Goal: Transaction & Acquisition: Purchase product/service

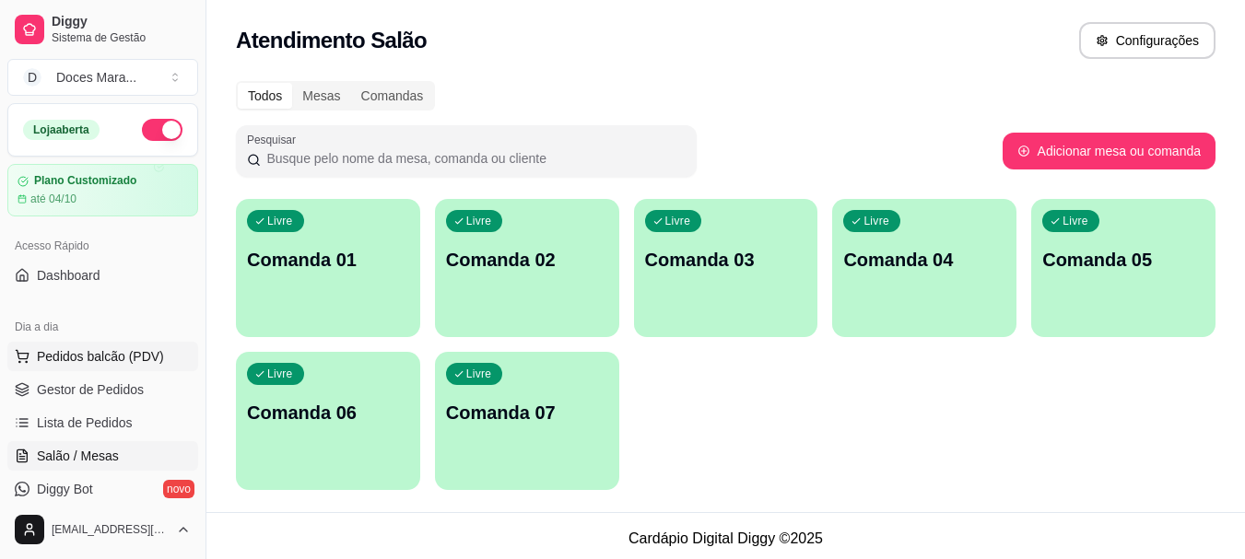
click at [106, 357] on span "Pedidos balcão (PDV)" at bounding box center [100, 356] width 127 height 18
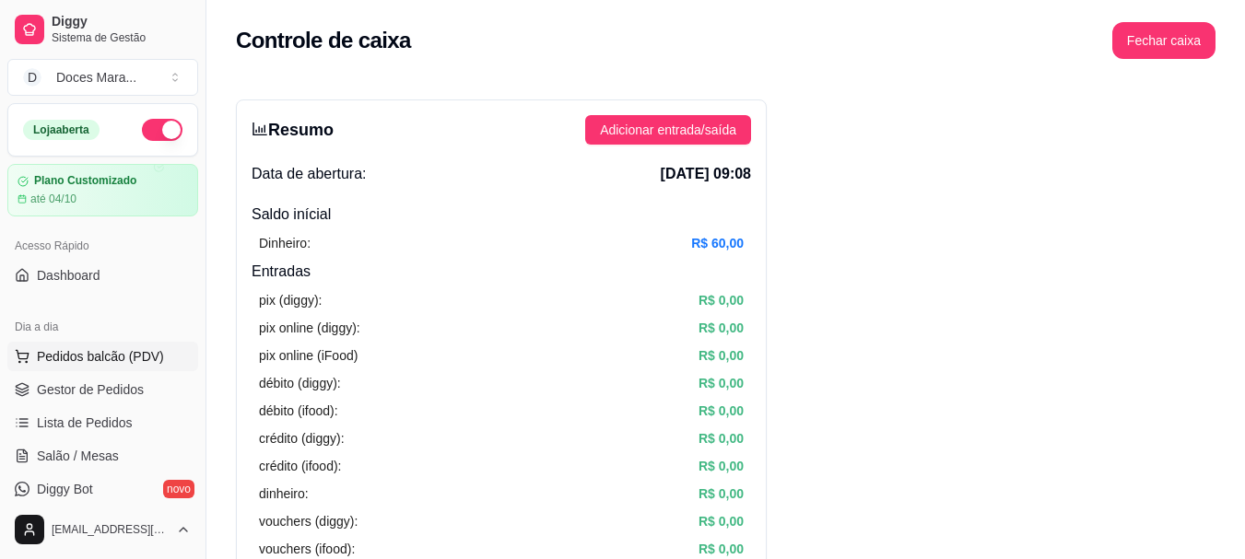
click at [71, 358] on span "Pedidos balcão (PDV)" at bounding box center [100, 356] width 127 height 18
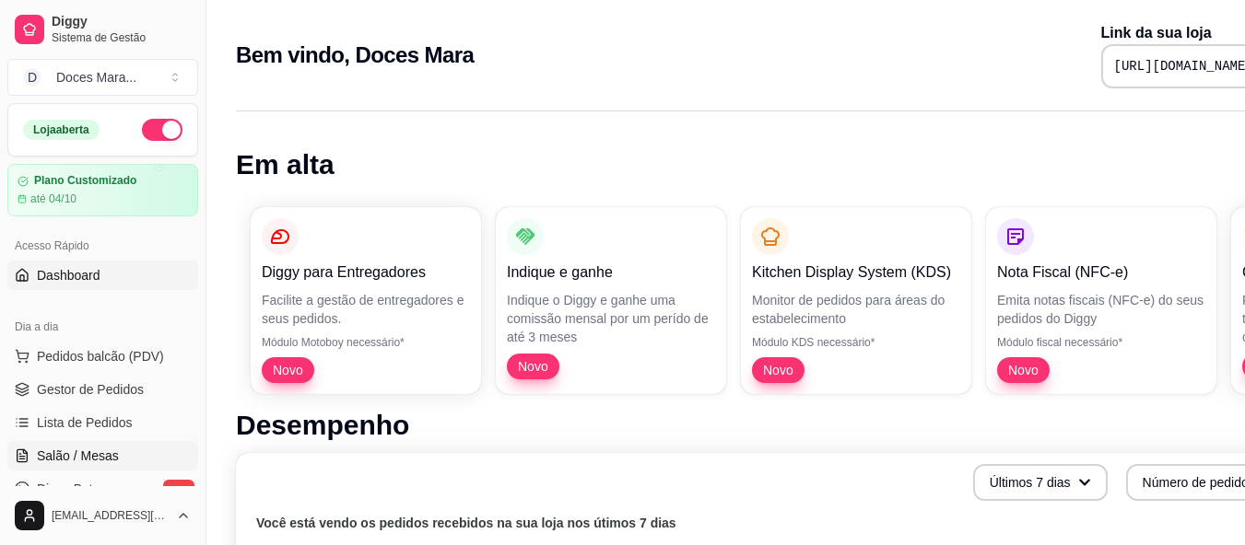
click at [88, 461] on span "Salão / Mesas" at bounding box center [78, 456] width 82 height 18
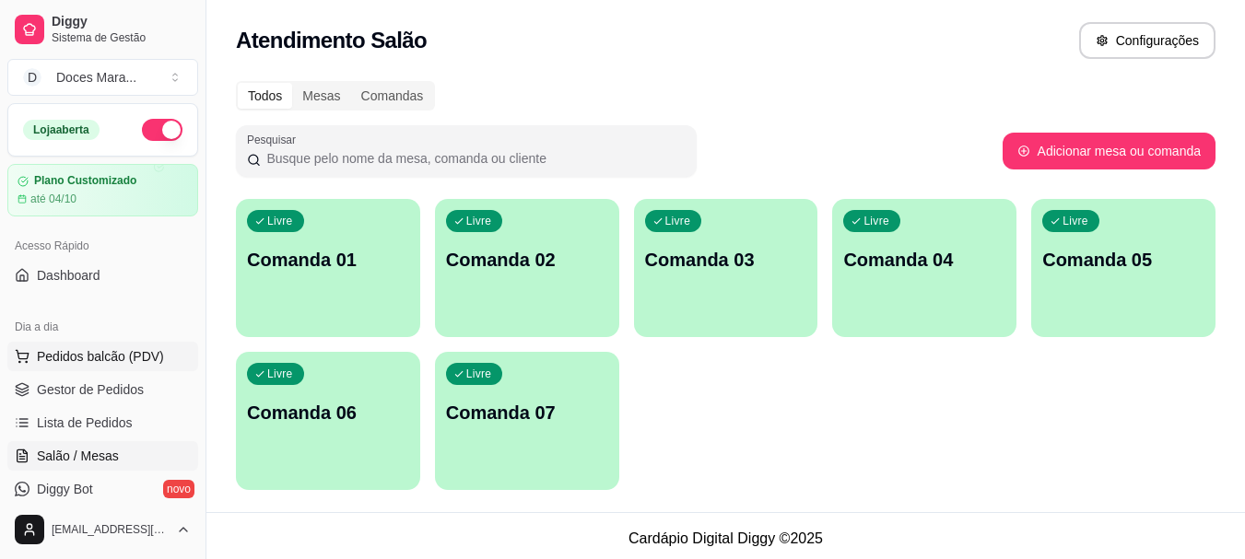
click at [99, 355] on span "Pedidos balcão (PDV)" at bounding box center [100, 356] width 127 height 18
click at [100, 357] on span "Pedidos balcão (PDV)" at bounding box center [100, 356] width 127 height 18
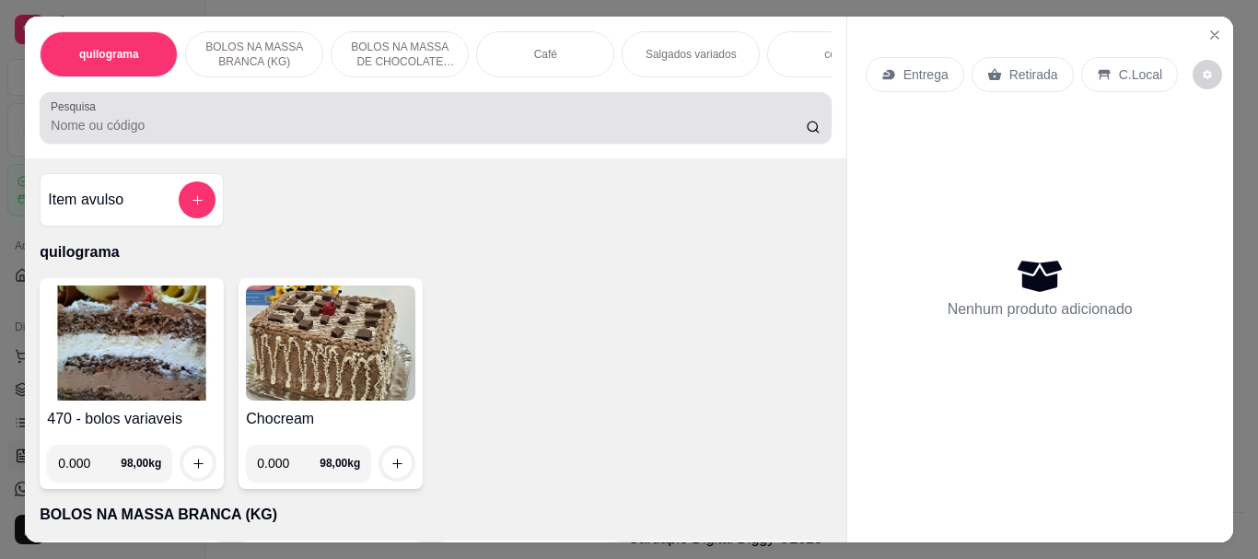
click at [184, 130] on input "Pesquisa" at bounding box center [428, 125] width 755 height 18
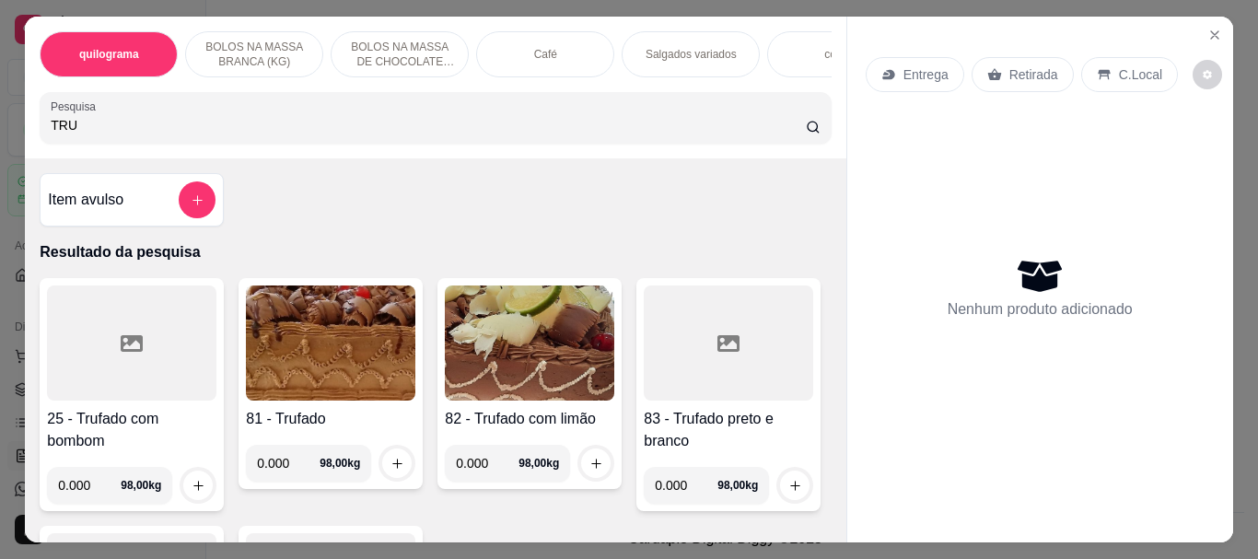
type input "TRU"
click at [342, 362] on img at bounding box center [331, 343] width 170 height 115
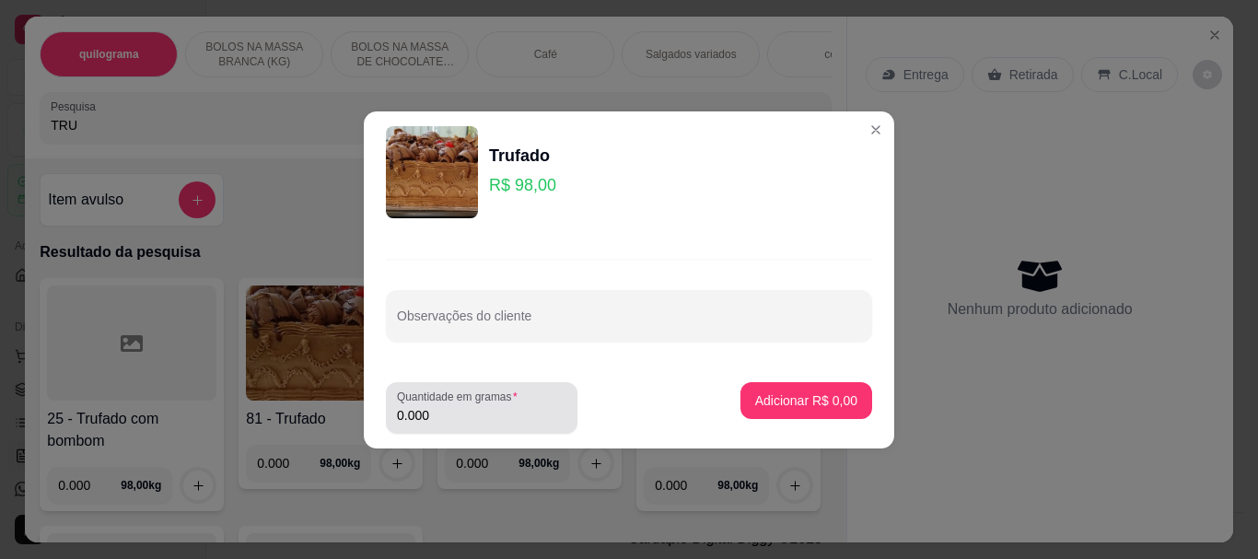
click at [485, 409] on input "0.000" at bounding box center [482, 415] width 170 height 18
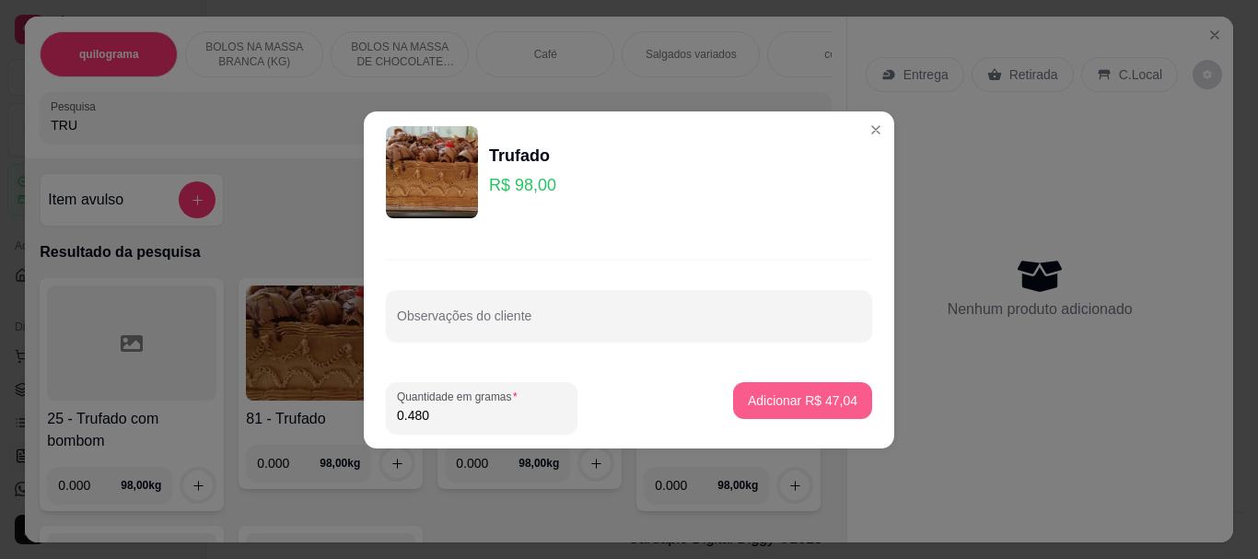
type input "0.480"
click at [789, 393] on p "Adicionar R$ 47,04" at bounding box center [803, 401] width 107 height 18
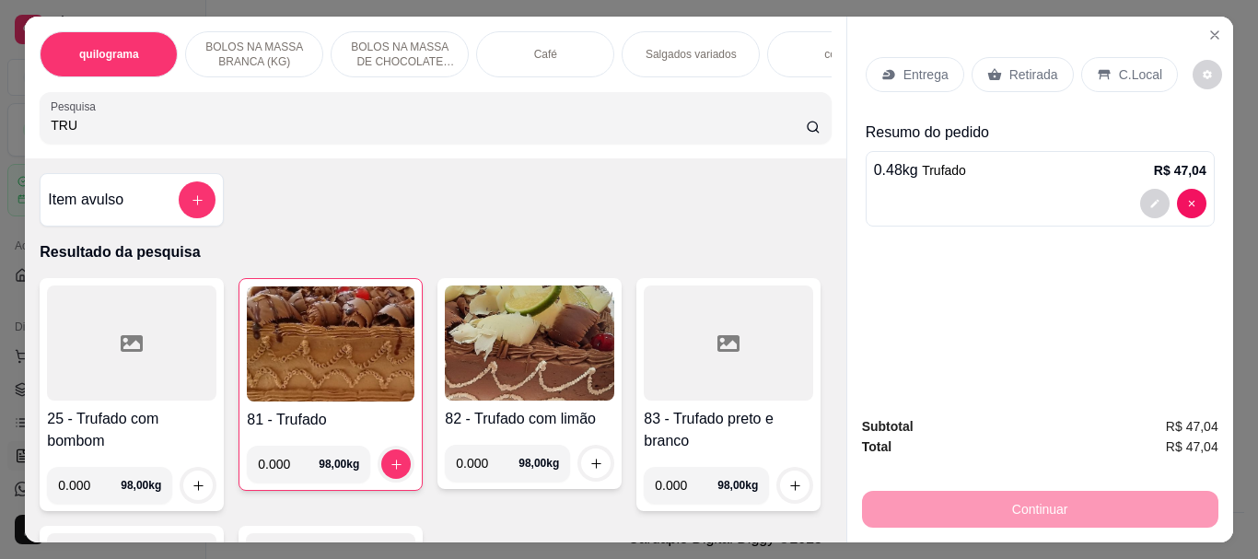
click at [1015, 67] on p "Retirada" at bounding box center [1034, 74] width 49 height 18
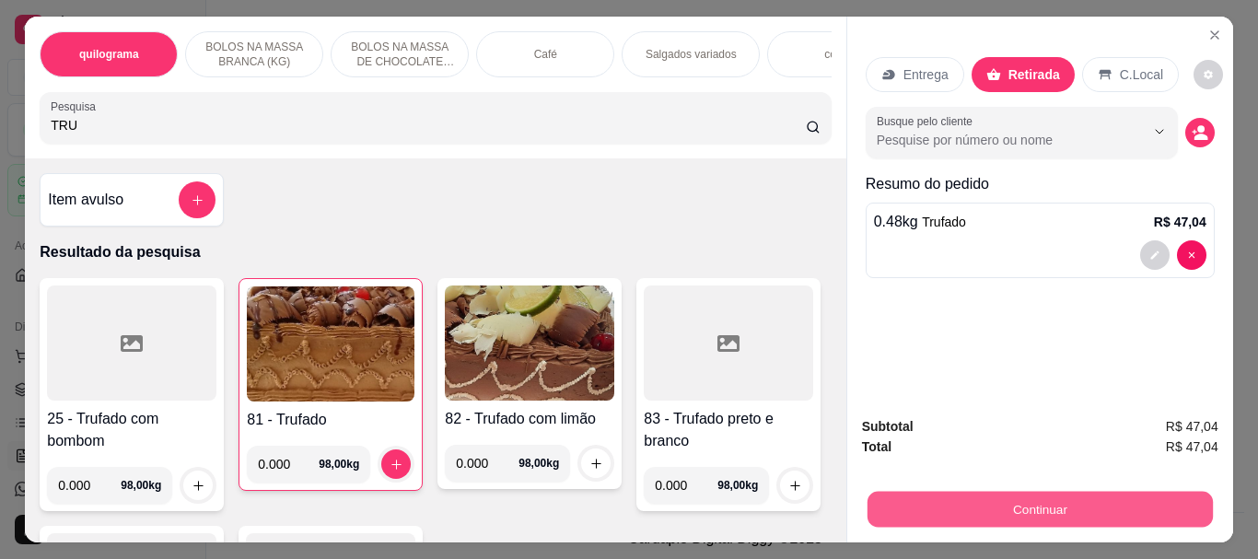
click at [1105, 495] on button "Continuar" at bounding box center [1039, 509] width 345 height 36
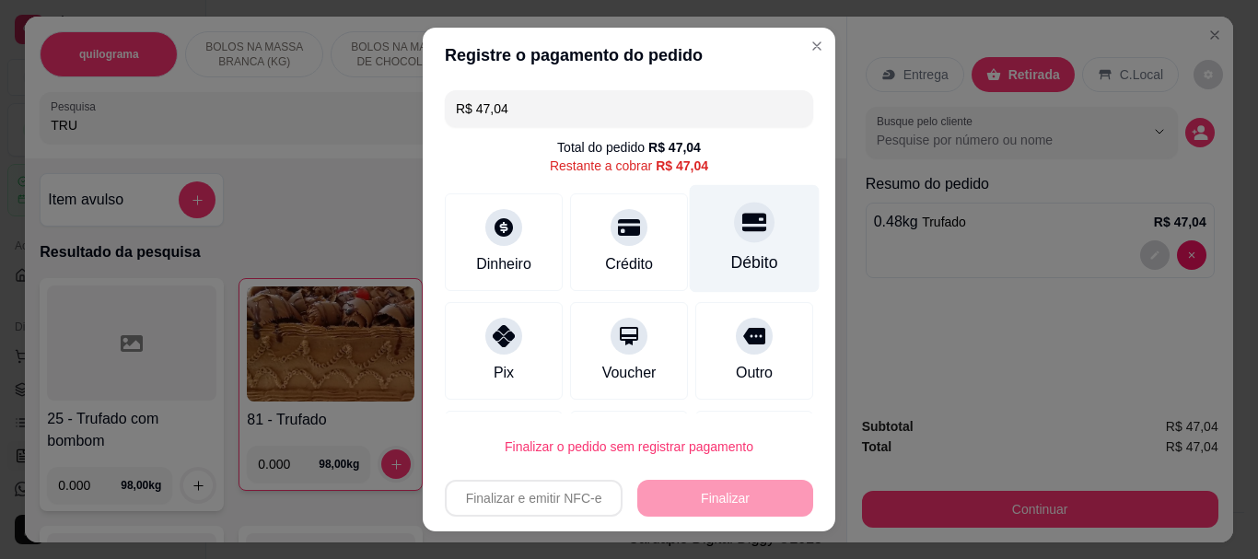
click at [743, 231] on icon at bounding box center [755, 223] width 24 height 18
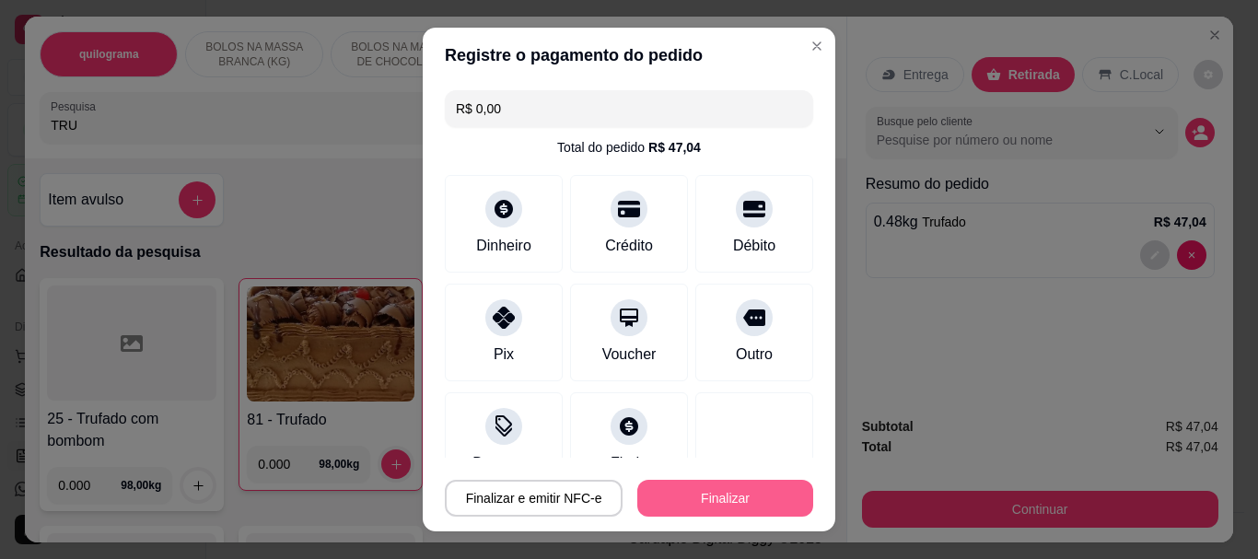
click at [745, 488] on button "Finalizar" at bounding box center [726, 498] width 176 height 37
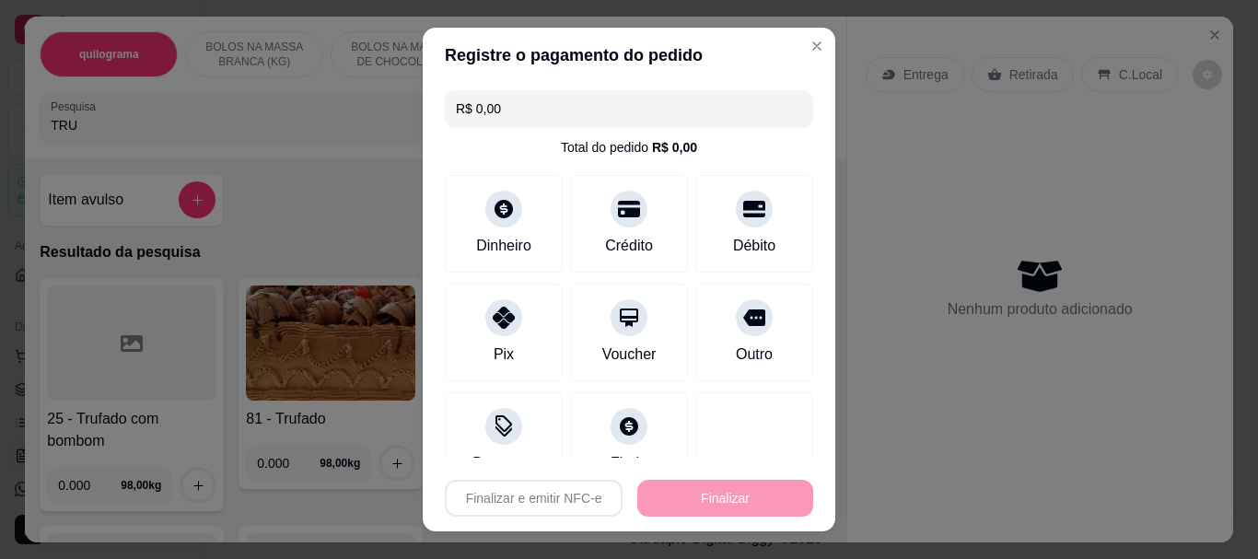
type input "-R$ 47,04"
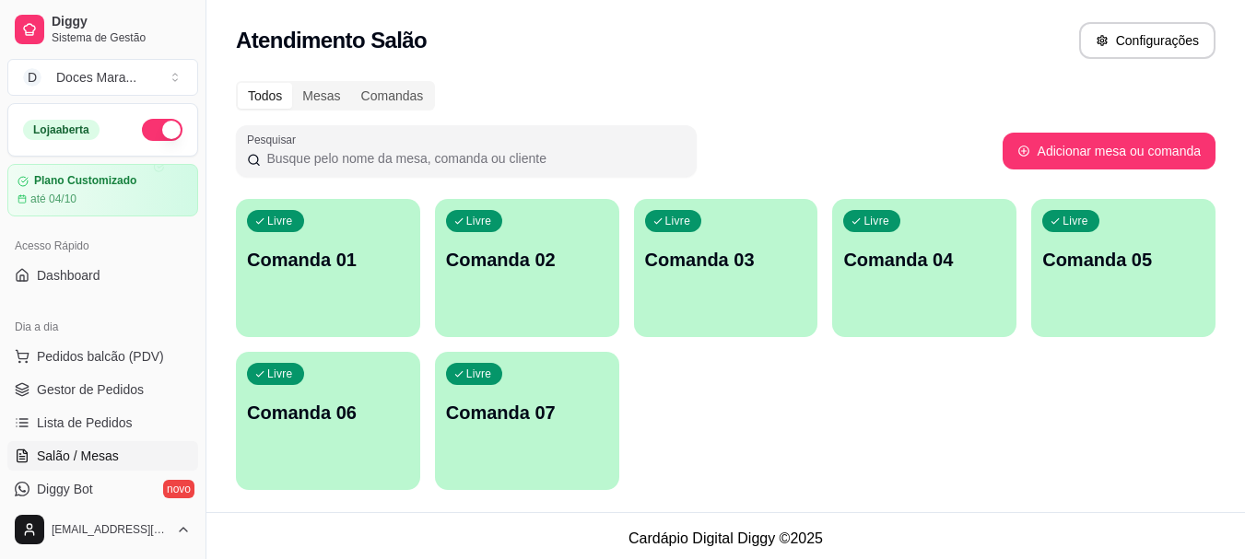
click at [866, 407] on div "Livre Comanda 01 Livre Comanda 02 Livre Comanda 03 Livre Comanda 04 Livre Coman…" at bounding box center [725, 344] width 979 height 291
click at [76, 361] on span "Pedidos balcão (PDV)" at bounding box center [100, 356] width 127 height 18
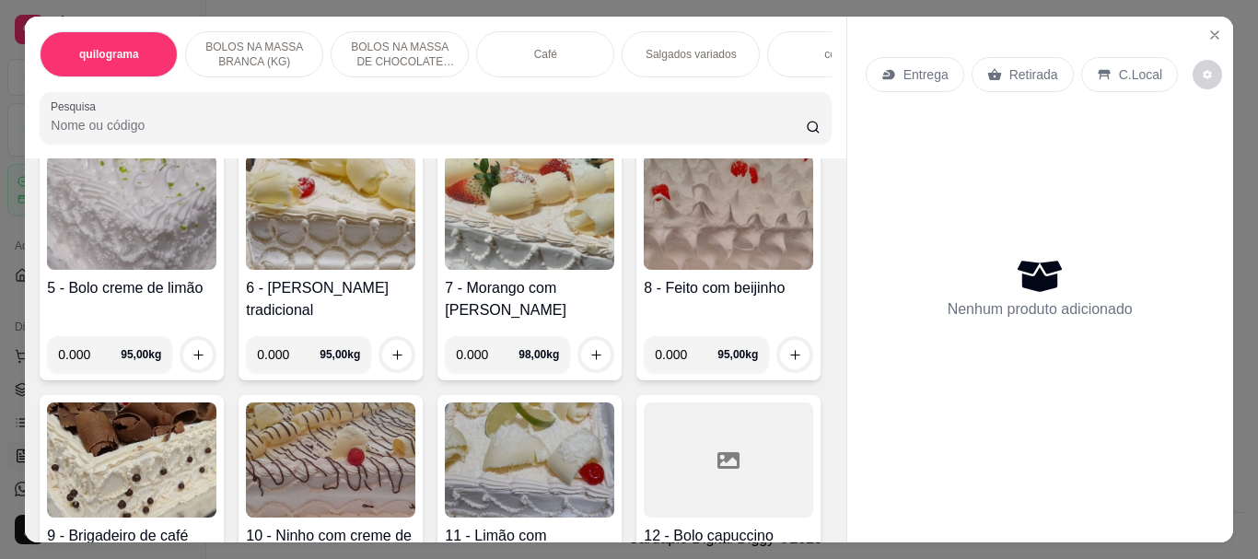
scroll to position [645, 0]
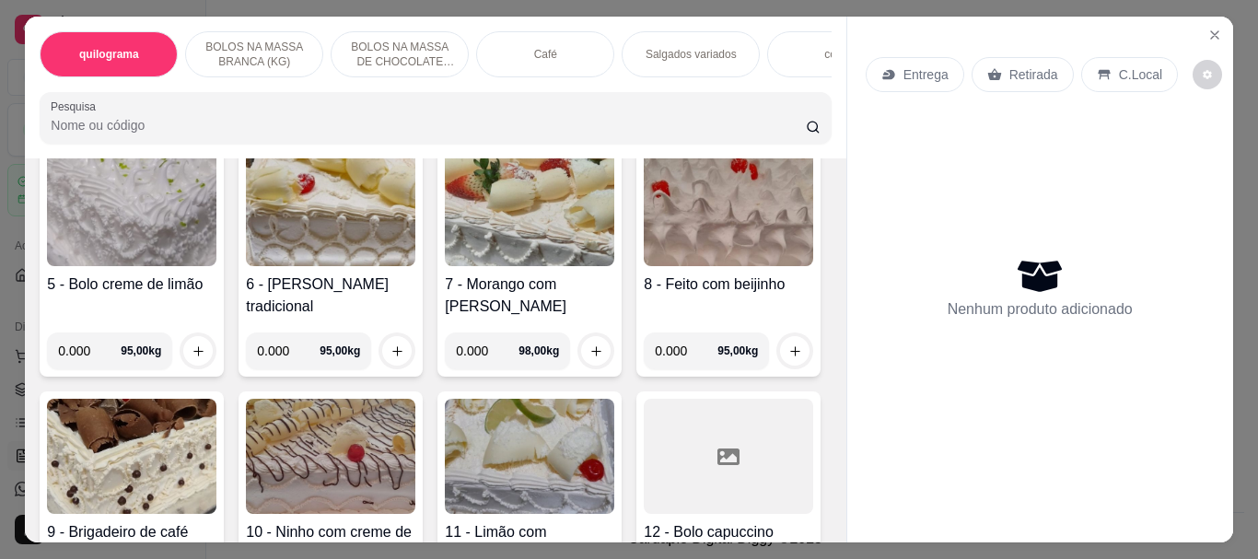
click at [445, 266] on img at bounding box center [530, 208] width 170 height 115
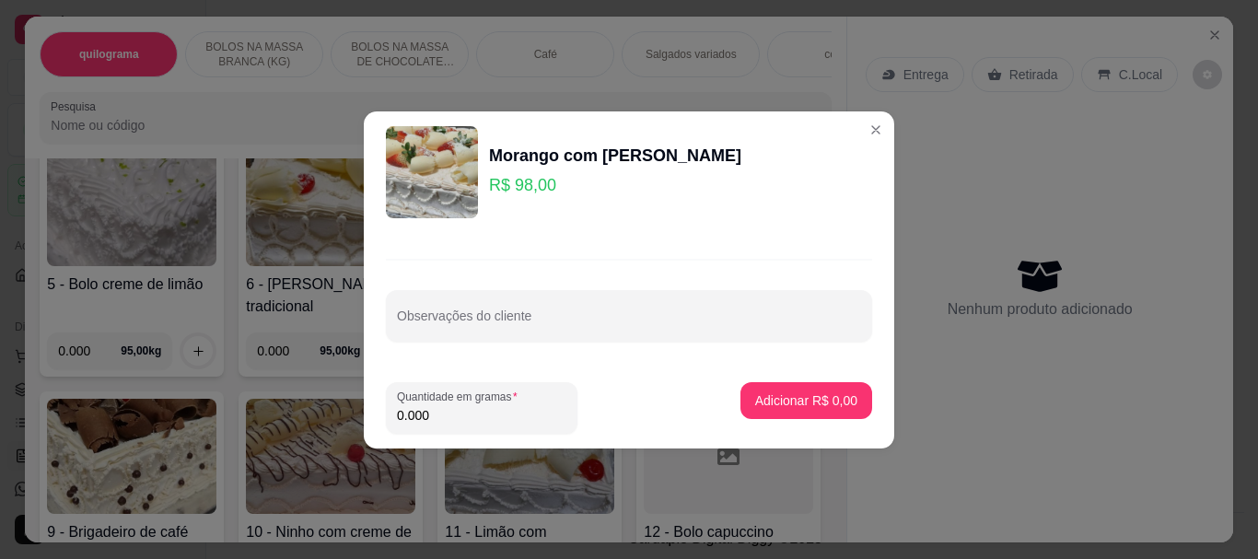
click at [454, 414] on input "0.000" at bounding box center [482, 415] width 170 height 18
type input "5.110"
click at [819, 407] on p "Adicionar R$ 500,78" at bounding box center [799, 401] width 113 height 18
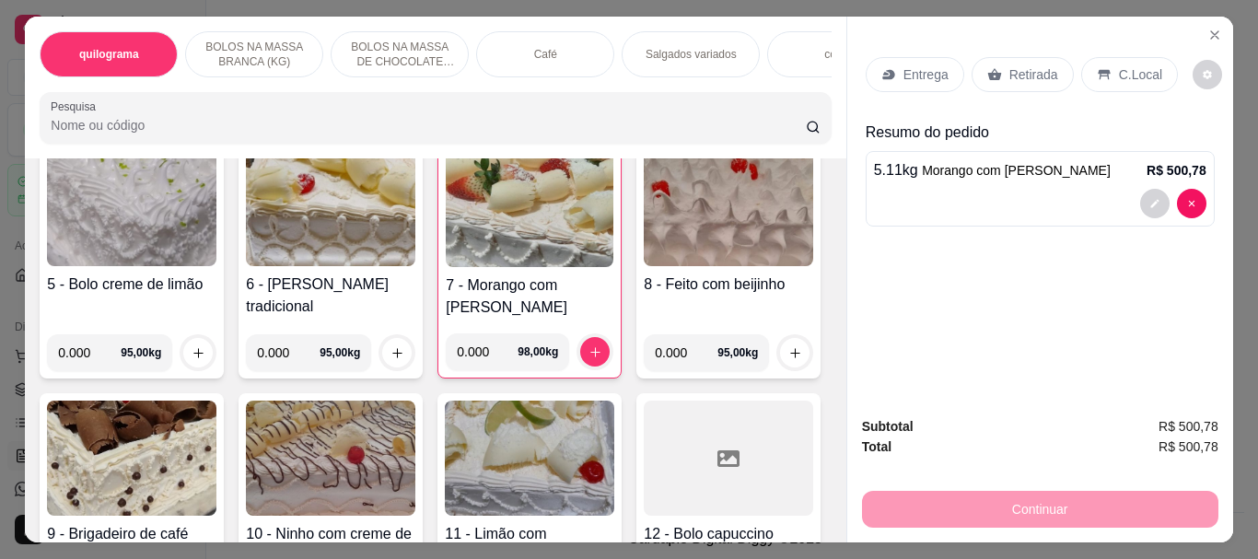
click at [1014, 67] on p "Retirada" at bounding box center [1034, 74] width 49 height 18
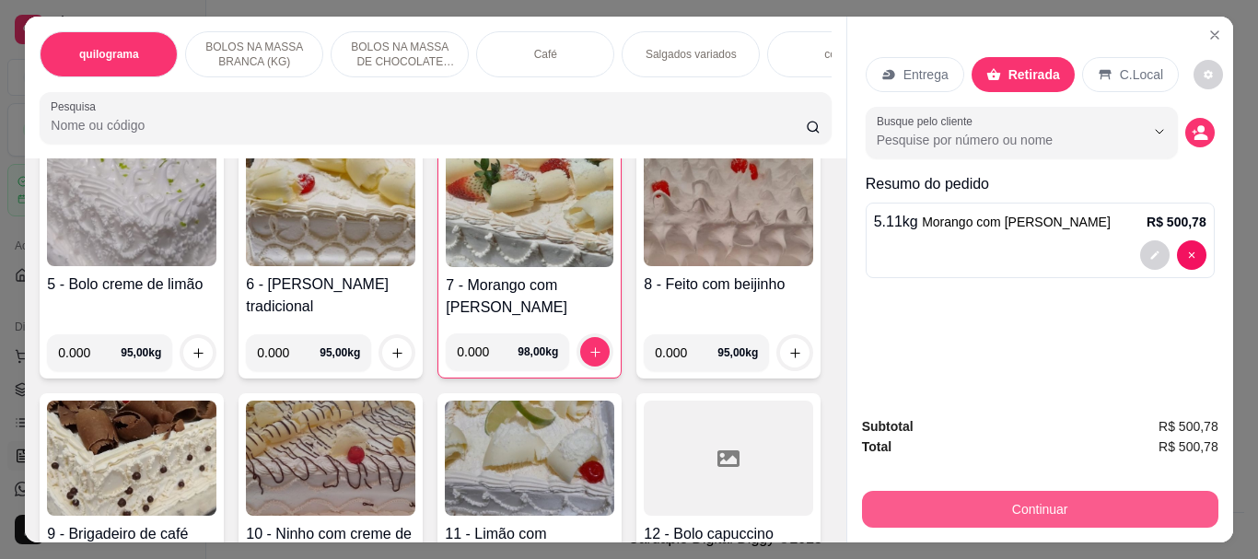
click at [990, 494] on button "Continuar" at bounding box center [1040, 509] width 357 height 37
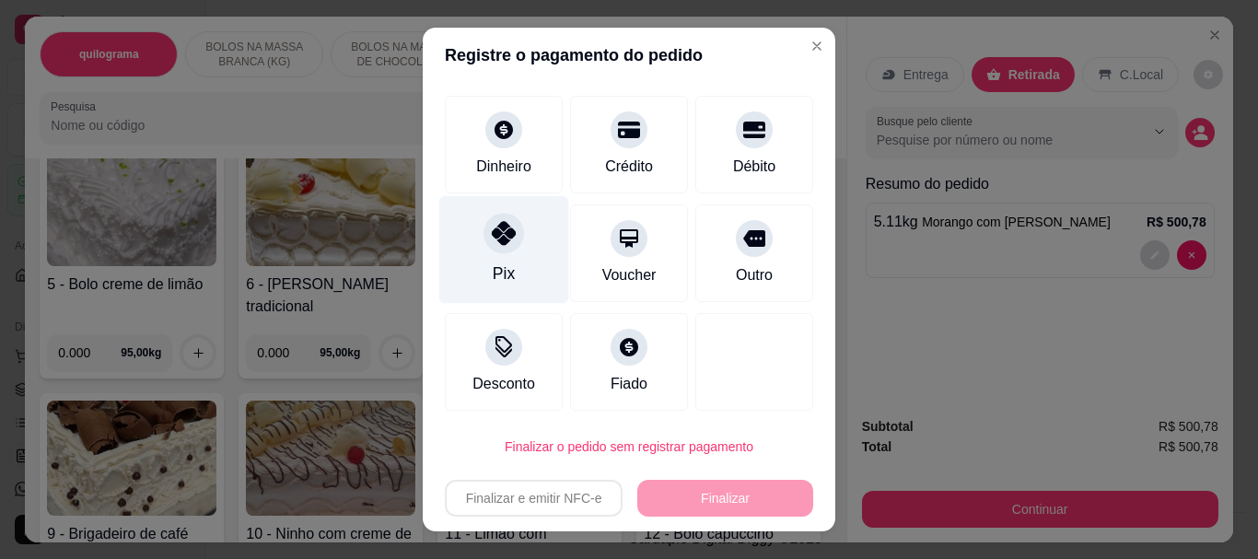
scroll to position [102, 0]
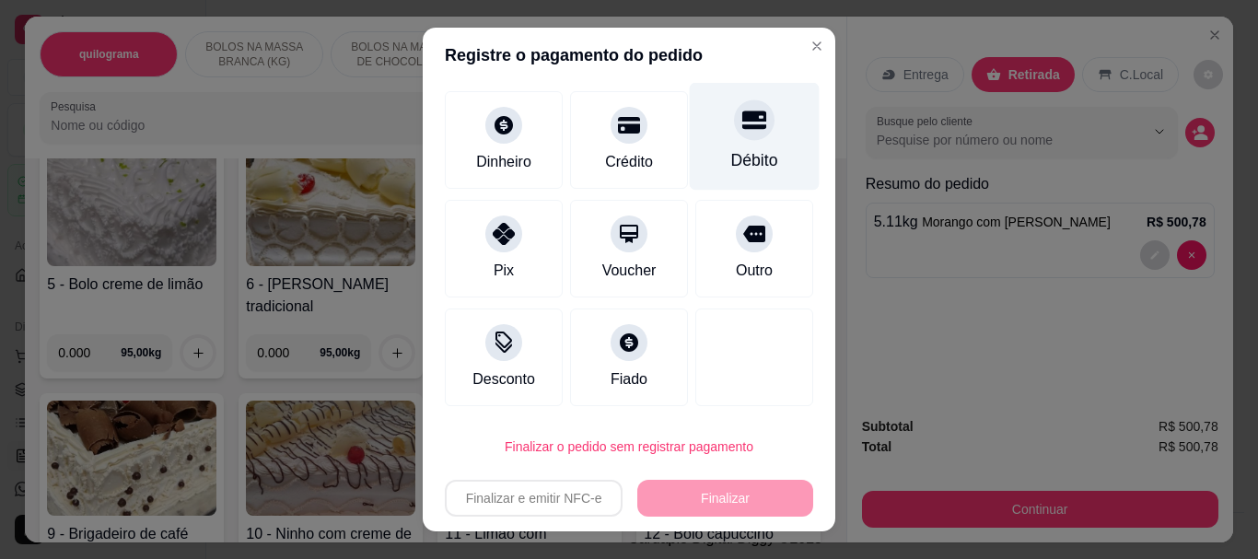
click at [733, 158] on div "Débito" at bounding box center [754, 161] width 47 height 24
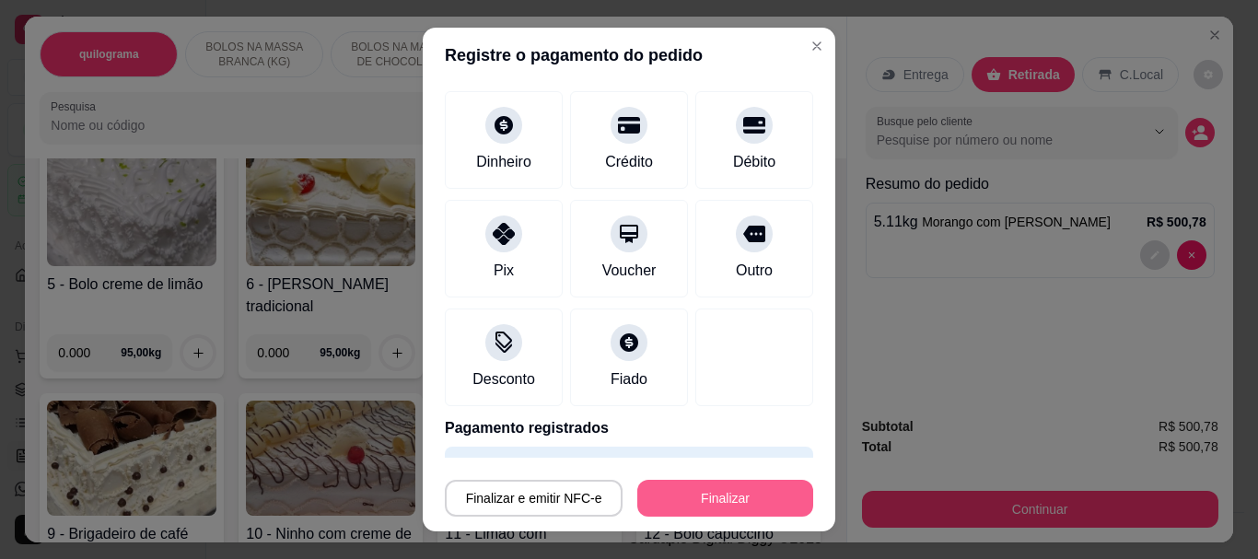
click at [719, 504] on button "Finalizar" at bounding box center [726, 498] width 176 height 37
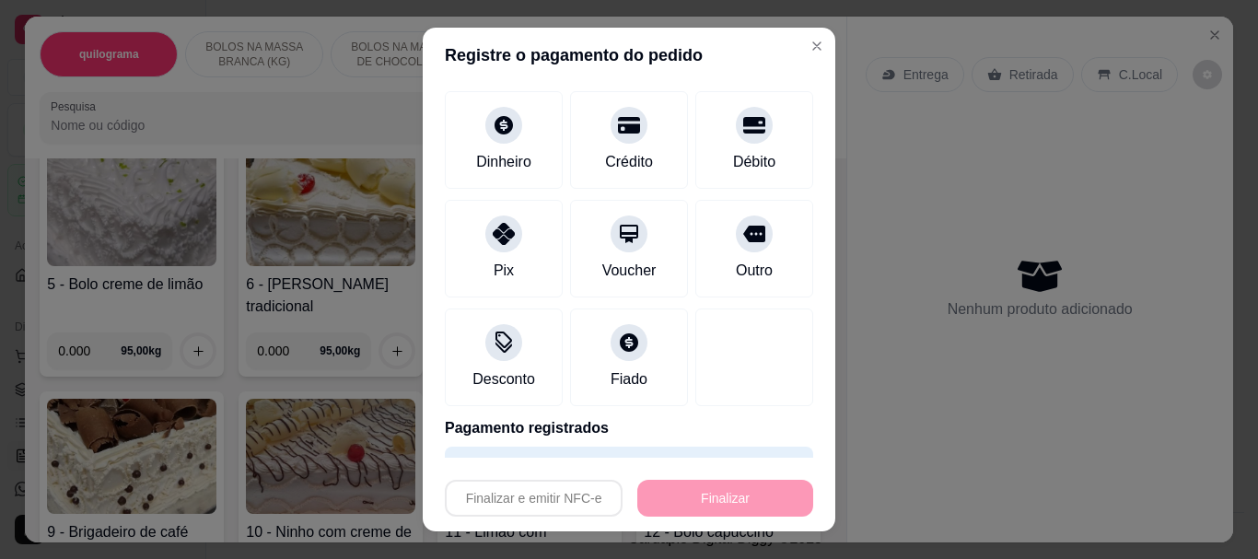
type input "-R$ 500,78"
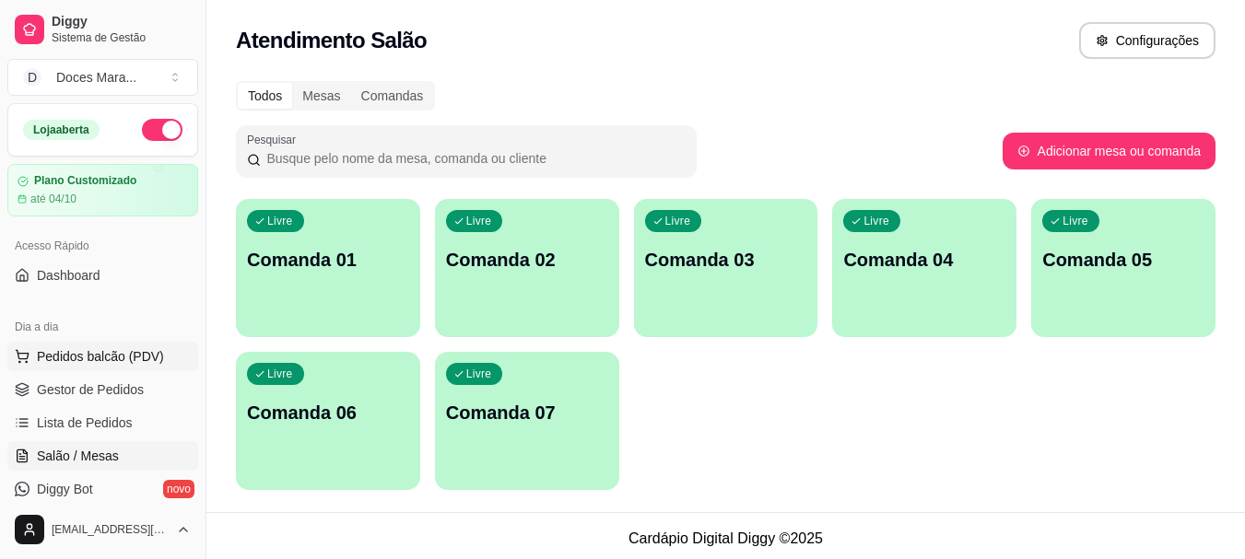
click at [103, 366] on button "Pedidos balcão (PDV)" at bounding box center [102, 356] width 191 height 29
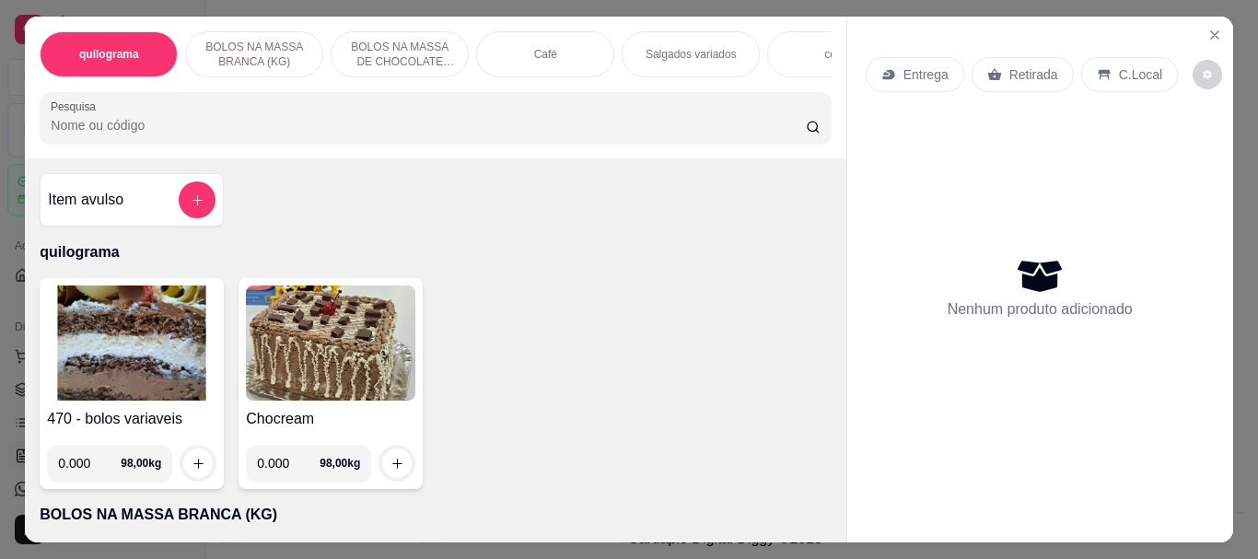
click at [147, 388] on img at bounding box center [132, 343] width 170 height 115
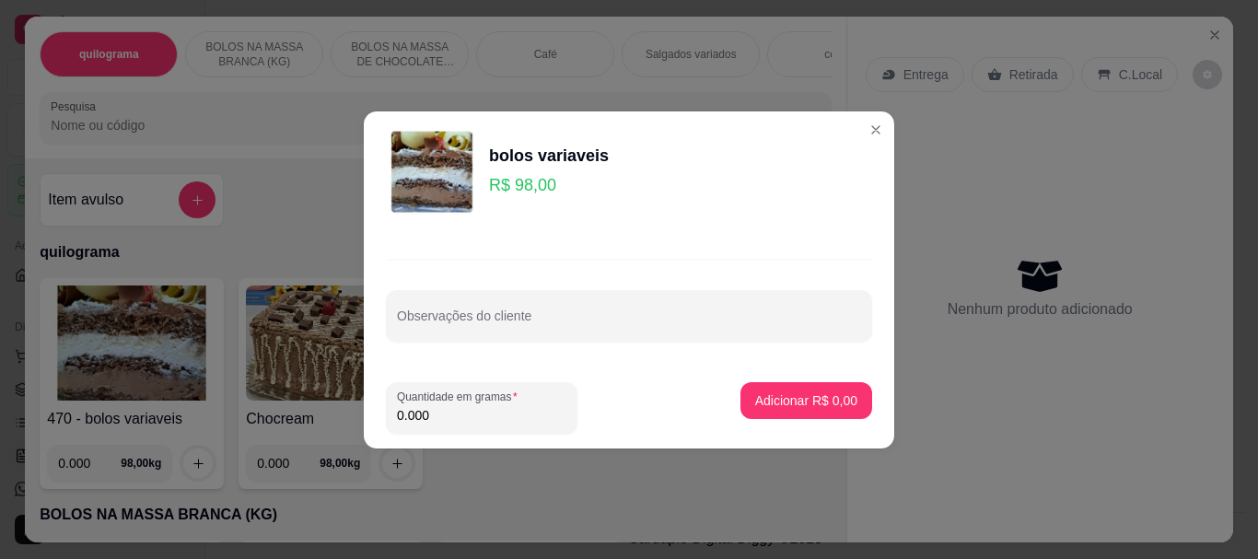
click at [429, 413] on input "0.000" at bounding box center [482, 415] width 170 height 18
type input "0.180"
click at [749, 400] on p "Adicionar R$ 17,64" at bounding box center [803, 401] width 110 height 18
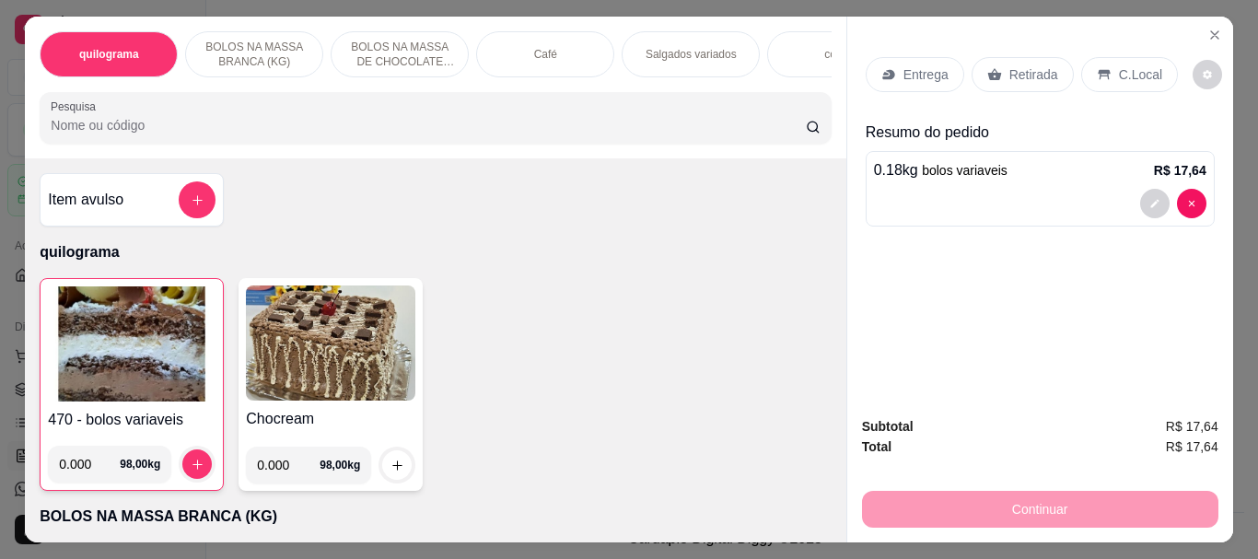
click at [1026, 71] on p "Retirada" at bounding box center [1034, 74] width 49 height 18
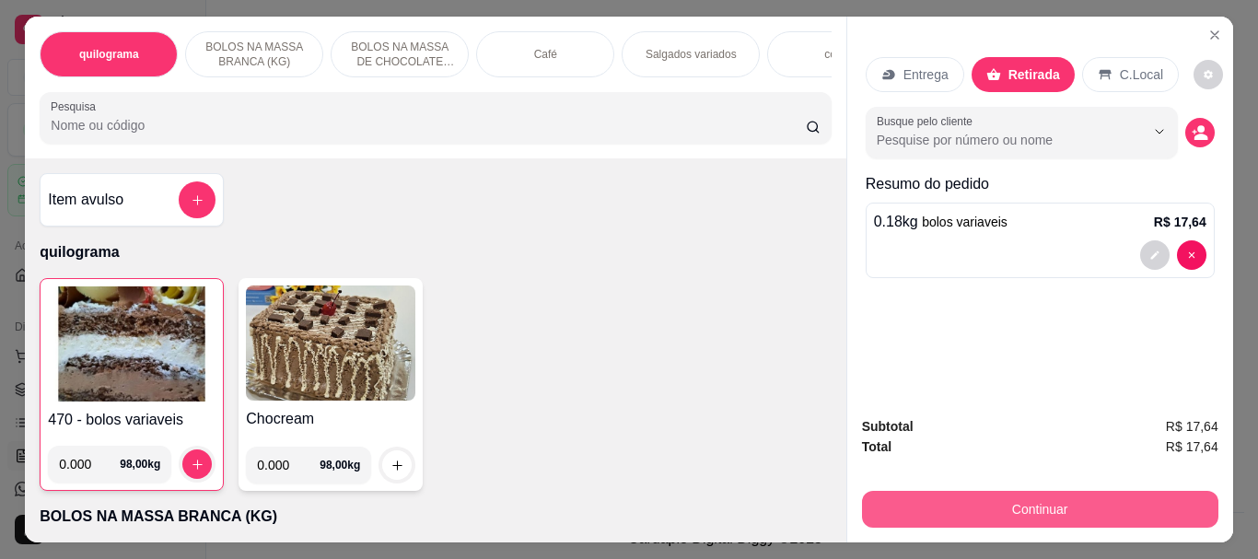
click at [1027, 501] on button "Continuar" at bounding box center [1040, 509] width 357 height 37
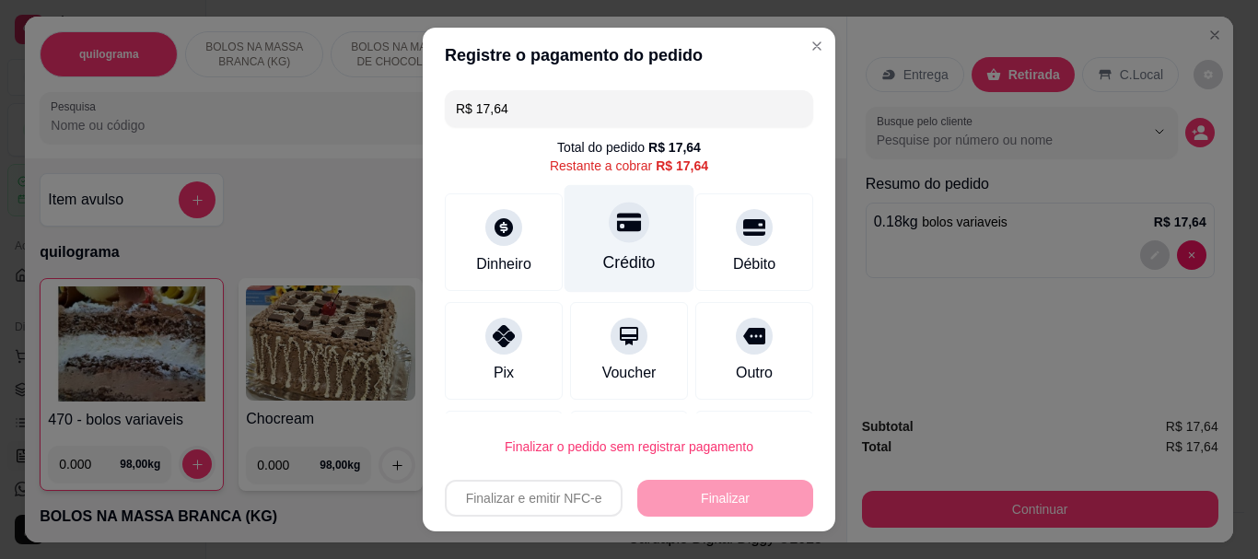
click at [615, 246] on div "Crédito" at bounding box center [630, 239] width 130 height 108
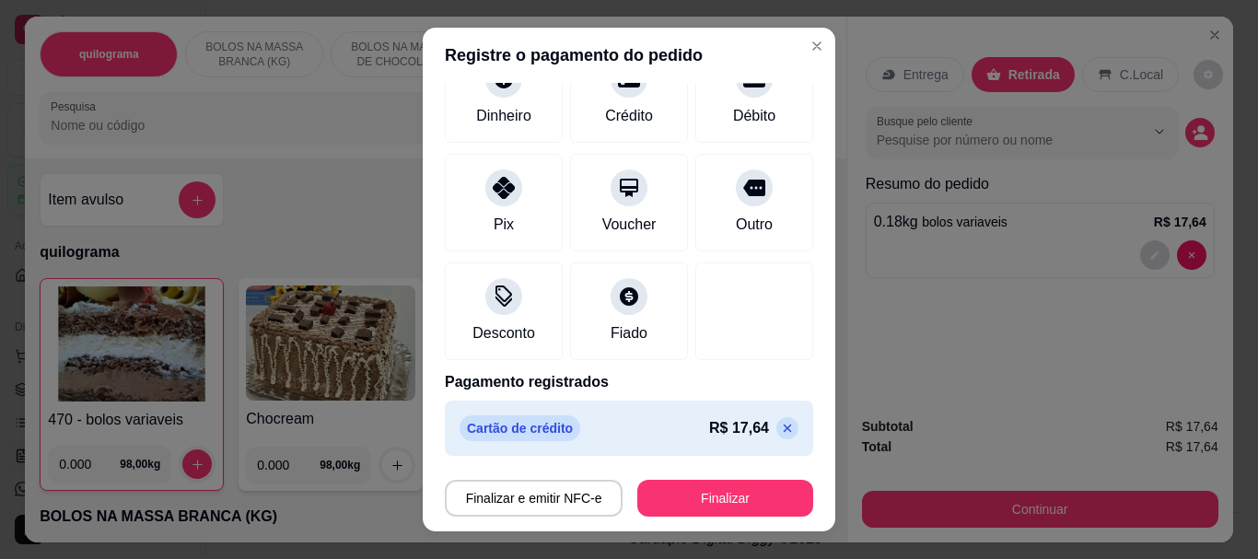
scroll to position [135, 0]
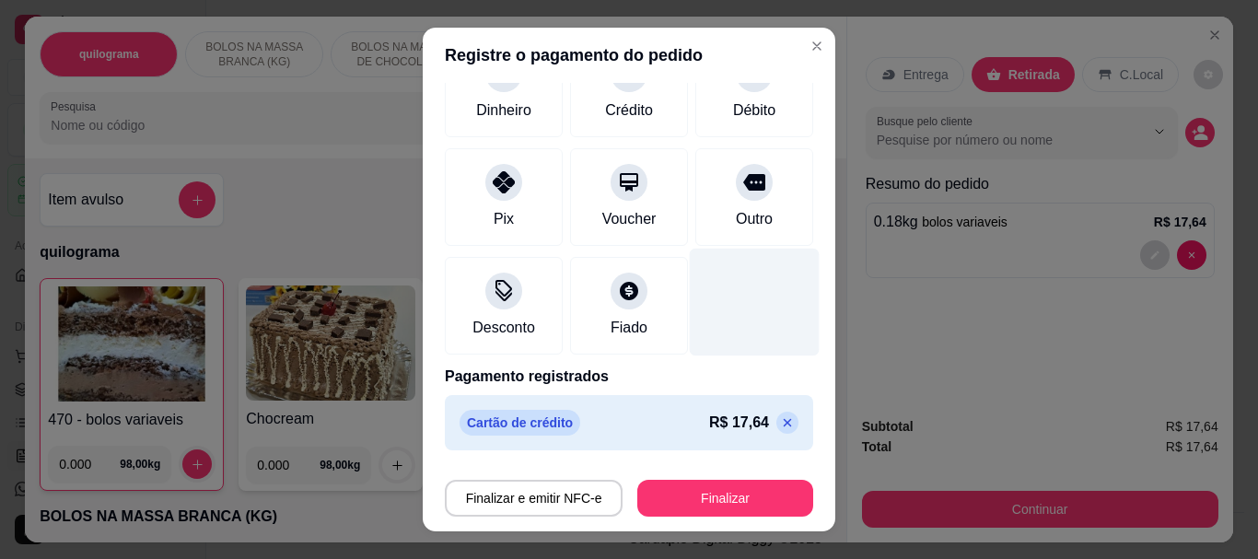
drag, startPoint x: 754, startPoint y: 422, endPoint x: 759, endPoint y: 361, distance: 61.1
click at [780, 419] on icon at bounding box center [787, 422] width 15 height 15
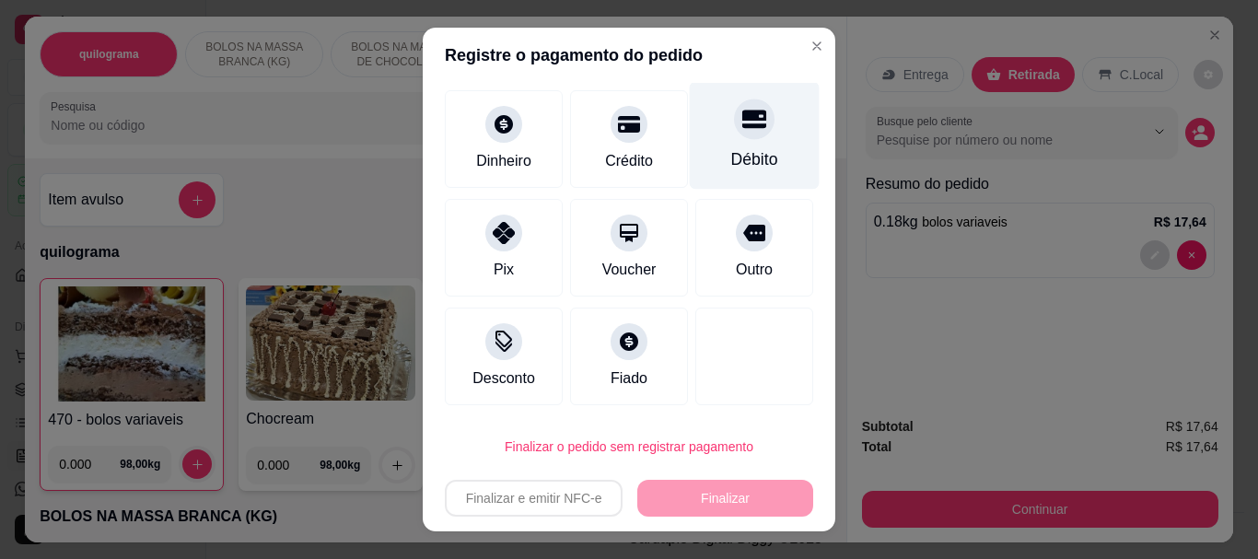
click at [734, 166] on div "Débito" at bounding box center [754, 160] width 47 height 24
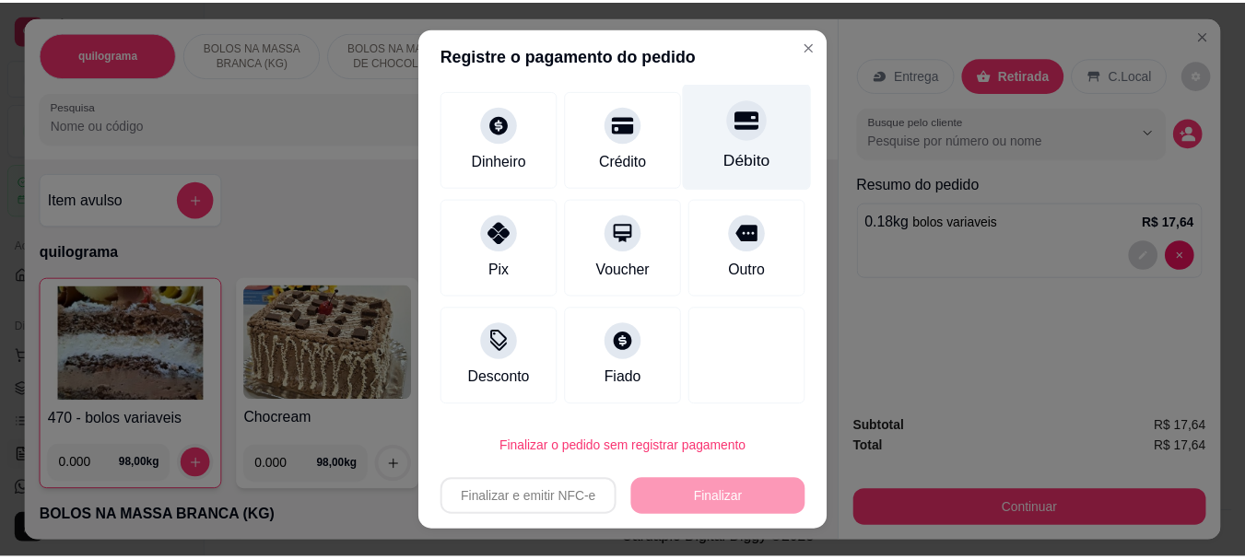
scroll to position [135, 0]
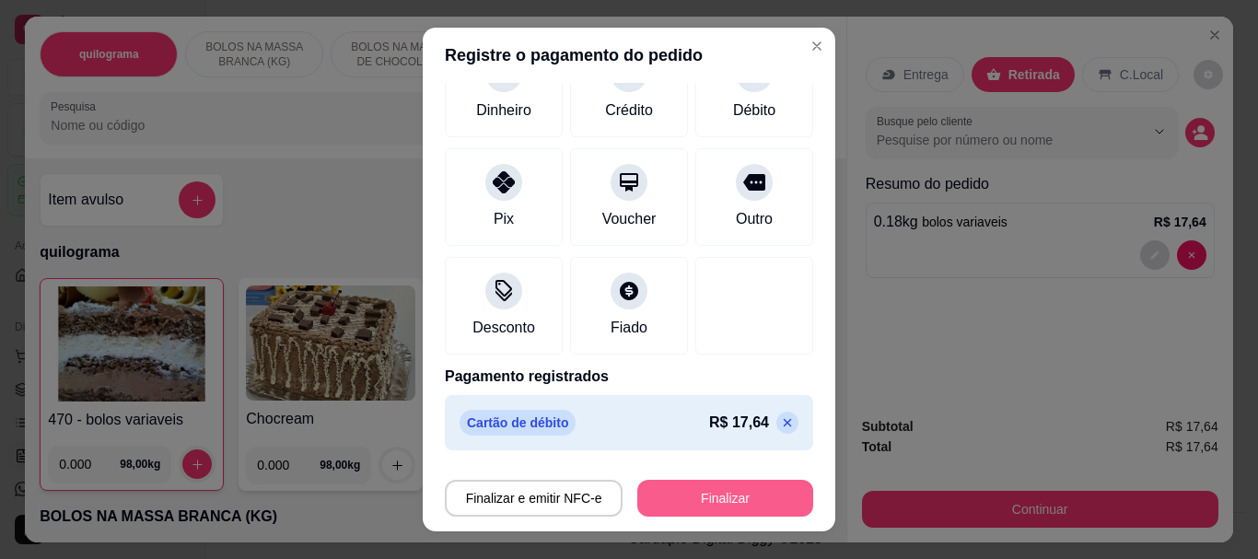
click at [697, 495] on button "Finalizar" at bounding box center [726, 498] width 176 height 37
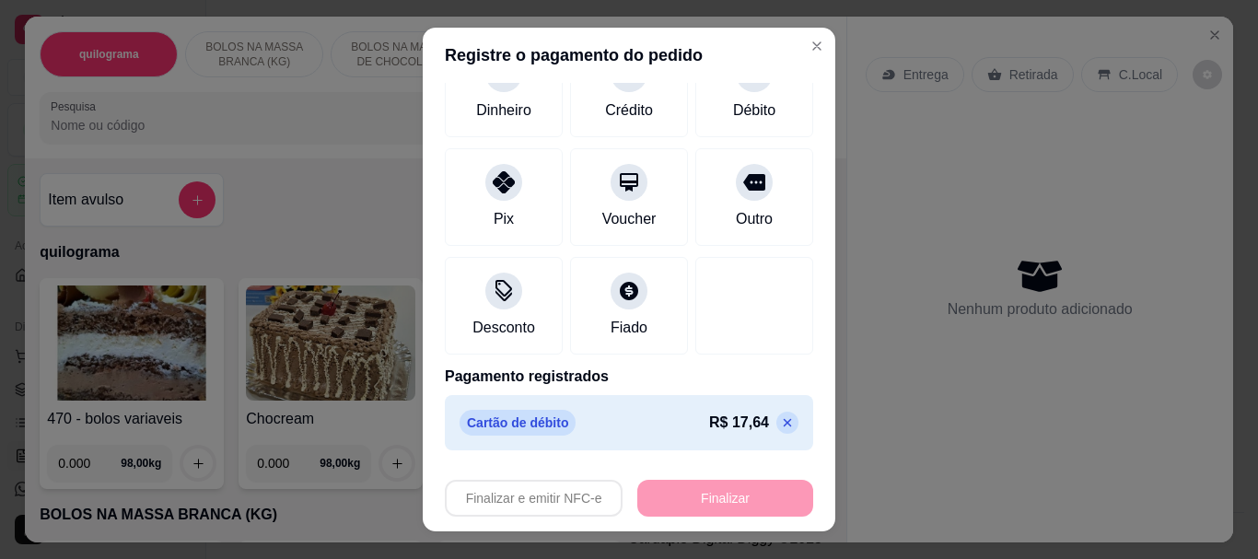
type input "-R$ 17,64"
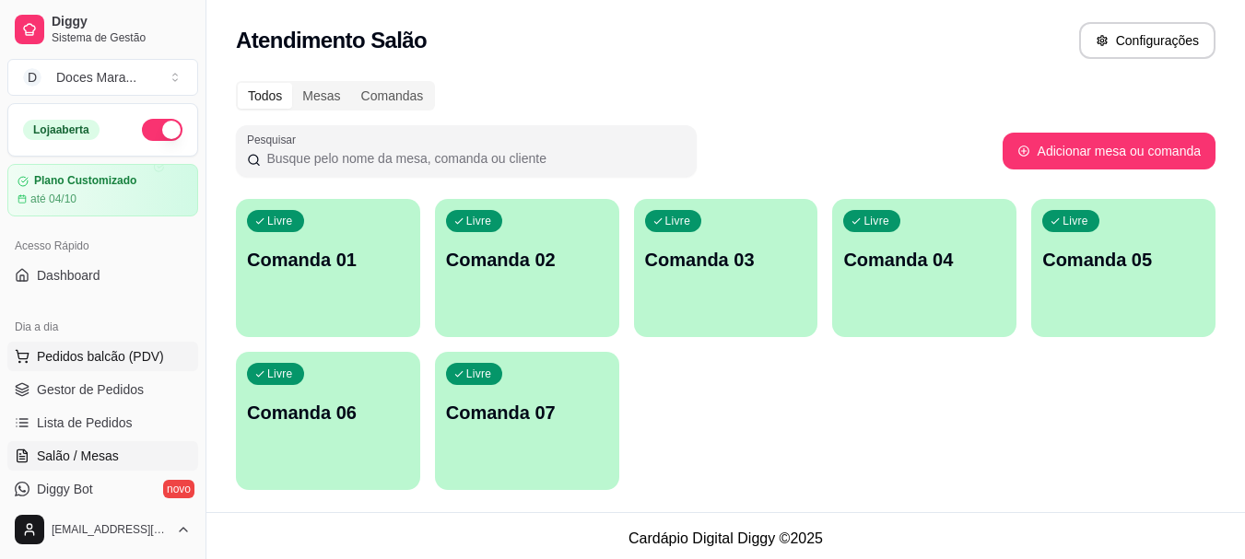
click at [67, 356] on span "Pedidos balcão (PDV)" at bounding box center [100, 356] width 127 height 18
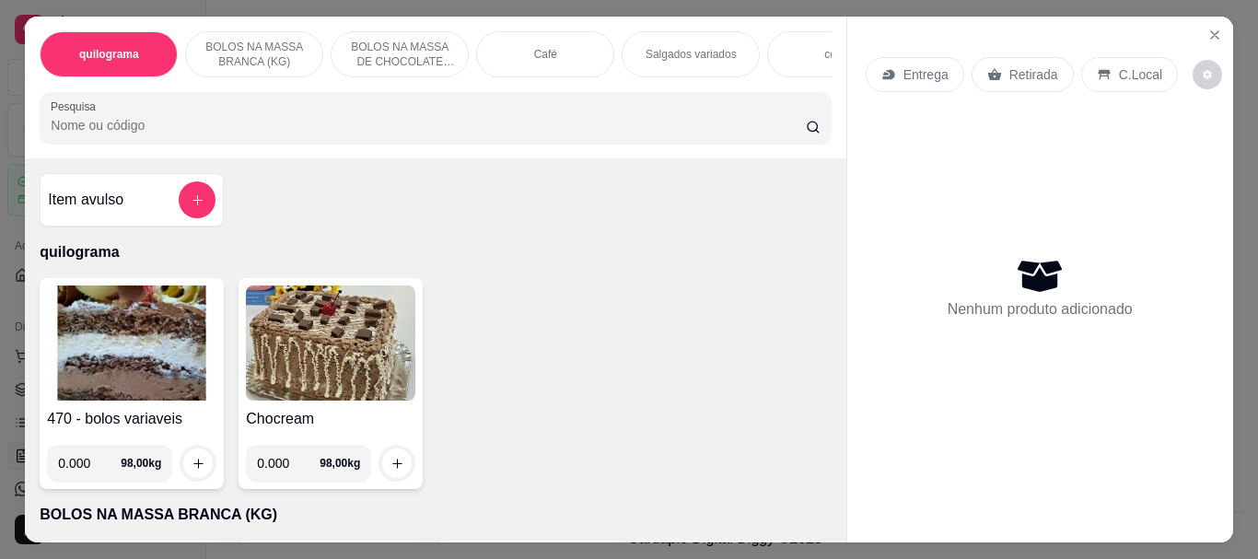
click at [121, 130] on input "Pesquisa" at bounding box center [428, 125] width 755 height 18
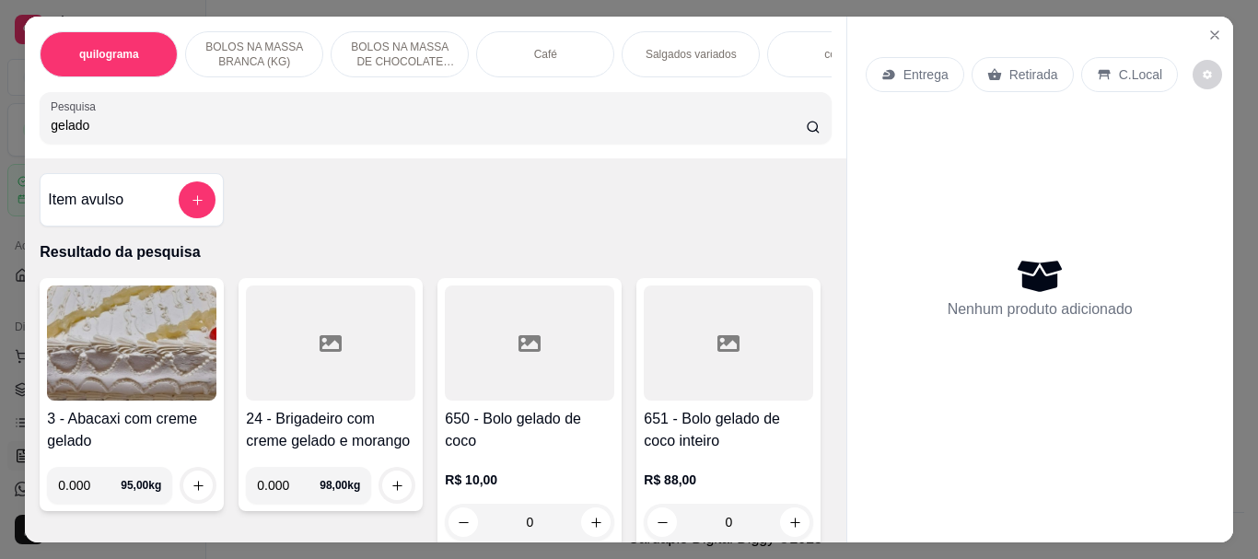
type input "gelado"
click at [537, 357] on div at bounding box center [530, 343] width 170 height 115
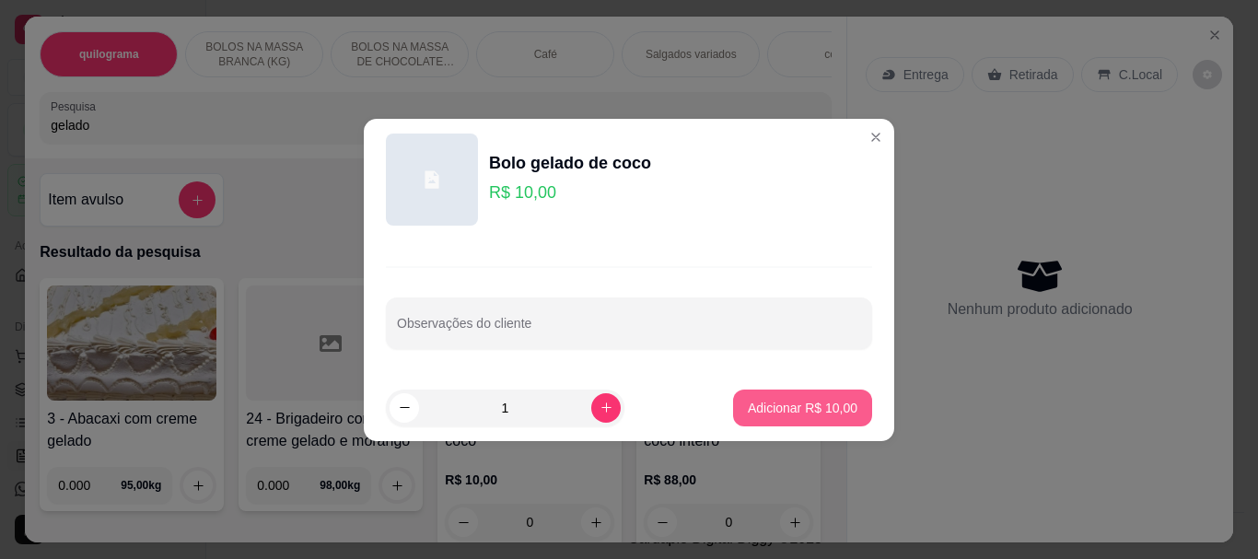
click at [765, 410] on p "Adicionar R$ 10,00" at bounding box center [803, 408] width 110 height 18
type input "1"
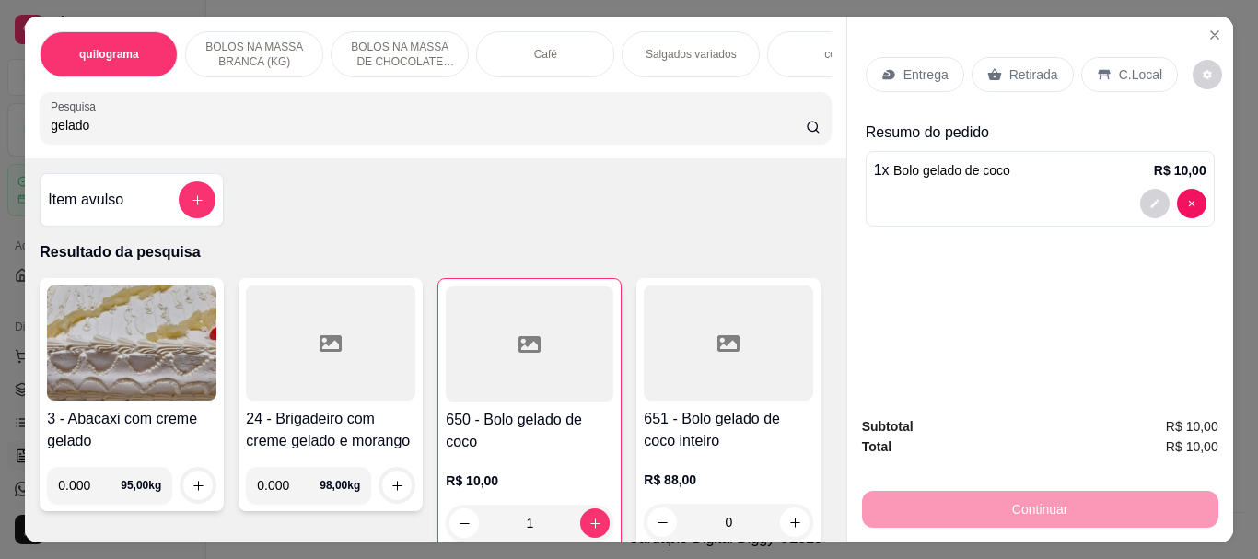
click at [1019, 76] on p "Retirada" at bounding box center [1034, 74] width 49 height 18
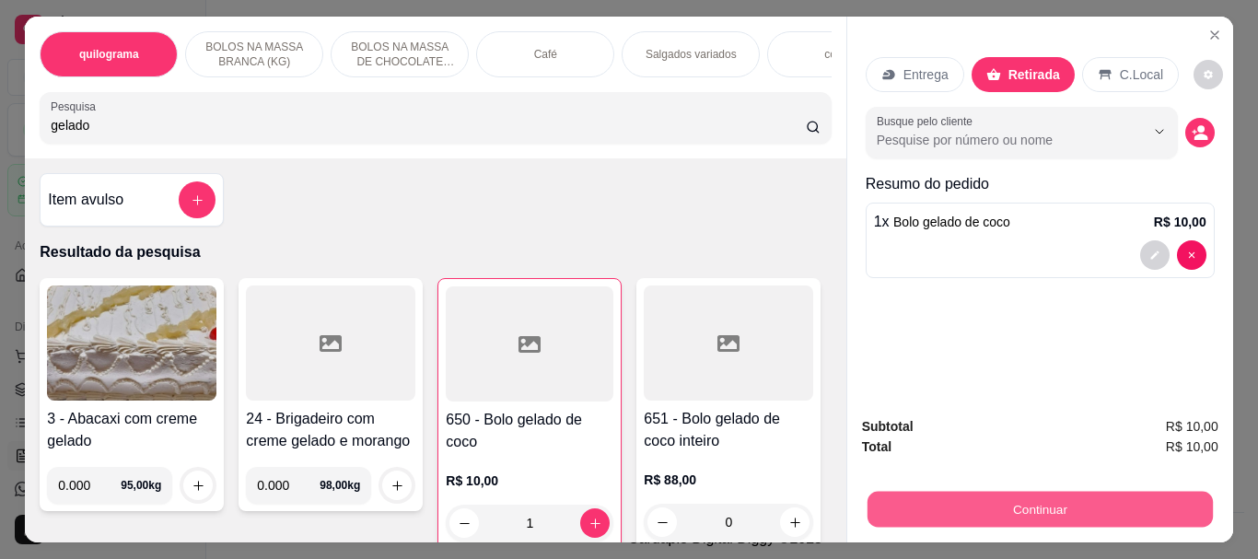
click at [1021, 505] on button "Continuar" at bounding box center [1039, 509] width 345 height 36
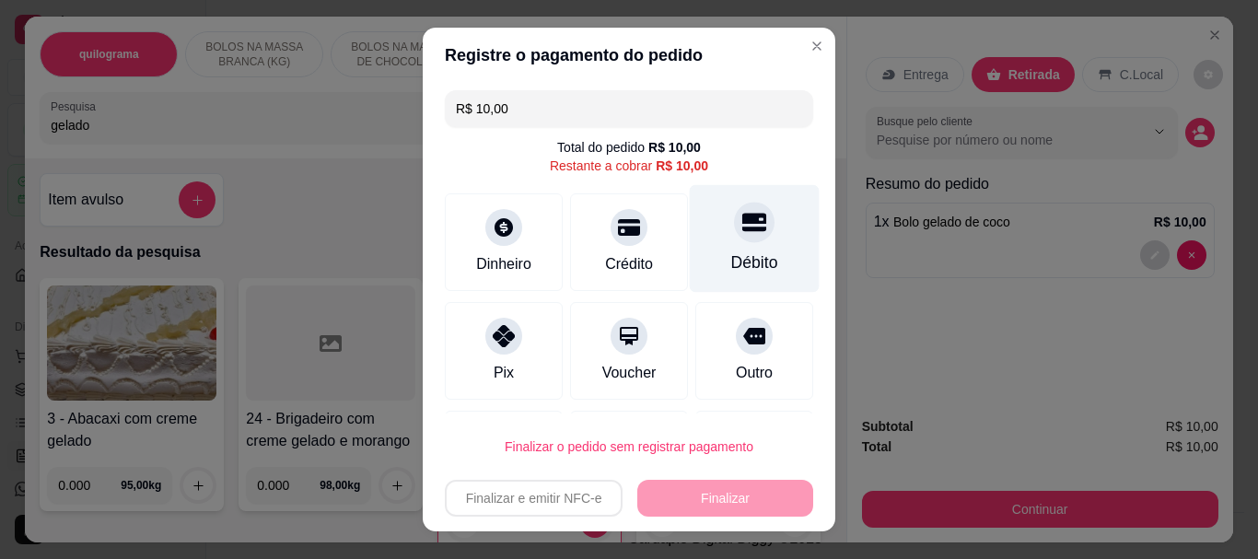
click at [731, 259] on div "Débito" at bounding box center [754, 264] width 47 height 24
type input "R$ 0,00"
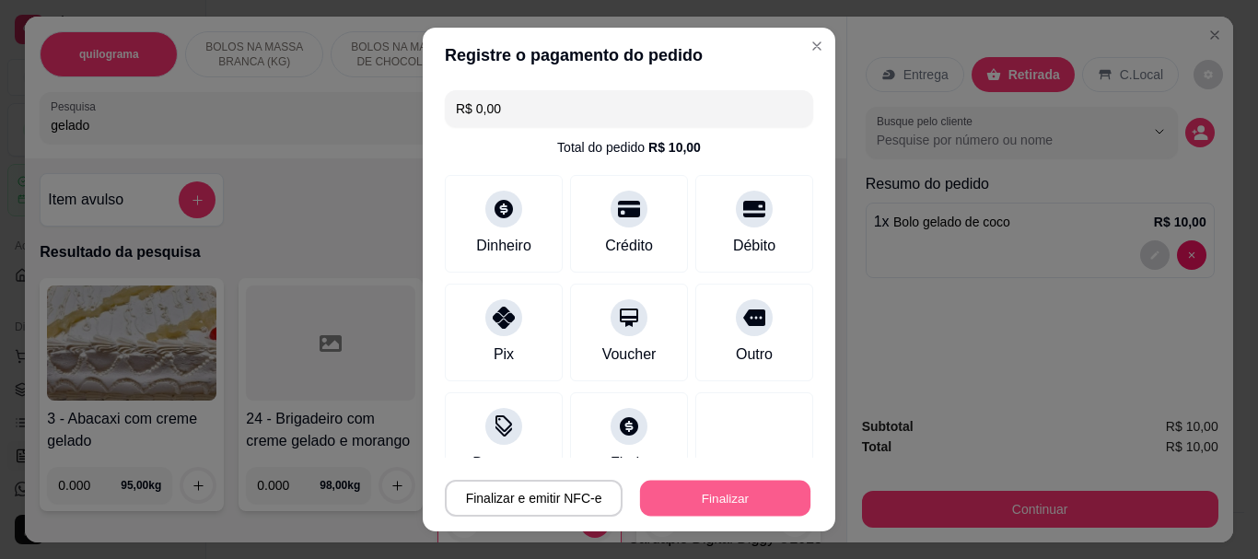
click at [690, 489] on button "Finalizar" at bounding box center [725, 498] width 170 height 36
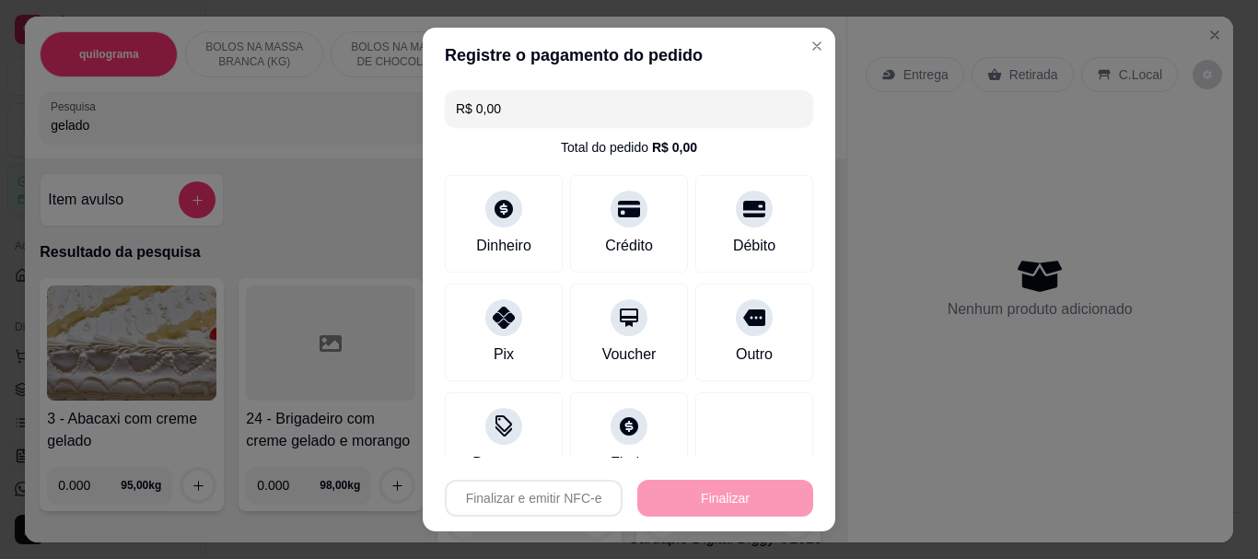
type input "0"
type input "-R$ 10,00"
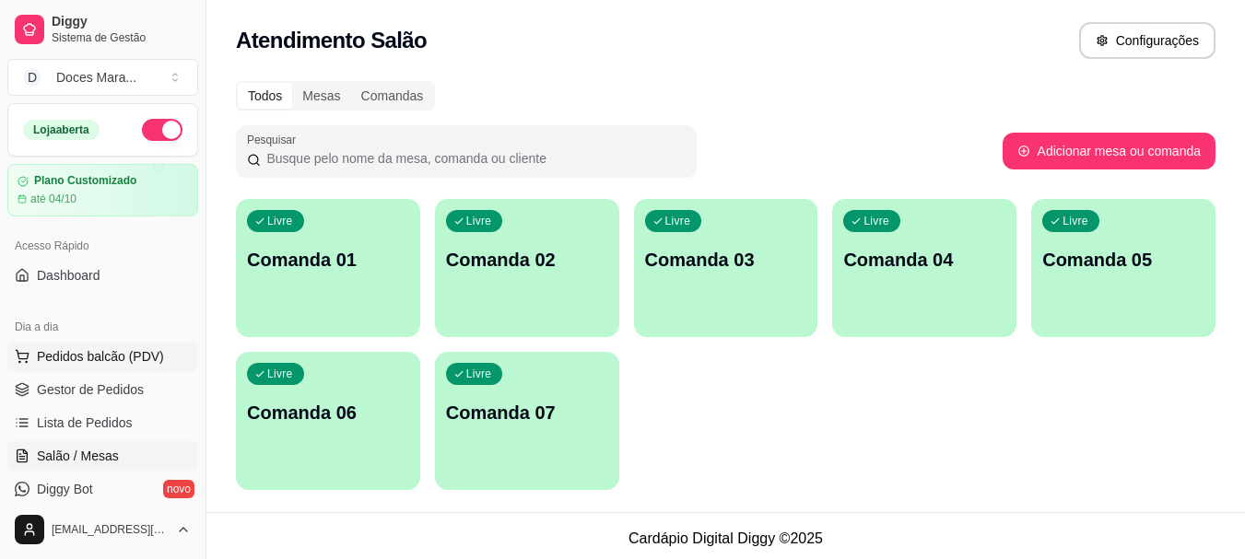
click at [72, 361] on span "Pedidos balcão (PDV)" at bounding box center [100, 356] width 127 height 18
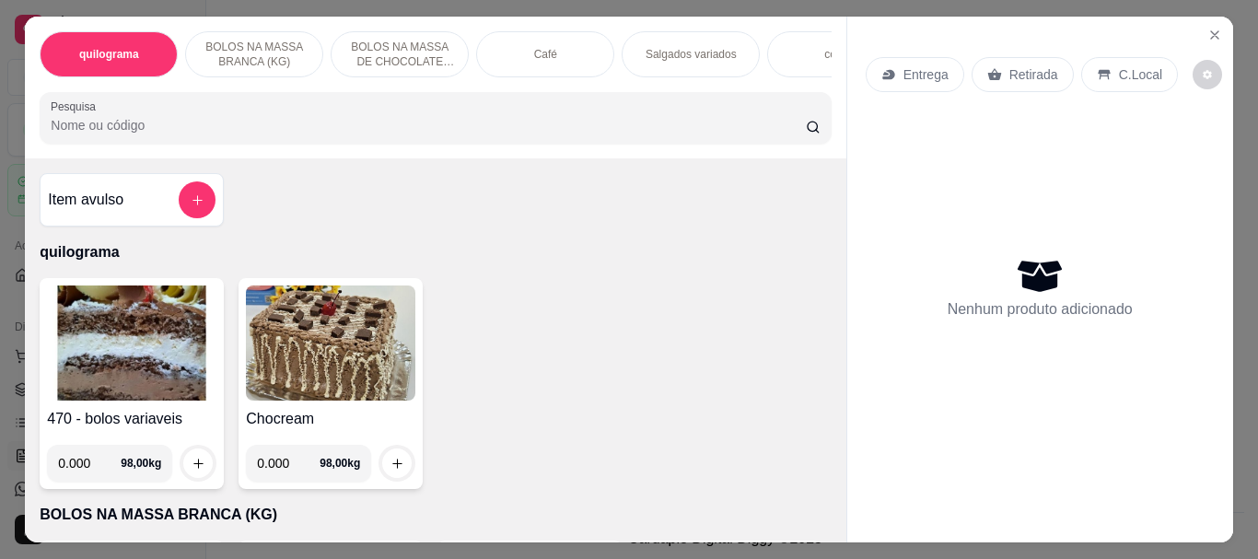
click at [82, 310] on img at bounding box center [132, 343] width 170 height 115
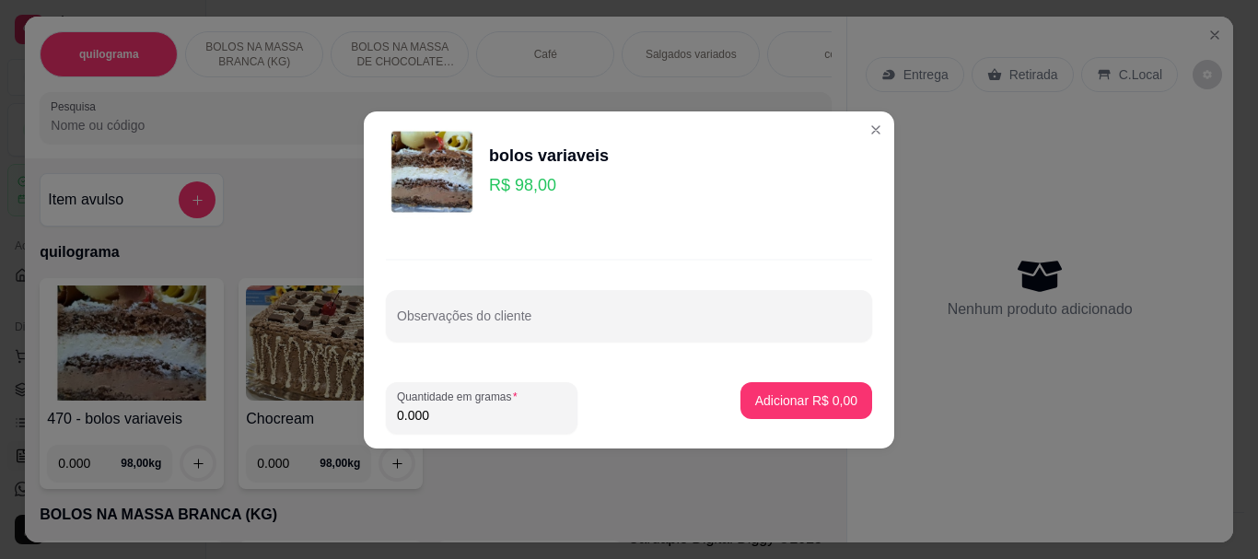
click at [445, 408] on input "0.000" at bounding box center [482, 415] width 170 height 18
type input "0.250"
click at [781, 407] on p "Adicionar R$ 24,50" at bounding box center [803, 401] width 107 height 18
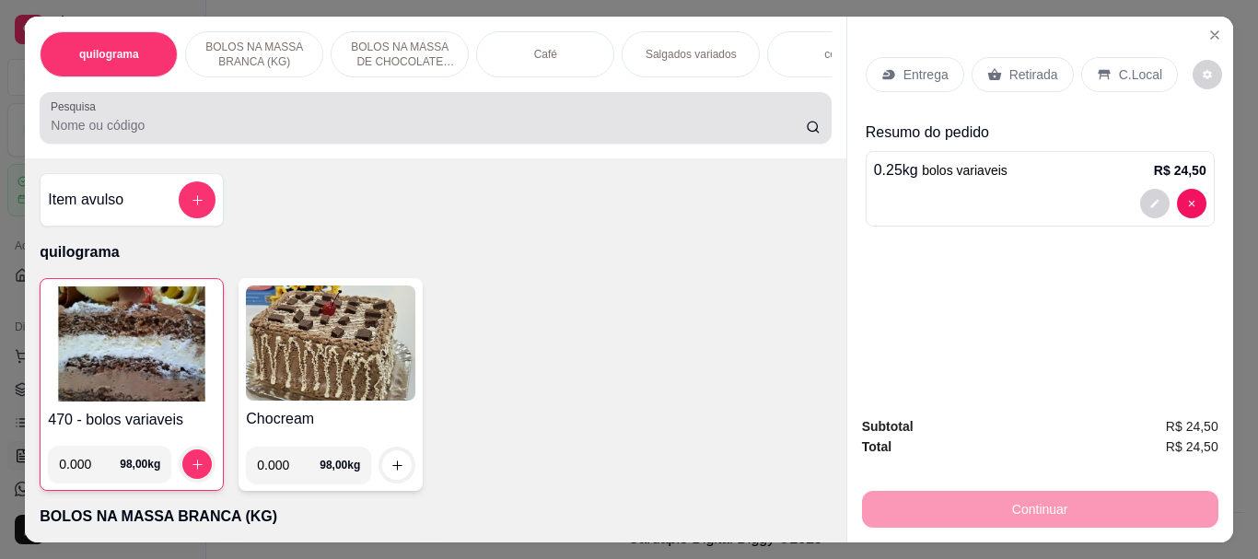
click at [135, 126] on input "Pesquisa" at bounding box center [428, 125] width 755 height 18
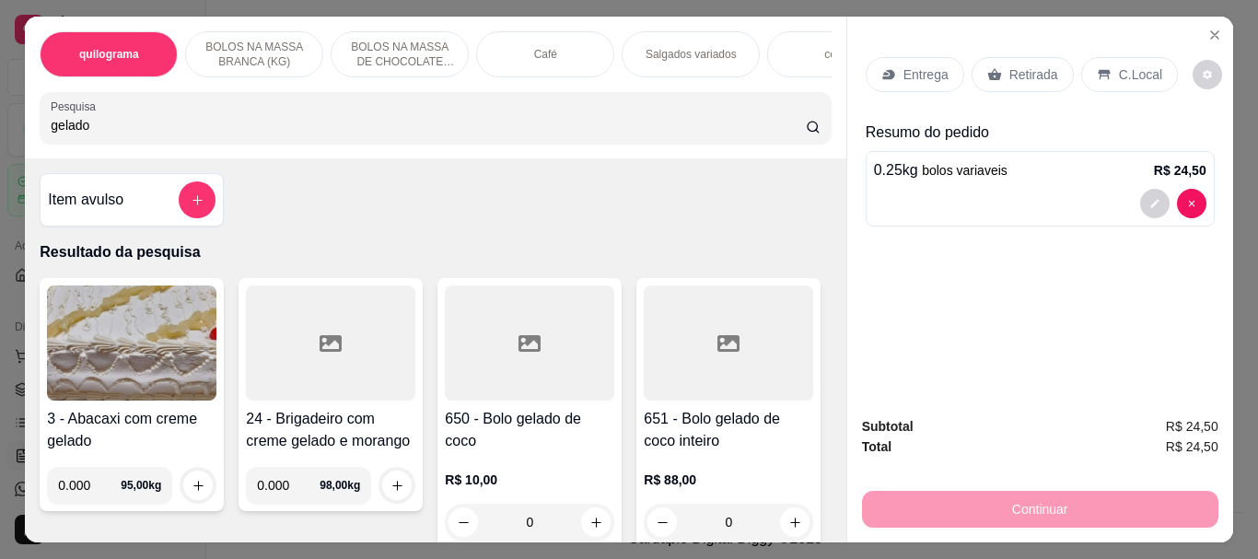
type input "gelado"
click at [497, 371] on div at bounding box center [530, 343] width 170 height 115
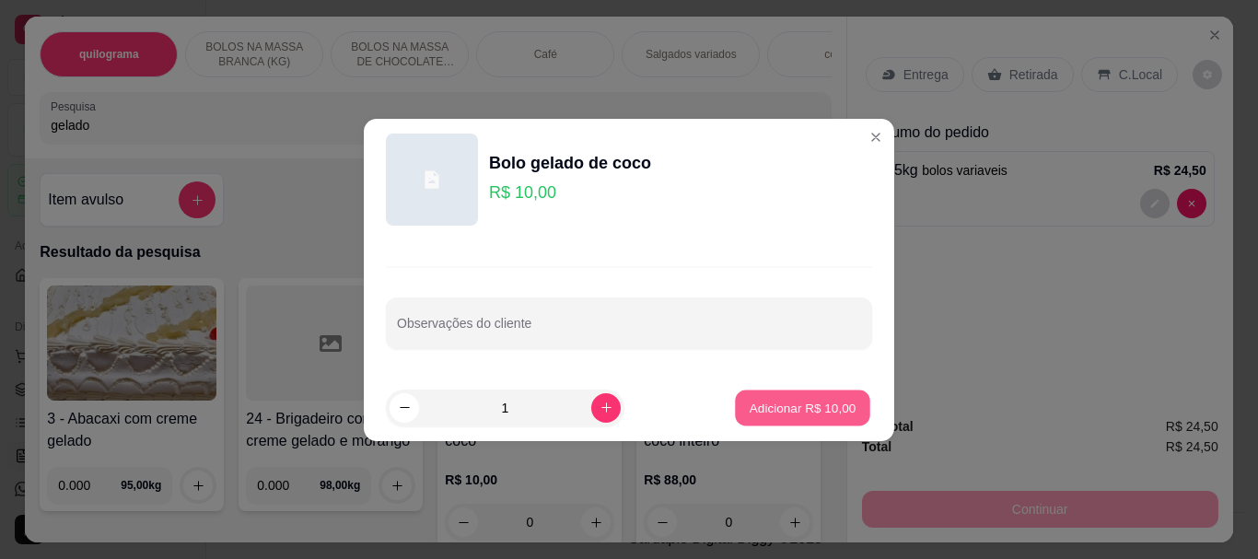
click at [769, 404] on p "Adicionar R$ 10,00" at bounding box center [803, 408] width 107 height 18
type input "1"
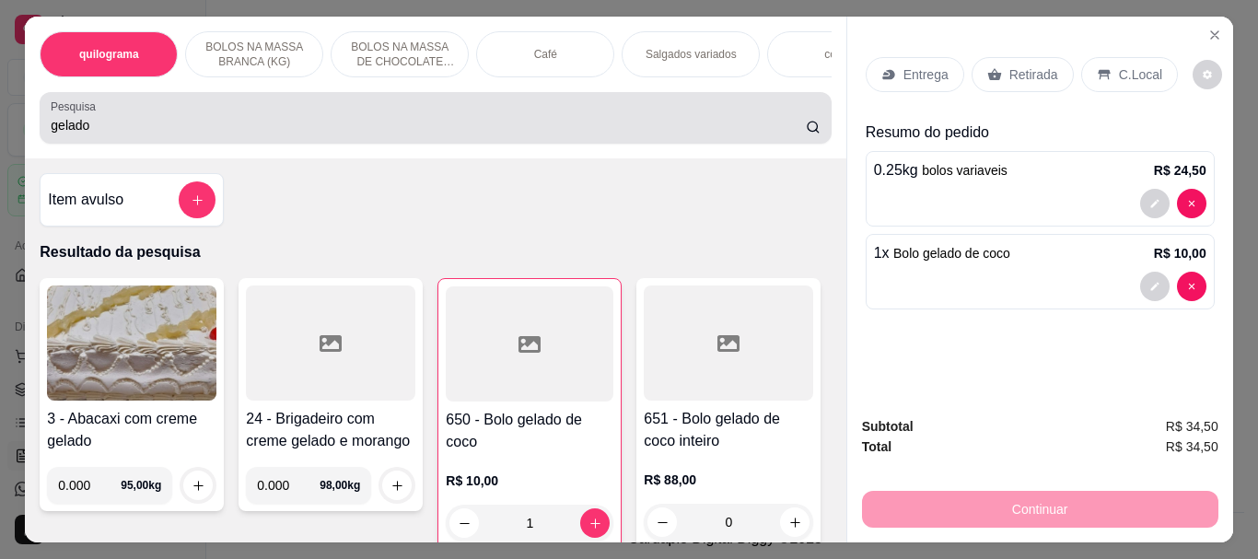
click at [156, 123] on input "gelado" at bounding box center [428, 125] width 755 height 18
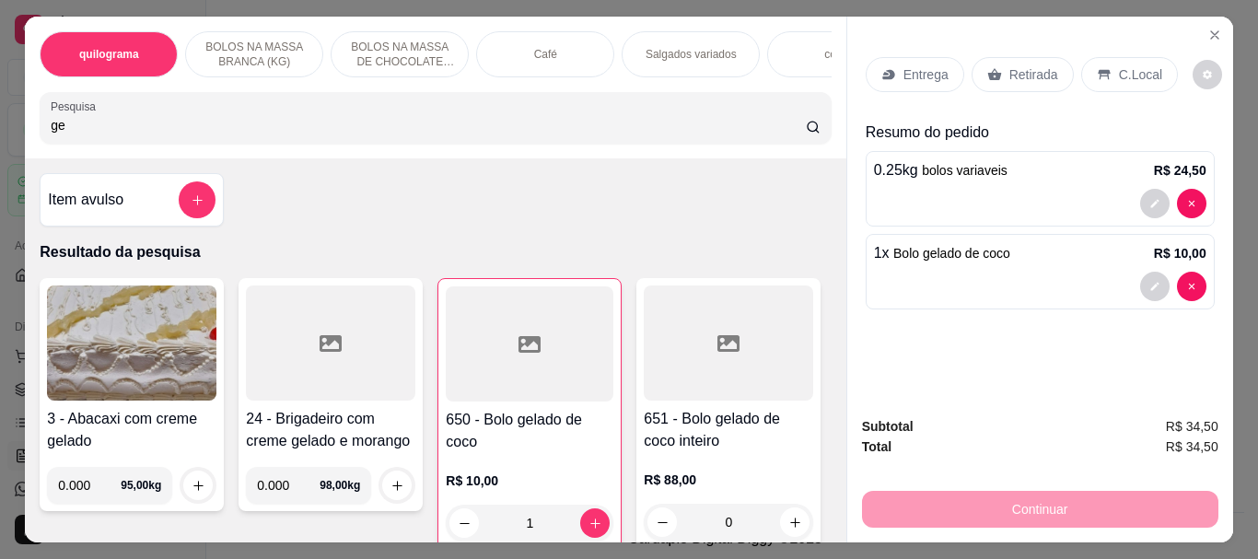
type input "g"
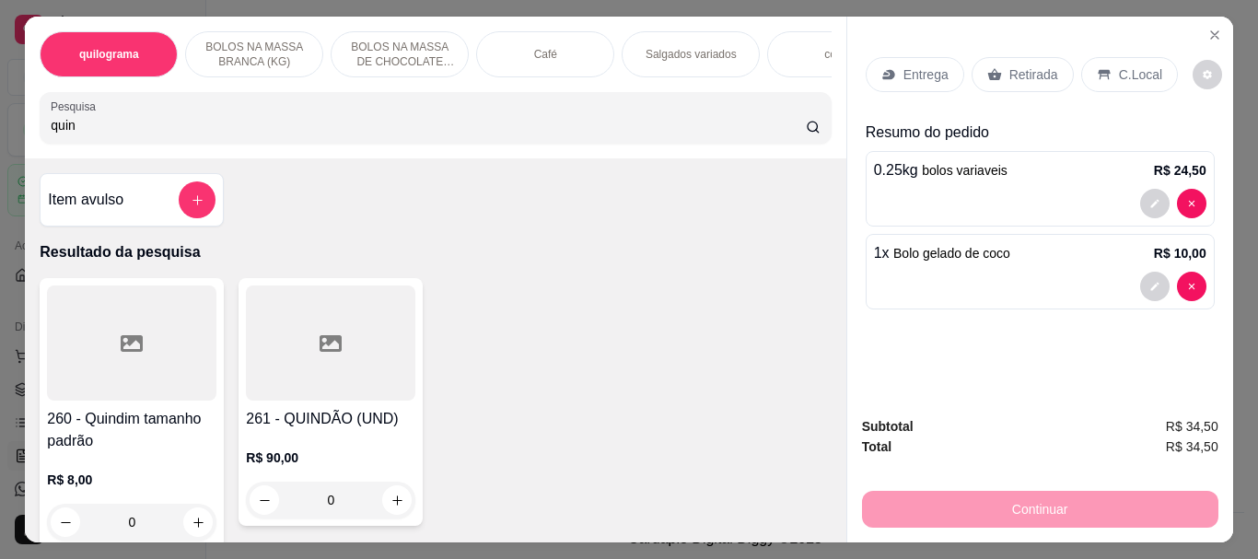
type input "quin"
click at [122, 292] on div at bounding box center [132, 343] width 170 height 115
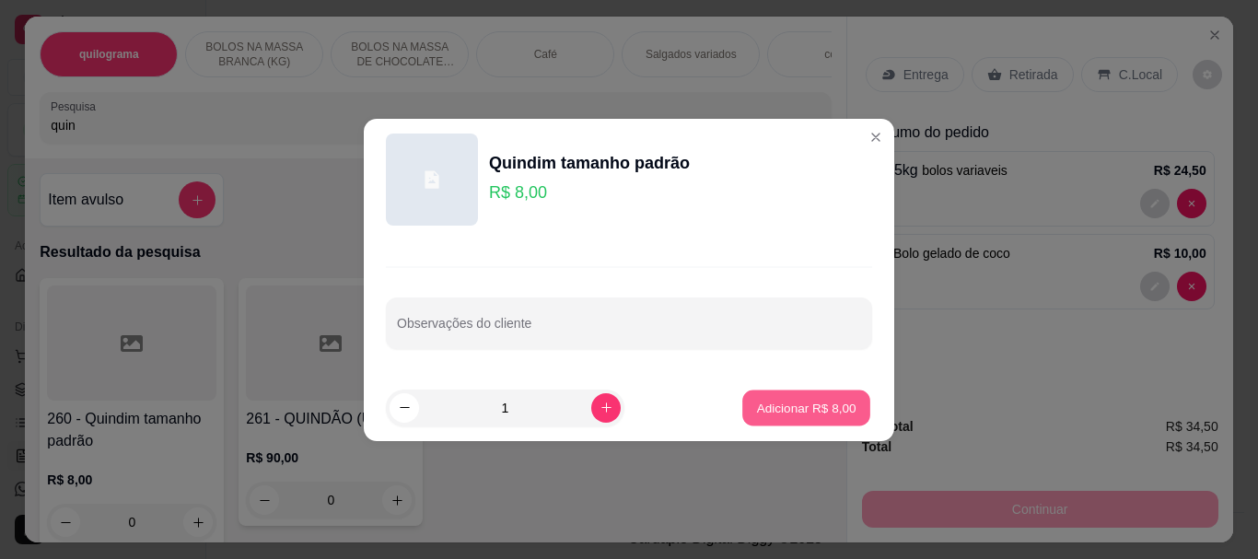
click at [768, 395] on button "Adicionar R$ 8,00" at bounding box center [807, 408] width 128 height 36
type input "1"
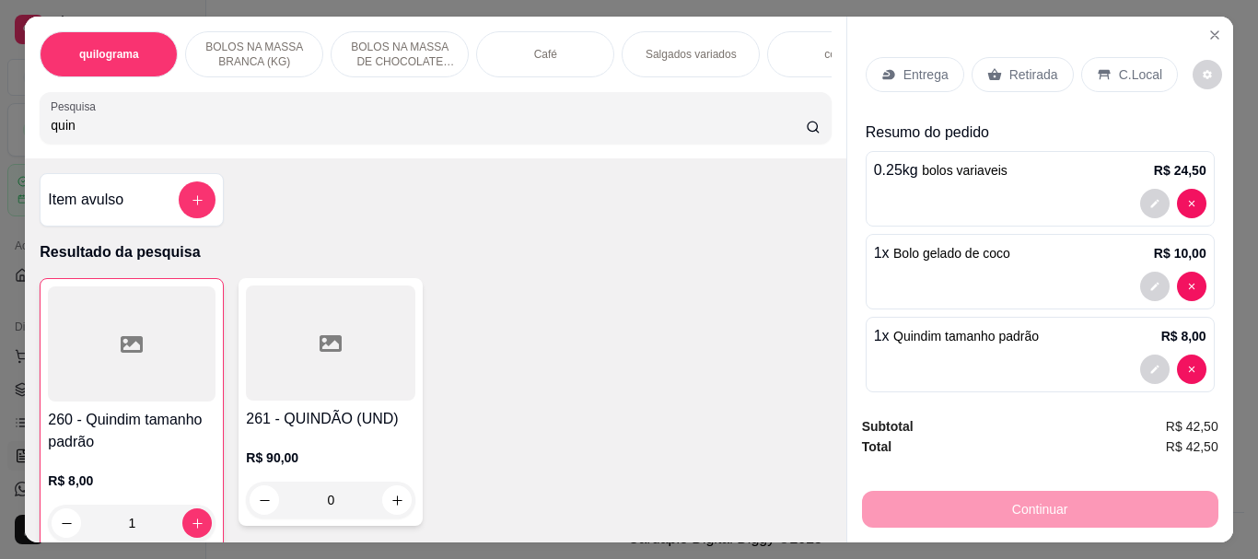
click at [107, 135] on input "quin" at bounding box center [428, 125] width 755 height 18
type input "q"
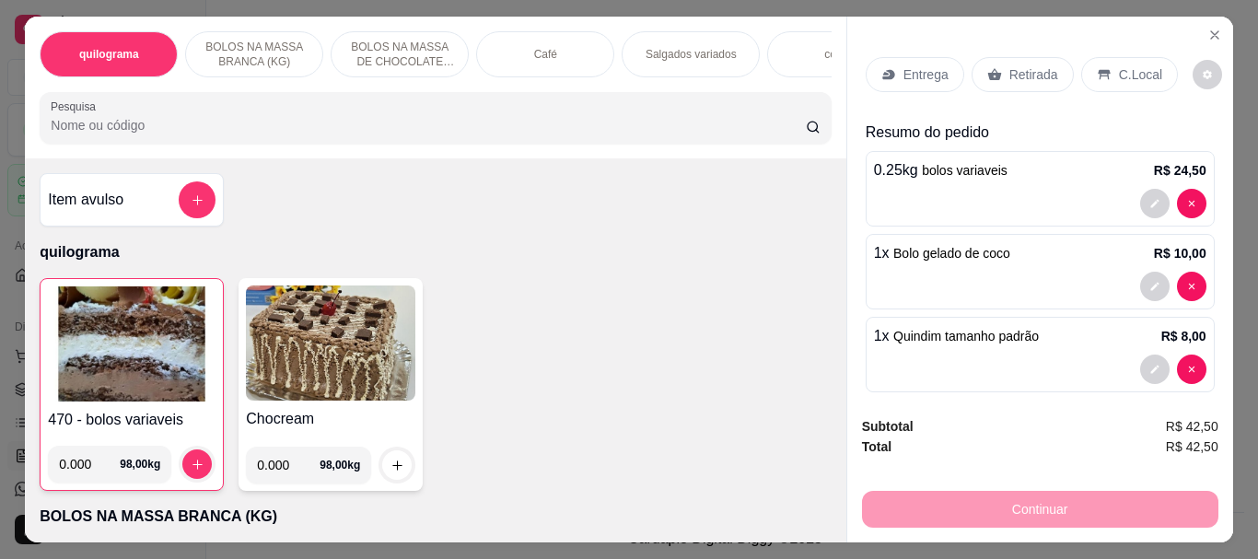
click at [1125, 70] on p "C.Local" at bounding box center [1140, 74] width 43 height 18
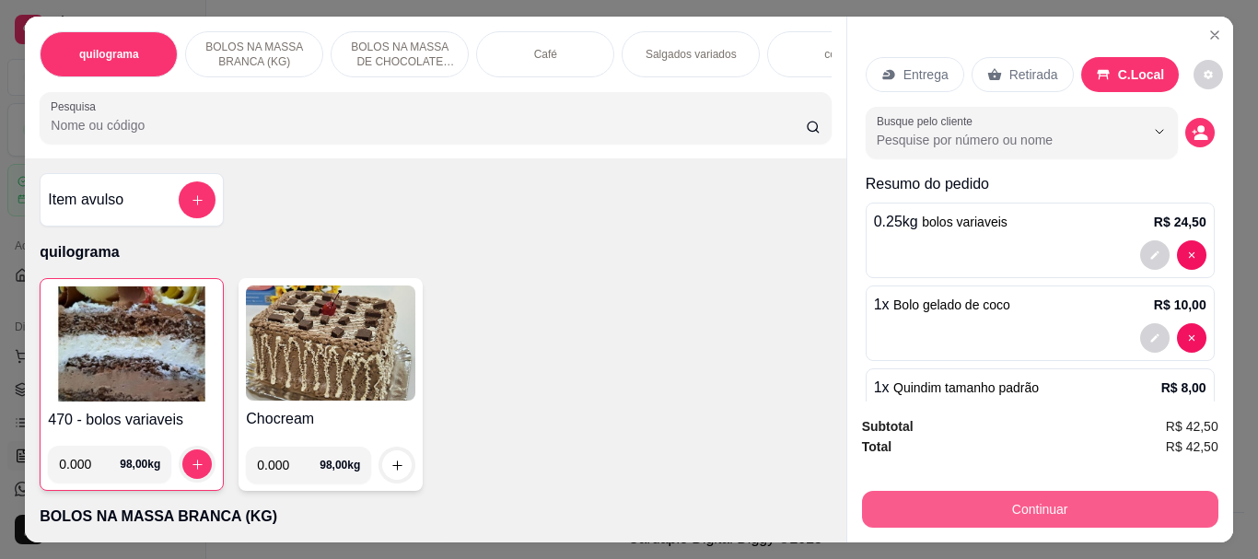
click at [1068, 496] on button "Continuar" at bounding box center [1040, 509] width 357 height 37
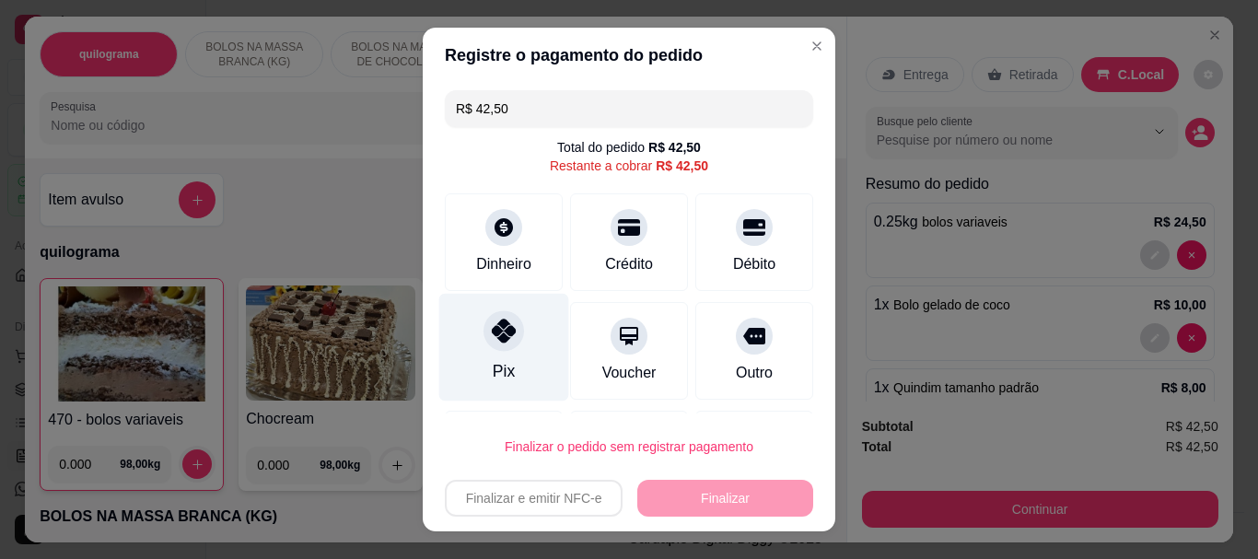
click at [492, 354] on div "Pix" at bounding box center [504, 348] width 130 height 108
type input "R$ 0,00"
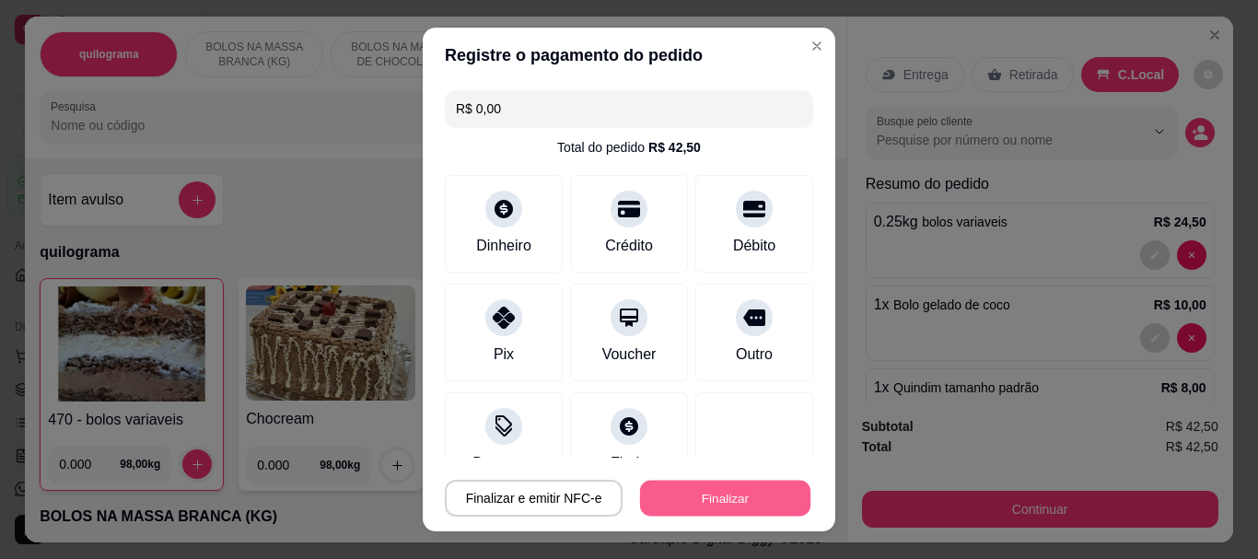
click at [704, 499] on button "Finalizar" at bounding box center [725, 498] width 170 height 36
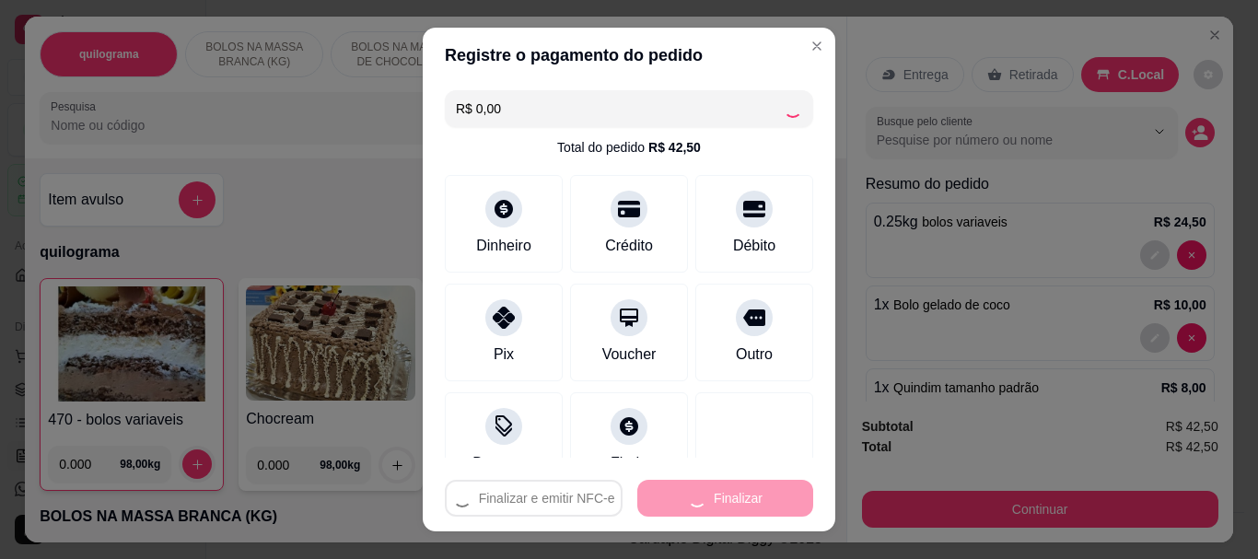
type input "0"
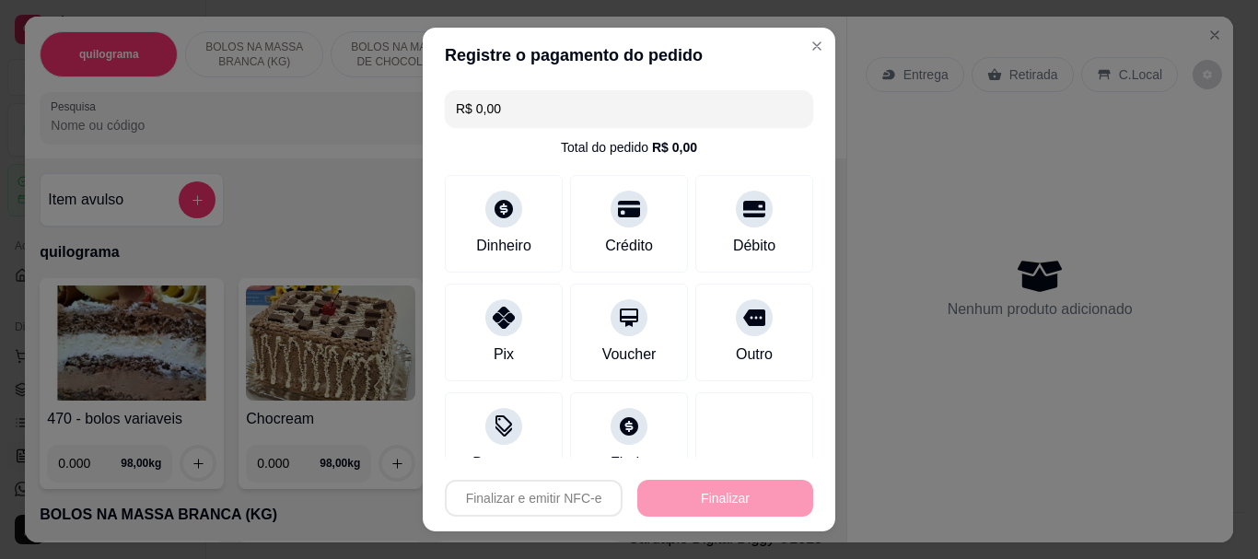
type input "-R$ 42,50"
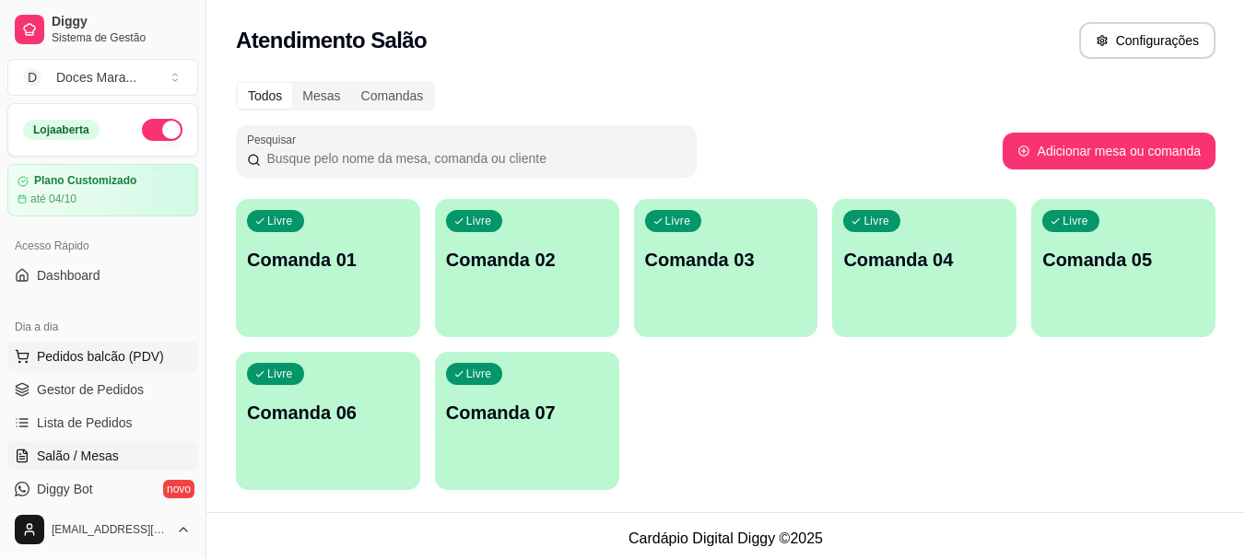
click at [125, 359] on span "Pedidos balcão (PDV)" at bounding box center [100, 356] width 127 height 18
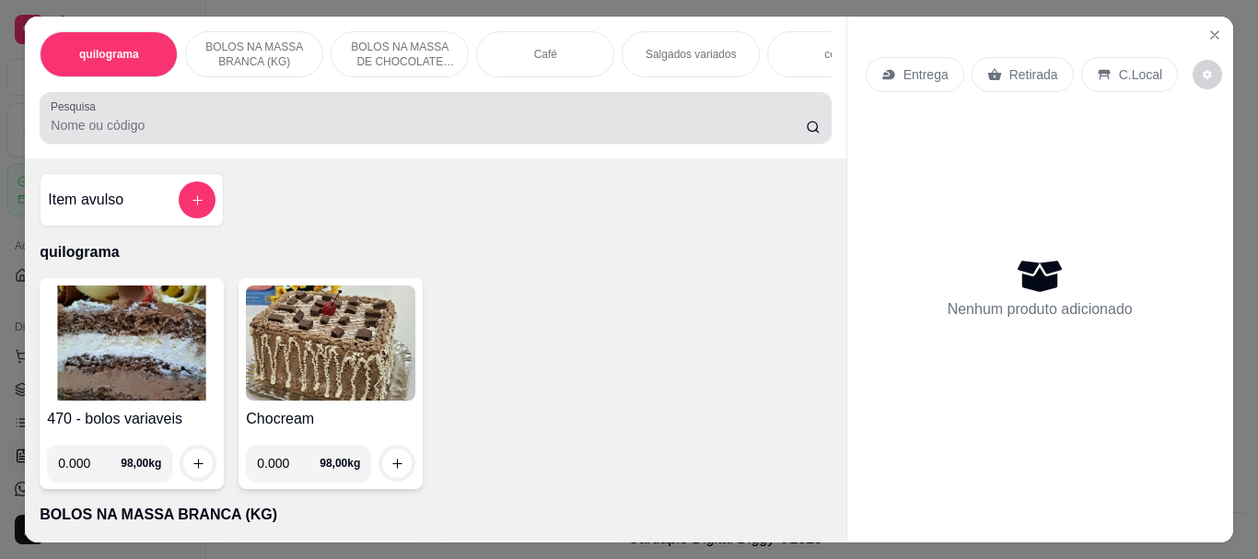
click at [333, 127] on input "Pesquisa" at bounding box center [428, 125] width 755 height 18
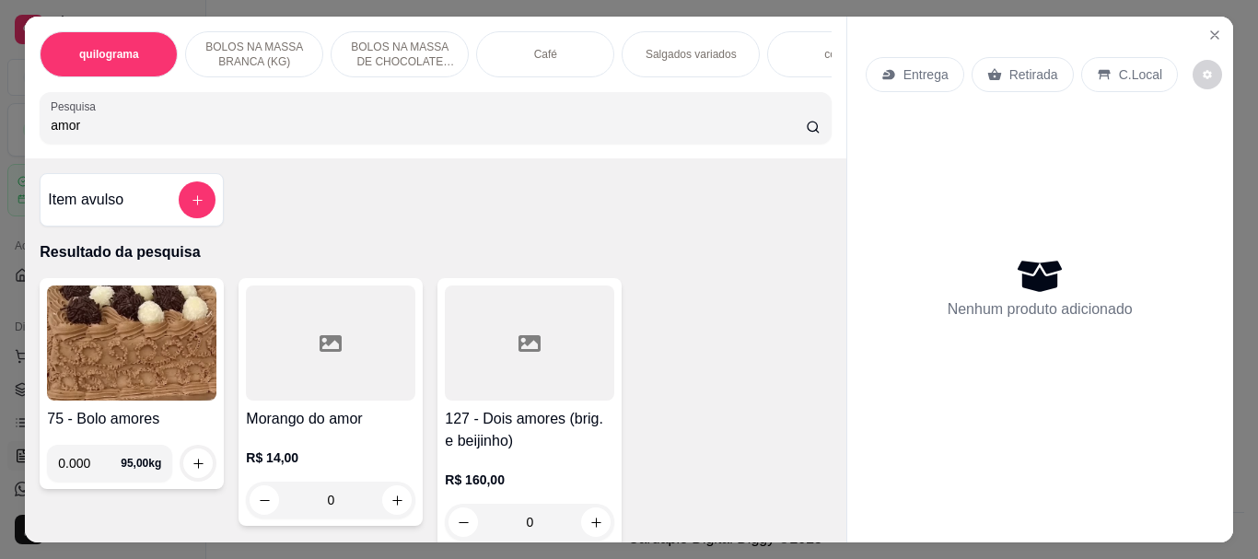
type input "amor"
click at [356, 345] on div at bounding box center [331, 343] width 170 height 115
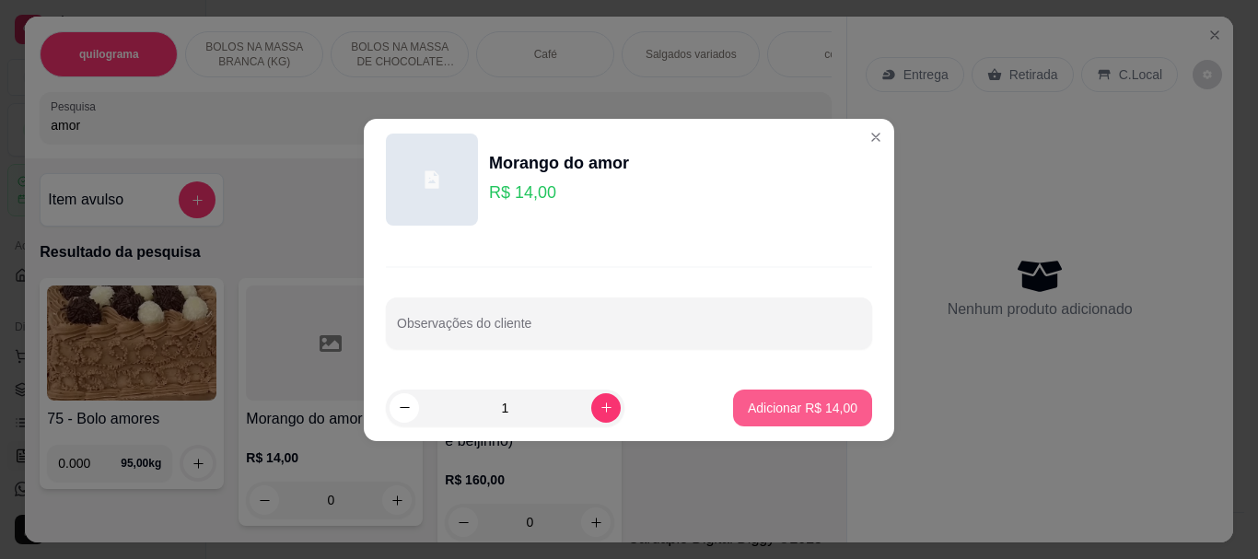
click at [804, 406] on p "Adicionar R$ 14,00" at bounding box center [803, 408] width 110 height 18
type input "1"
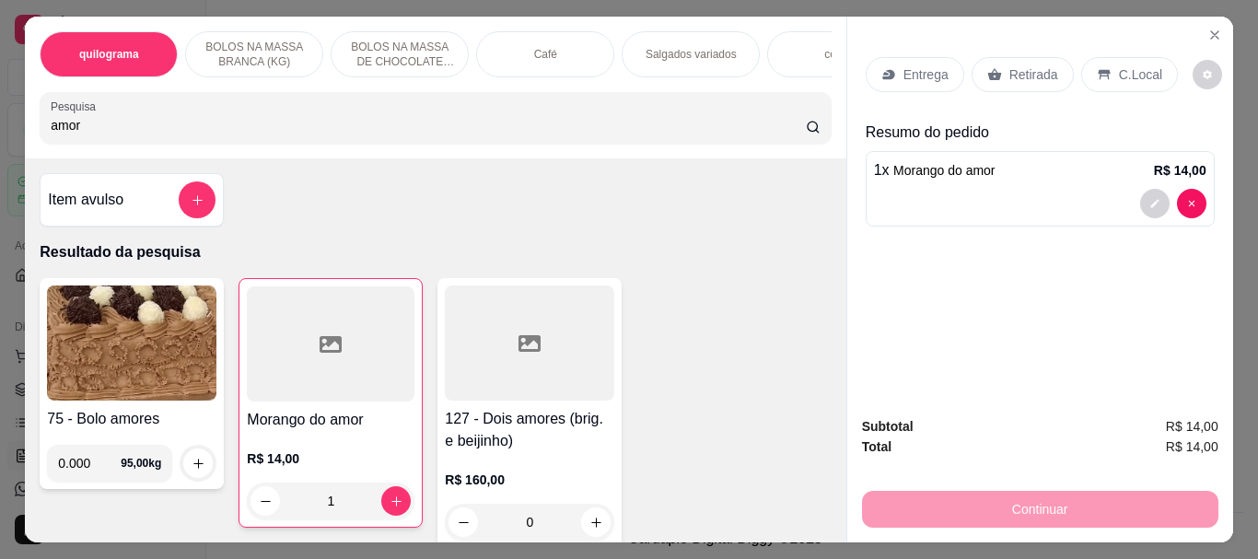
click at [1038, 65] on p "Retirada" at bounding box center [1034, 74] width 49 height 18
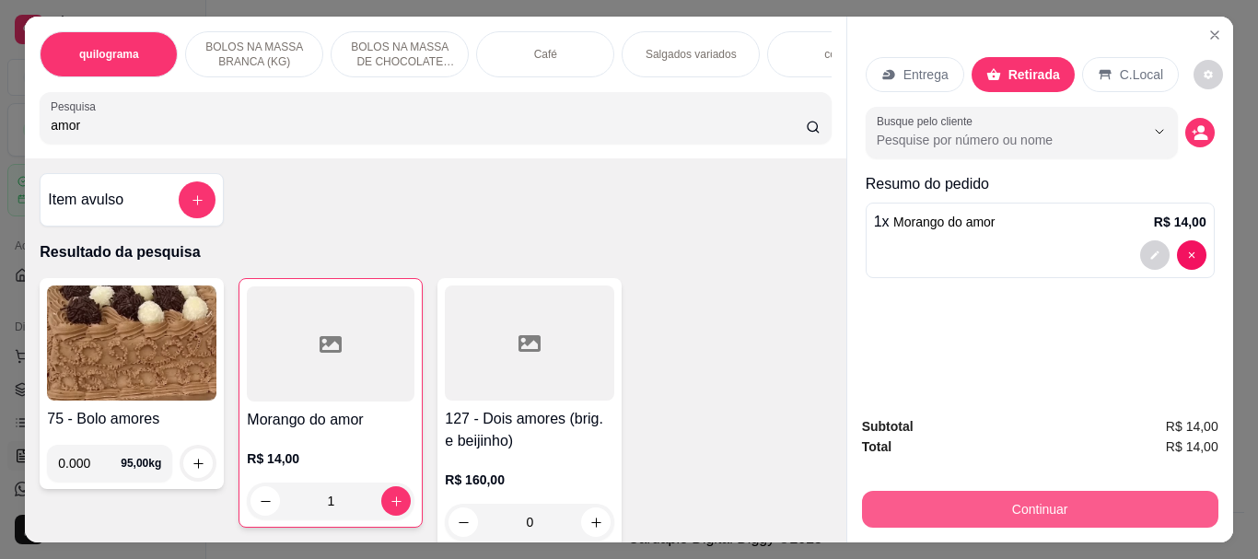
click at [1060, 501] on button "Continuar" at bounding box center [1040, 509] width 357 height 37
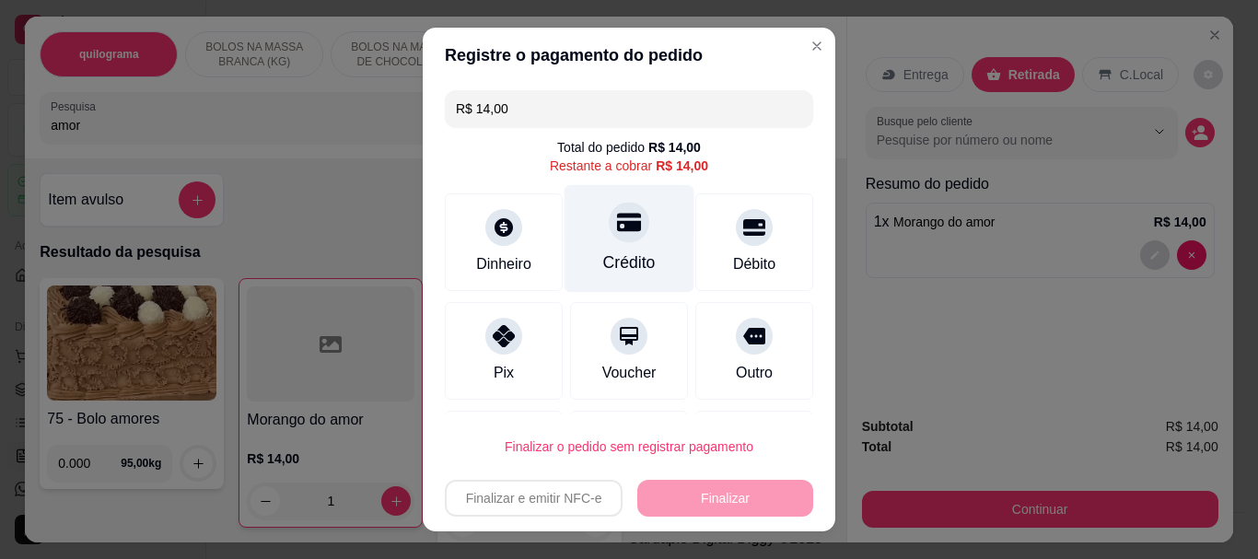
click at [614, 253] on div "Crédito" at bounding box center [629, 264] width 53 height 24
type input "R$ 0,00"
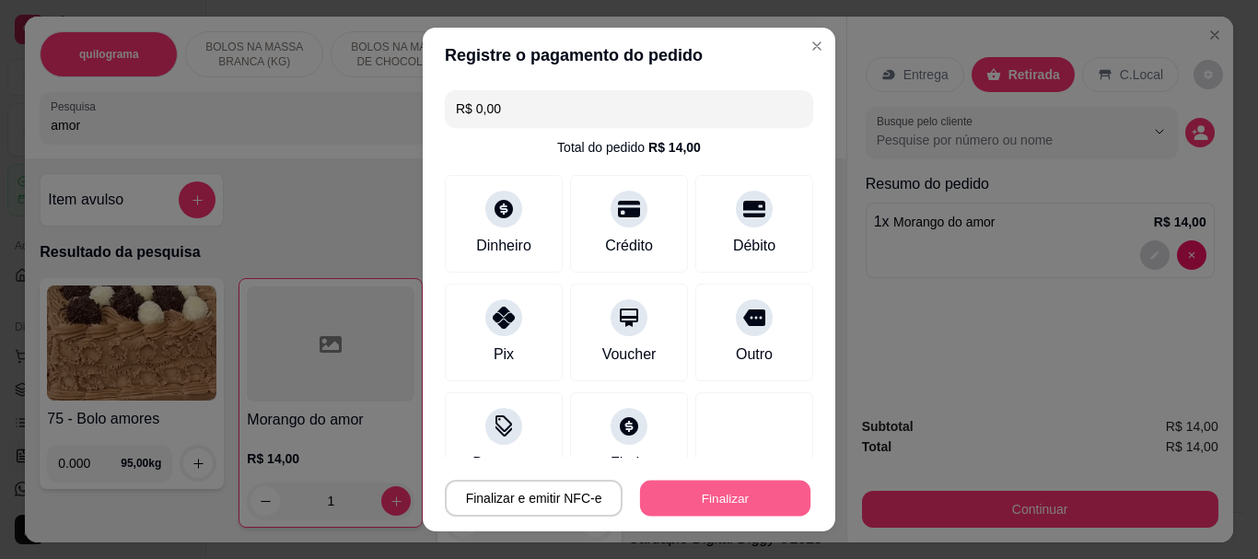
click at [746, 493] on button "Finalizar" at bounding box center [725, 498] width 170 height 36
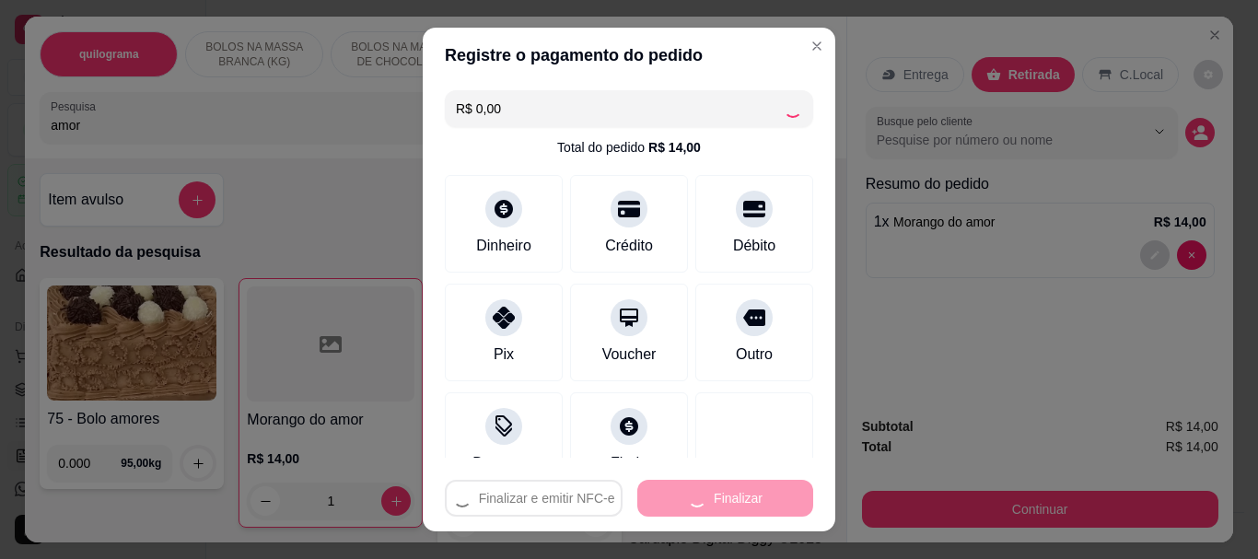
type input "0"
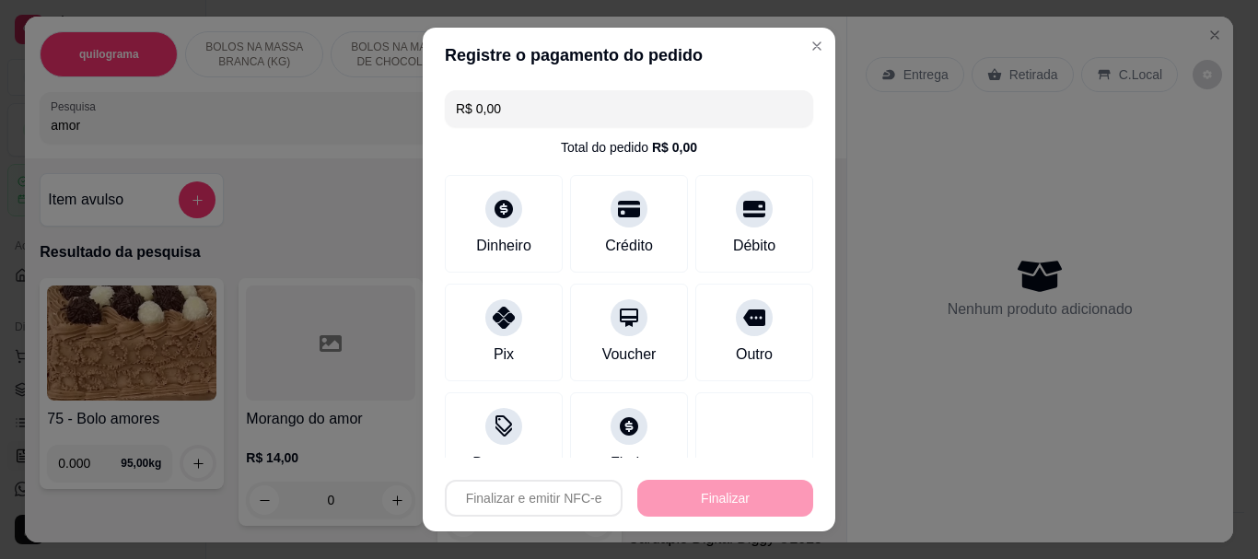
type input "-R$ 14,00"
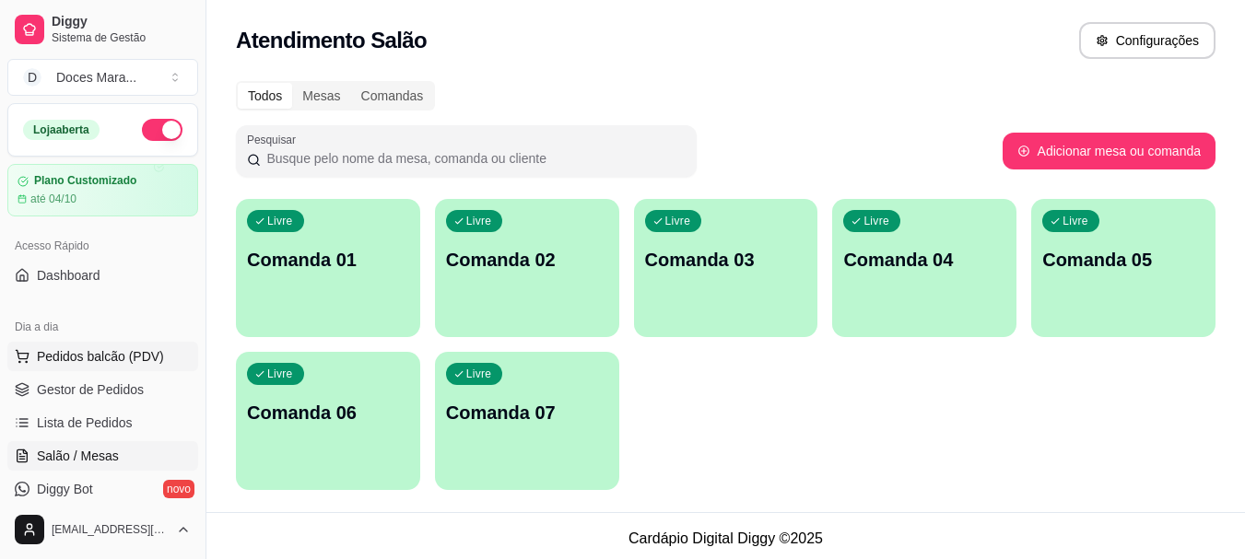
click at [55, 356] on span "Pedidos balcão (PDV)" at bounding box center [100, 356] width 127 height 18
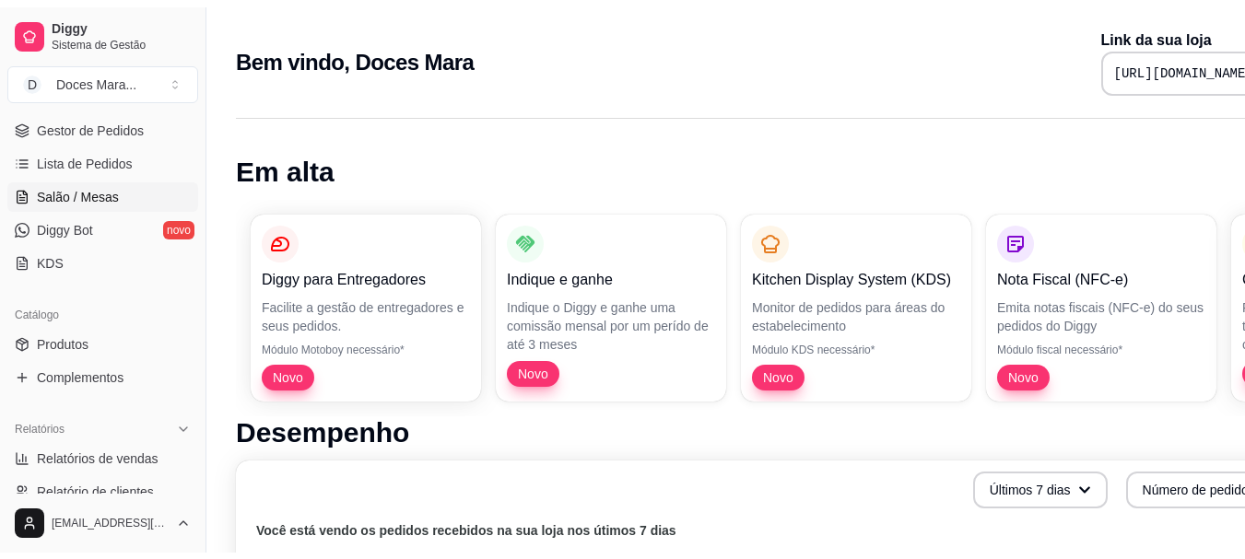
scroll to position [276, 0]
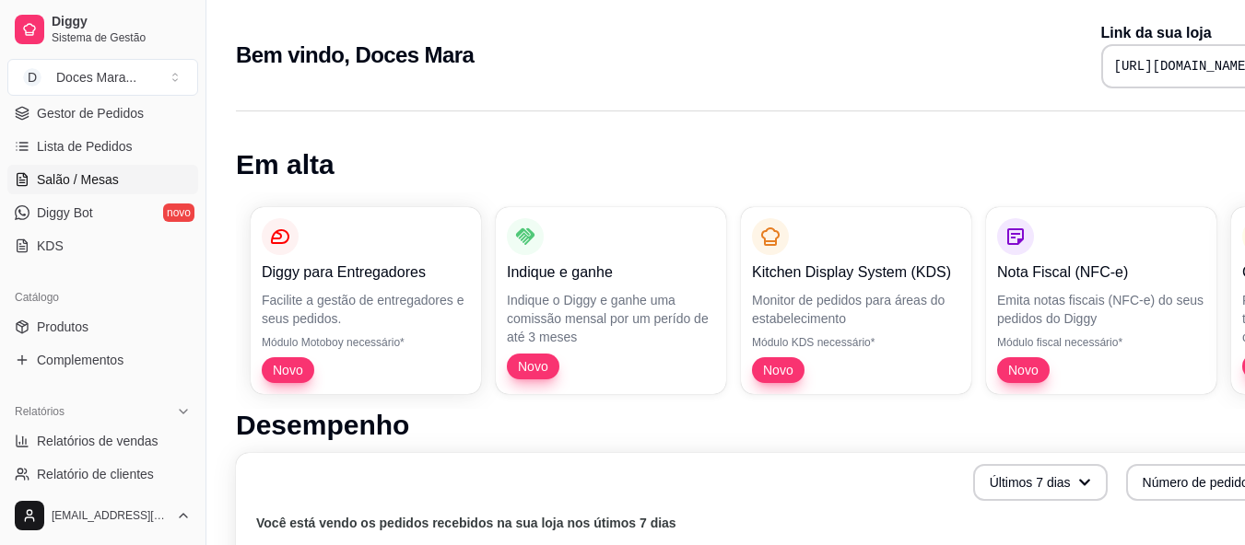
click at [90, 183] on span "Salão / Mesas" at bounding box center [78, 179] width 82 height 18
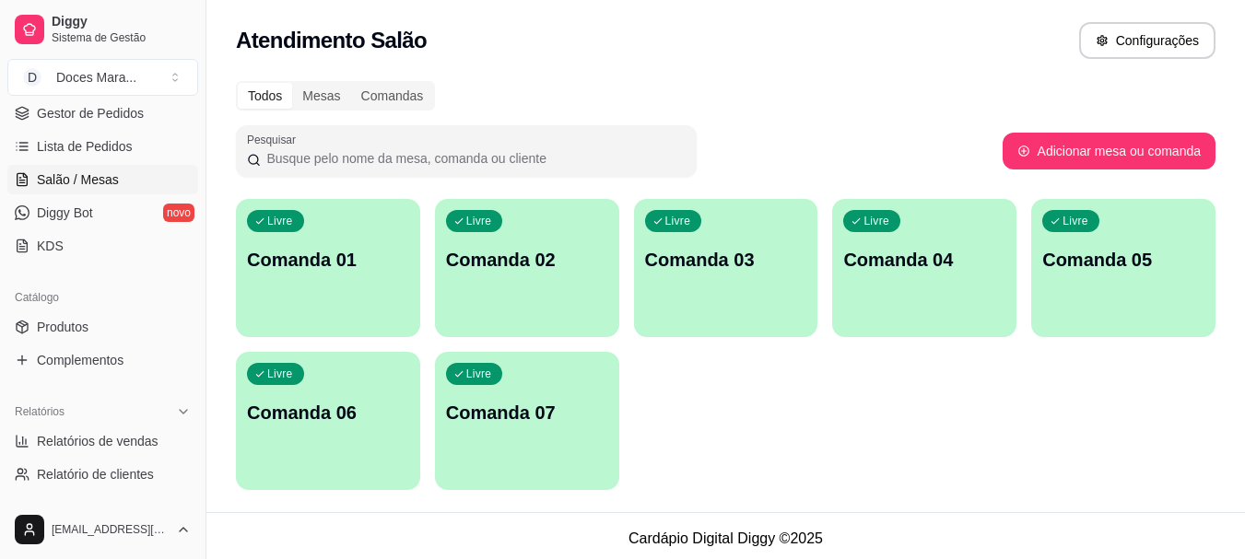
click at [518, 270] on p "Comanda 02" at bounding box center [527, 260] width 162 height 26
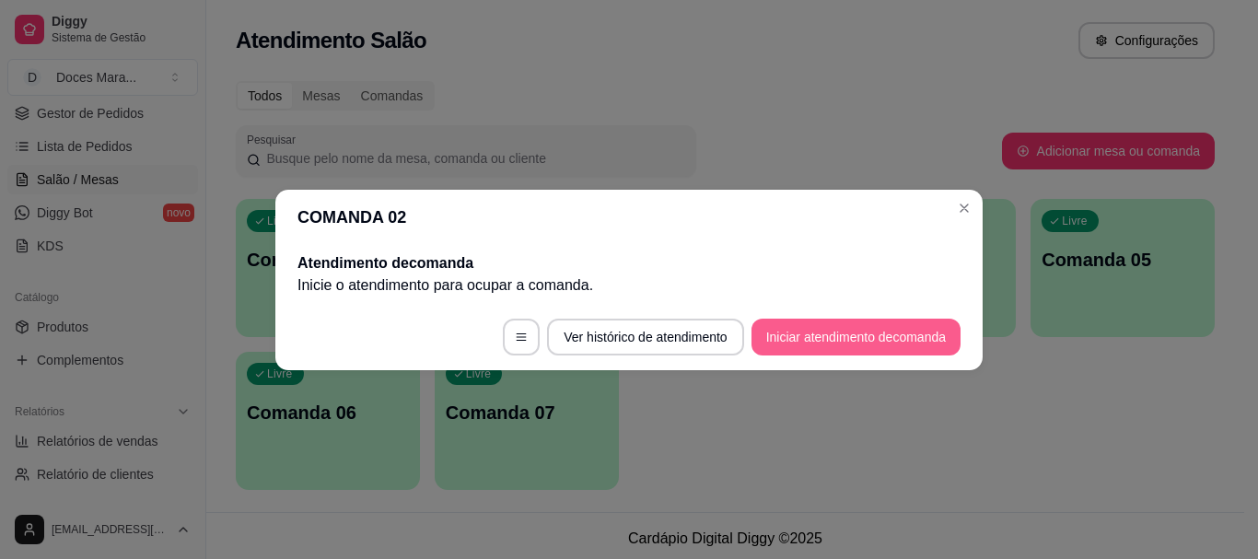
click at [820, 342] on button "Iniciar atendimento de comanda" at bounding box center [856, 337] width 209 height 37
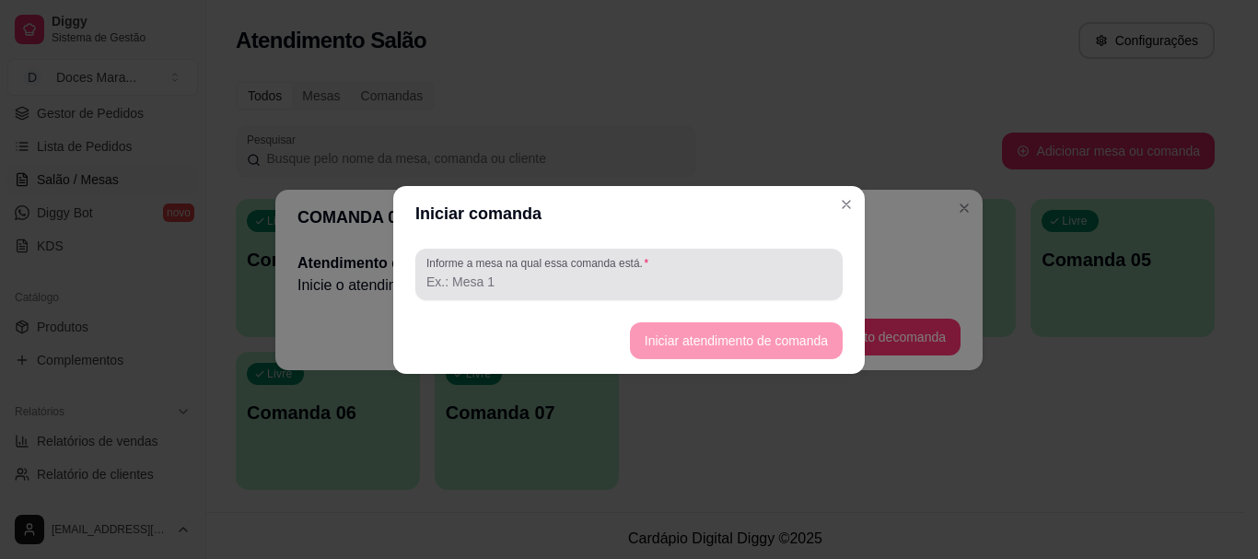
click at [677, 285] on input "Informe a mesa na qual essa comanda está." at bounding box center [629, 282] width 405 height 18
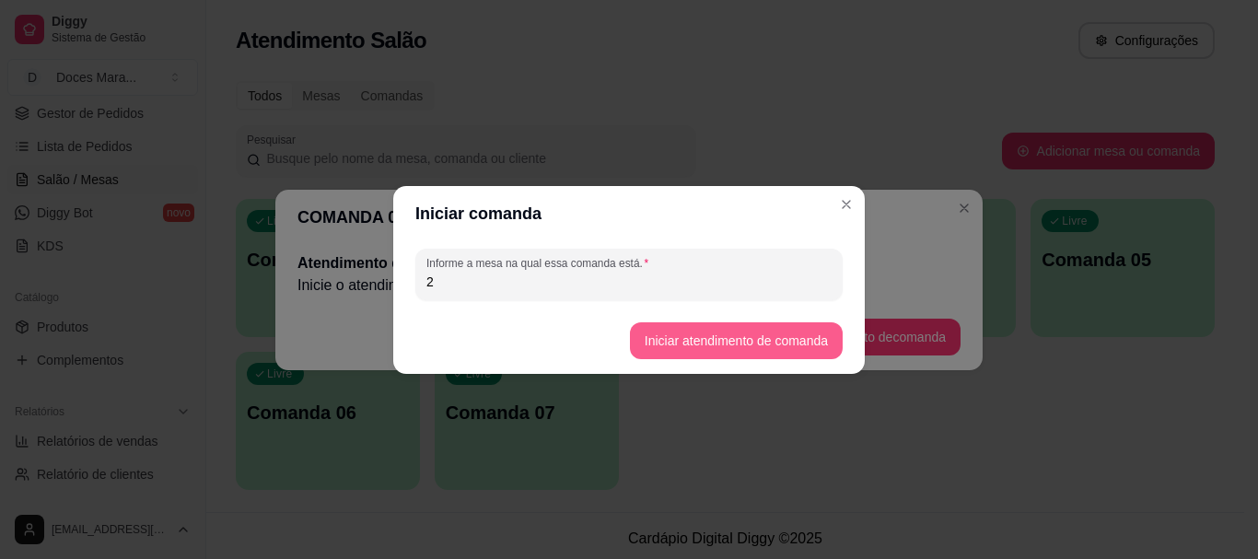
type input "2"
click at [707, 335] on button "Iniciar atendimento de comanda" at bounding box center [736, 340] width 213 height 37
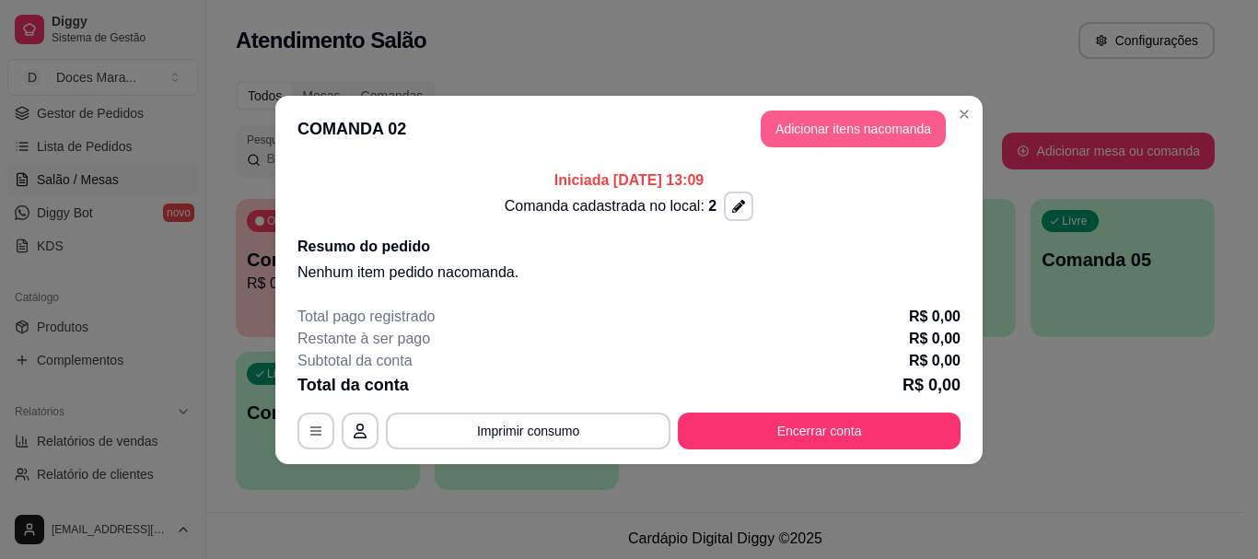
click at [815, 134] on button "Adicionar itens na comanda" at bounding box center [853, 129] width 185 height 37
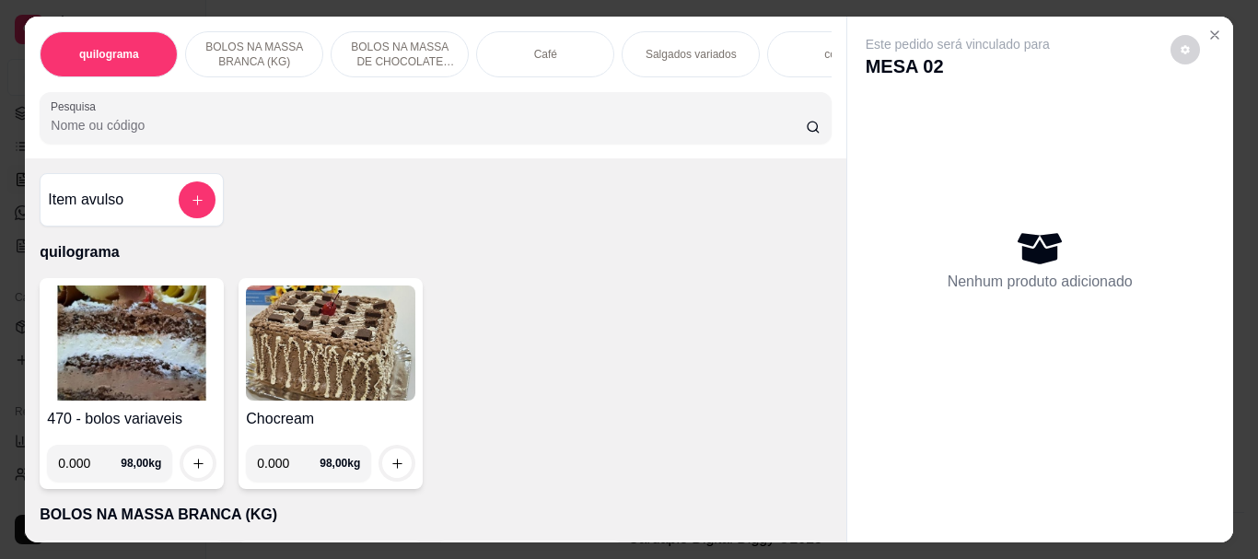
click at [128, 359] on img at bounding box center [132, 343] width 170 height 115
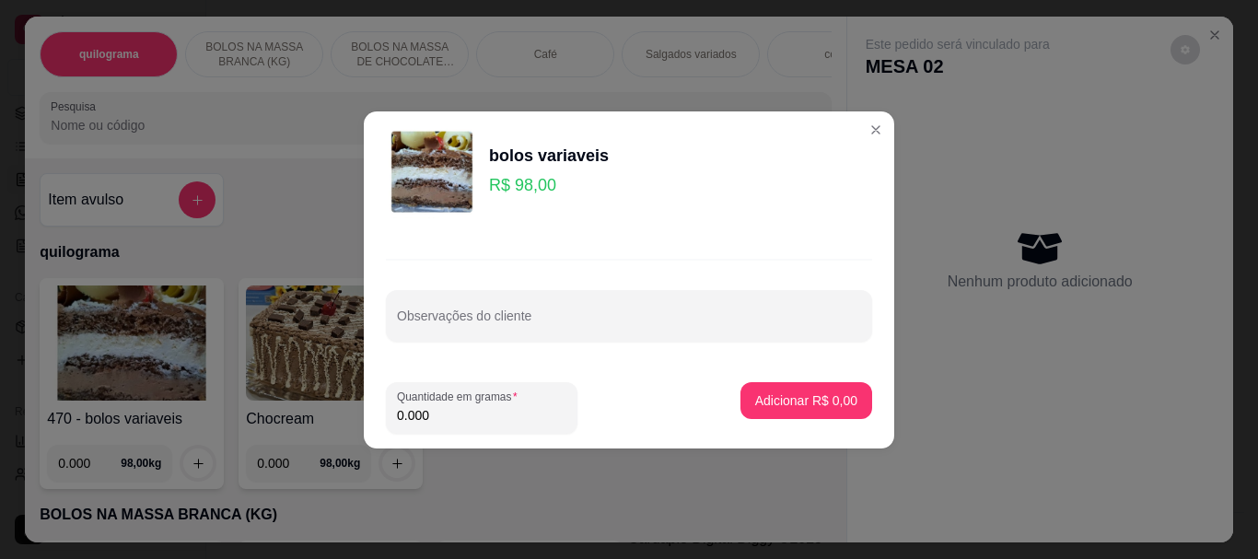
click at [466, 420] on input "0.000" at bounding box center [482, 415] width 170 height 18
type input "0.070"
click at [756, 391] on button "Adicionar R$ 6,86" at bounding box center [807, 400] width 128 height 36
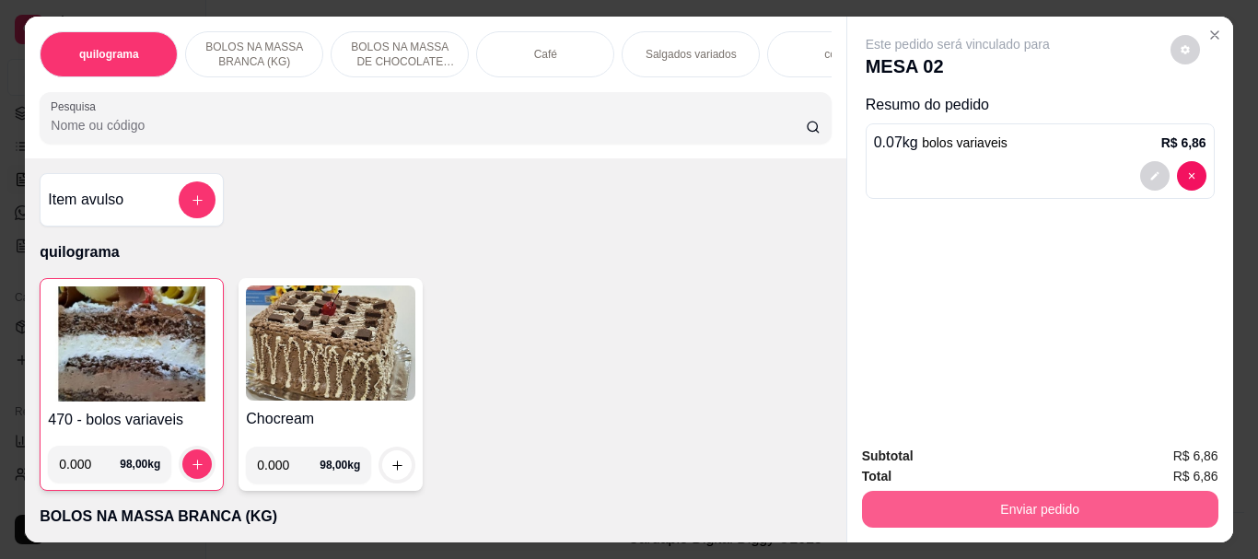
click at [1072, 508] on button "Enviar pedido" at bounding box center [1040, 509] width 357 height 37
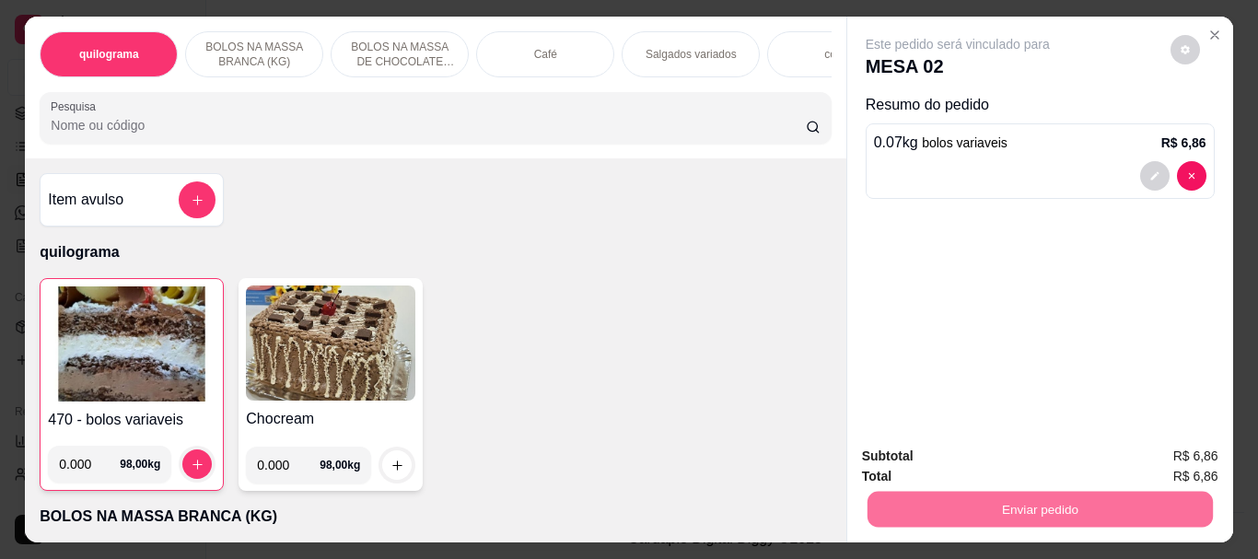
click at [1036, 457] on button "Não registrar e enviar pedido" at bounding box center [979, 456] width 186 height 34
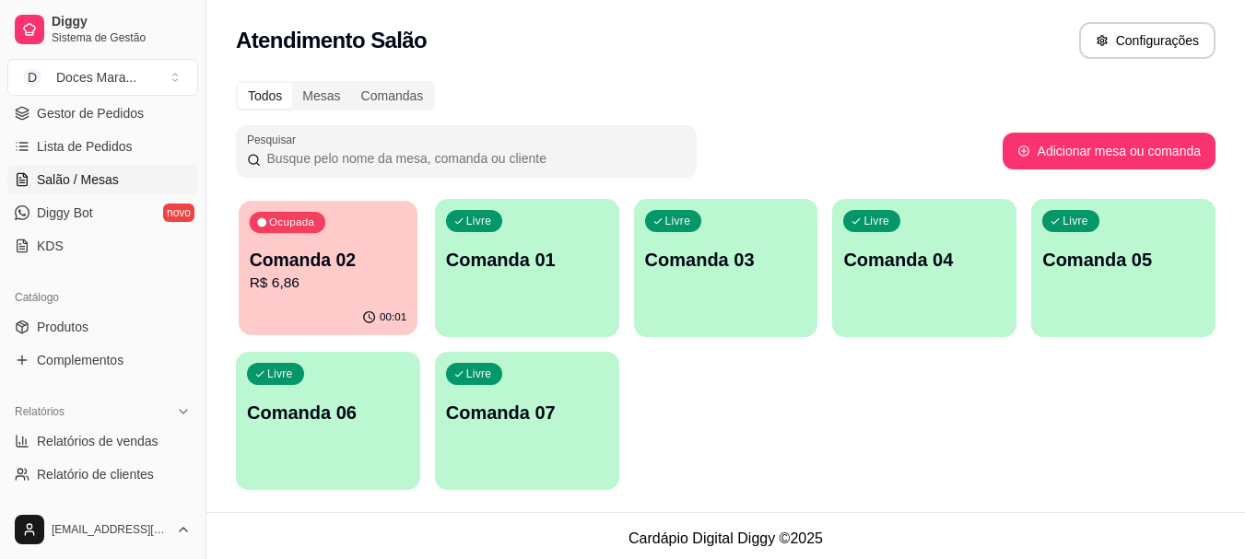
click at [305, 311] on div "00:01" at bounding box center [328, 317] width 179 height 35
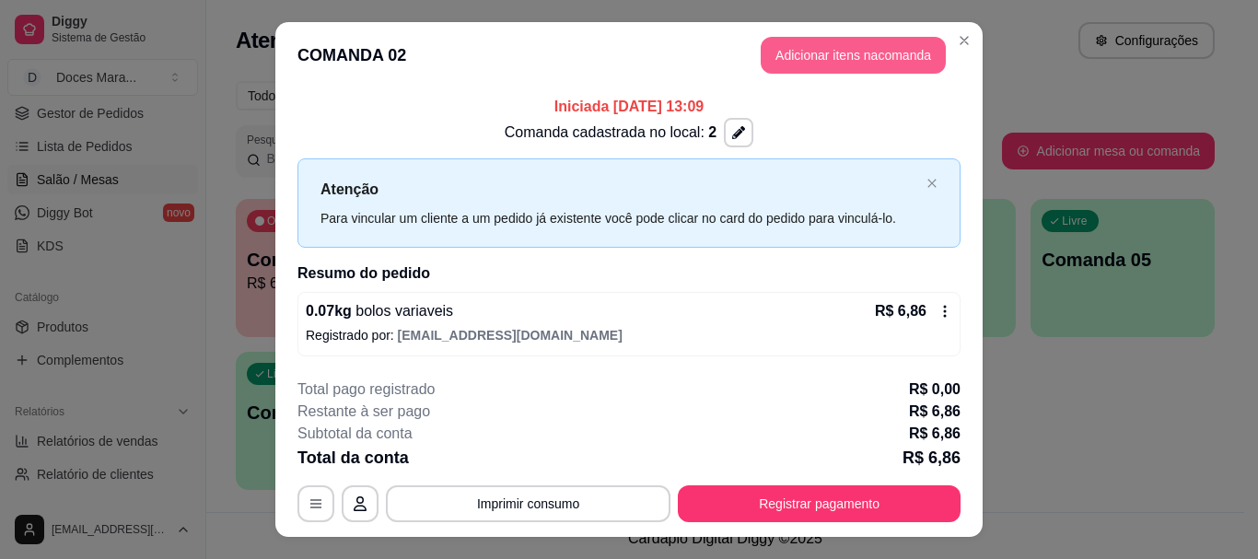
click at [870, 50] on button "Adicionar itens na comanda" at bounding box center [853, 55] width 185 height 37
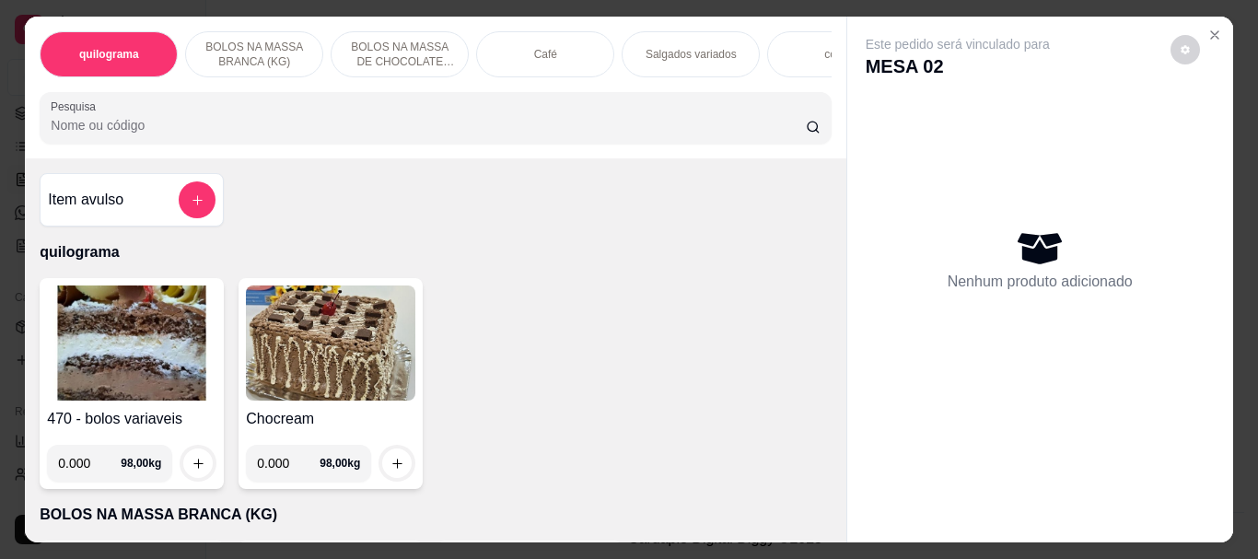
click at [152, 344] on img at bounding box center [132, 343] width 170 height 115
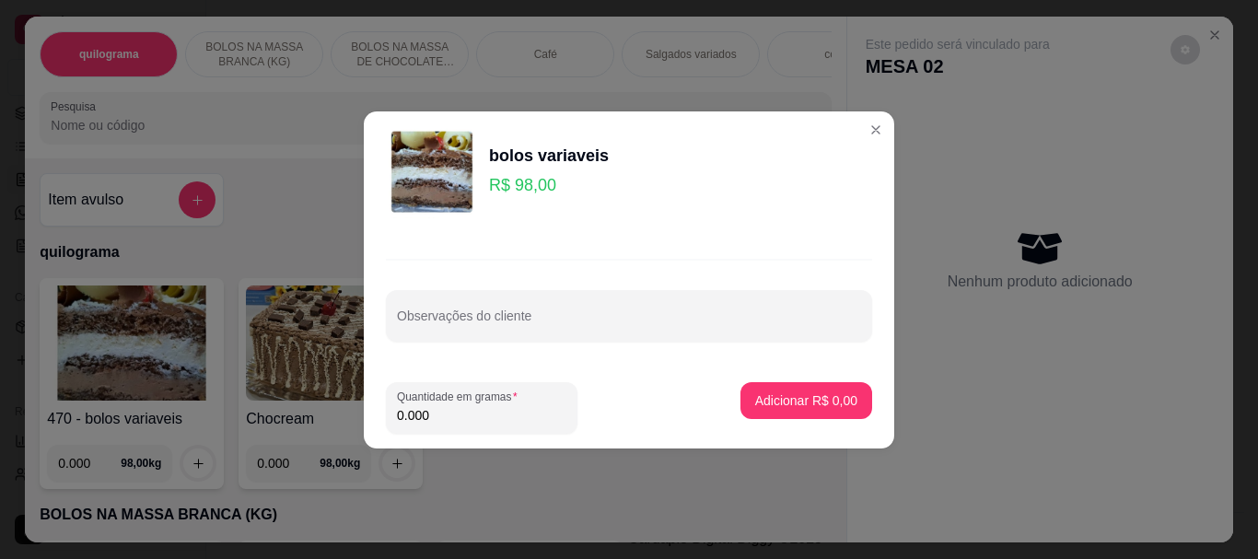
click at [467, 415] on input "0.000" at bounding box center [482, 415] width 170 height 18
type input "0.110"
click at [737, 401] on button "Adicionar R$ 10,78" at bounding box center [802, 400] width 139 height 37
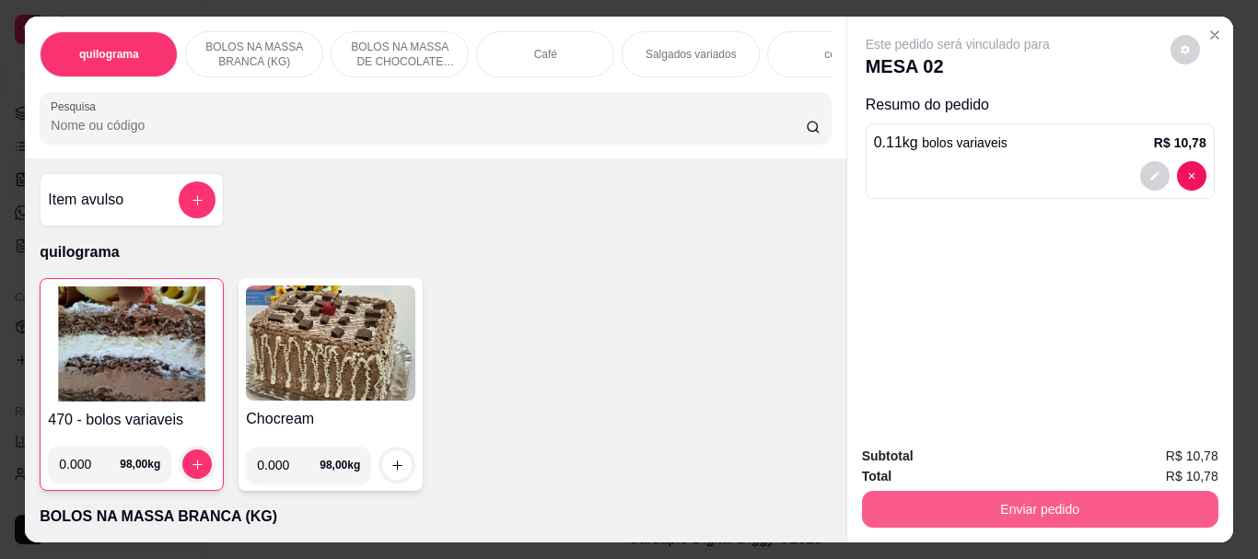
click at [1005, 495] on button "Enviar pedido" at bounding box center [1040, 509] width 357 height 37
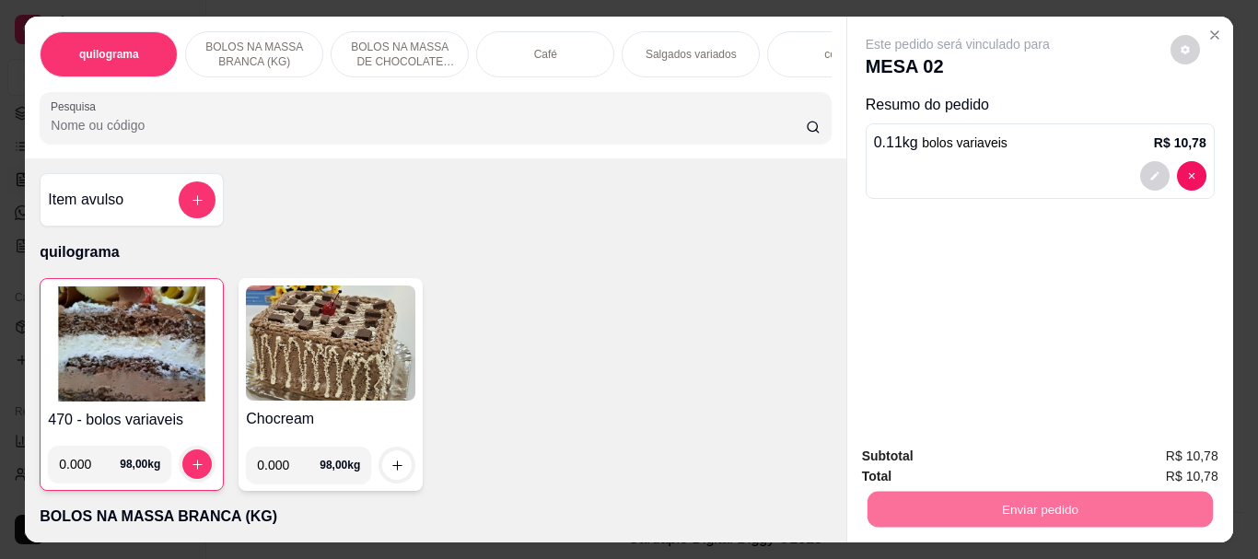
click at [995, 453] on button "Não registrar e enviar pedido" at bounding box center [979, 456] width 186 height 34
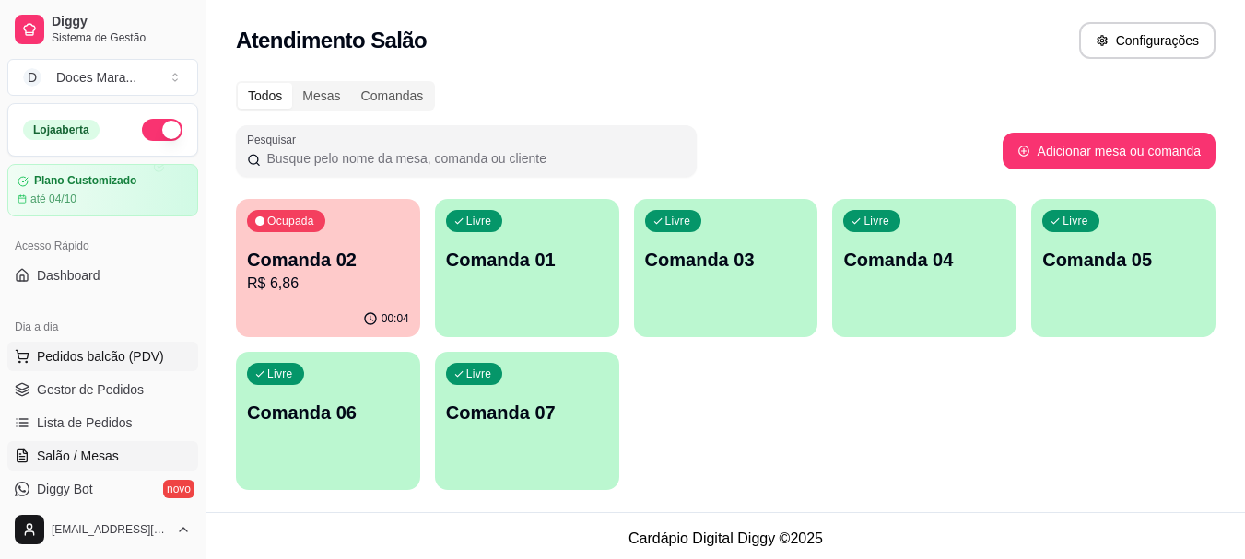
click at [105, 354] on span "Pedidos balcão (PDV)" at bounding box center [100, 356] width 127 height 18
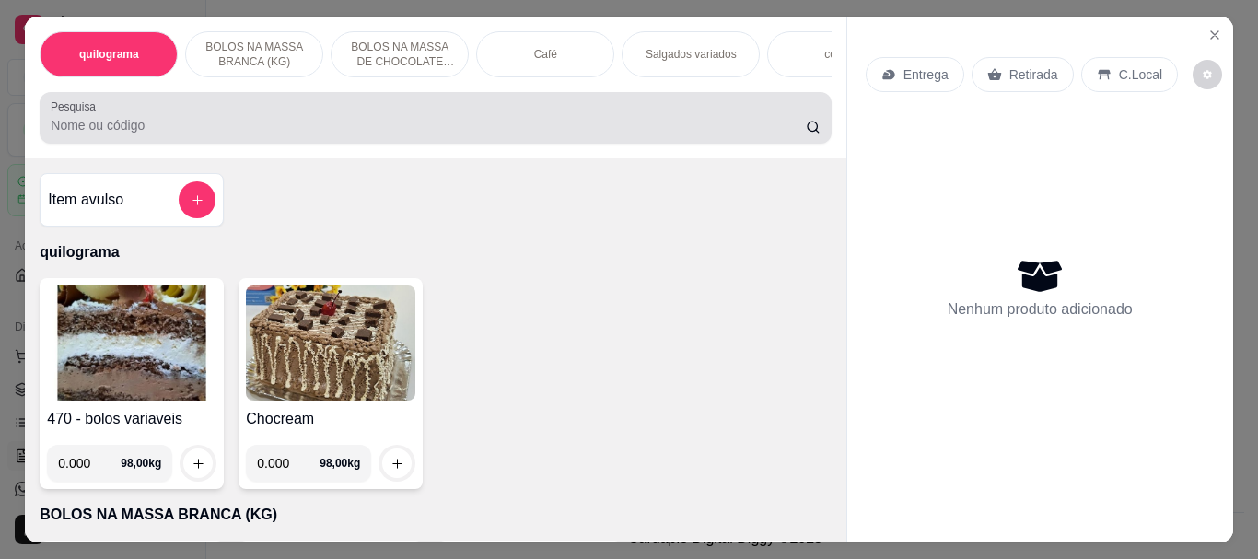
click at [318, 128] on input "Pesquisa" at bounding box center [428, 125] width 755 height 18
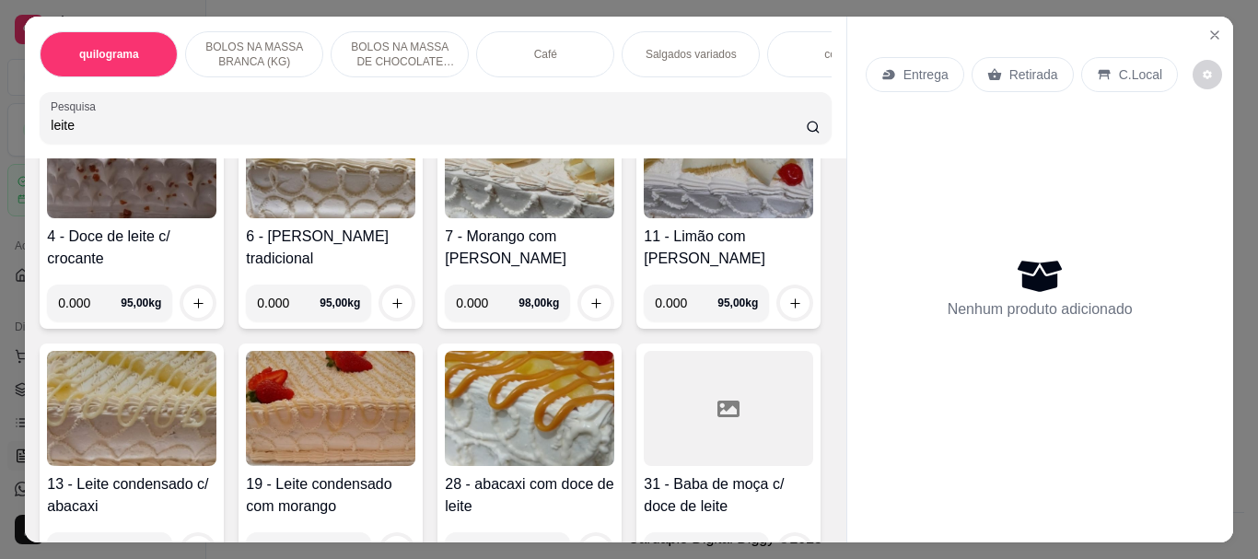
scroll to position [184, 0]
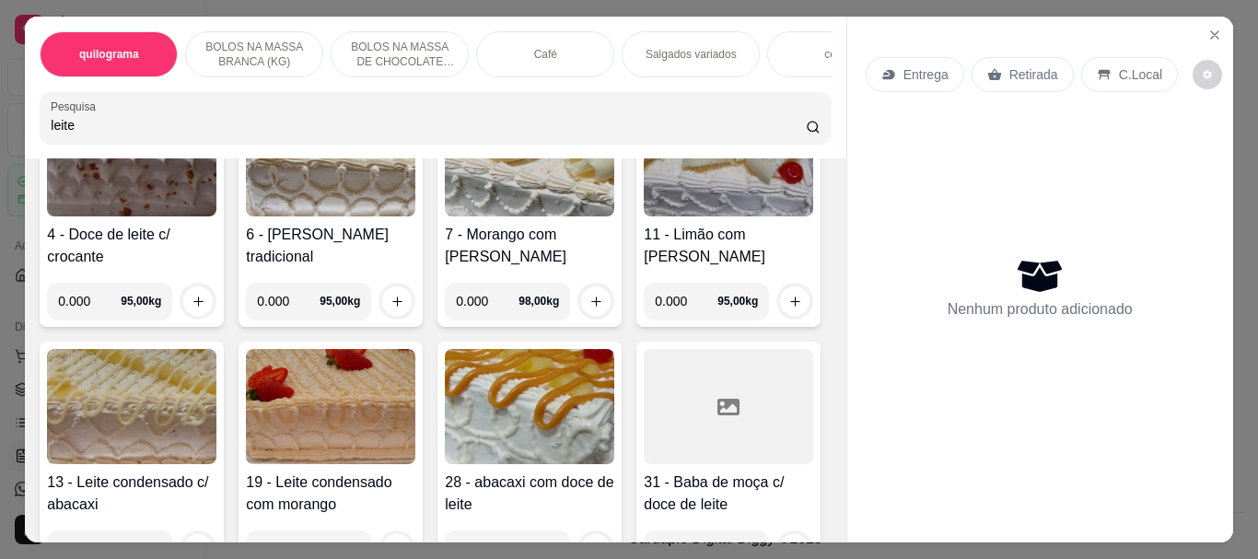
type input "leite"
click at [415, 410] on img at bounding box center [331, 406] width 170 height 115
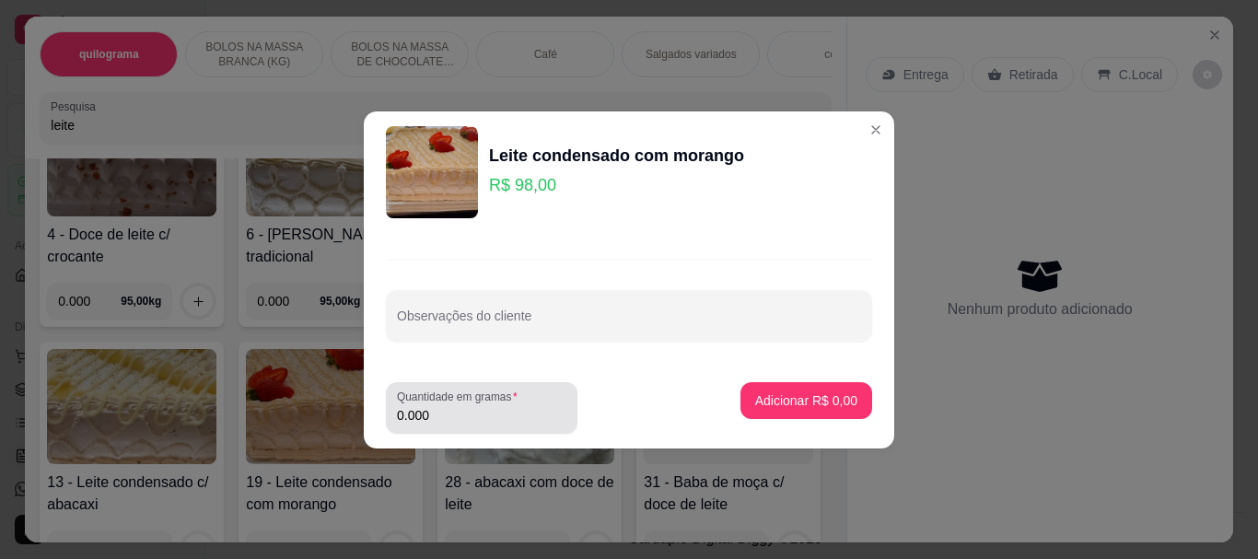
click at [478, 412] on input "0.000" at bounding box center [482, 415] width 170 height 18
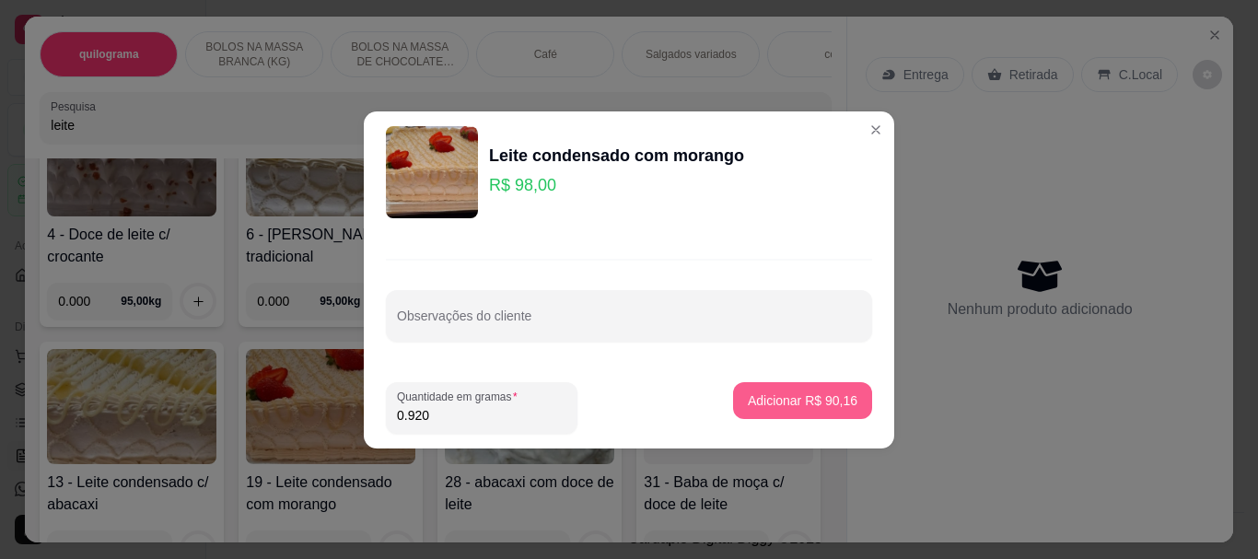
type input "0.920"
click at [787, 404] on p "Adicionar R$ 90,16" at bounding box center [803, 401] width 110 height 18
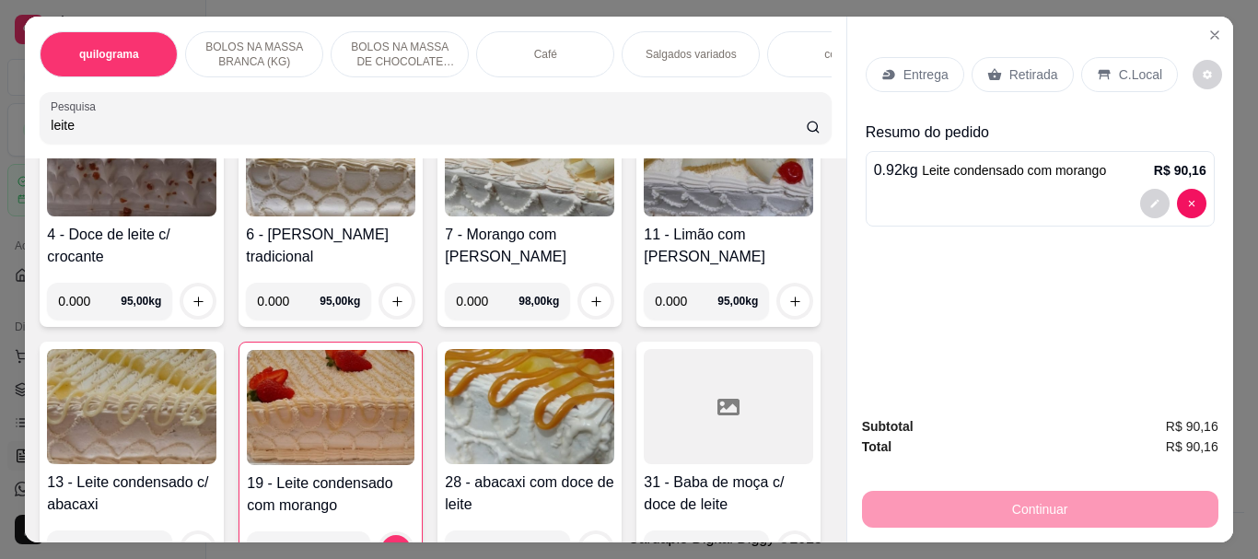
drag, startPoint x: 1015, startPoint y: 67, endPoint x: 930, endPoint y: 488, distance: 429.6
click at [1016, 67] on p "Retirada" at bounding box center [1034, 74] width 49 height 18
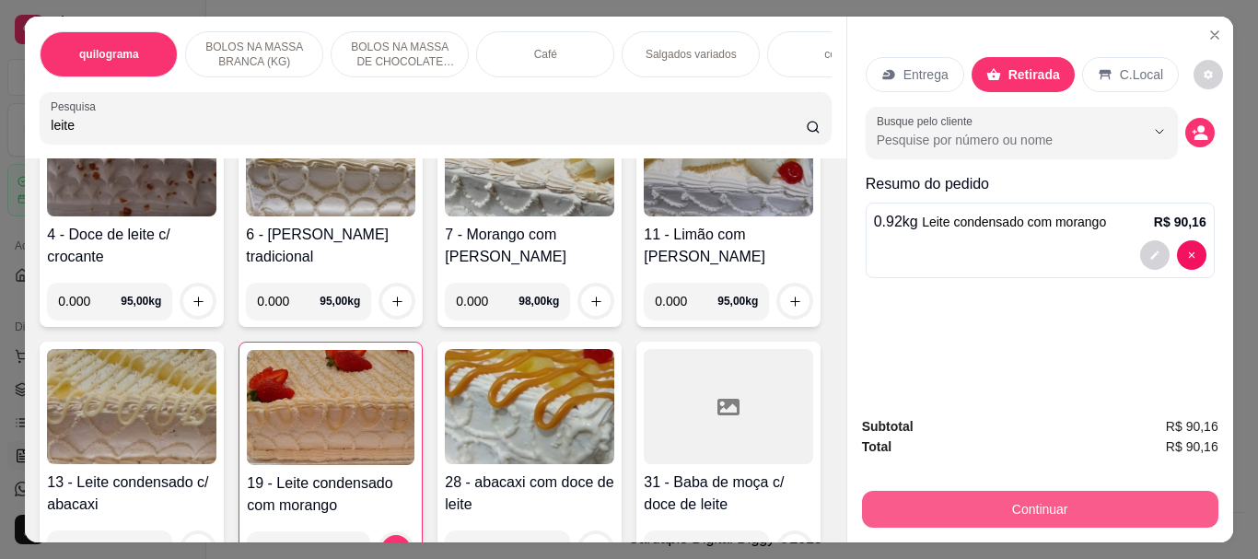
click at [1036, 497] on button "Continuar" at bounding box center [1040, 509] width 357 height 37
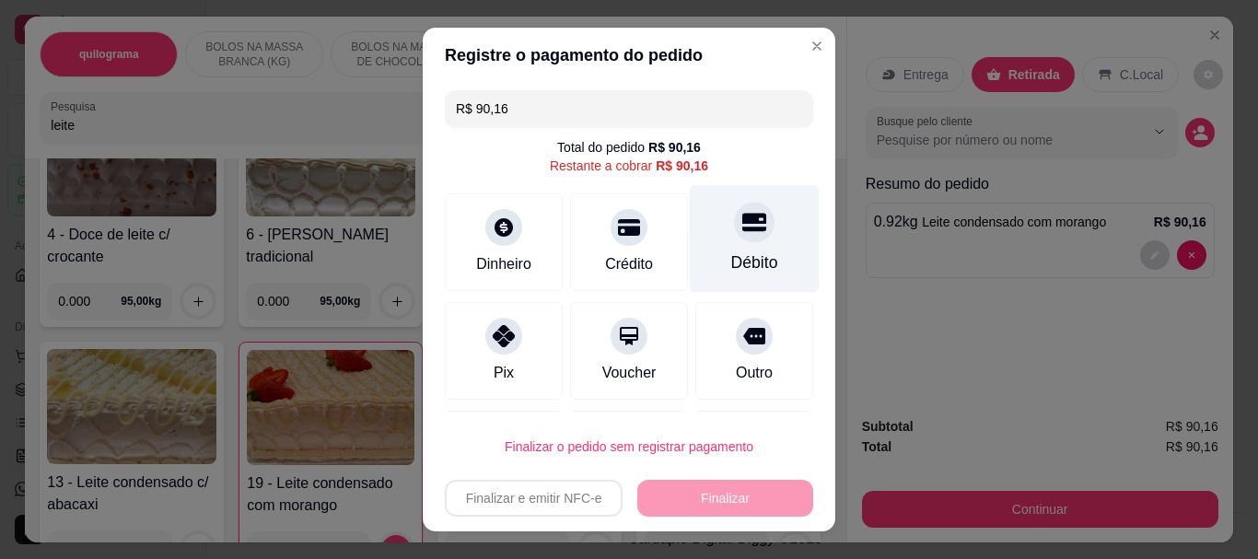
click at [726, 250] on div "Débito" at bounding box center [755, 239] width 130 height 108
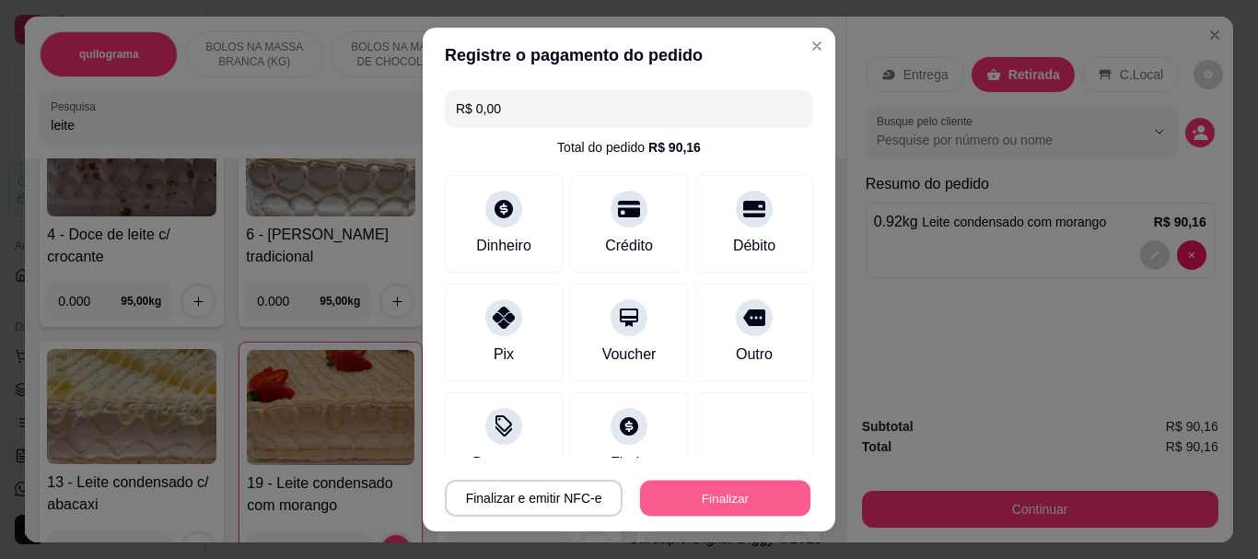
click at [713, 488] on button "Finalizar" at bounding box center [725, 498] width 170 height 36
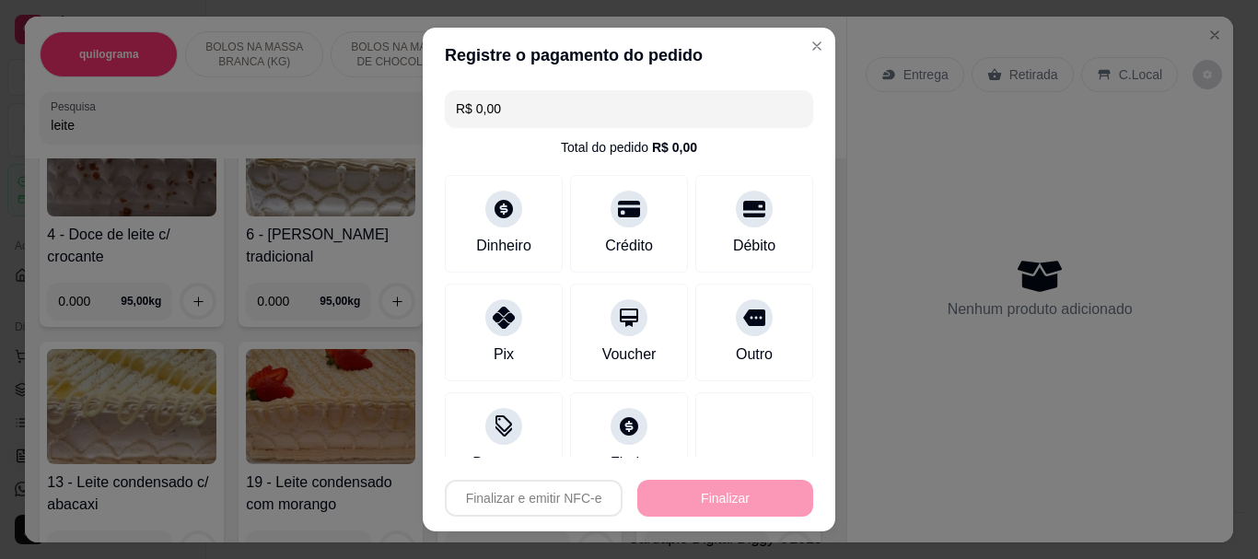
type input "-R$ 90,16"
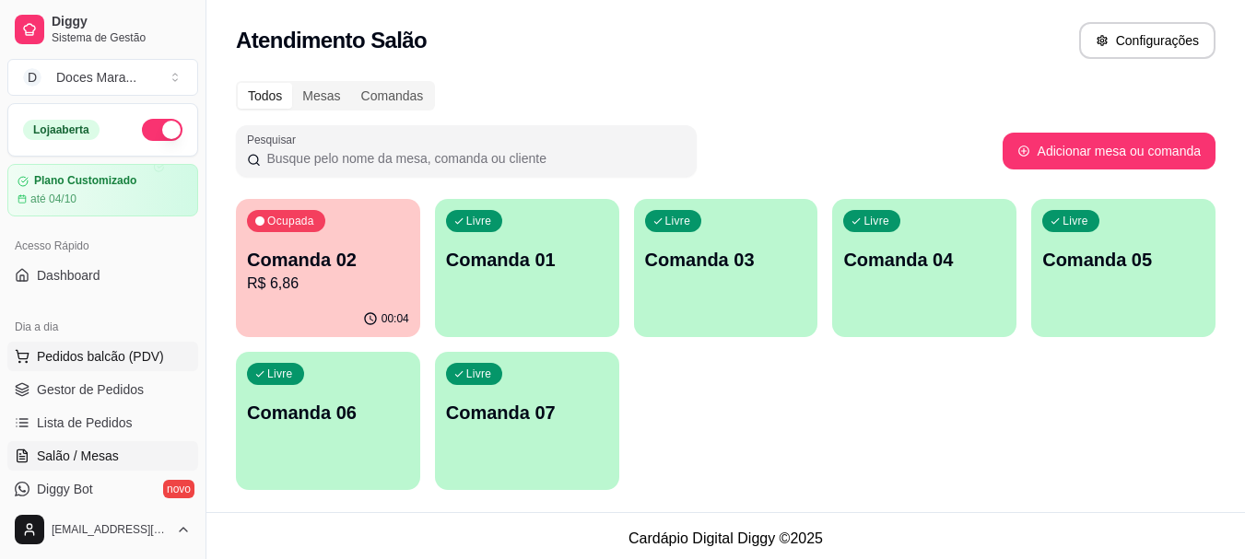
click at [92, 357] on span "Pedidos balcão (PDV)" at bounding box center [100, 356] width 127 height 18
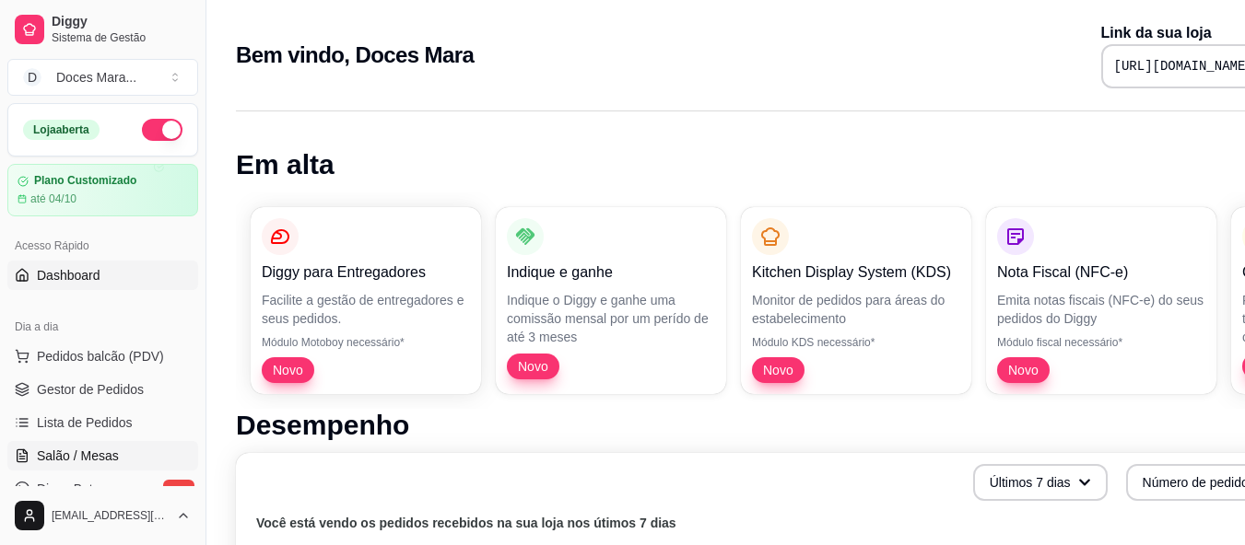
click at [89, 461] on span "Salão / Mesas" at bounding box center [78, 456] width 82 height 18
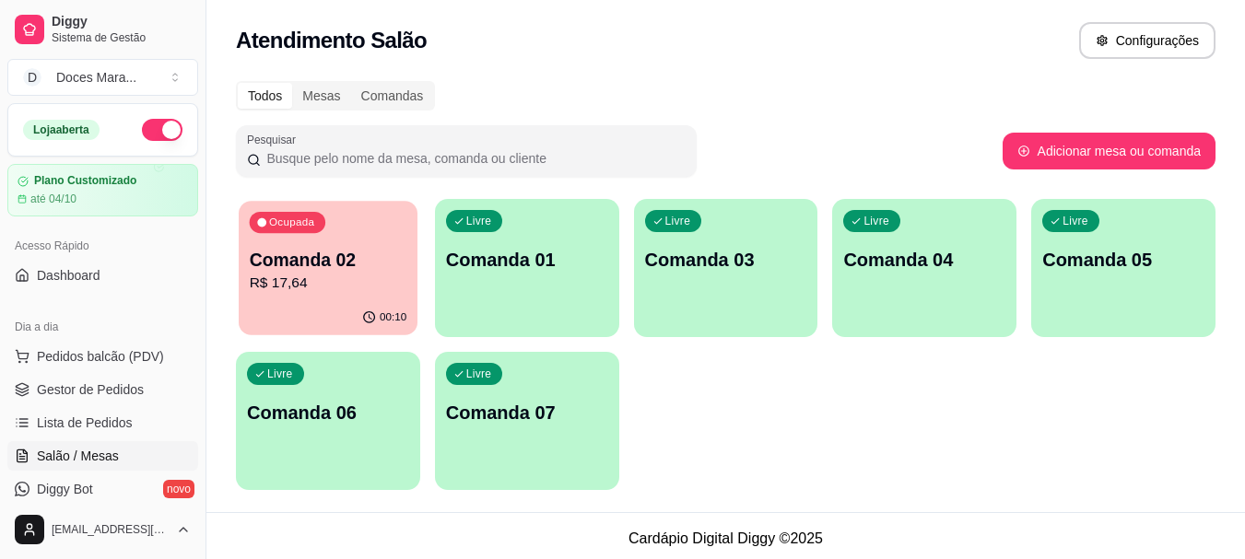
click at [345, 280] on p "R$ 17,64" at bounding box center [329, 283] width 158 height 21
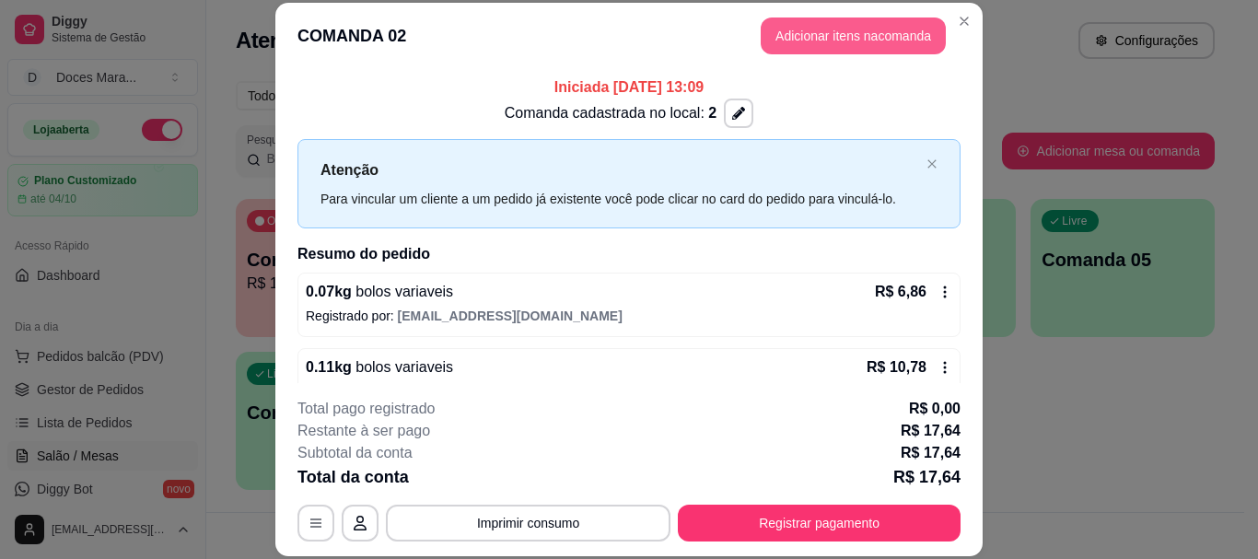
click at [837, 40] on button "Adicionar itens na comanda" at bounding box center [853, 36] width 185 height 37
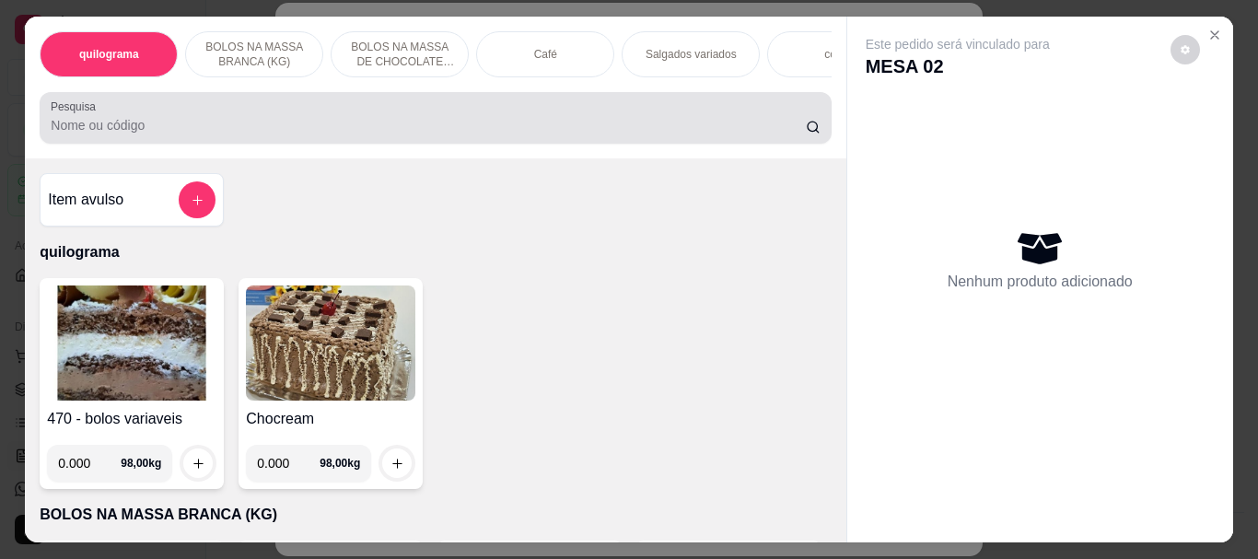
click at [177, 135] on input "Pesquisa" at bounding box center [428, 125] width 755 height 18
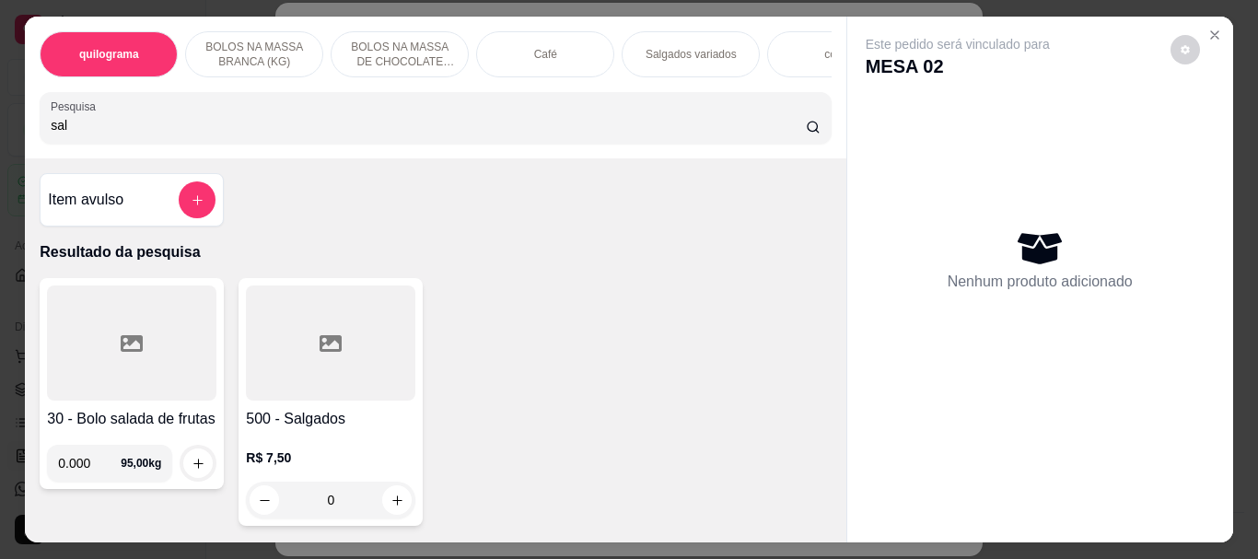
type input "sal"
click at [406, 364] on div at bounding box center [331, 343] width 170 height 115
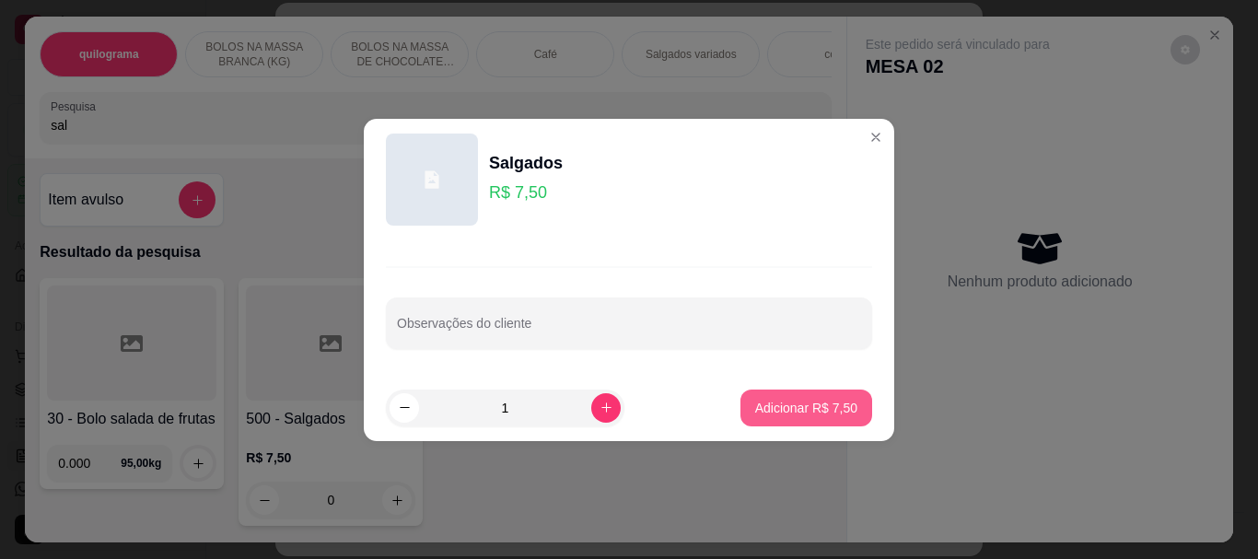
click at [743, 396] on button "Adicionar R$ 7,50" at bounding box center [807, 408] width 132 height 37
type input "1"
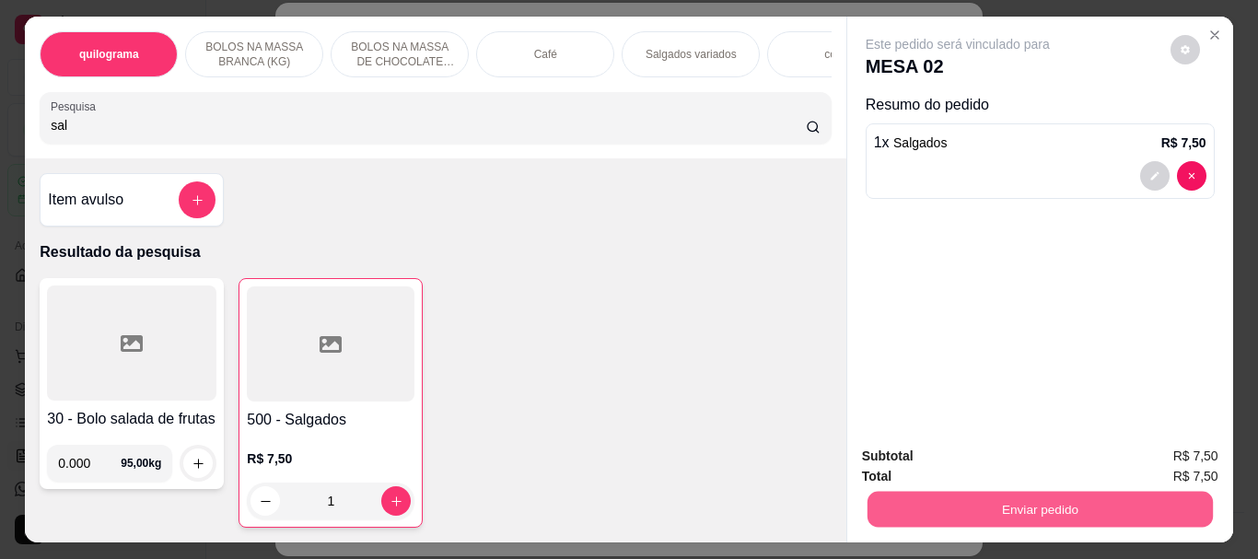
click at [1052, 506] on button "Enviar pedido" at bounding box center [1039, 509] width 345 height 36
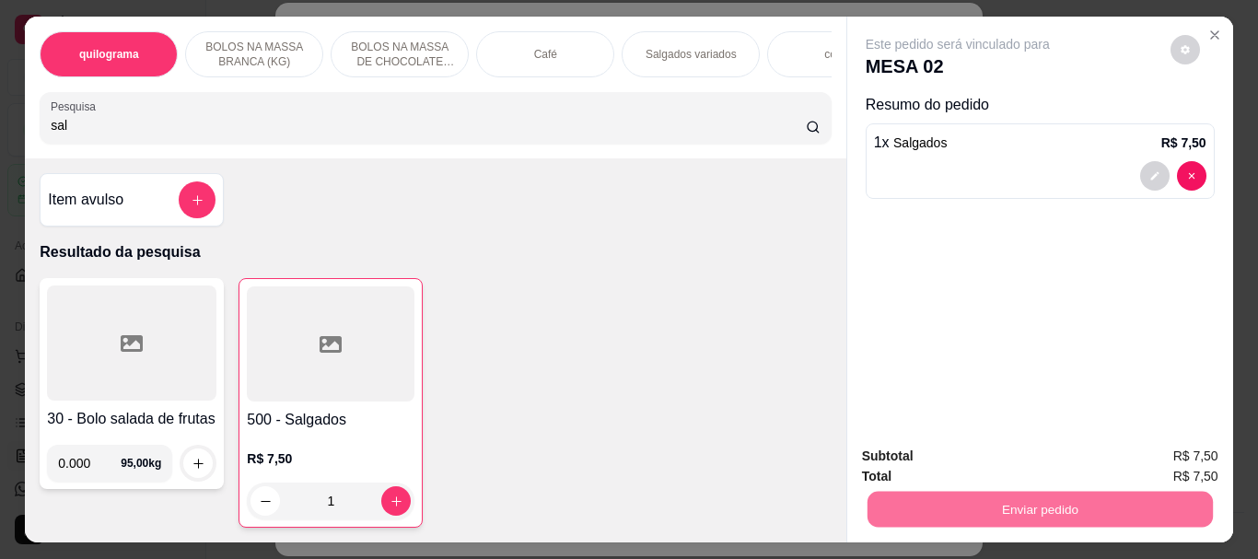
click at [961, 455] on button "Não registrar e enviar pedido" at bounding box center [979, 456] width 186 height 34
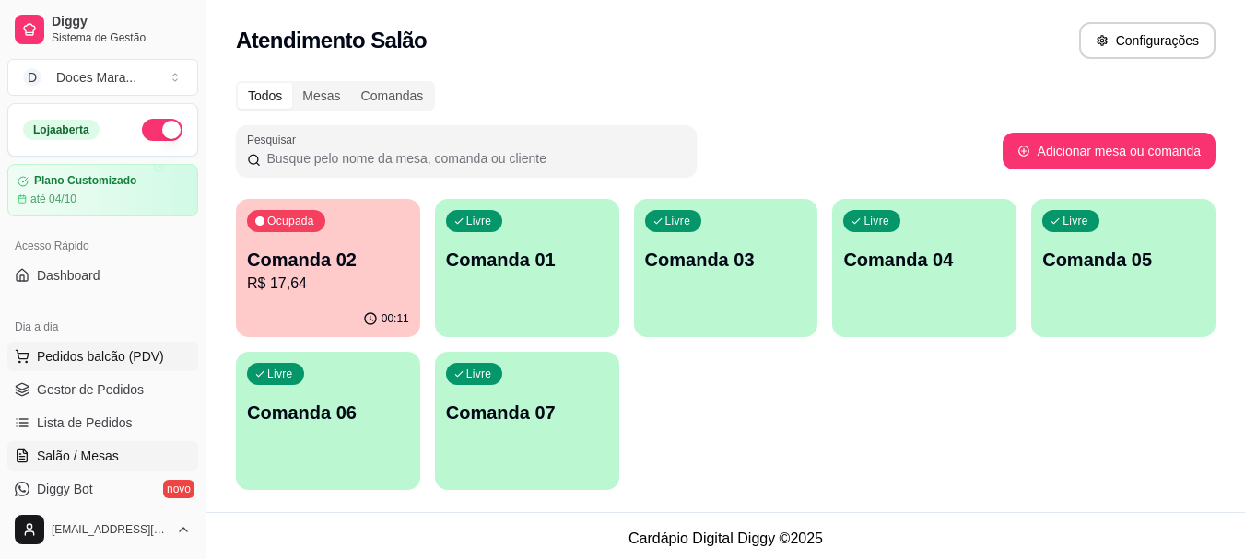
click at [89, 361] on span "Pedidos balcão (PDV)" at bounding box center [100, 356] width 127 height 18
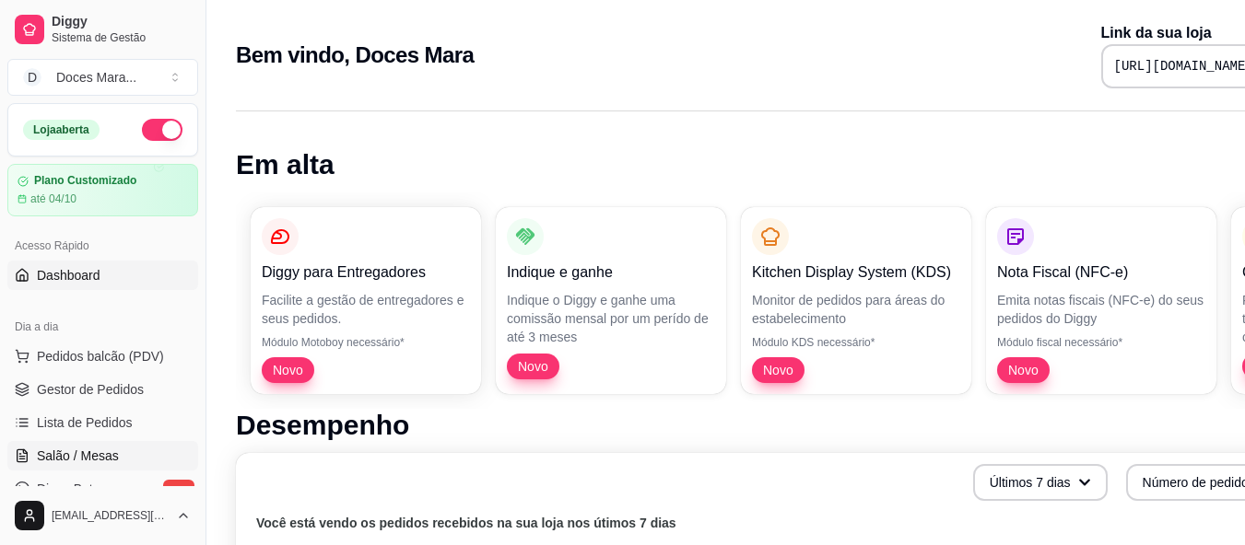
click at [83, 462] on span "Salão / Mesas" at bounding box center [78, 456] width 82 height 18
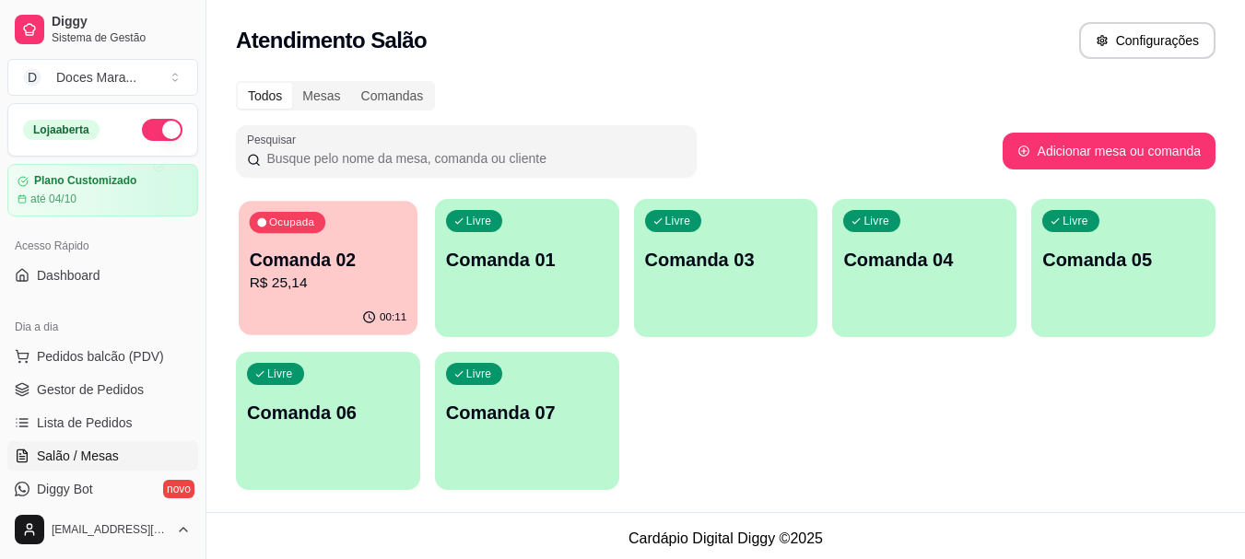
click at [337, 294] on p "R$ 25,14" at bounding box center [329, 283] width 158 height 21
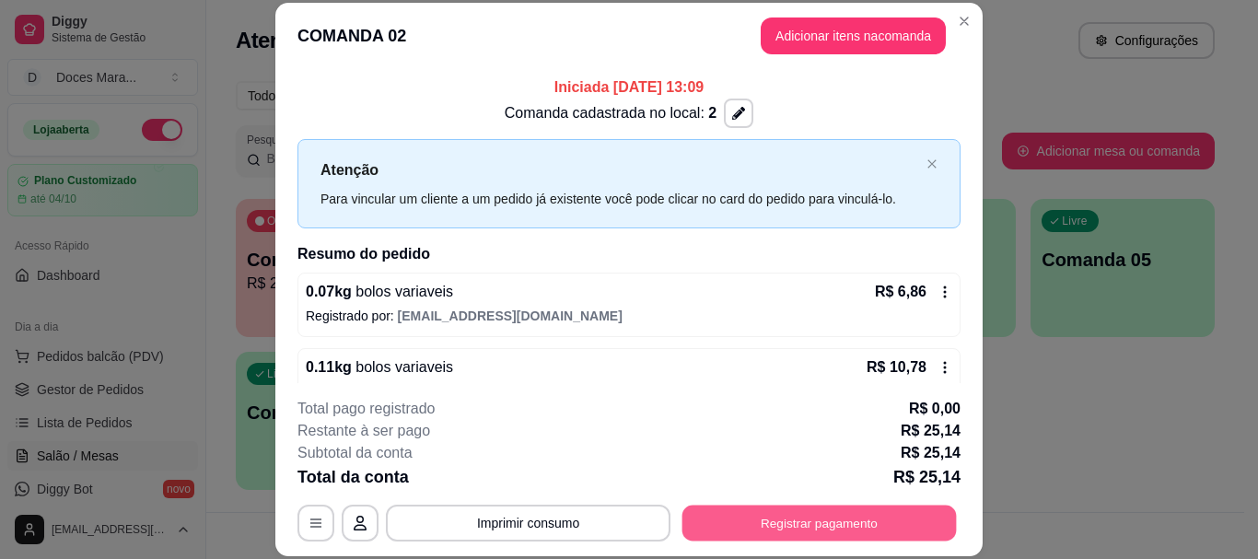
click at [837, 513] on button "Registrar pagamento" at bounding box center [820, 524] width 275 height 36
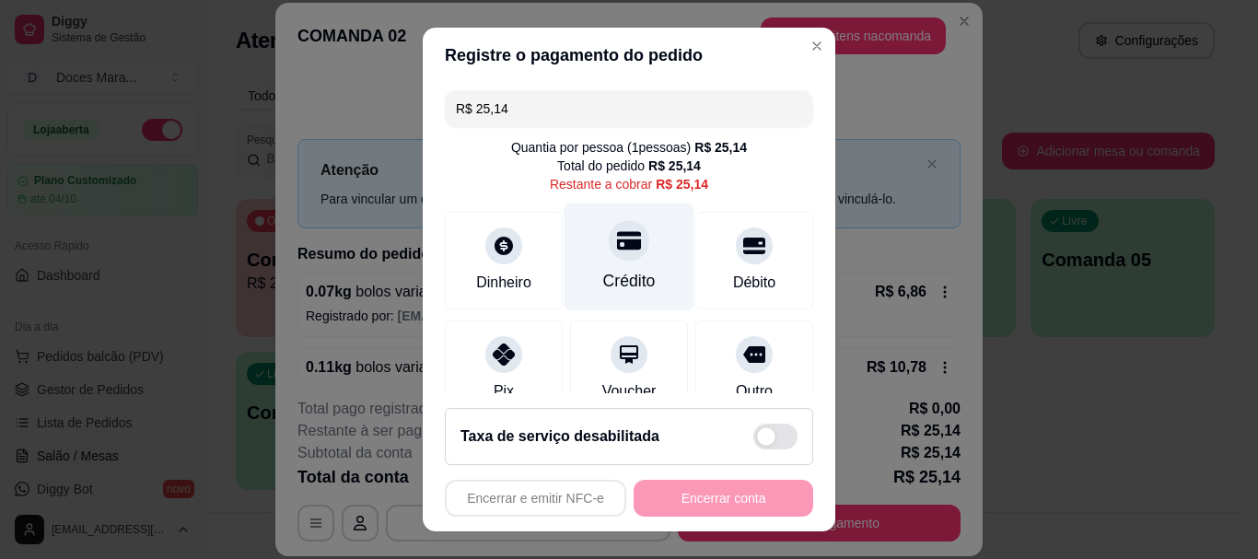
click at [623, 259] on div "Crédito" at bounding box center [630, 258] width 130 height 108
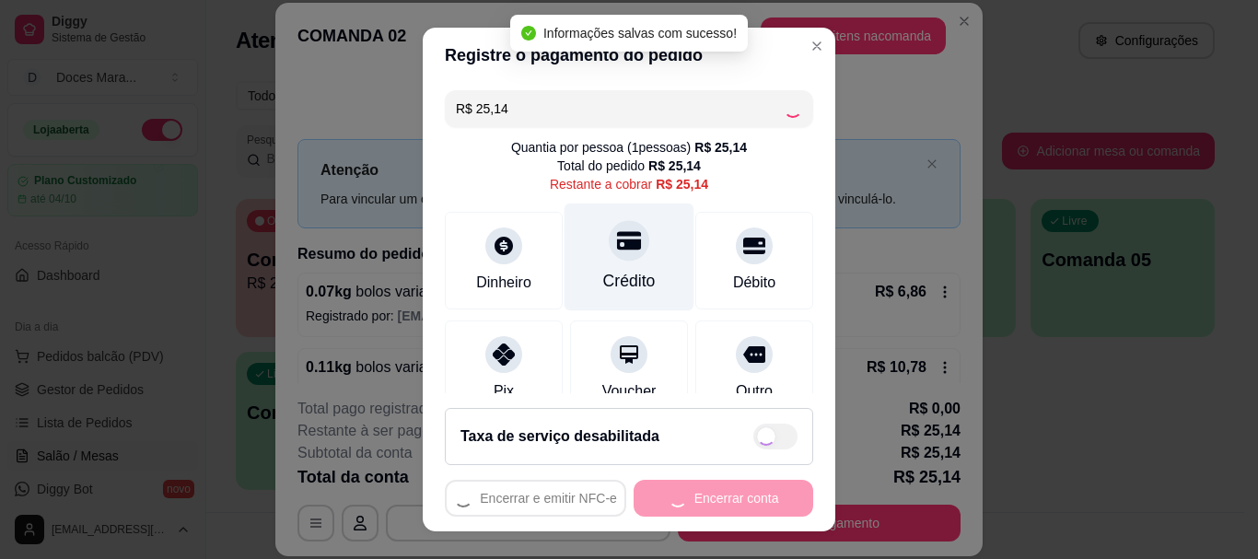
type input "R$ 0,00"
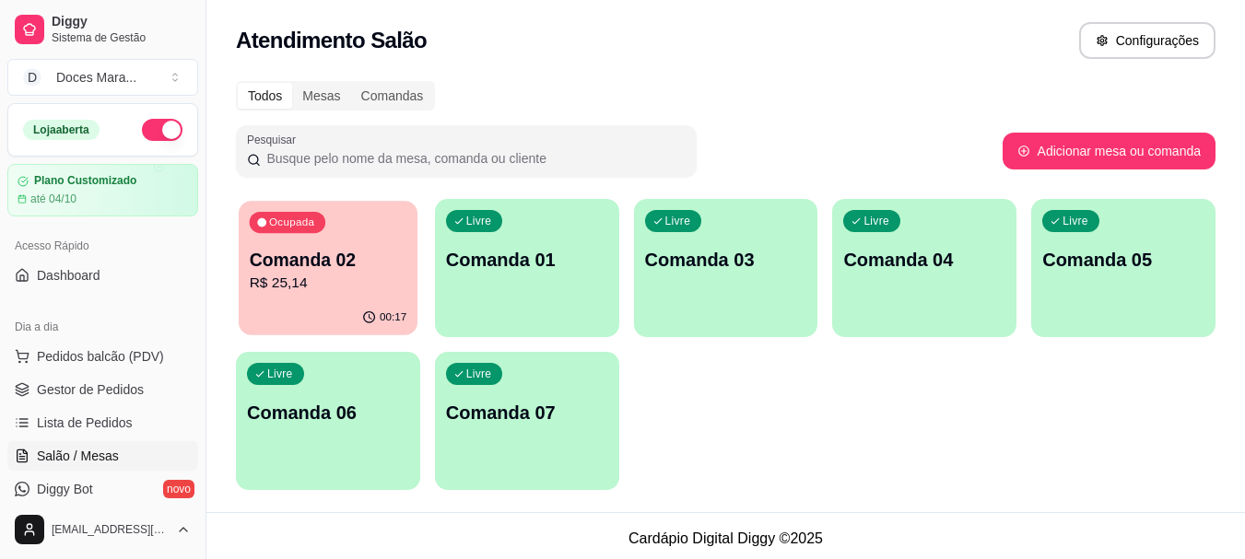
click at [316, 290] on p "R$ 25,14" at bounding box center [329, 283] width 158 height 21
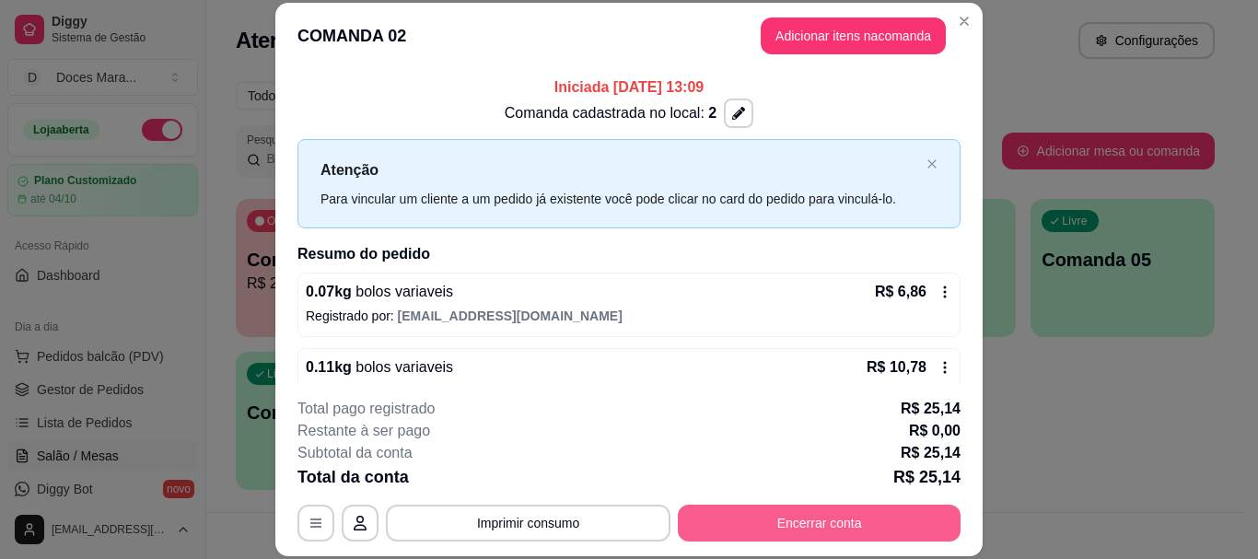
click at [819, 524] on button "Encerrar conta" at bounding box center [819, 523] width 283 height 37
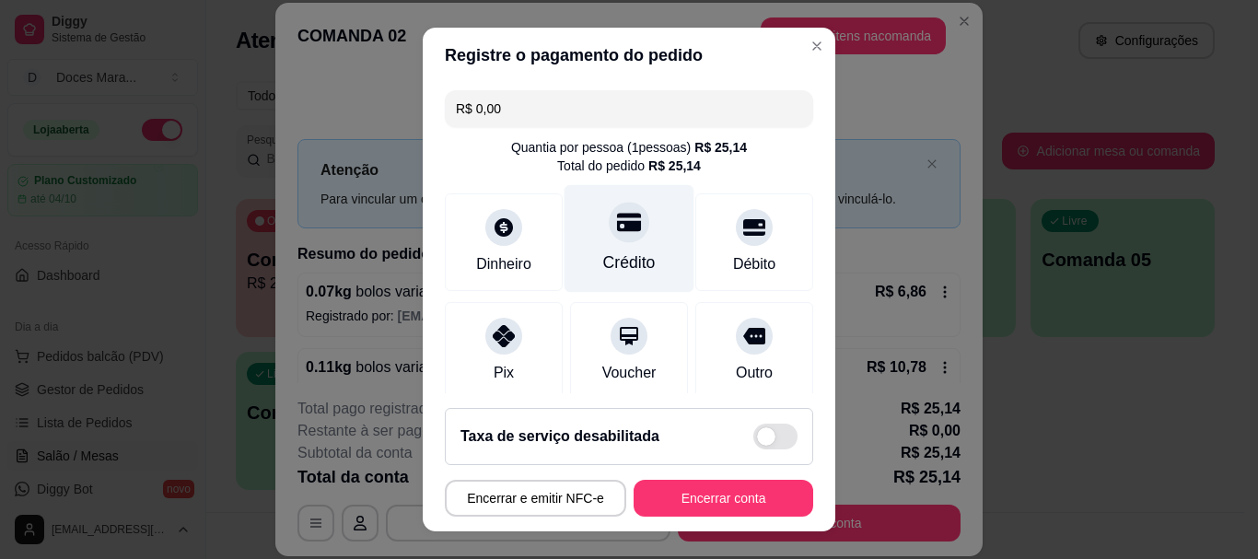
click at [620, 231] on icon at bounding box center [629, 223] width 24 height 24
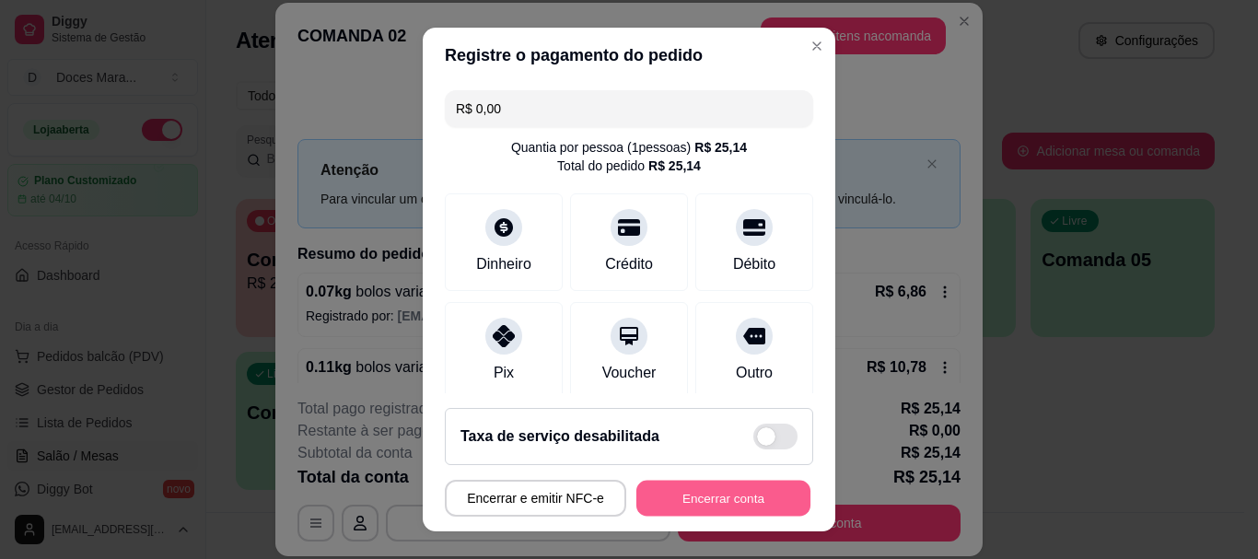
click at [707, 497] on button "Encerrar conta" at bounding box center [724, 498] width 174 height 36
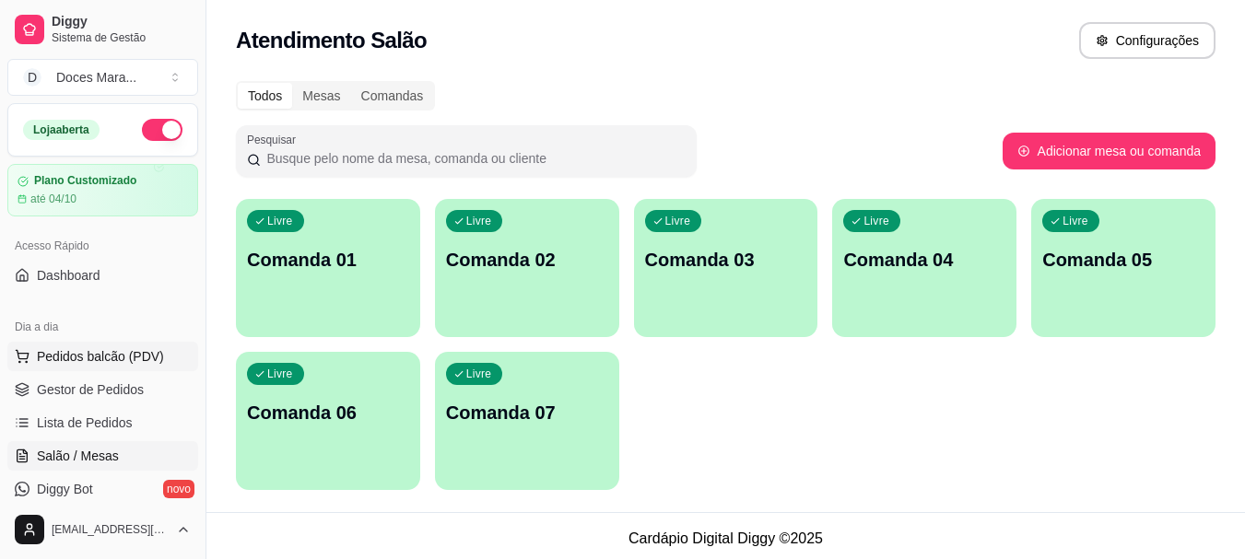
click at [111, 359] on span "Pedidos balcão (PDV)" at bounding box center [100, 356] width 127 height 18
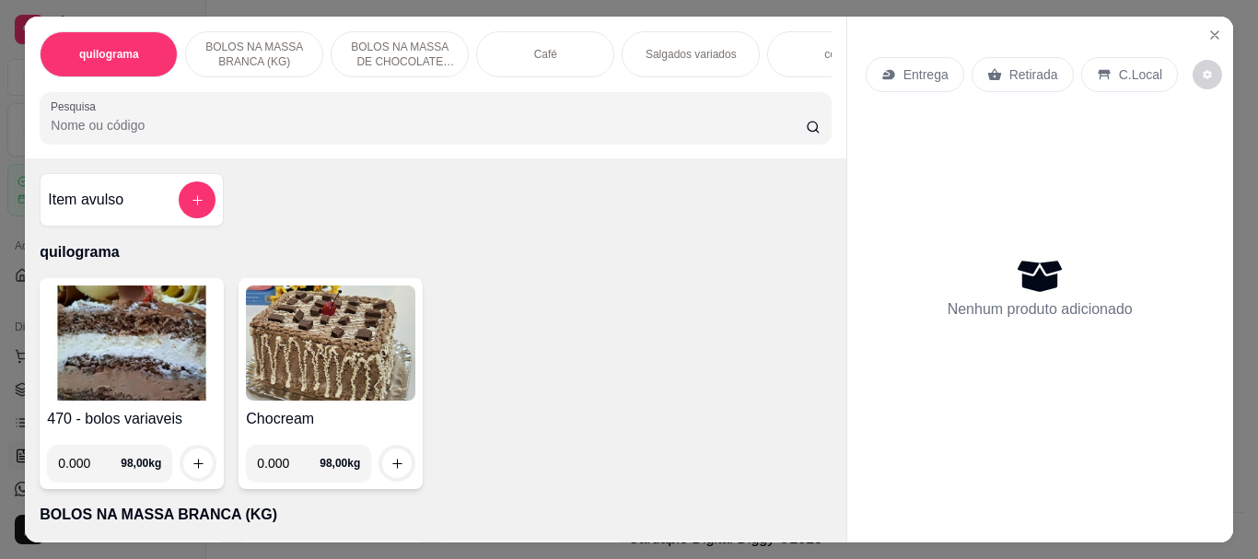
click at [488, 53] on div "Café" at bounding box center [545, 54] width 138 height 46
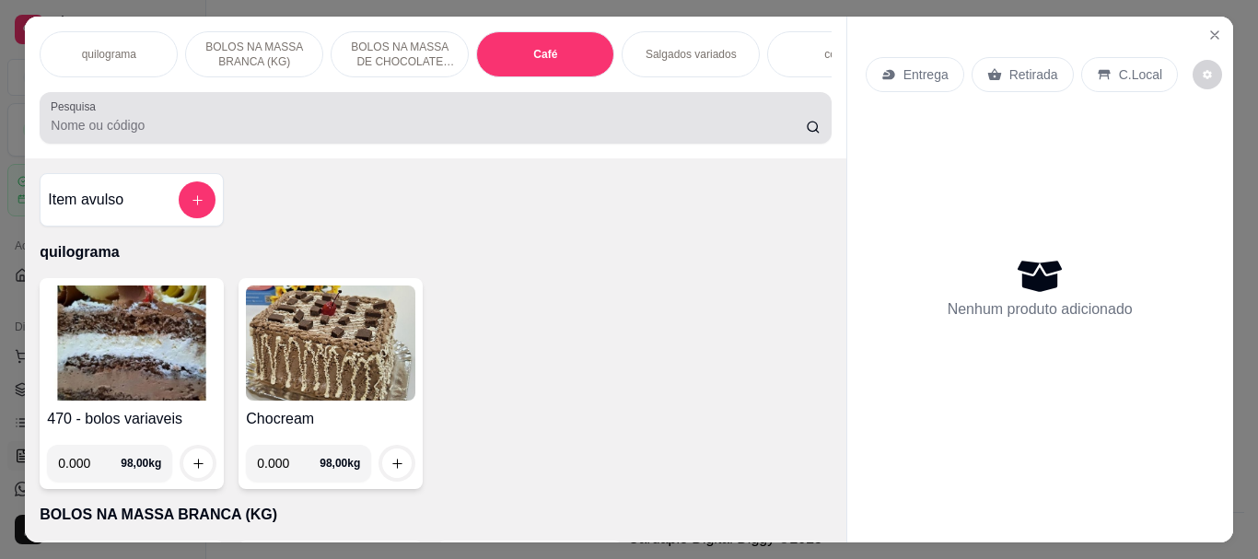
scroll to position [49, 0]
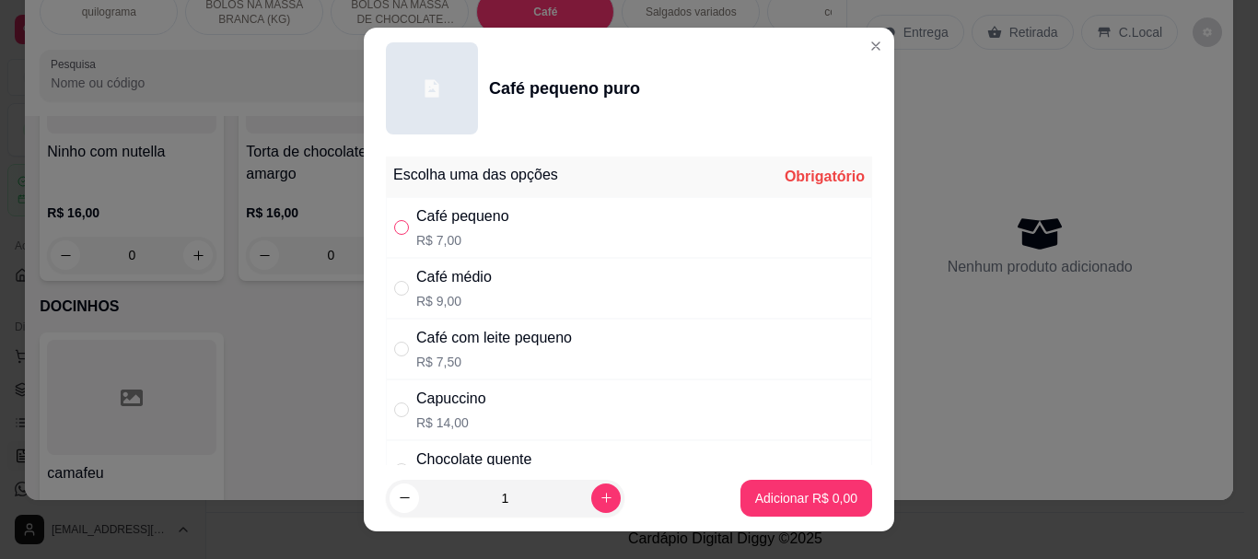
click at [396, 226] on input "" at bounding box center [401, 227] width 15 height 15
radio input "true"
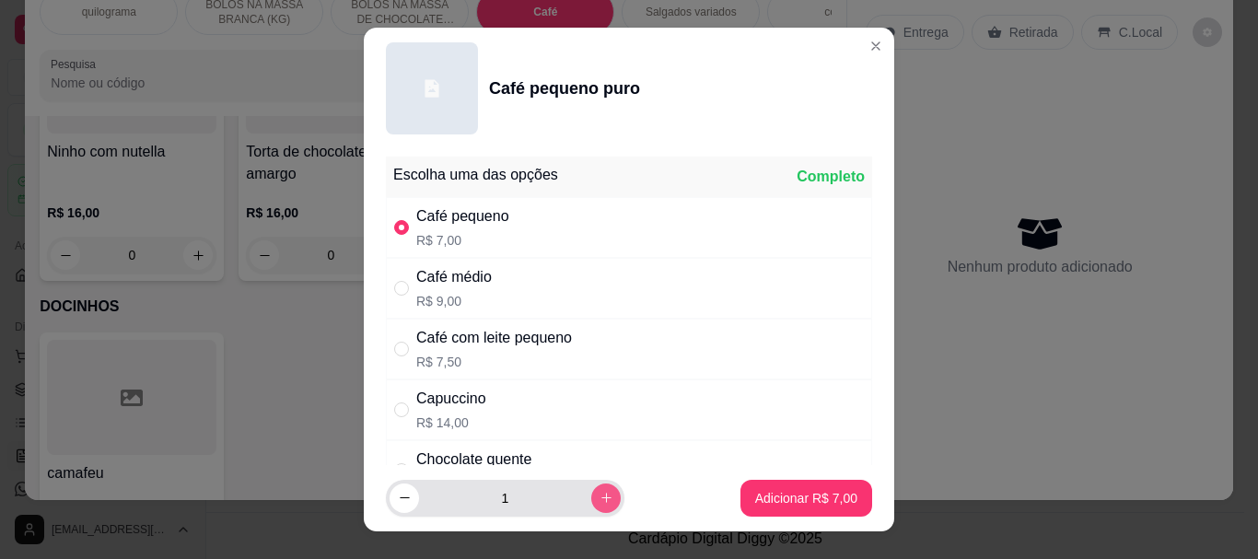
click at [600, 491] on icon "increase-product-quantity" at bounding box center [607, 498] width 14 height 14
type input "2"
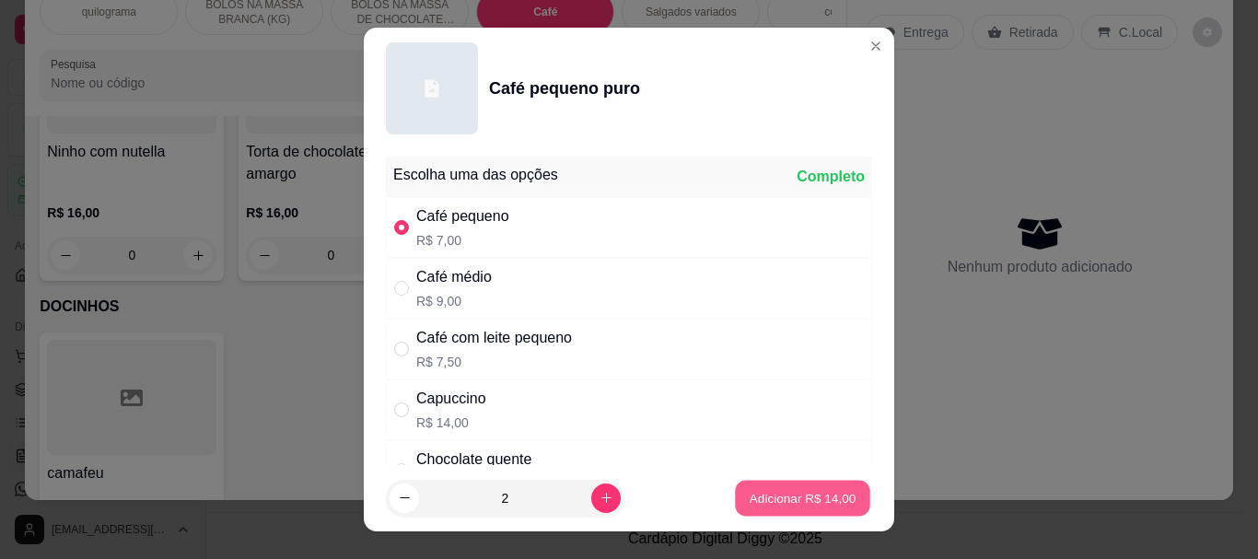
click at [750, 496] on p "Adicionar R$ 14,00" at bounding box center [803, 498] width 107 height 18
type input "2"
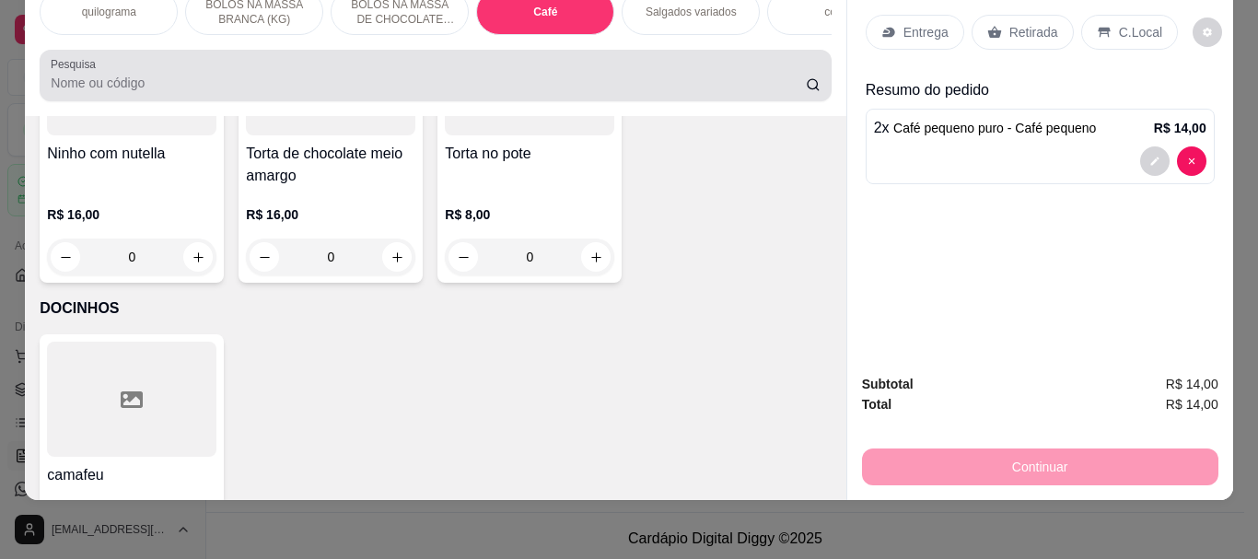
click at [85, 89] on input "Pesquisa" at bounding box center [428, 83] width 755 height 18
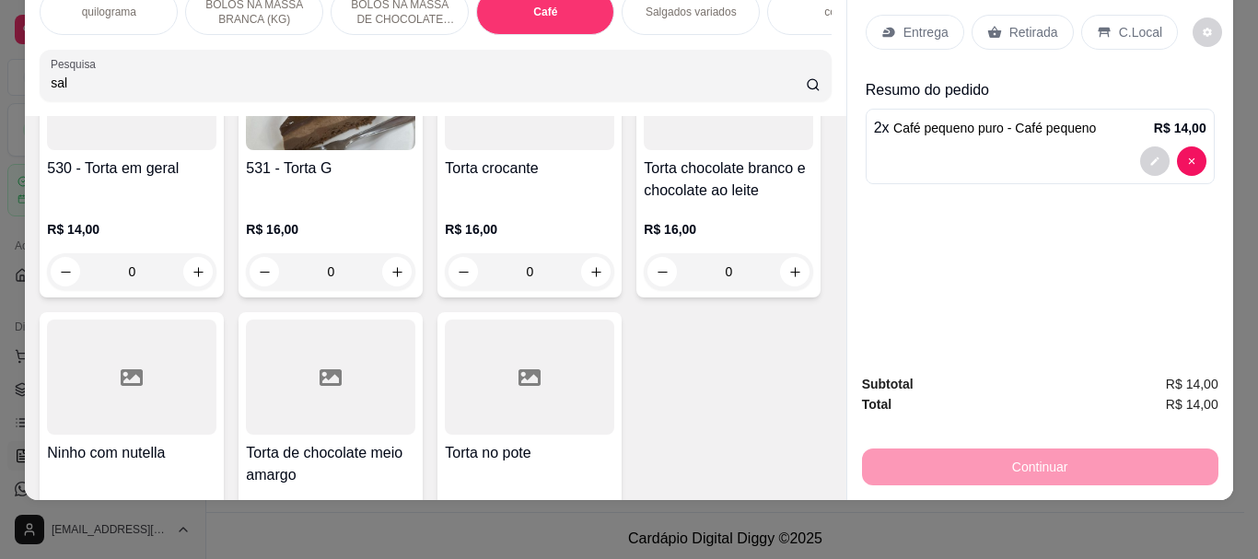
scroll to position [6826, 0]
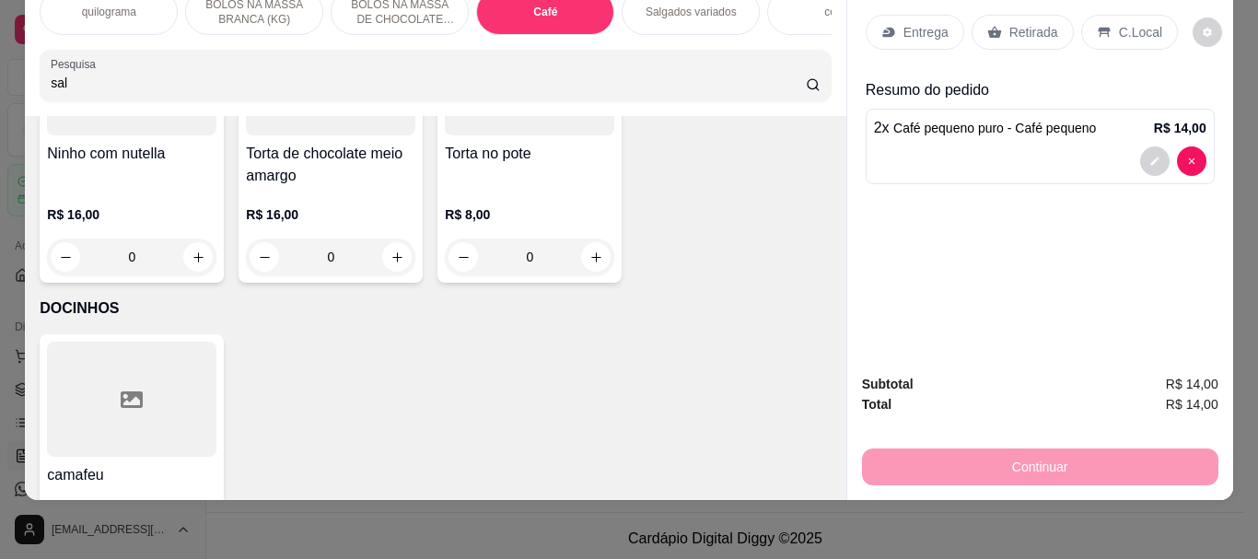
type input "sal"
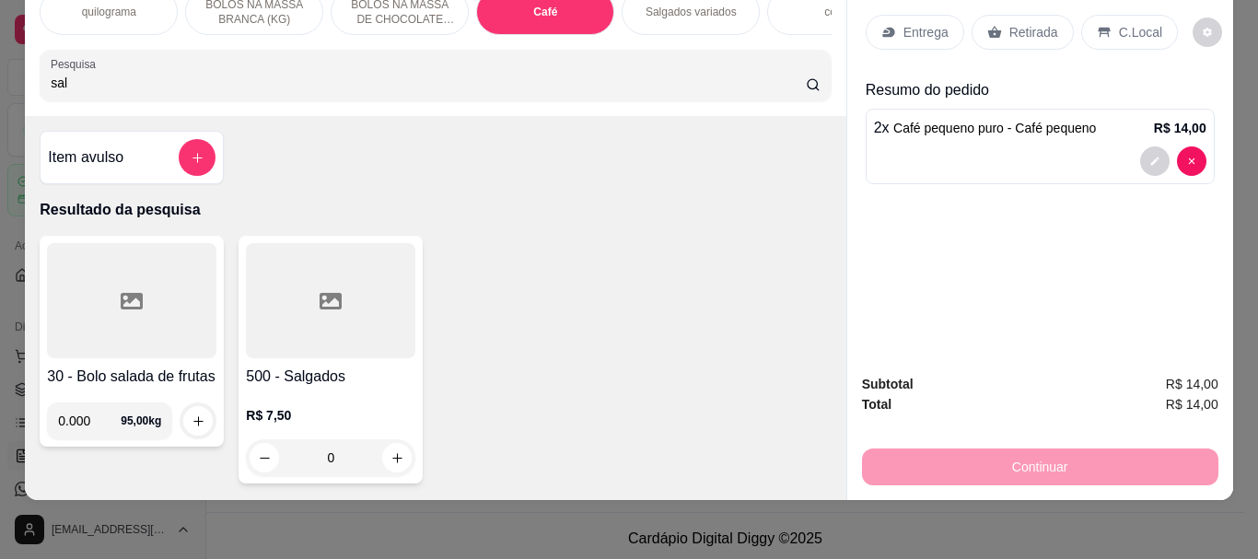
click at [336, 267] on div at bounding box center [331, 300] width 170 height 115
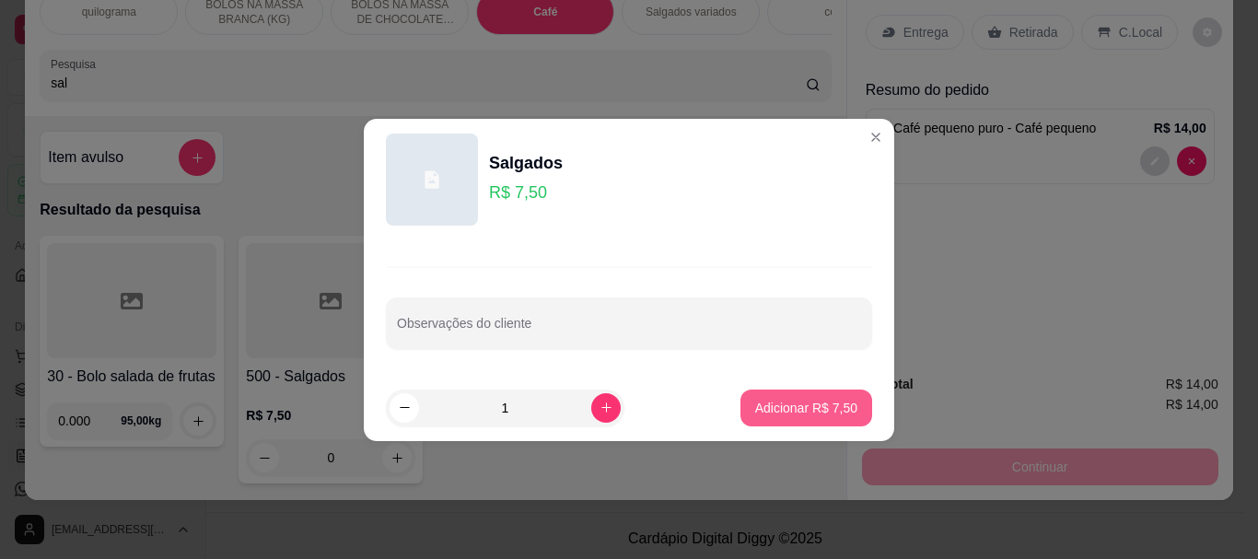
click at [811, 404] on p "Adicionar R$ 7,50" at bounding box center [806, 408] width 102 height 18
type input "1"
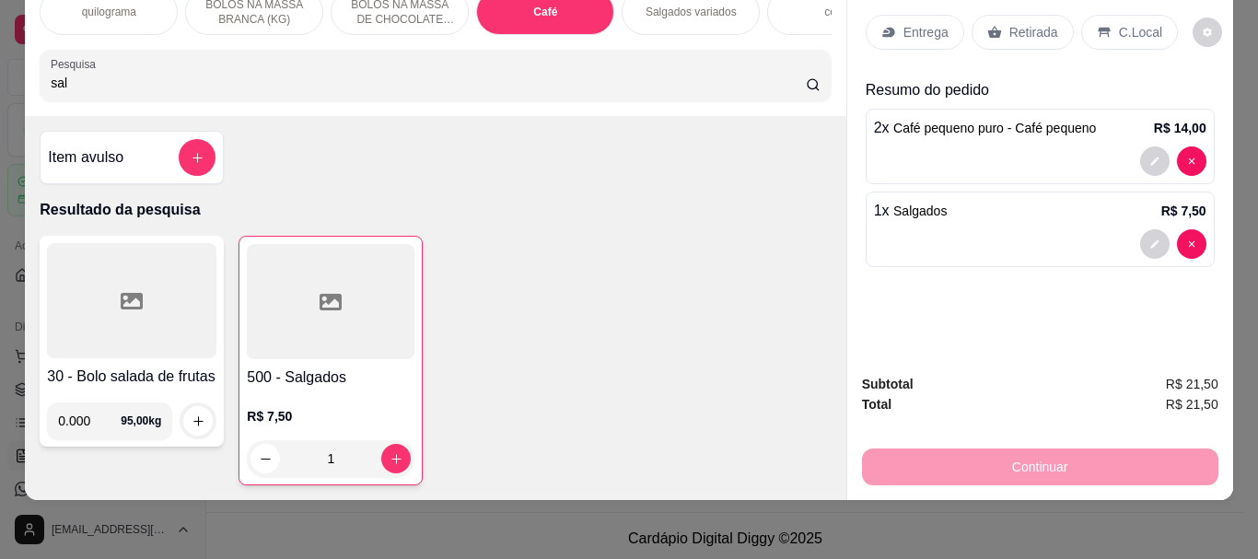
click at [1022, 23] on p "Retirada" at bounding box center [1034, 32] width 49 height 18
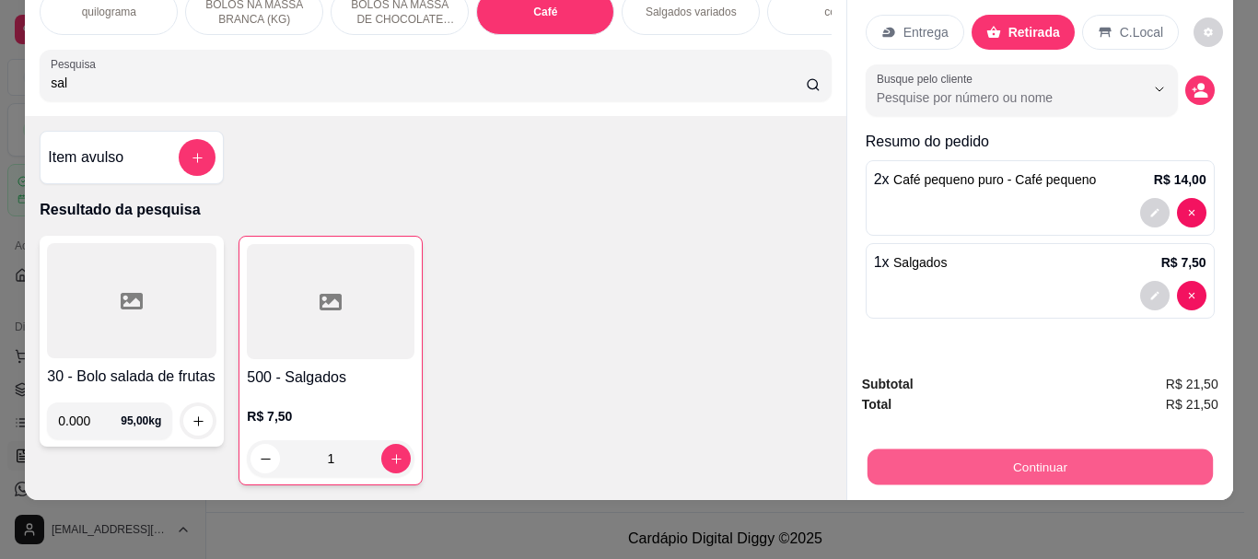
click at [1011, 449] on button "Continuar" at bounding box center [1039, 467] width 345 height 36
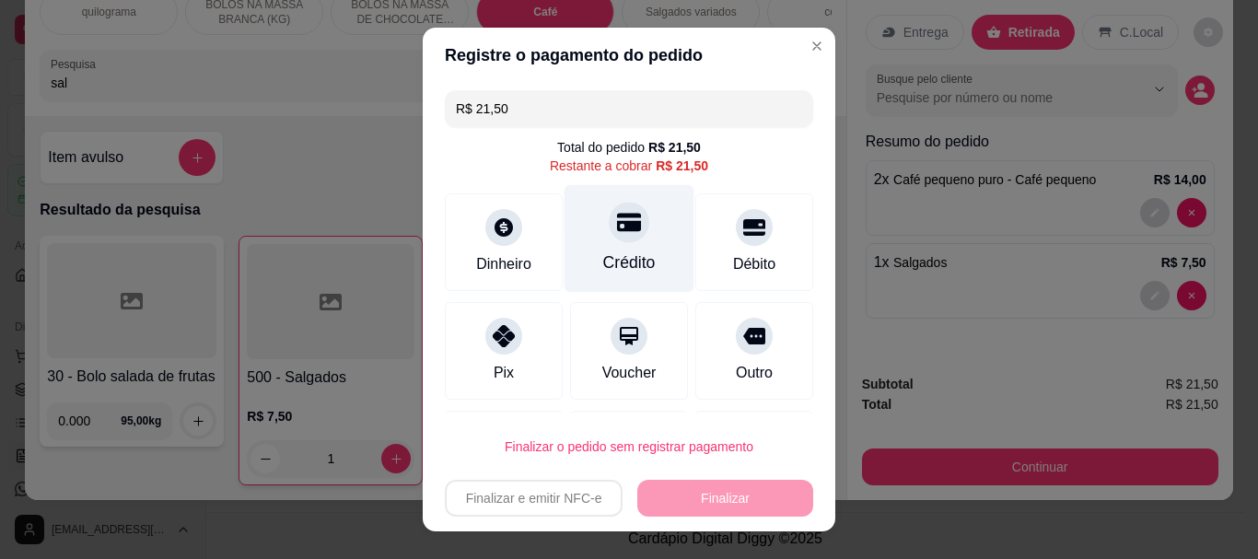
click at [600, 246] on div "Crédito" at bounding box center [630, 239] width 130 height 108
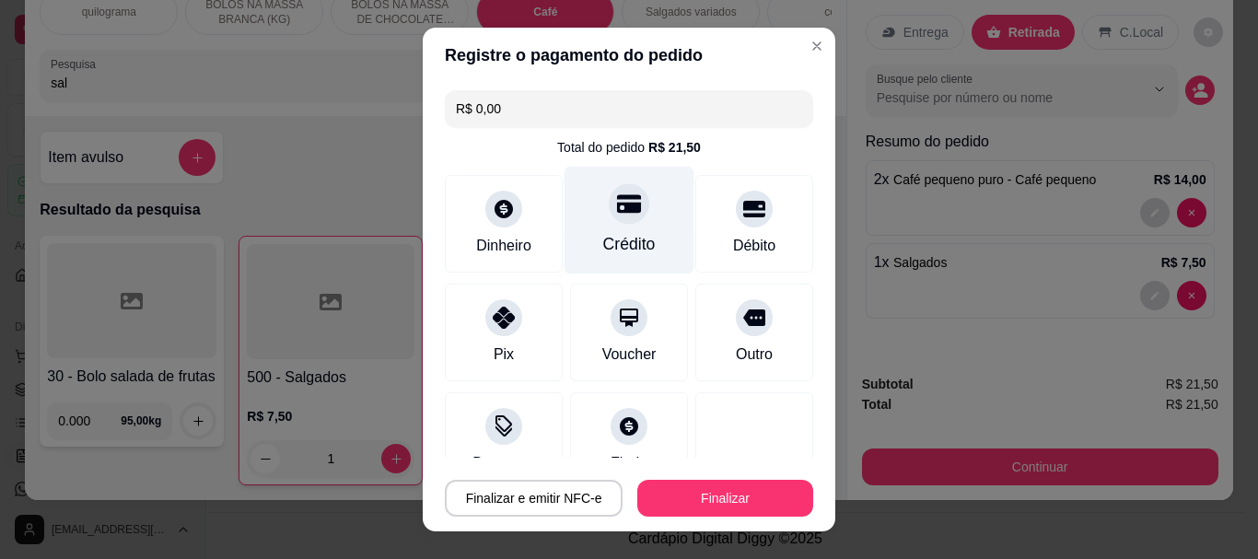
type input "R$ 0,00"
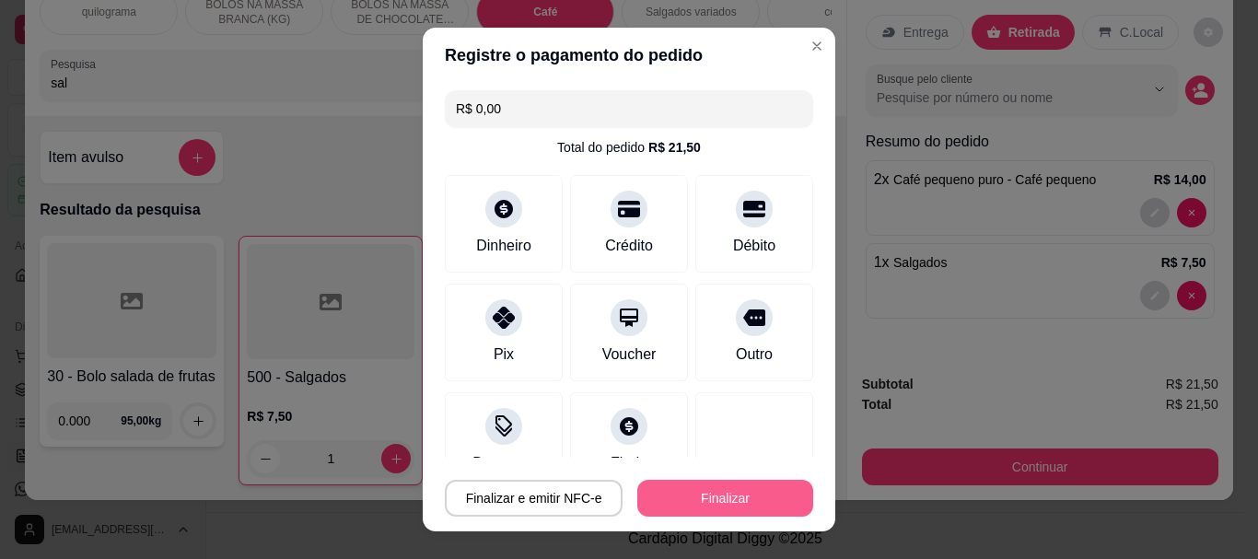
click at [690, 496] on button "Finalizar" at bounding box center [726, 498] width 176 height 37
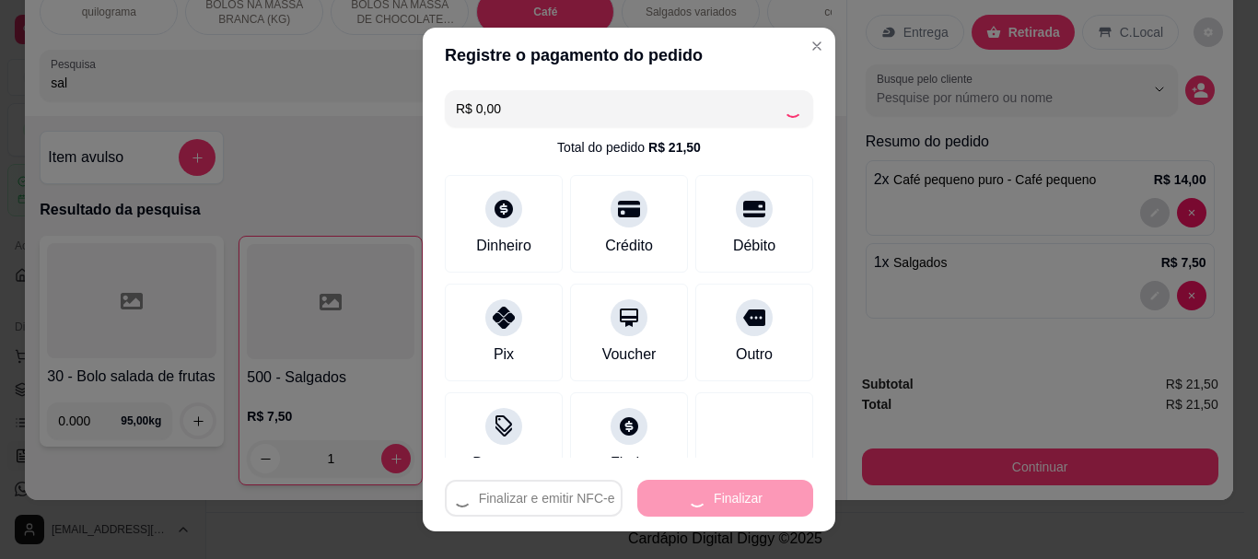
type input "0"
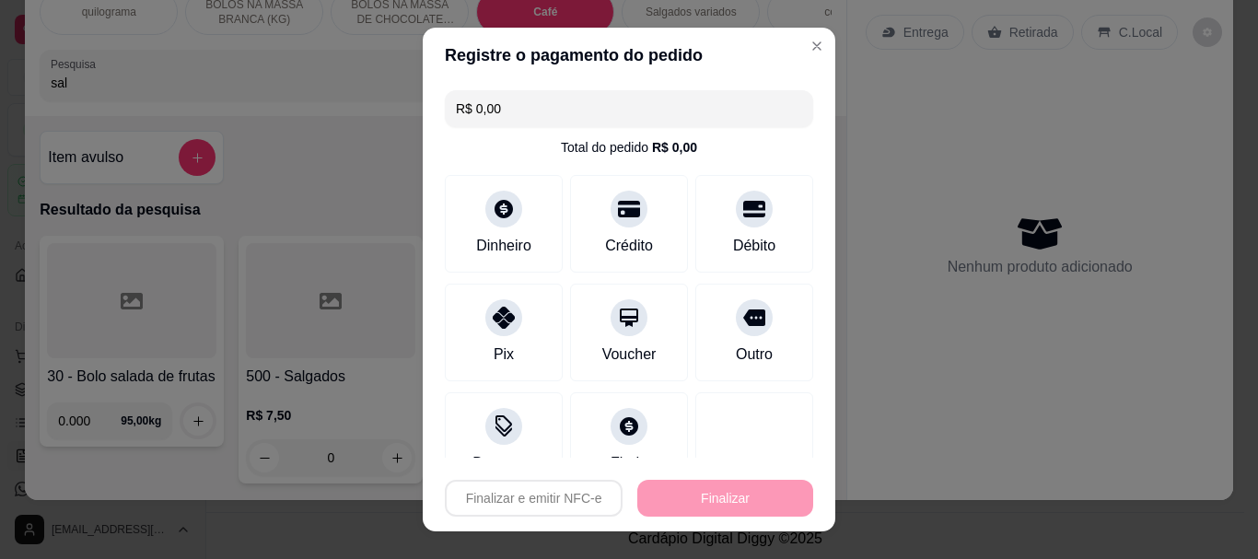
type input "-R$ 21,50"
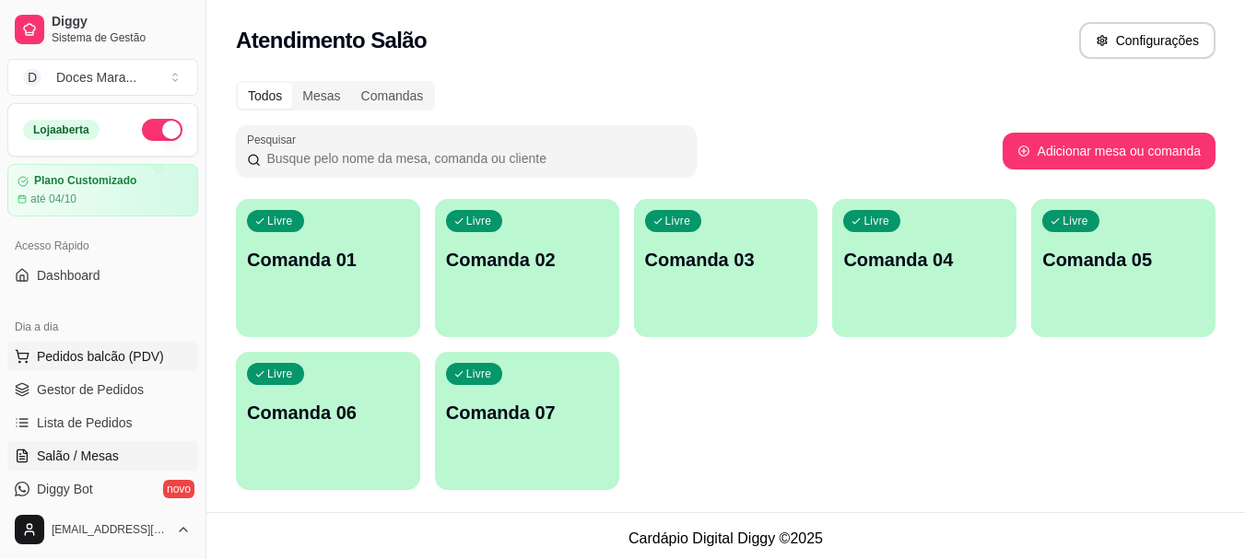
click at [108, 355] on span "Pedidos balcão (PDV)" at bounding box center [100, 356] width 127 height 18
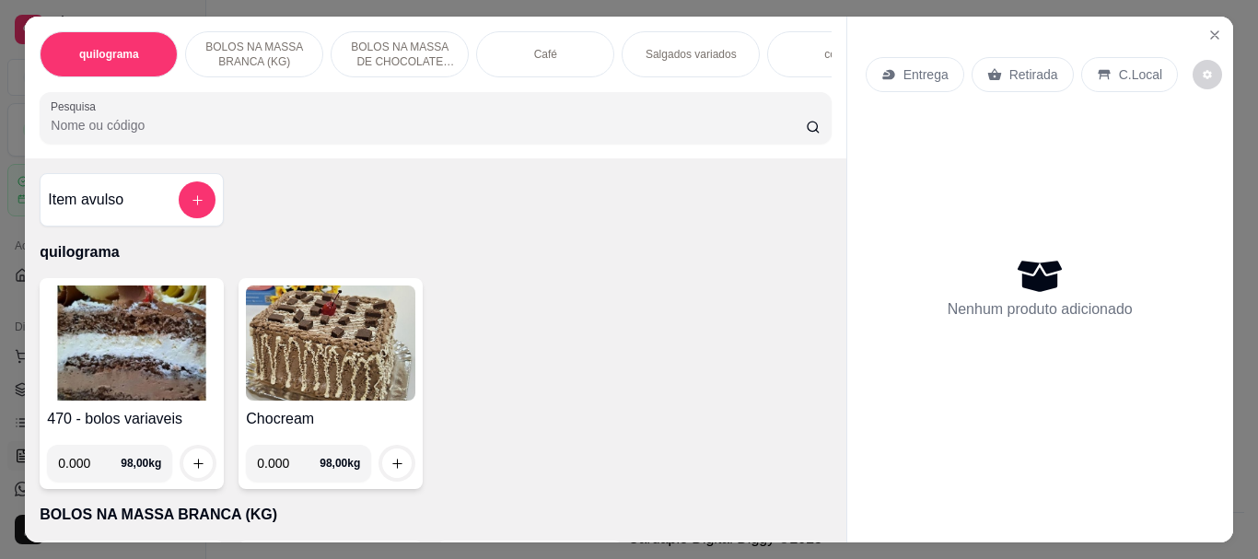
click at [518, 67] on div "Café" at bounding box center [545, 54] width 138 height 46
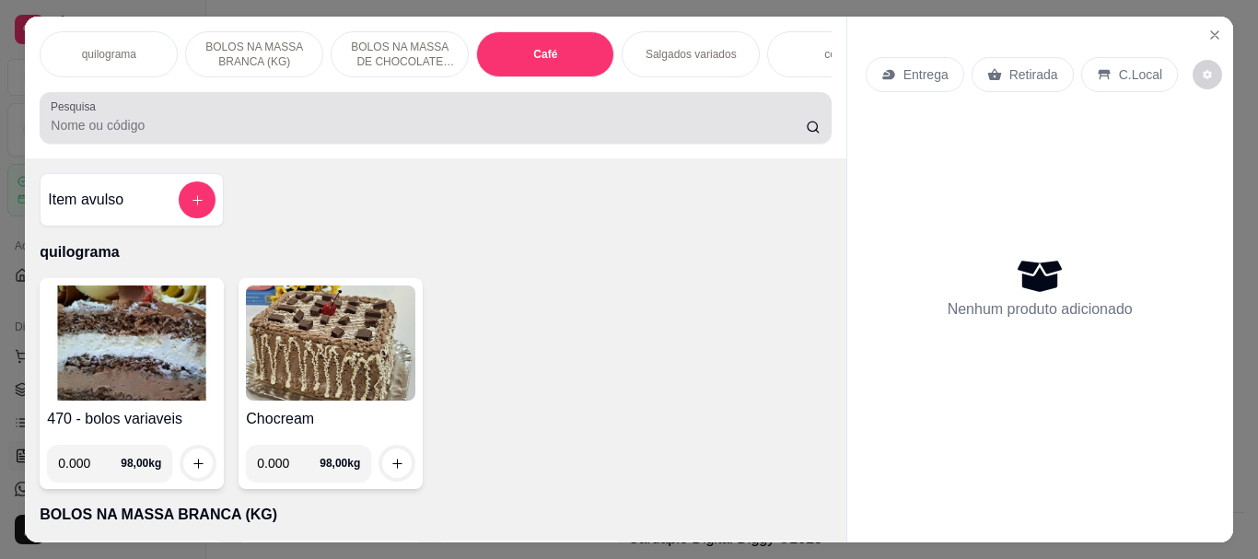
scroll to position [49, 0]
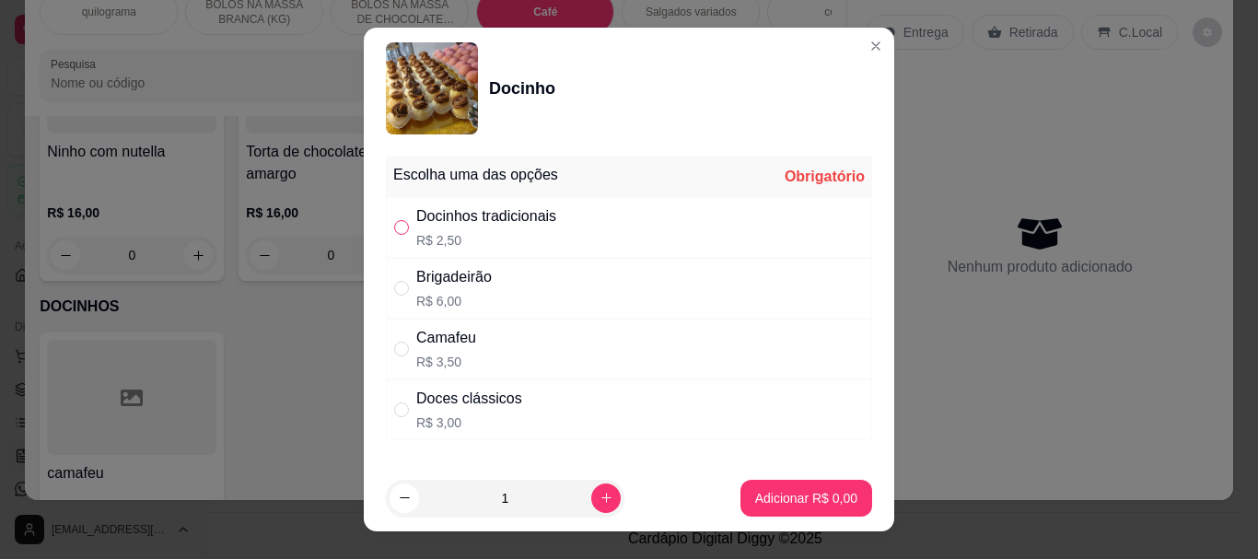
click at [396, 228] on input "" at bounding box center [401, 227] width 15 height 15
radio input "true"
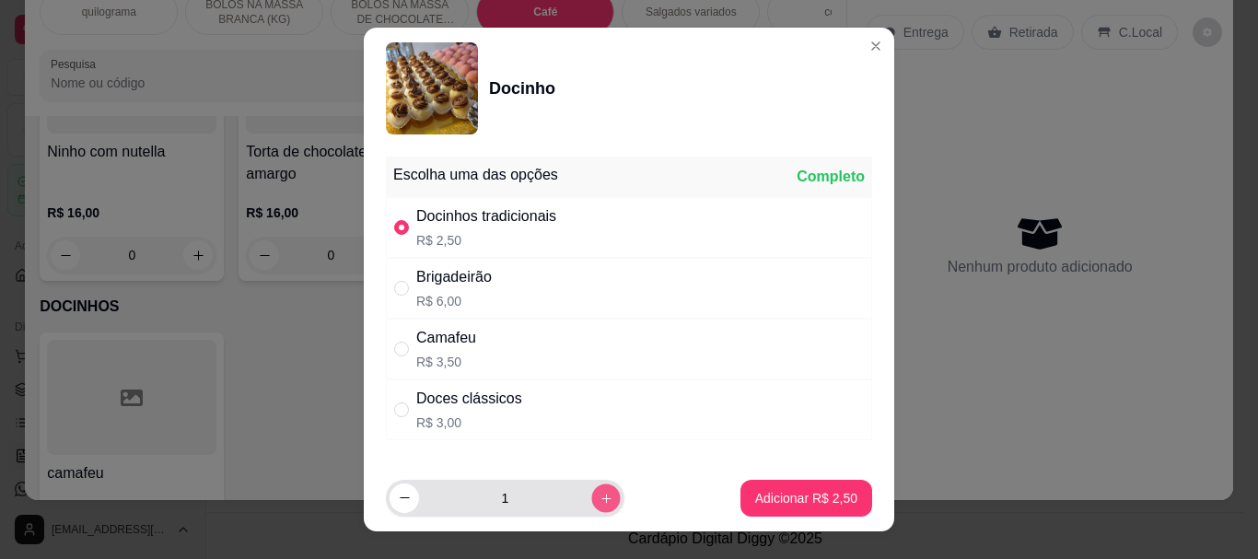
click at [600, 495] on icon "increase-product-quantity" at bounding box center [607, 498] width 14 height 14
type input "3"
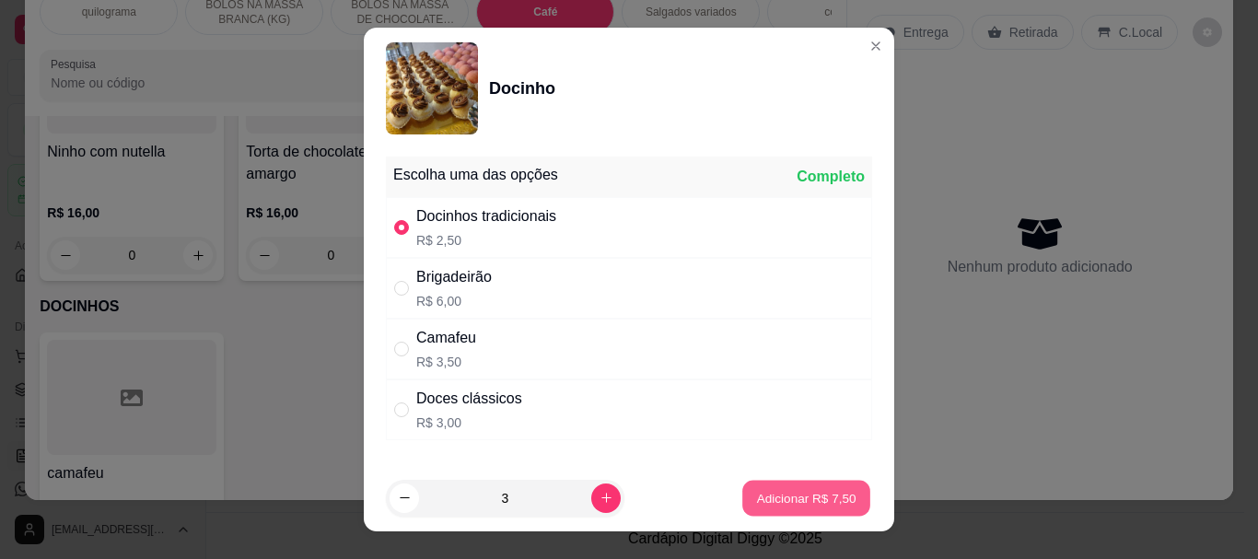
click at [795, 494] on p "Adicionar R$ 7,50" at bounding box center [805, 498] width 99 height 18
type input "3"
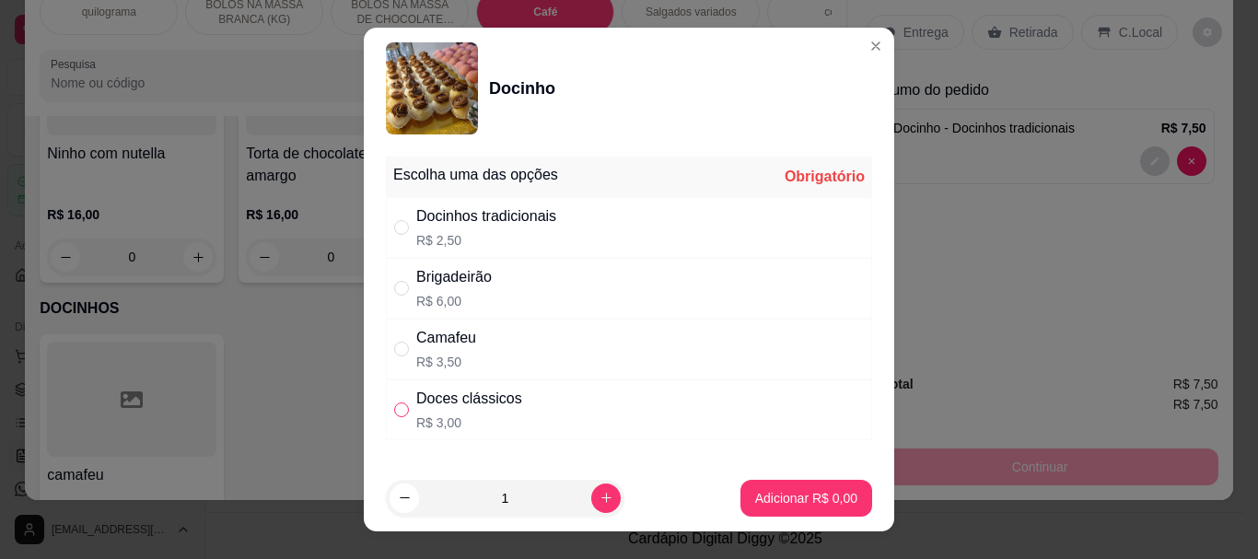
click at [394, 412] on input "" at bounding box center [401, 410] width 15 height 15
radio input "true"
click at [793, 492] on p "Adicionar R$ 3,00" at bounding box center [805, 498] width 99 height 18
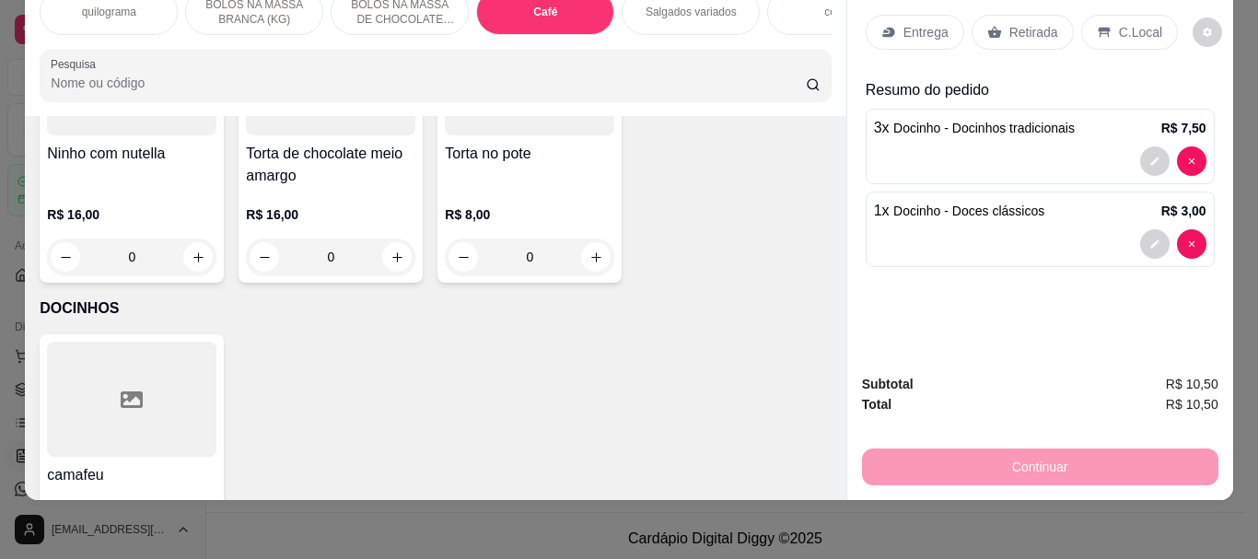
click at [1030, 23] on p "Retirada" at bounding box center [1034, 32] width 49 height 18
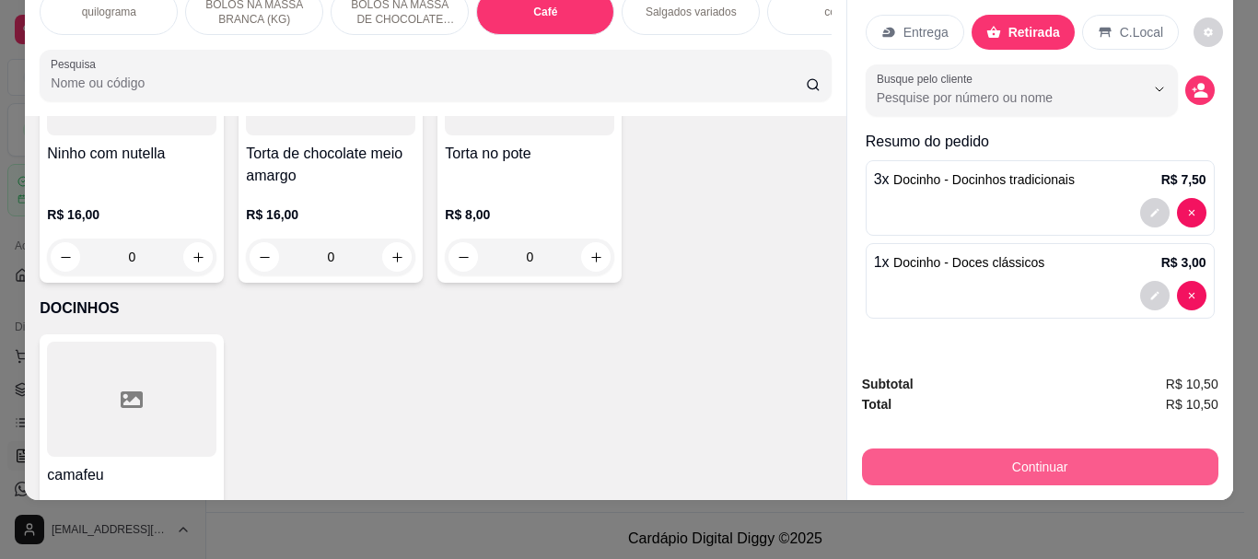
click at [1026, 449] on button "Continuar" at bounding box center [1040, 467] width 357 height 37
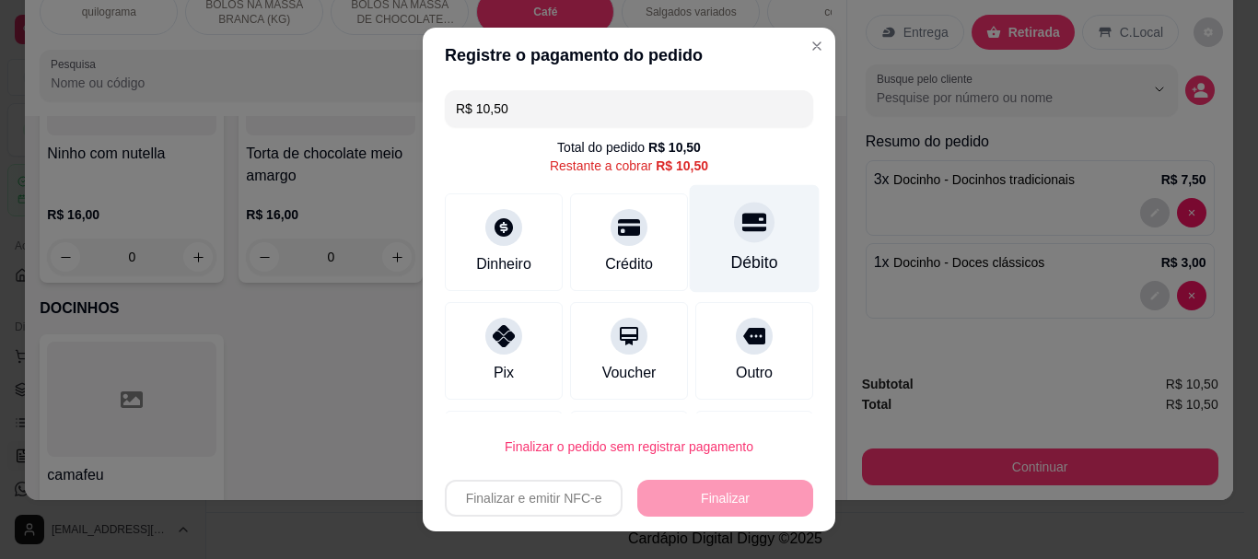
click at [731, 266] on div "Débito" at bounding box center [754, 264] width 47 height 24
type input "R$ 0,00"
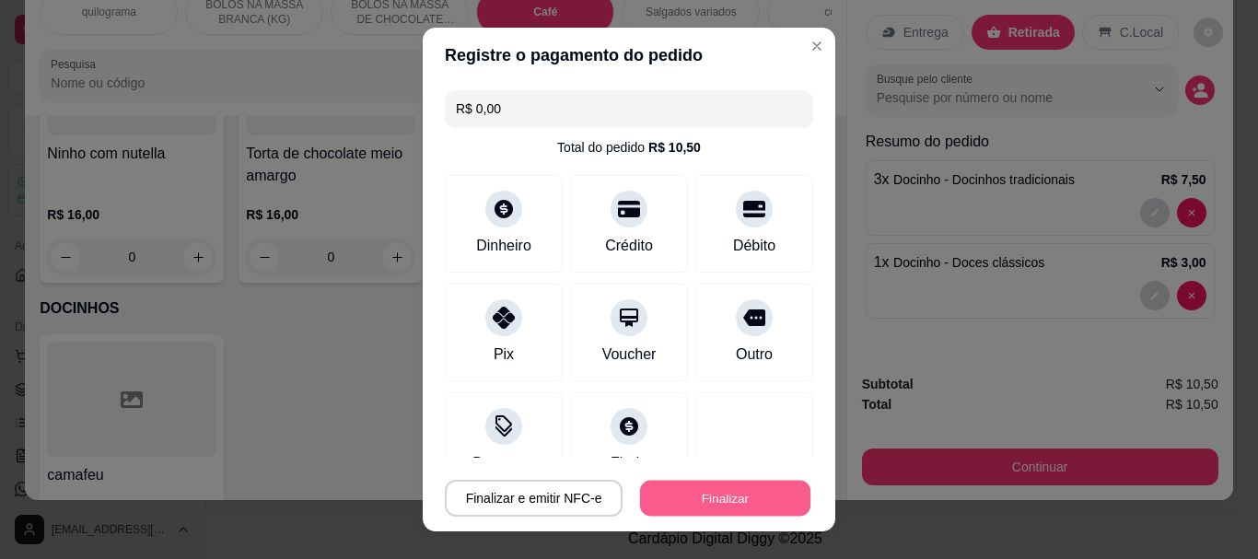
click at [721, 501] on button "Finalizar" at bounding box center [725, 498] width 170 height 36
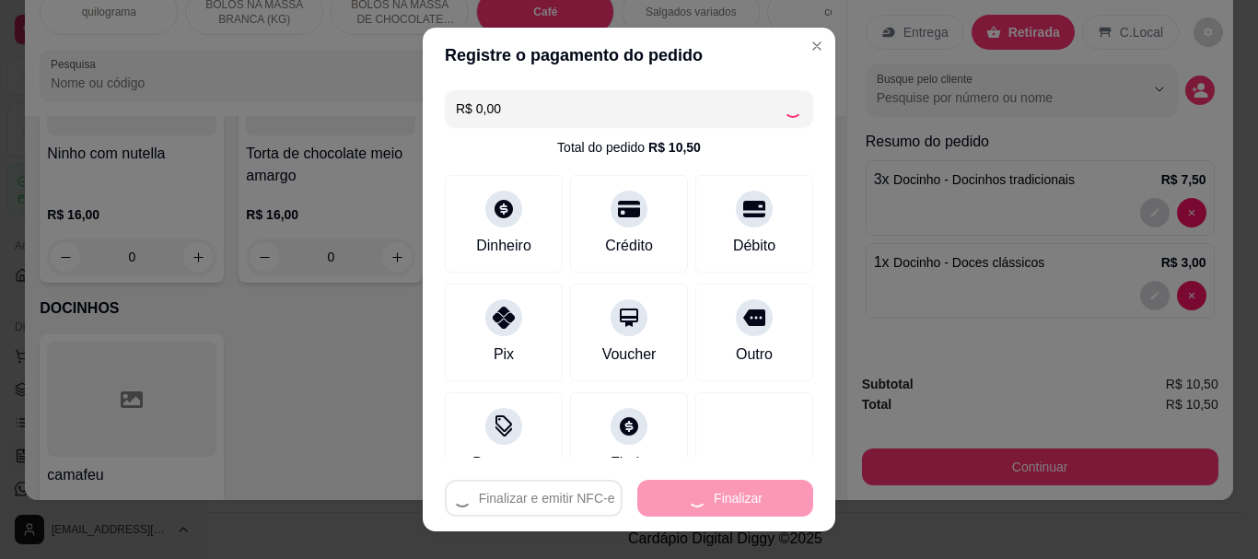
type input "0"
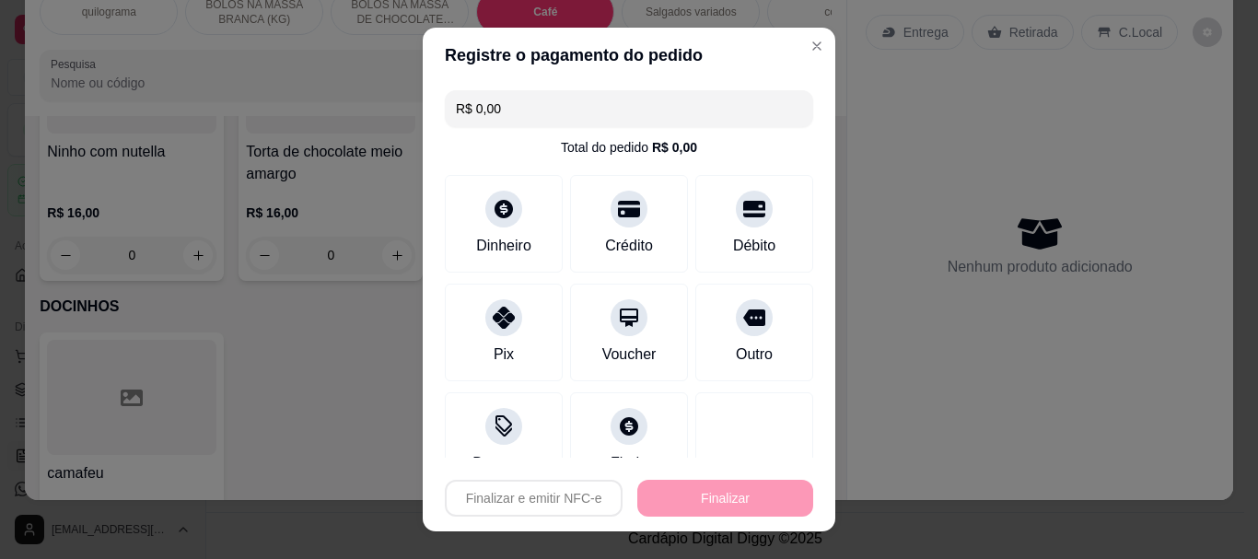
type input "-R$ 10,50"
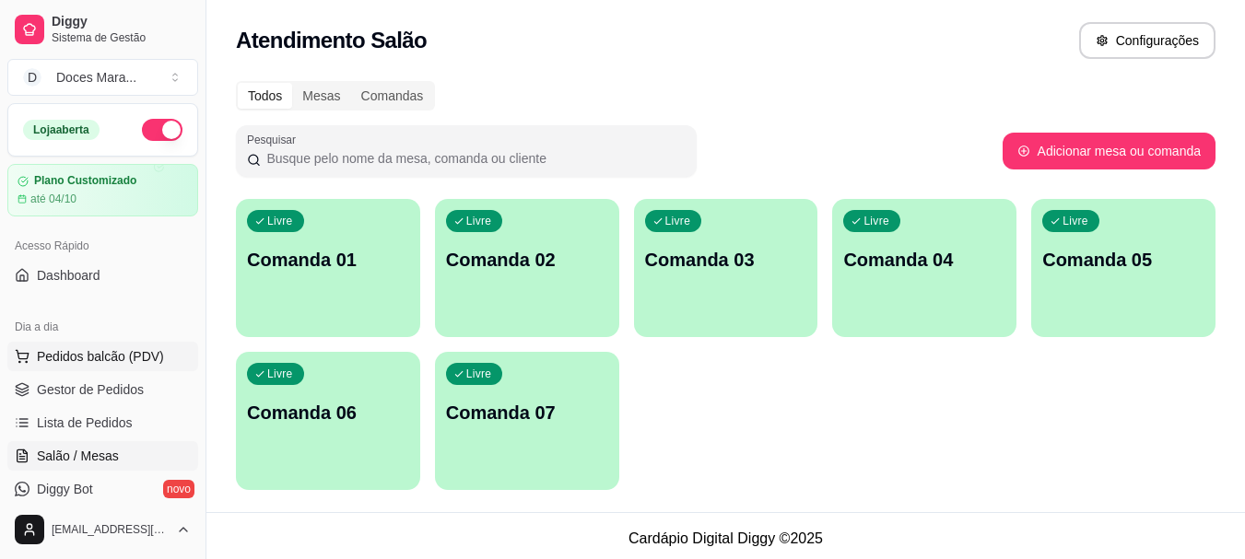
click at [85, 360] on span "Pedidos balcão (PDV)" at bounding box center [100, 356] width 127 height 18
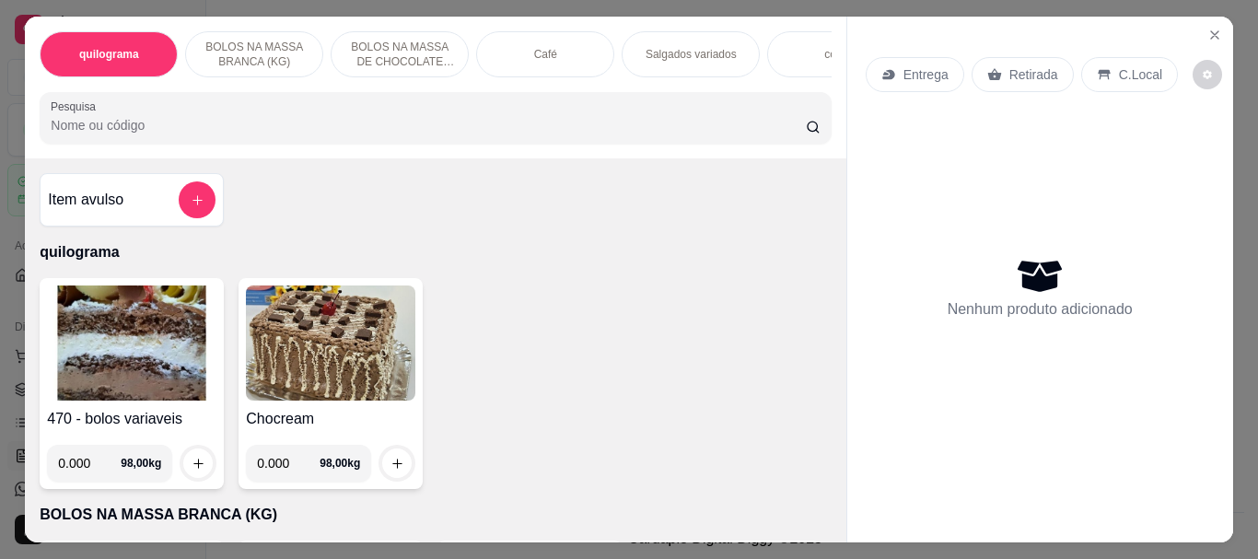
click at [181, 128] on input "Pesquisa" at bounding box center [428, 125] width 755 height 18
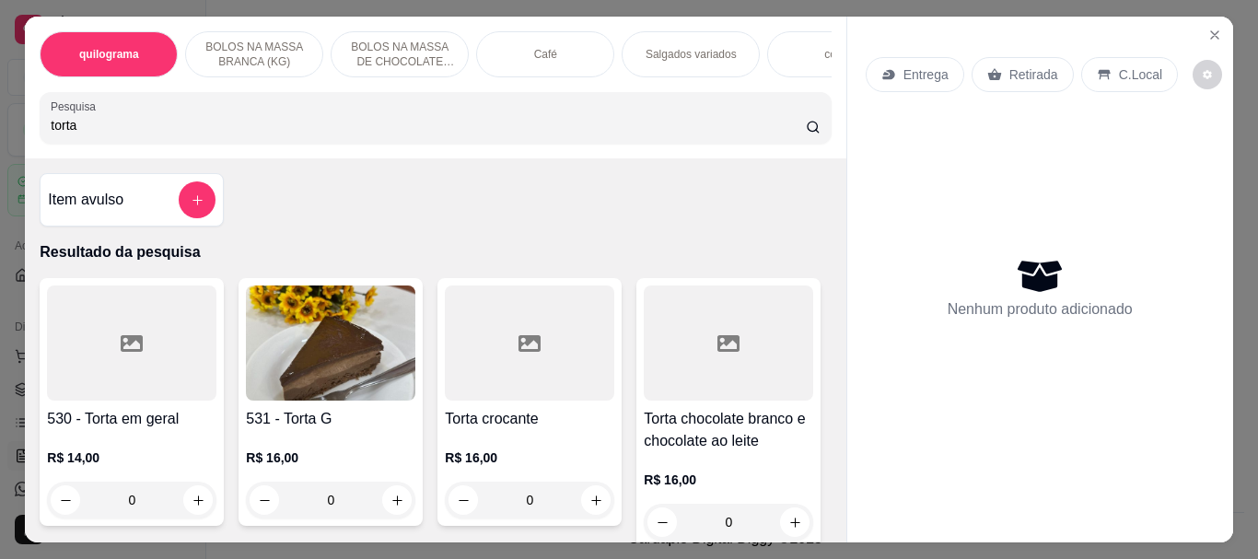
type input "torta"
click at [319, 376] on img at bounding box center [331, 343] width 170 height 115
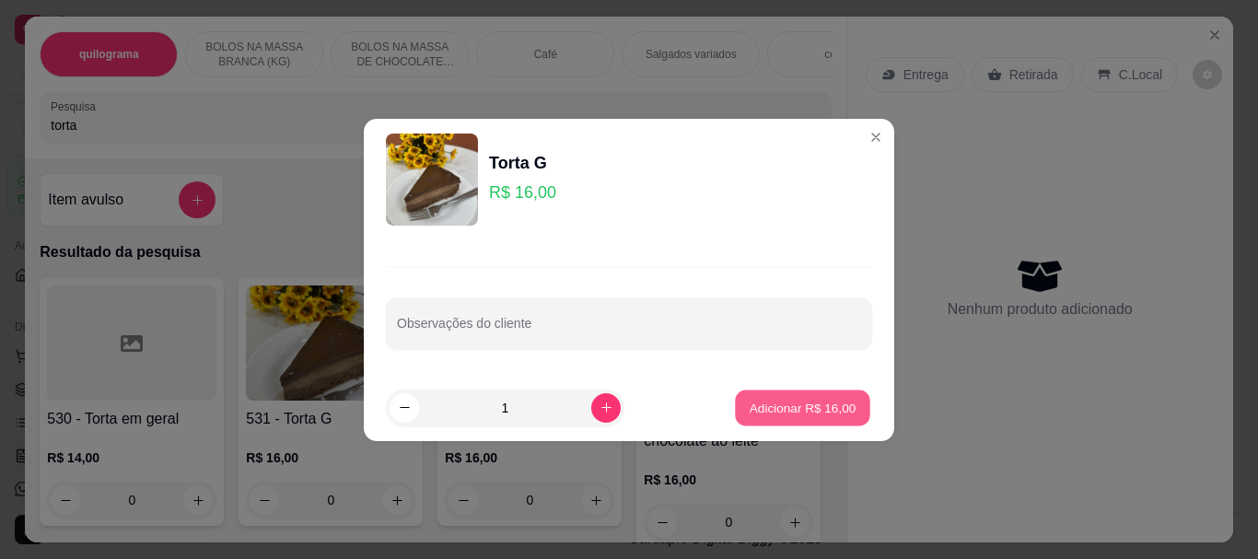
click at [813, 403] on p "Adicionar R$ 16,00" at bounding box center [803, 408] width 107 height 18
type input "1"
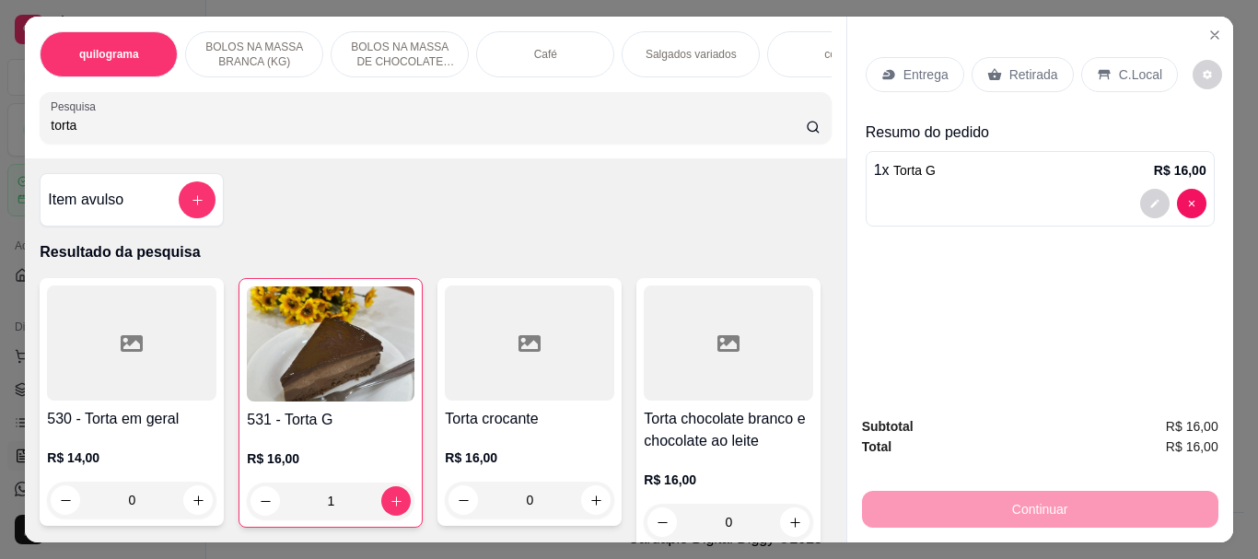
click at [90, 135] on input "torta" at bounding box center [428, 125] width 755 height 18
type input "t"
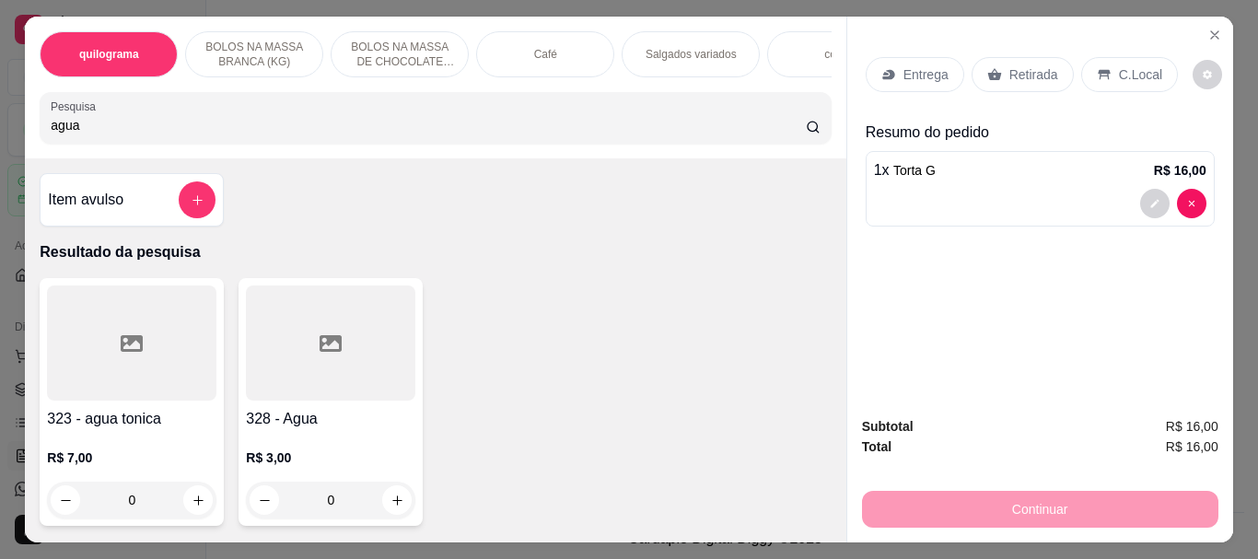
type input "agua"
click at [337, 325] on div at bounding box center [331, 343] width 170 height 115
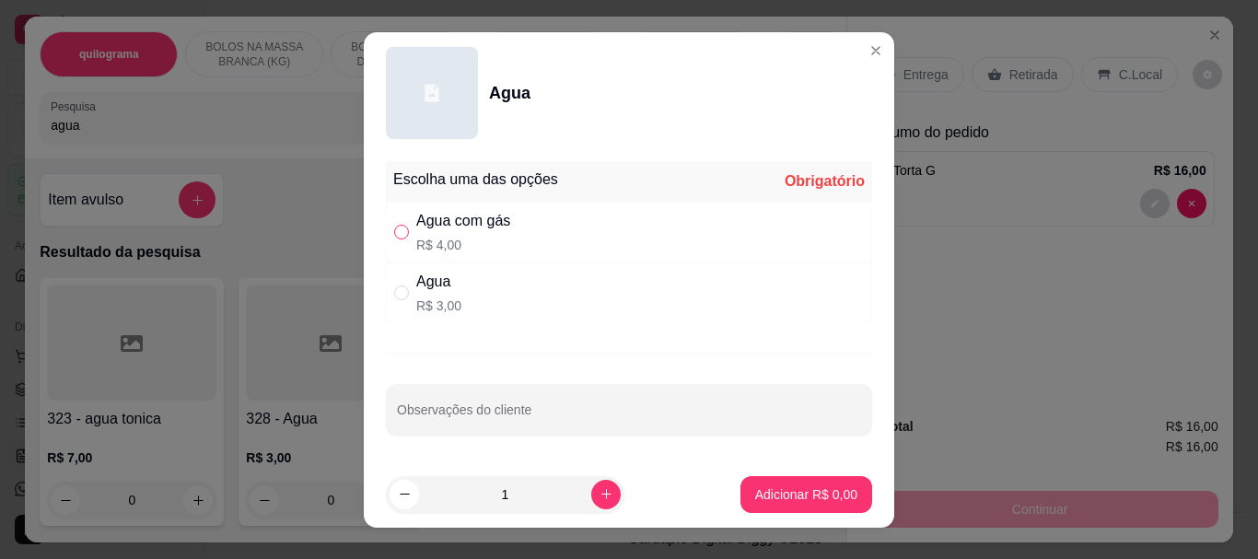
click at [400, 235] on input "" at bounding box center [401, 232] width 15 height 15
radio input "true"
click at [746, 484] on button "Adicionar R$ 4,00" at bounding box center [807, 494] width 132 height 37
type input "1"
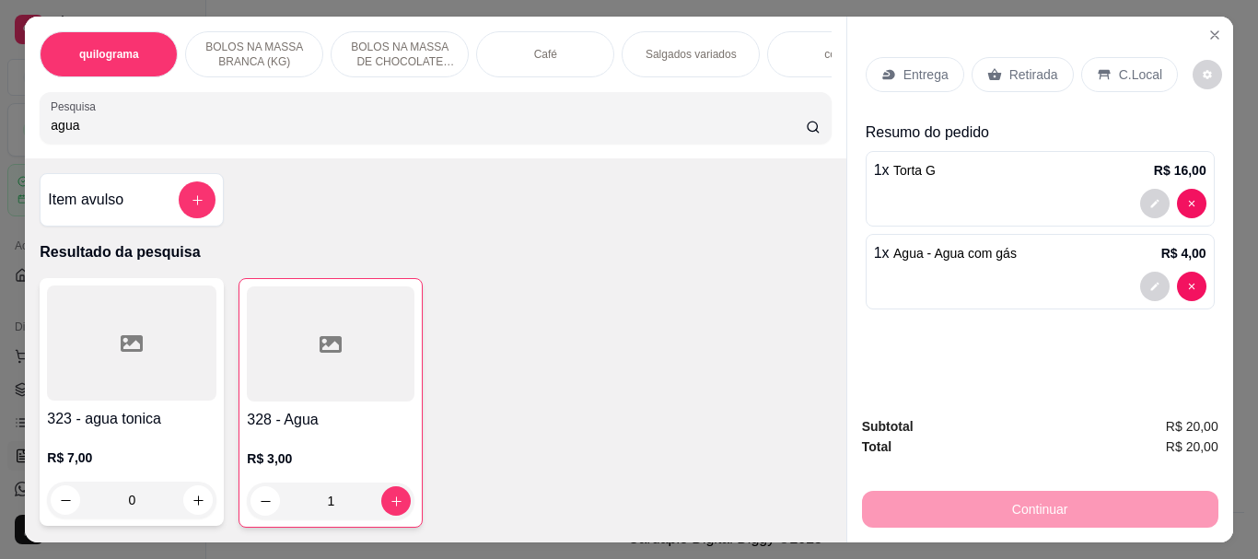
click at [1035, 76] on p "Retirada" at bounding box center [1034, 74] width 49 height 18
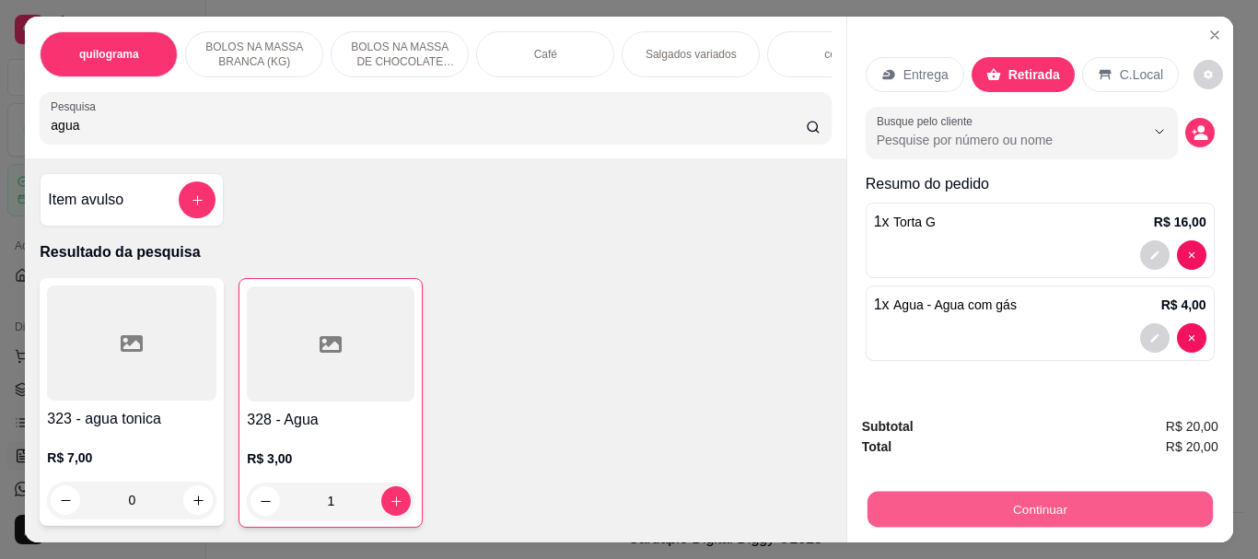
click at [1033, 511] on button "Continuar" at bounding box center [1039, 509] width 345 height 36
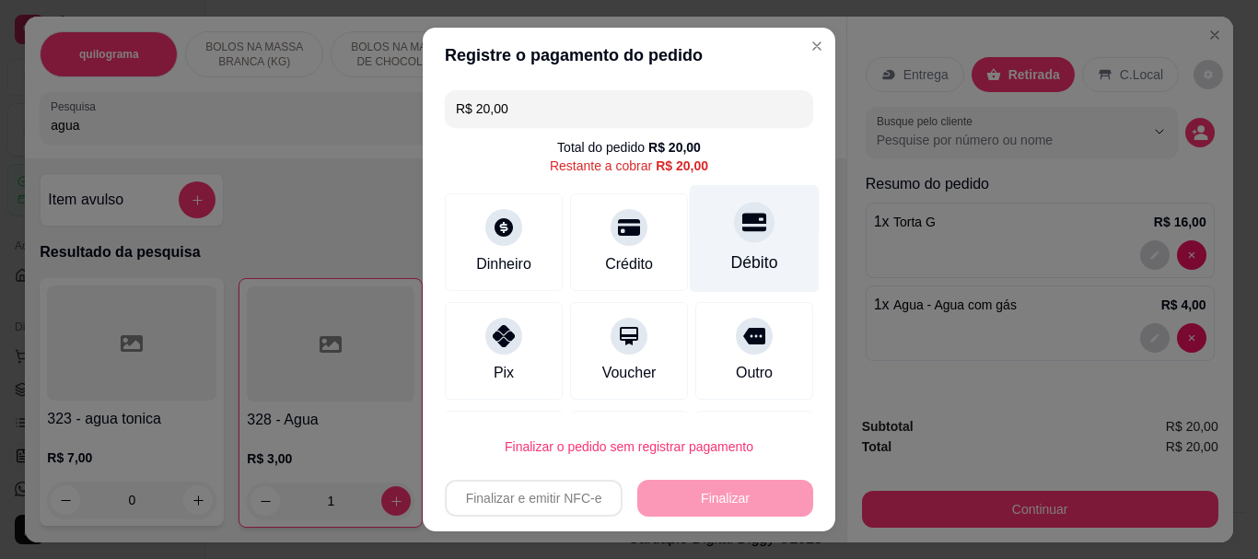
click at [731, 256] on div "Débito" at bounding box center [754, 264] width 47 height 24
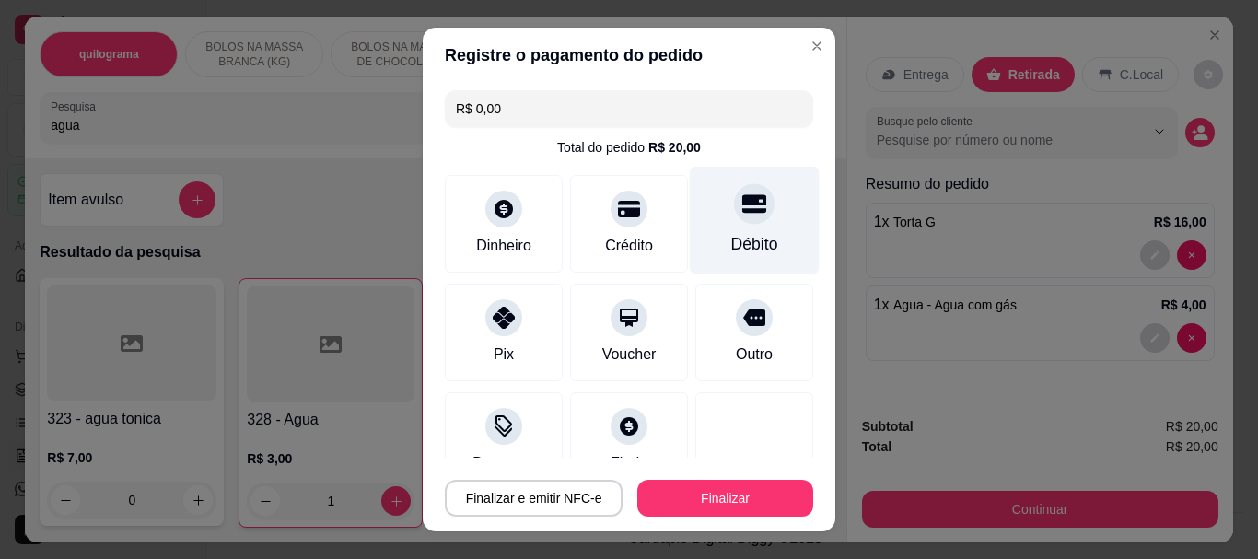
type input "R$ 0,00"
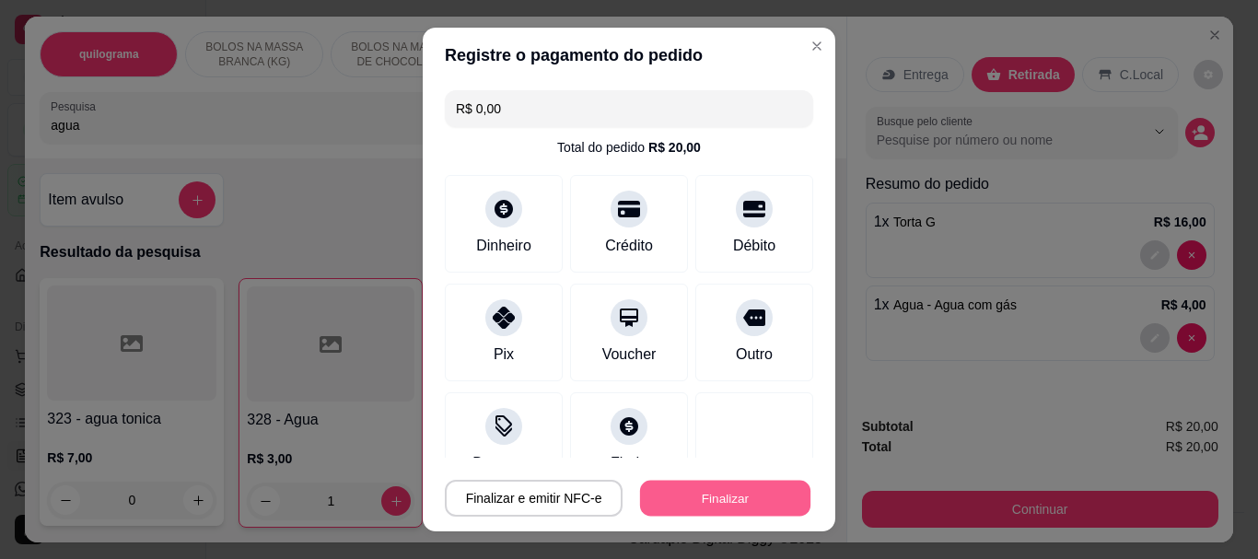
click at [734, 497] on button "Finalizar" at bounding box center [725, 498] width 170 height 36
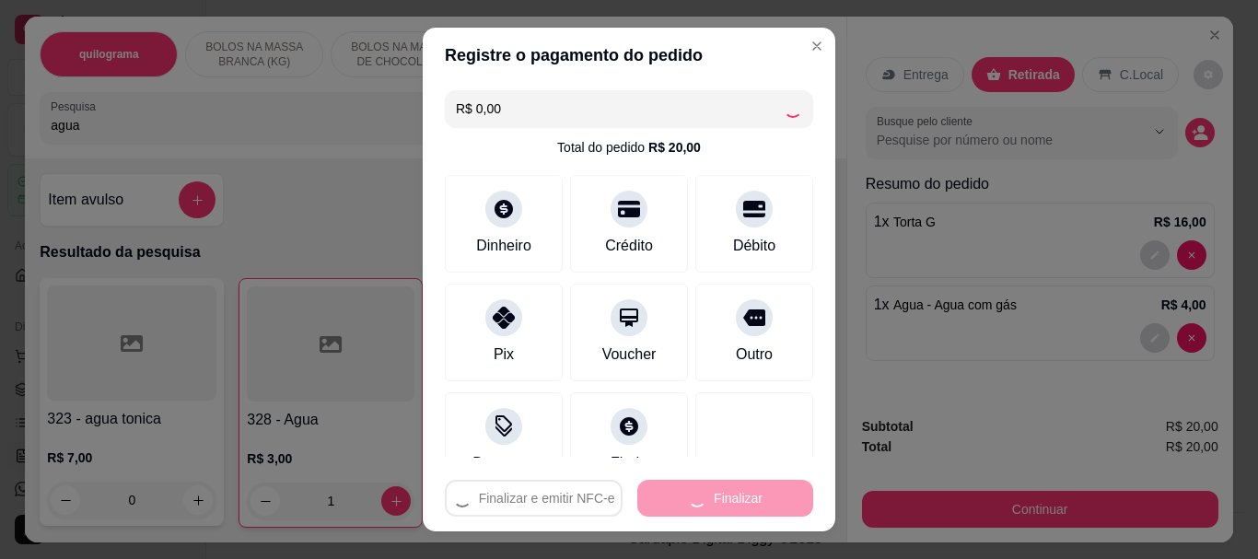
type input "0"
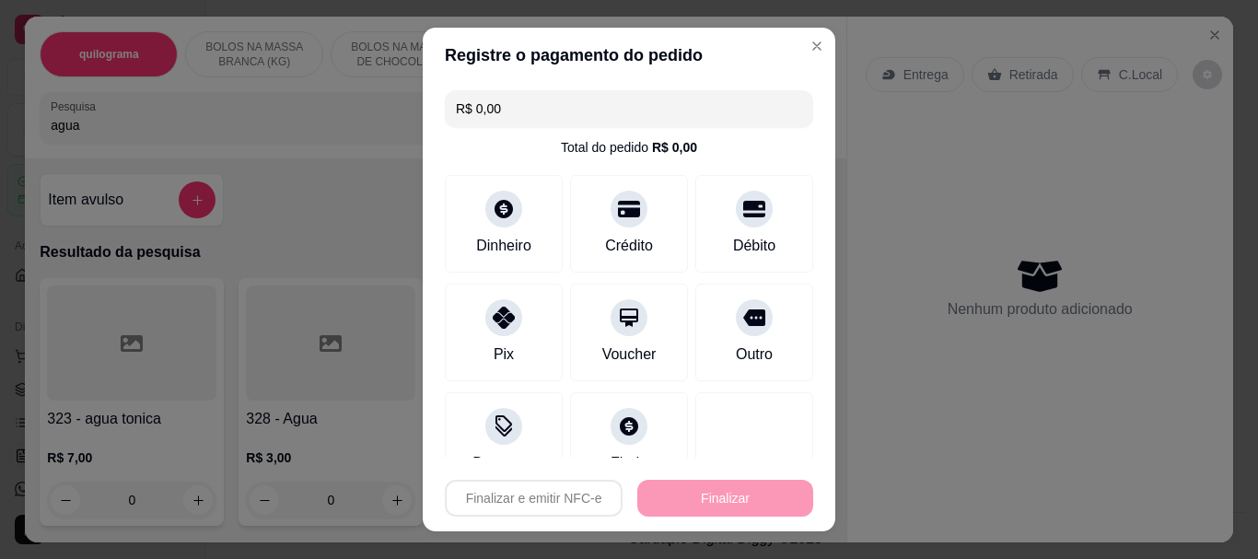
type input "-R$ 20,00"
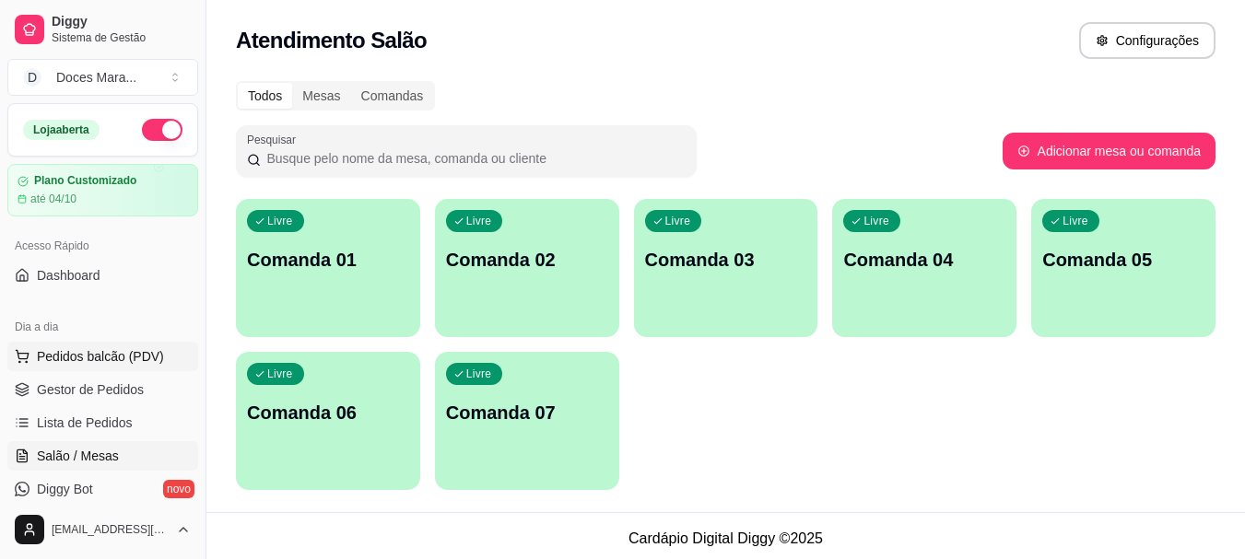
click at [117, 348] on span "Pedidos balcão (PDV)" at bounding box center [100, 356] width 127 height 18
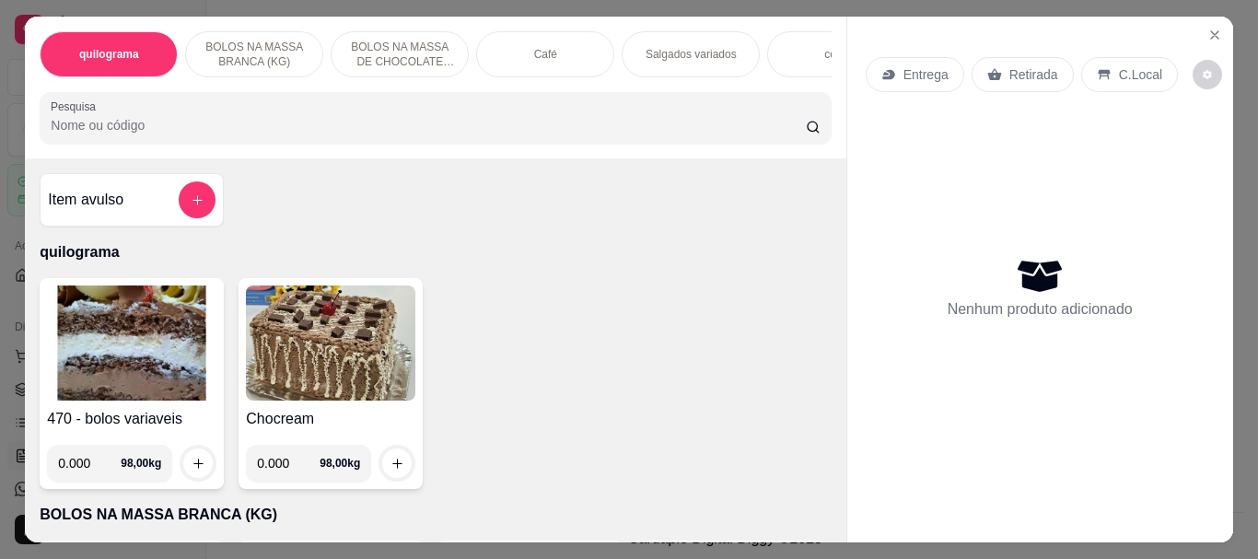
click at [169, 354] on img at bounding box center [132, 343] width 170 height 115
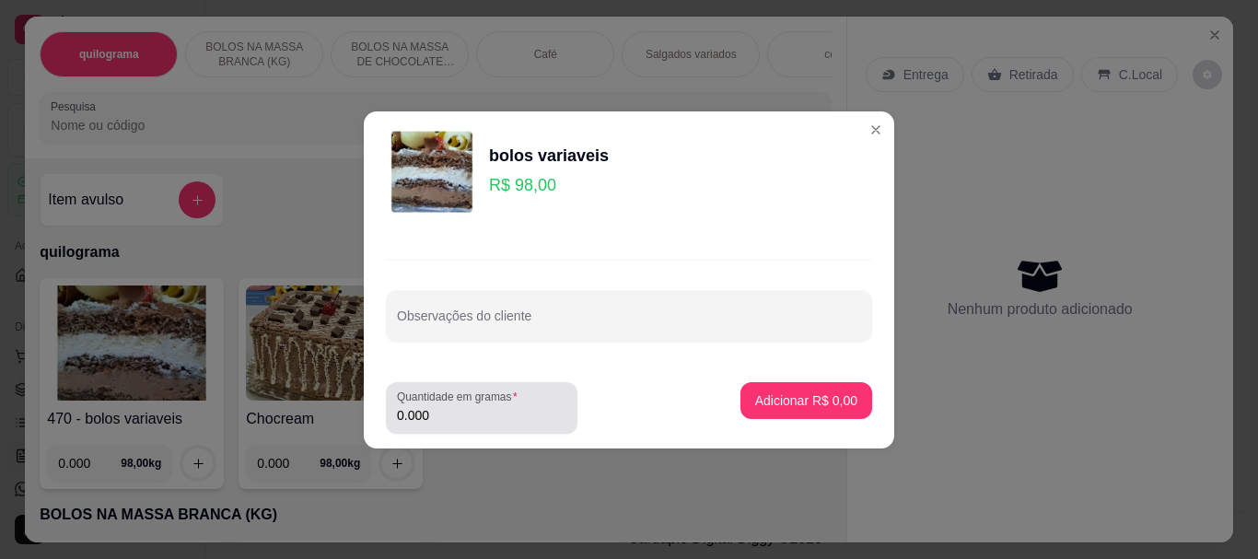
click at [457, 404] on div "0.000" at bounding box center [482, 408] width 170 height 37
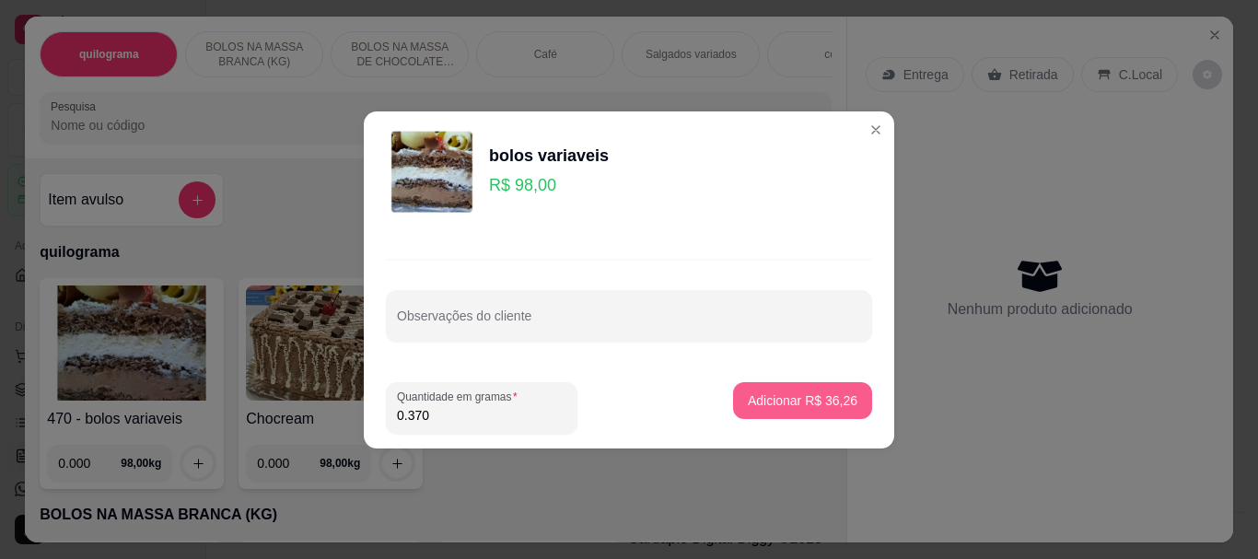
type input "0.370"
click at [758, 407] on p "Adicionar R$ 36,26" at bounding box center [803, 401] width 110 height 18
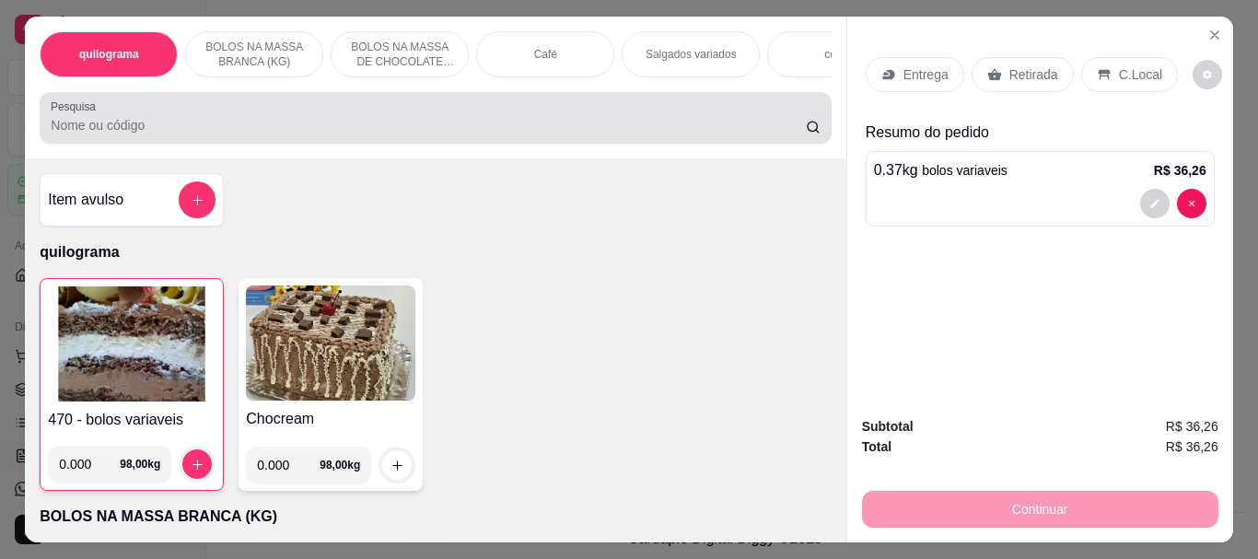
click at [212, 135] on input "Pesquisa" at bounding box center [428, 125] width 755 height 18
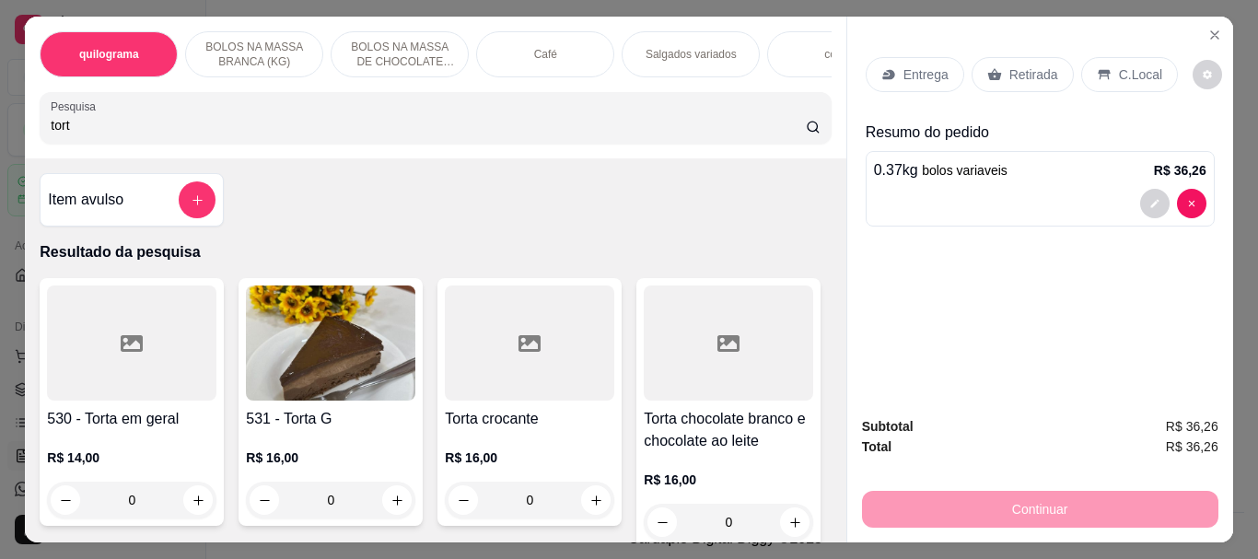
type input "tort"
click at [298, 342] on img at bounding box center [331, 343] width 170 height 115
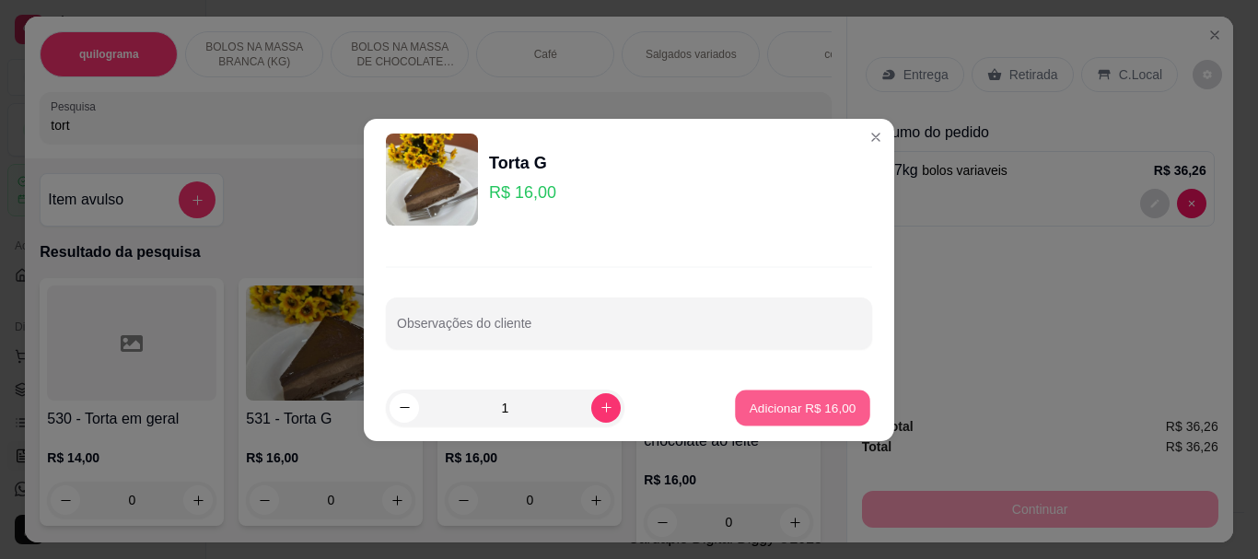
click at [751, 406] on p "Adicionar R$ 16,00" at bounding box center [803, 408] width 107 height 18
type input "1"
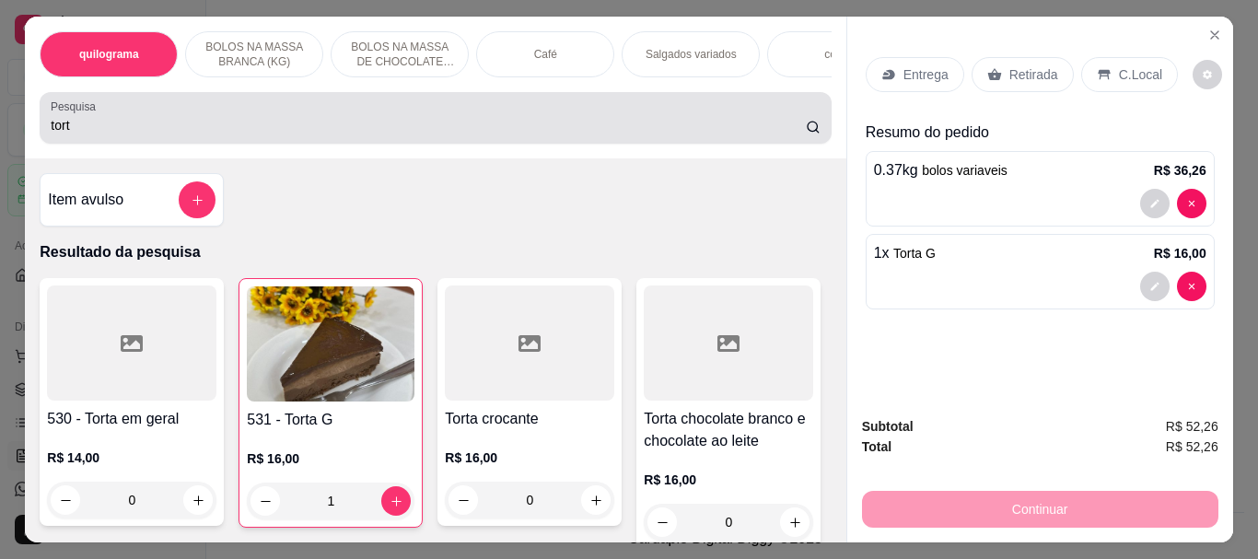
click at [318, 135] on input "tort" at bounding box center [428, 125] width 755 height 18
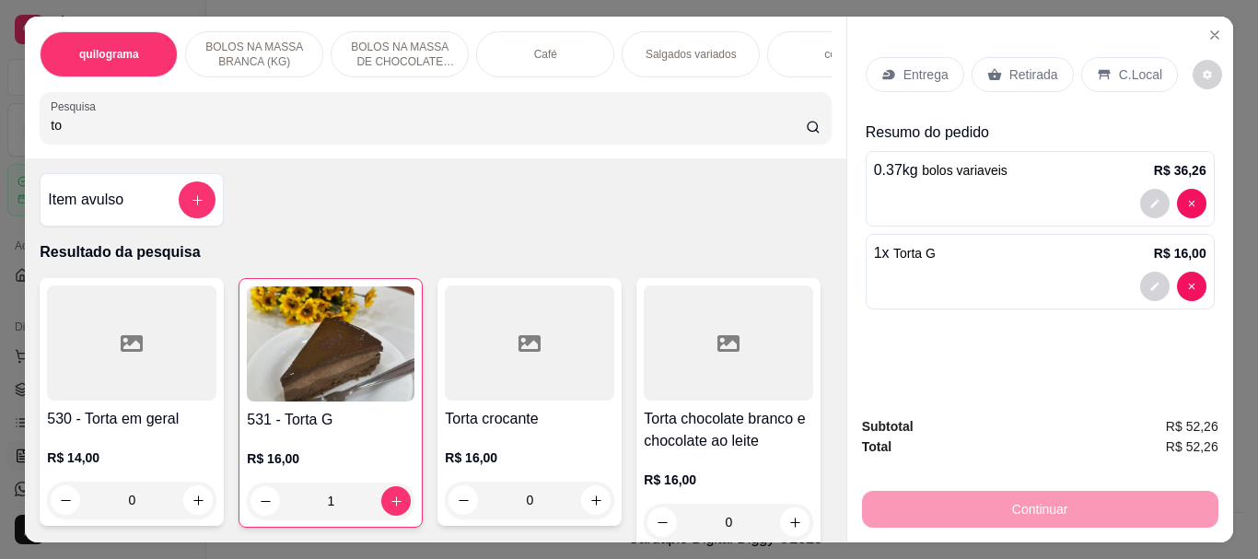
type input "t"
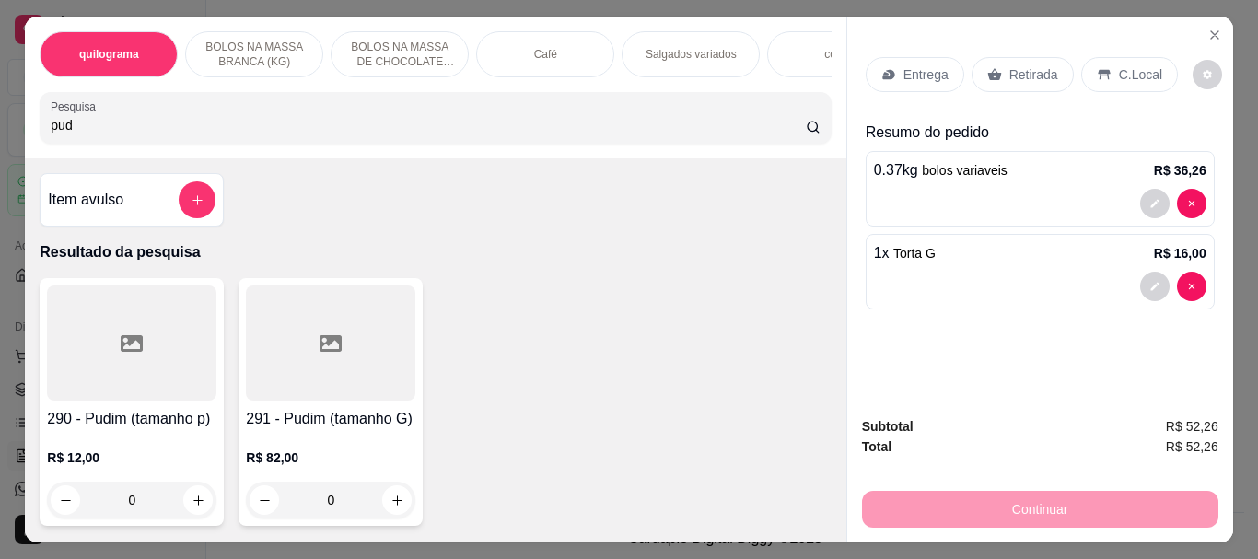
type input "pud"
click at [107, 317] on div at bounding box center [132, 343] width 170 height 115
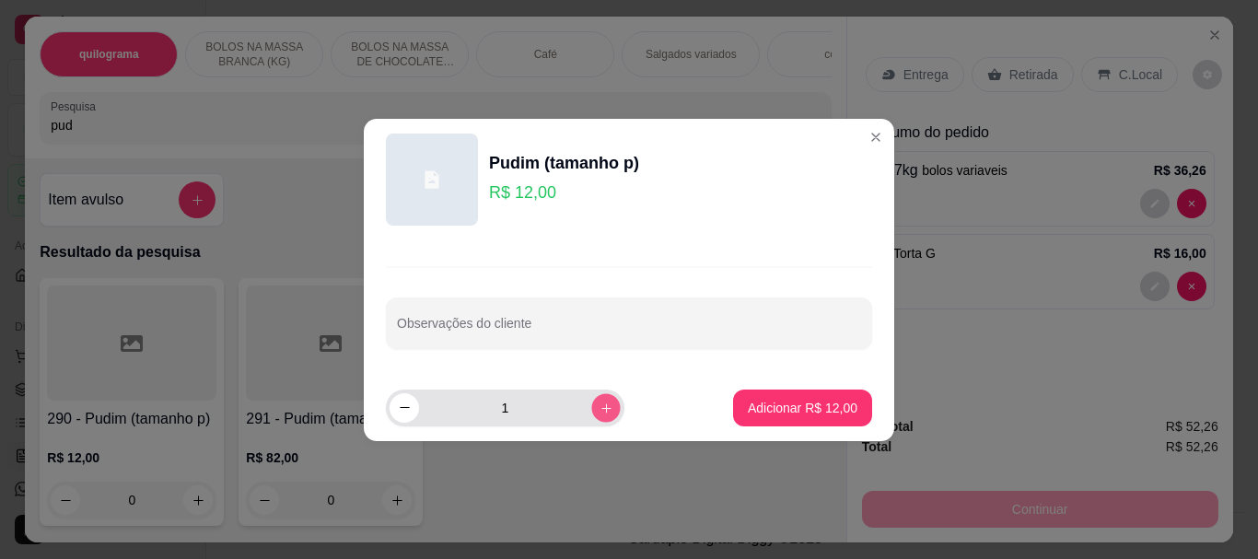
click at [600, 409] on icon "increase-product-quantity" at bounding box center [607, 408] width 14 height 14
type input "2"
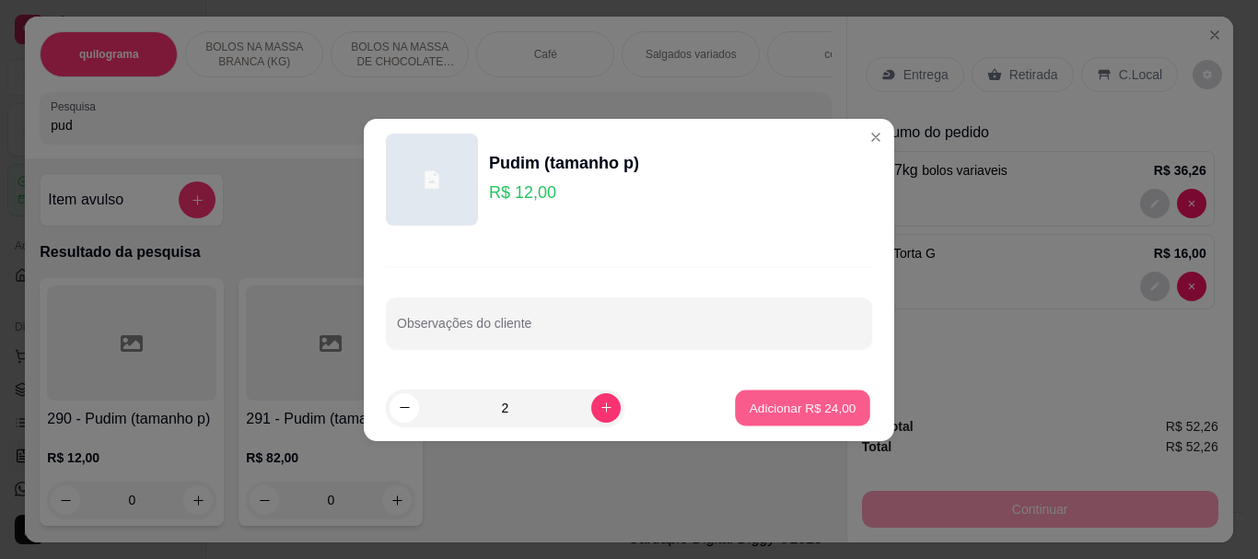
click at [770, 399] on p "Adicionar R$ 24,00" at bounding box center [803, 408] width 107 height 18
type input "2"
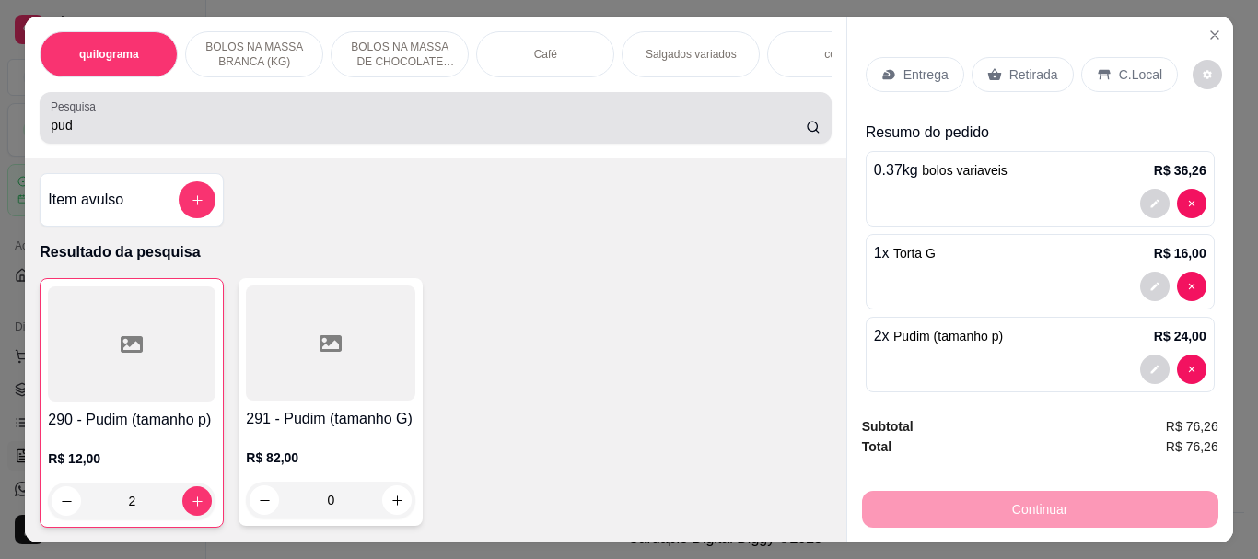
click at [125, 111] on div "pud" at bounding box center [435, 117] width 769 height 37
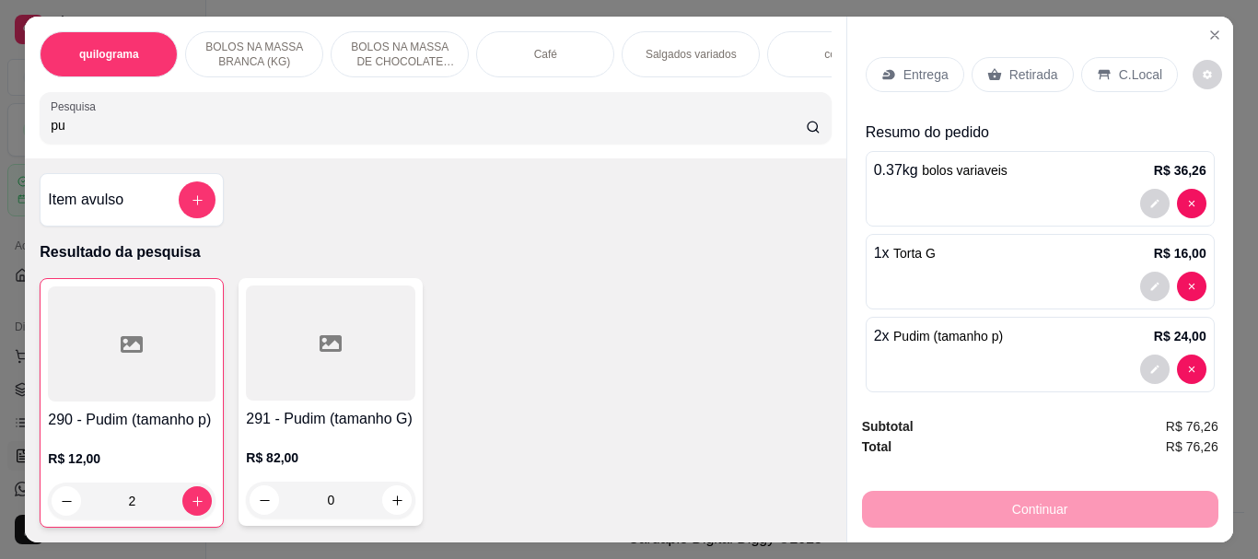
type input "p"
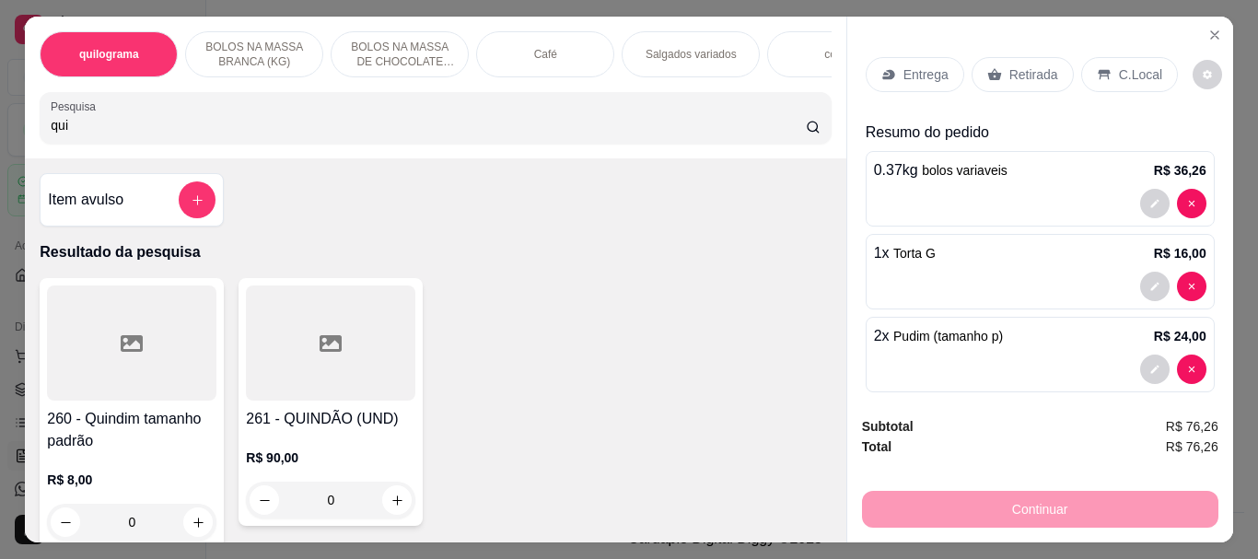
type input "qui"
click at [98, 401] on div at bounding box center [132, 343] width 170 height 115
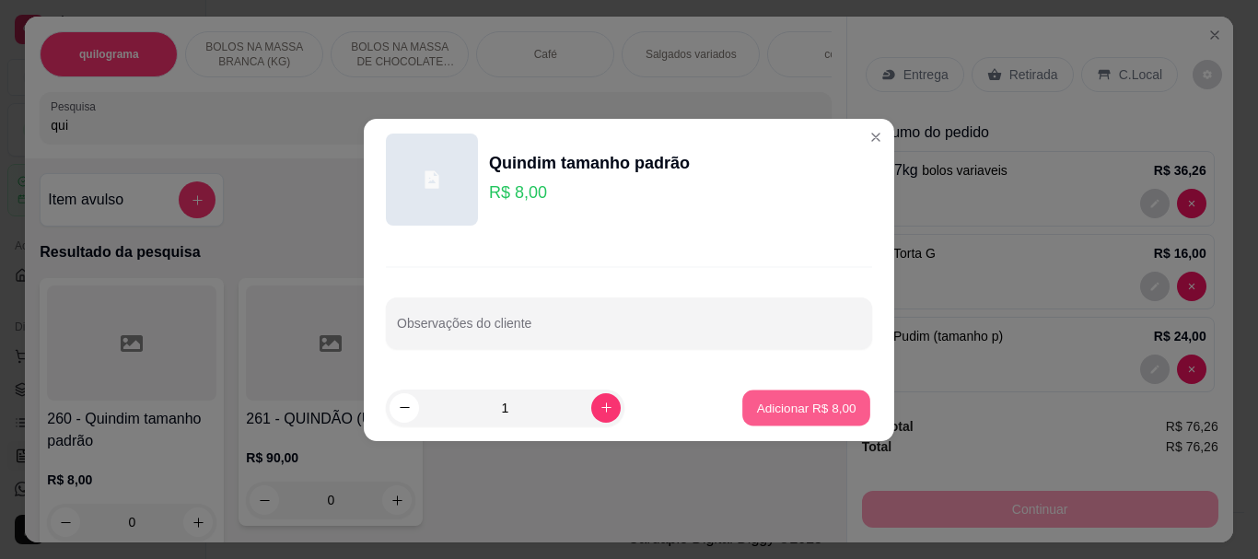
click at [770, 403] on p "Adicionar R$ 8,00" at bounding box center [805, 408] width 99 height 18
type input "1"
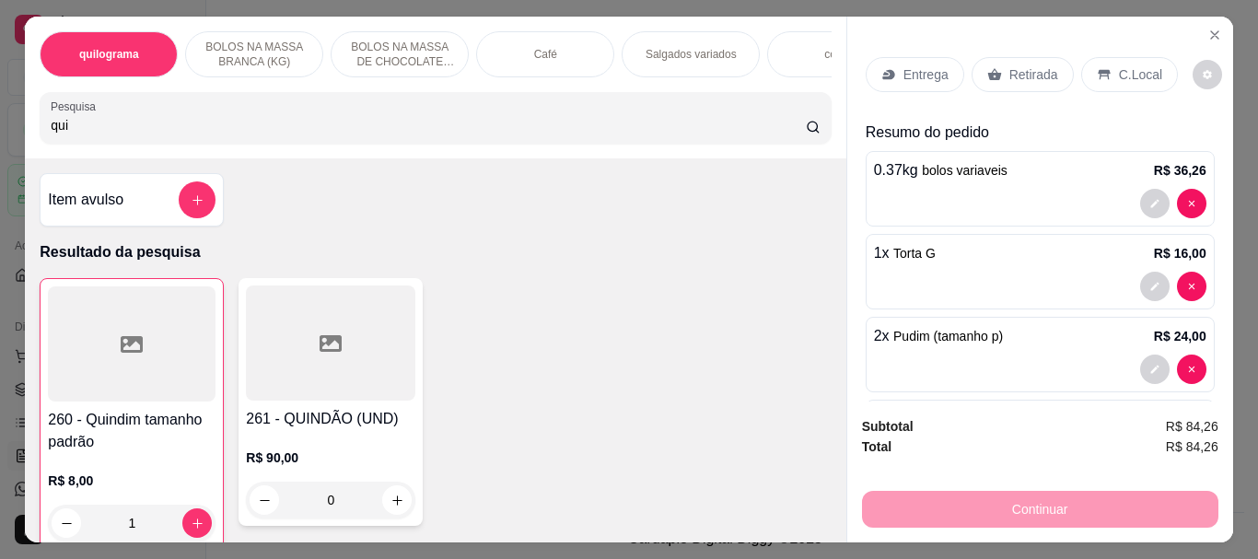
click at [275, 135] on input "qui" at bounding box center [428, 125] width 755 height 18
type input "q"
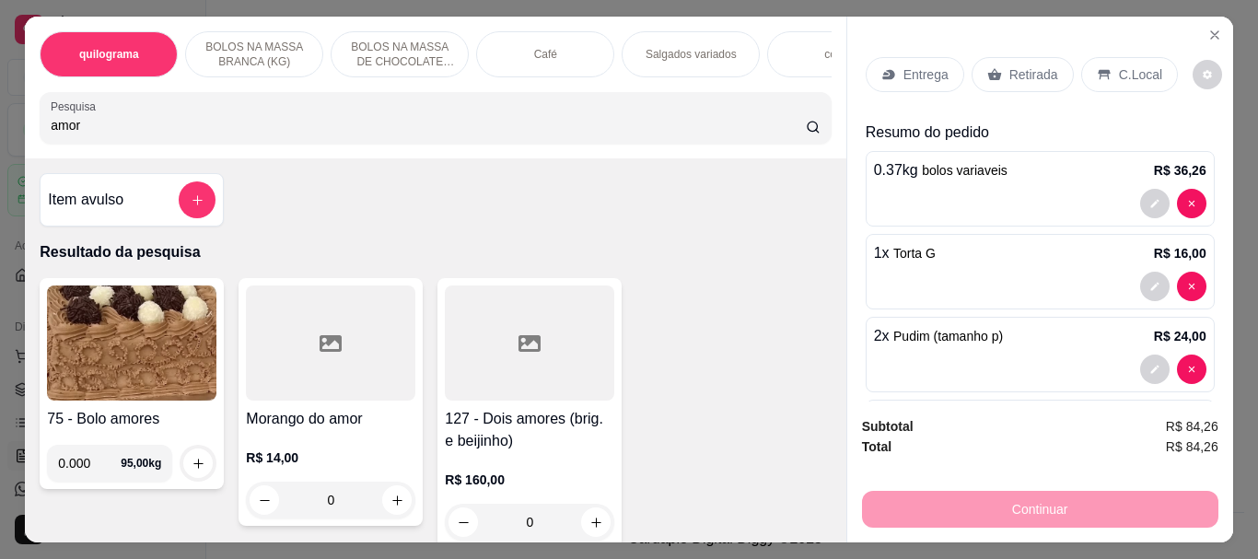
type input "amor"
click at [289, 370] on div at bounding box center [331, 343] width 170 height 115
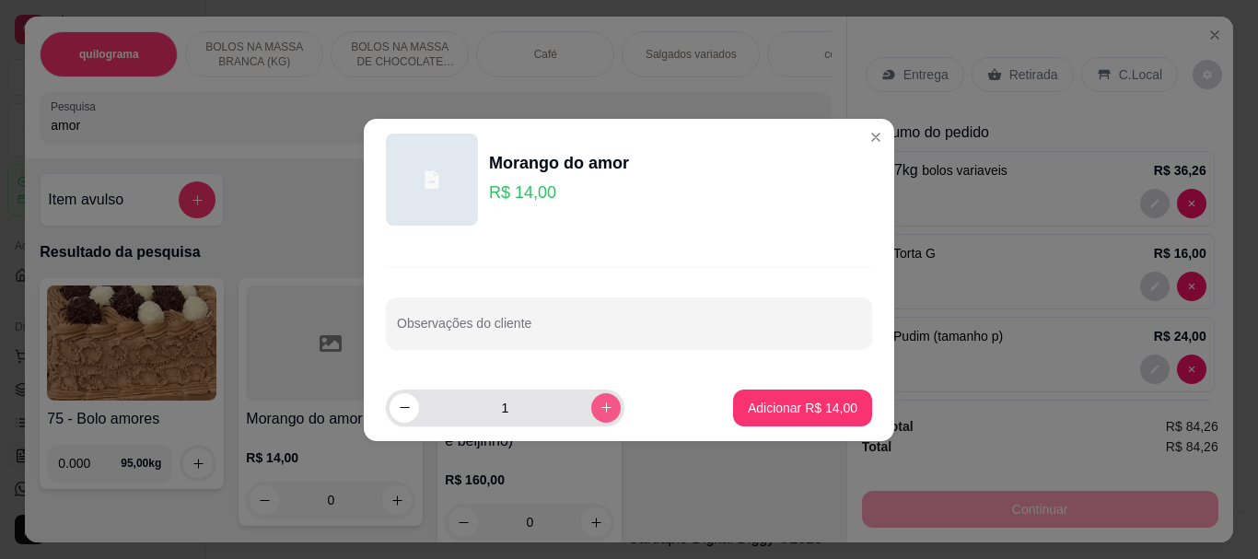
click at [600, 411] on icon "increase-product-quantity" at bounding box center [607, 408] width 14 height 14
type input "2"
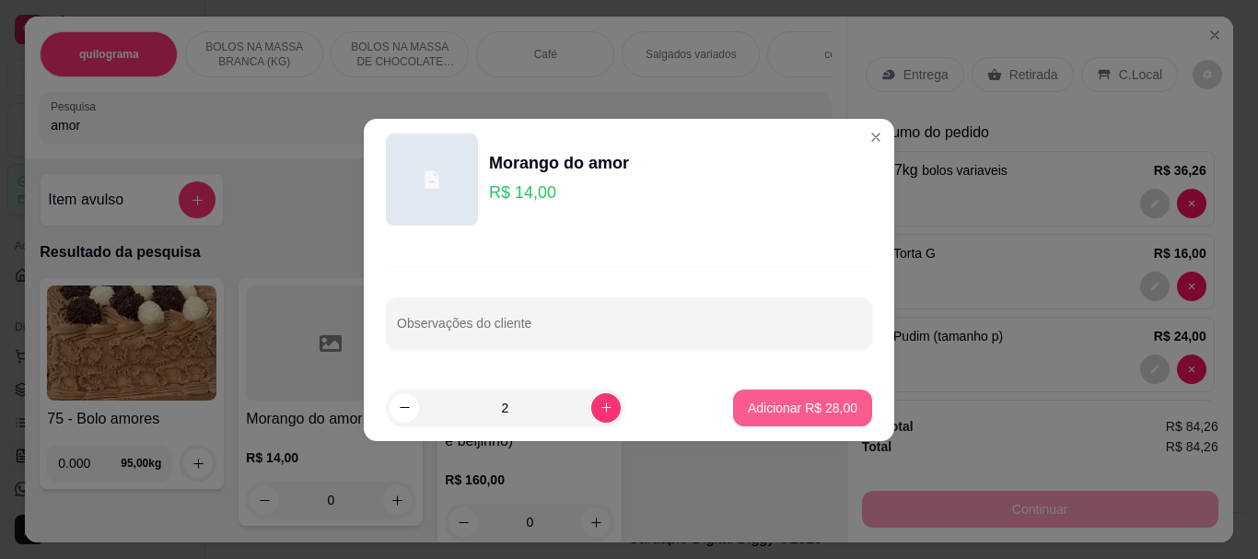
click at [777, 397] on button "Adicionar R$ 28,00" at bounding box center [802, 408] width 139 height 37
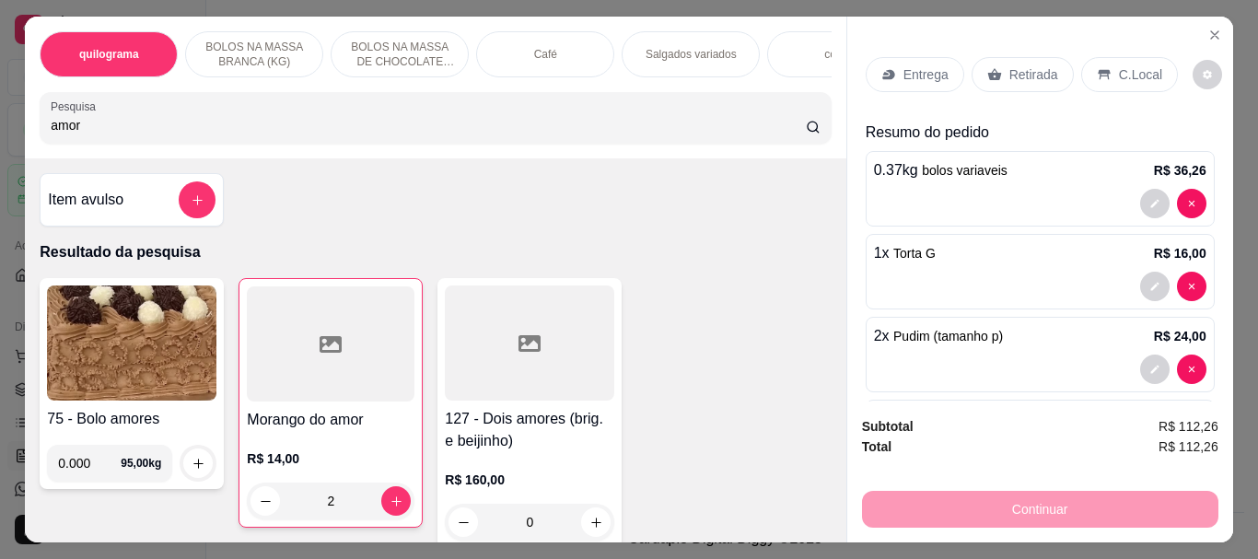
type input "2"
click at [1022, 69] on p "Retirada" at bounding box center [1034, 74] width 49 height 18
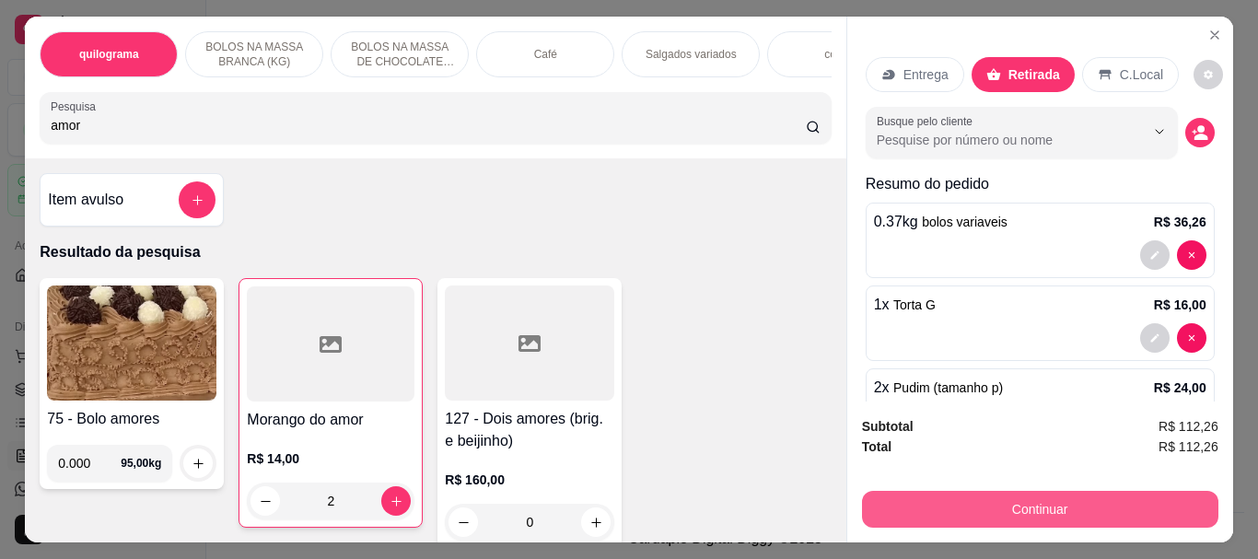
click at [1088, 497] on button "Continuar" at bounding box center [1040, 509] width 357 height 37
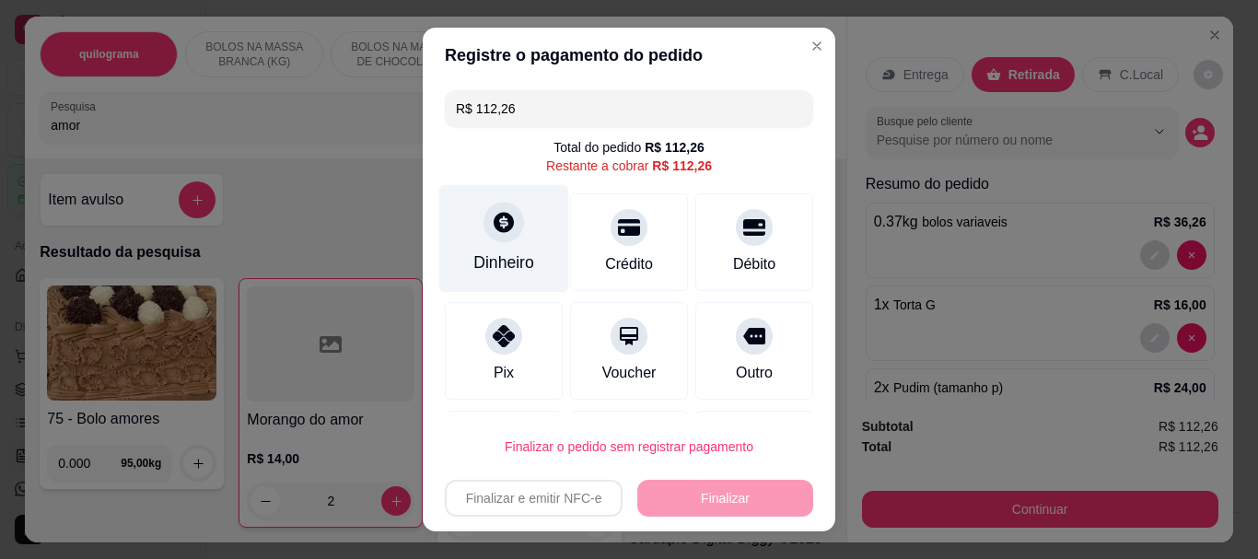
click at [497, 253] on div "Dinheiro" at bounding box center [504, 264] width 61 height 24
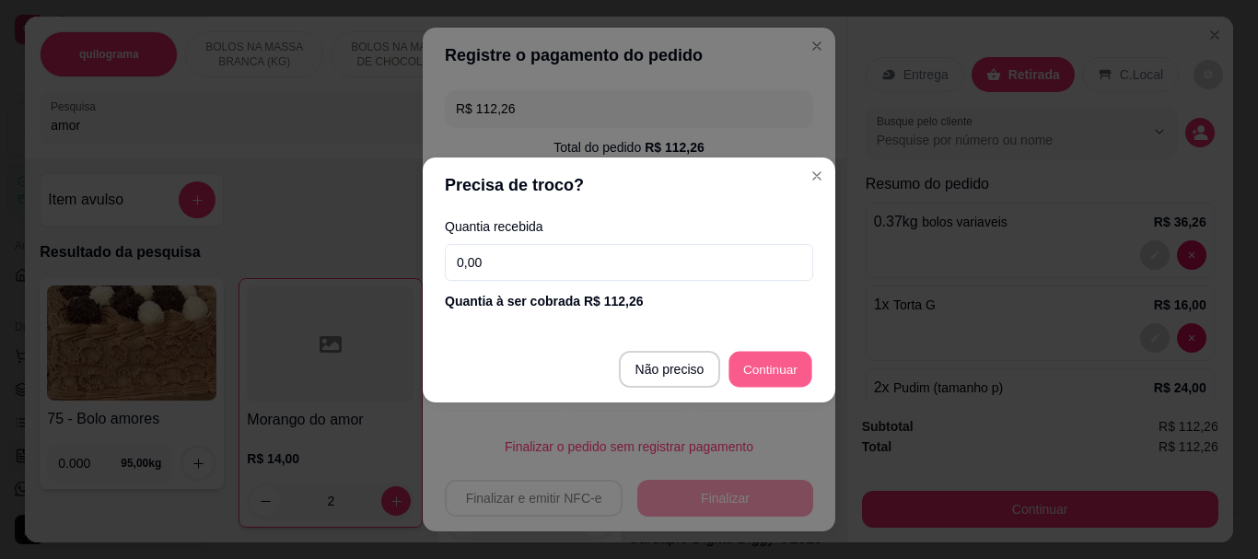
type input "R$ 0,00"
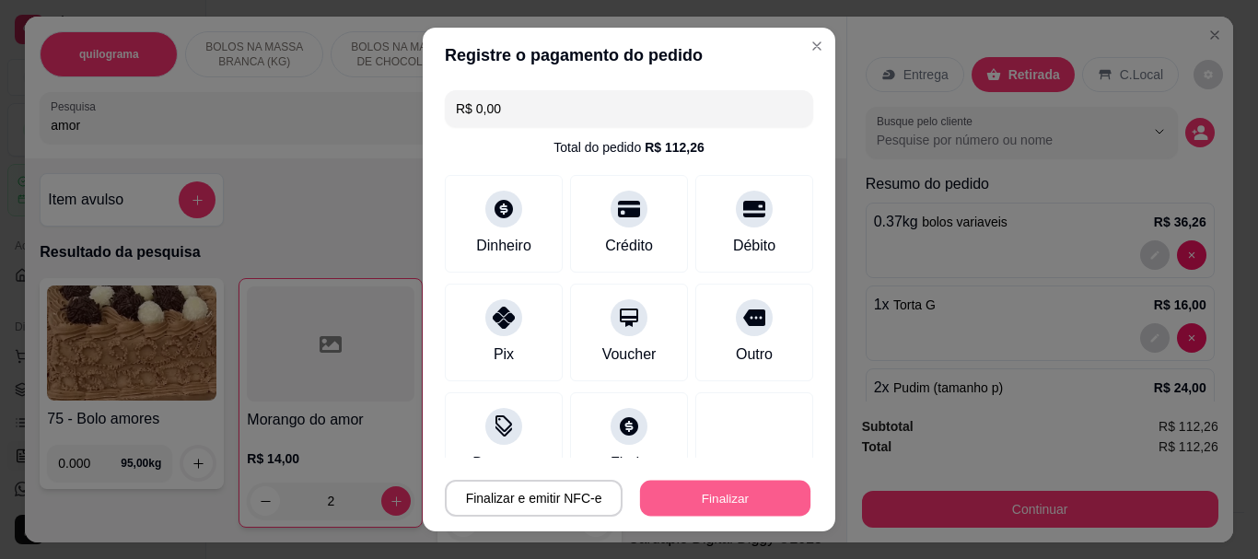
click at [753, 491] on button "Finalizar" at bounding box center [725, 498] width 170 height 36
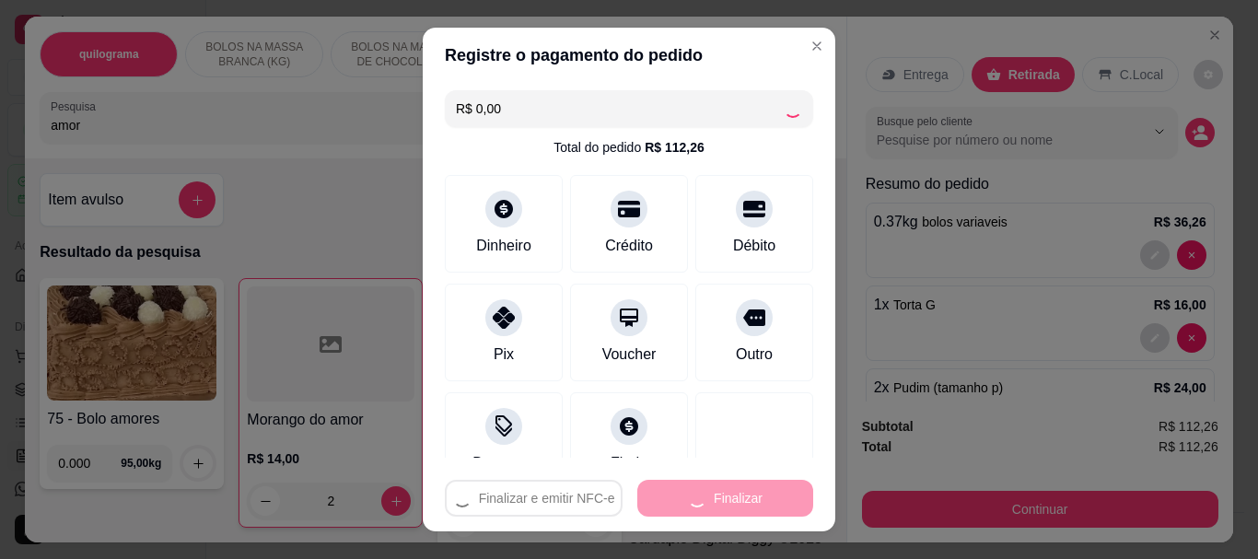
type input "0"
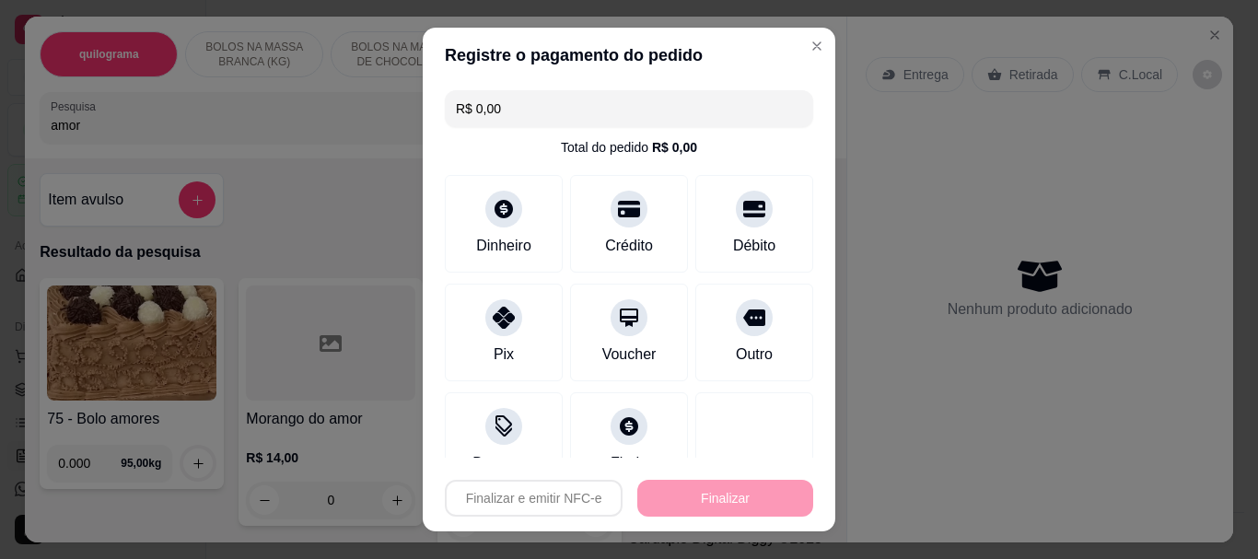
type input "-R$ 112,26"
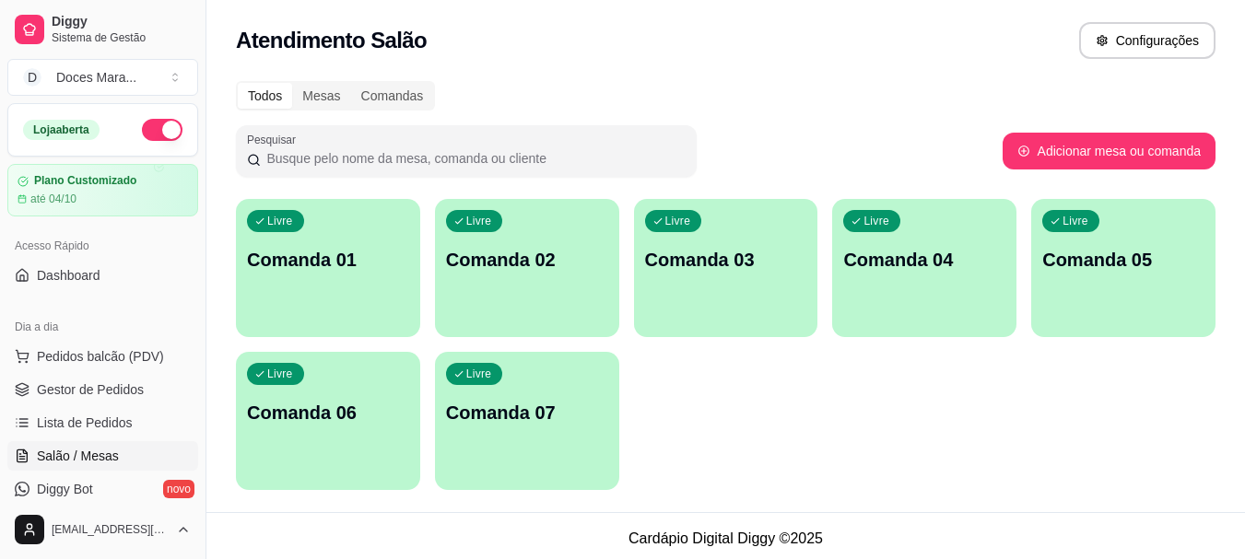
click at [349, 268] on p "Comanda 01" at bounding box center [328, 260] width 162 height 26
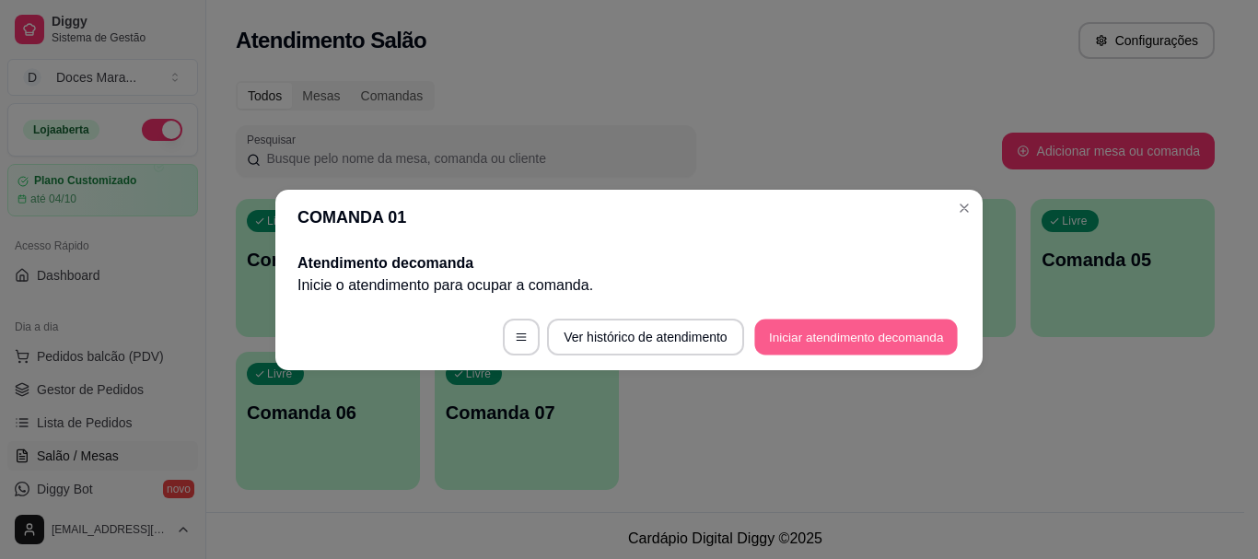
click at [871, 343] on button "Iniciar atendimento de comanda" at bounding box center [857, 337] width 204 height 36
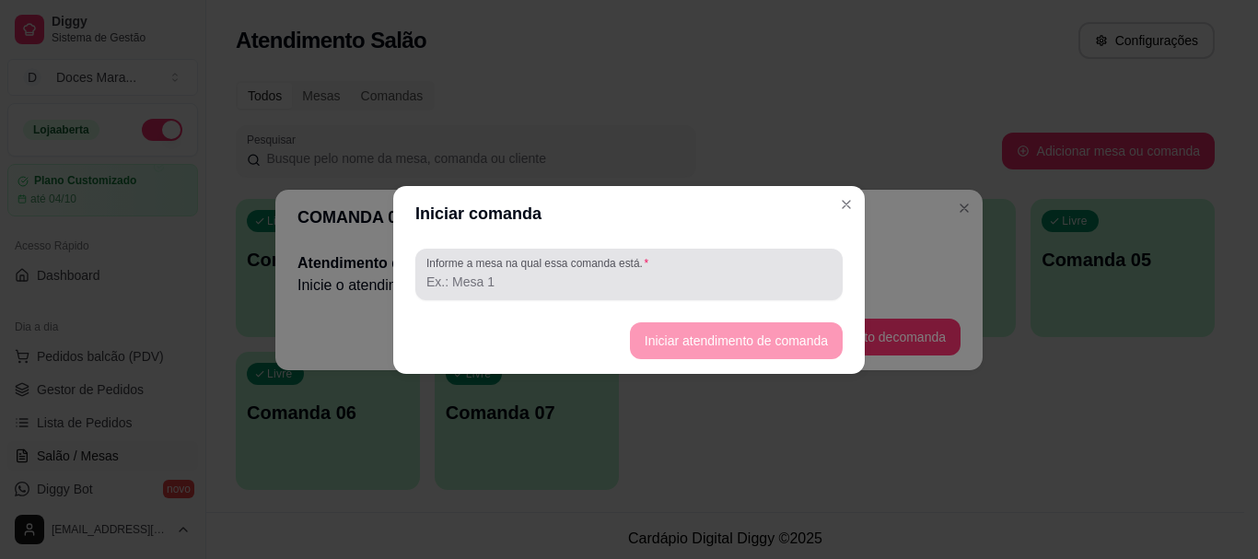
click at [742, 275] on input "Informe a mesa na qual essa comanda está." at bounding box center [629, 282] width 405 height 18
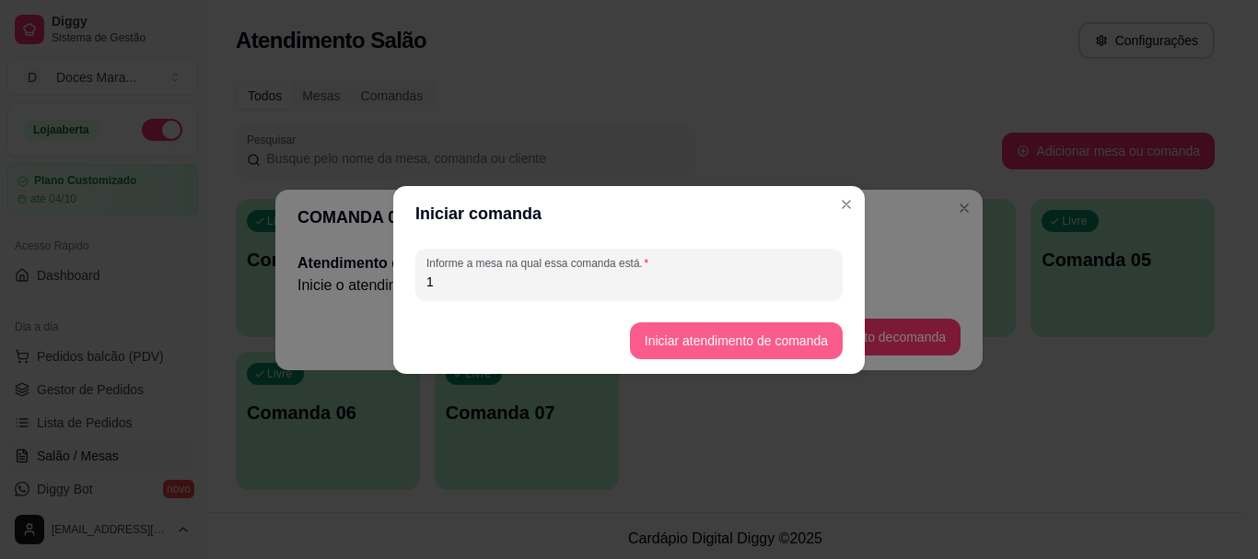
type input "1"
click at [772, 341] on button "Iniciar atendimento de comanda" at bounding box center [736, 340] width 206 height 36
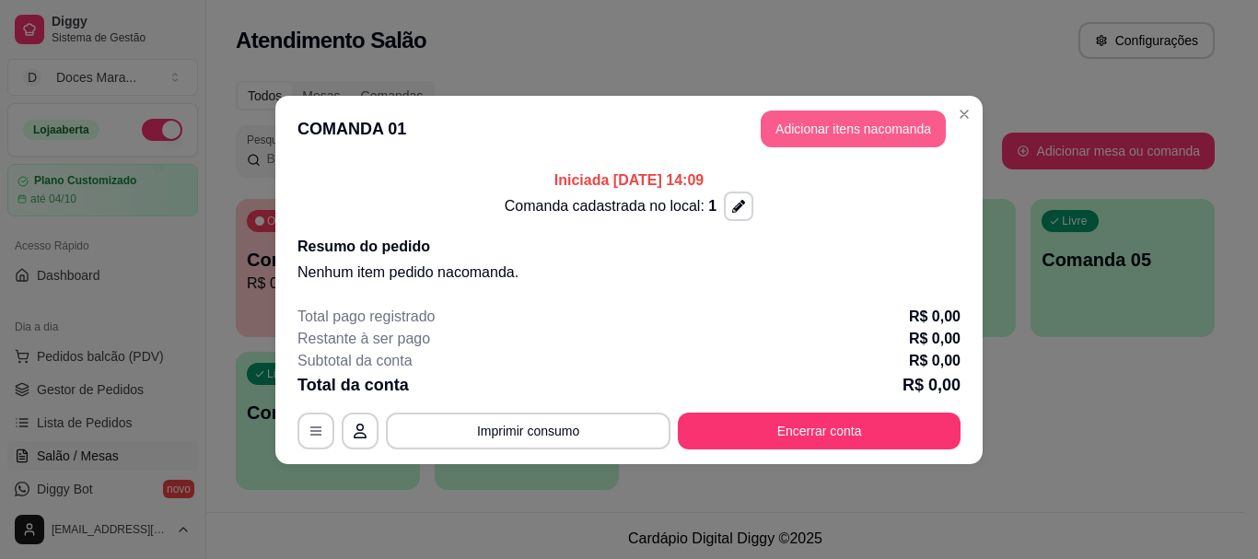
click at [871, 128] on button "Adicionar itens na comanda" at bounding box center [853, 129] width 185 height 37
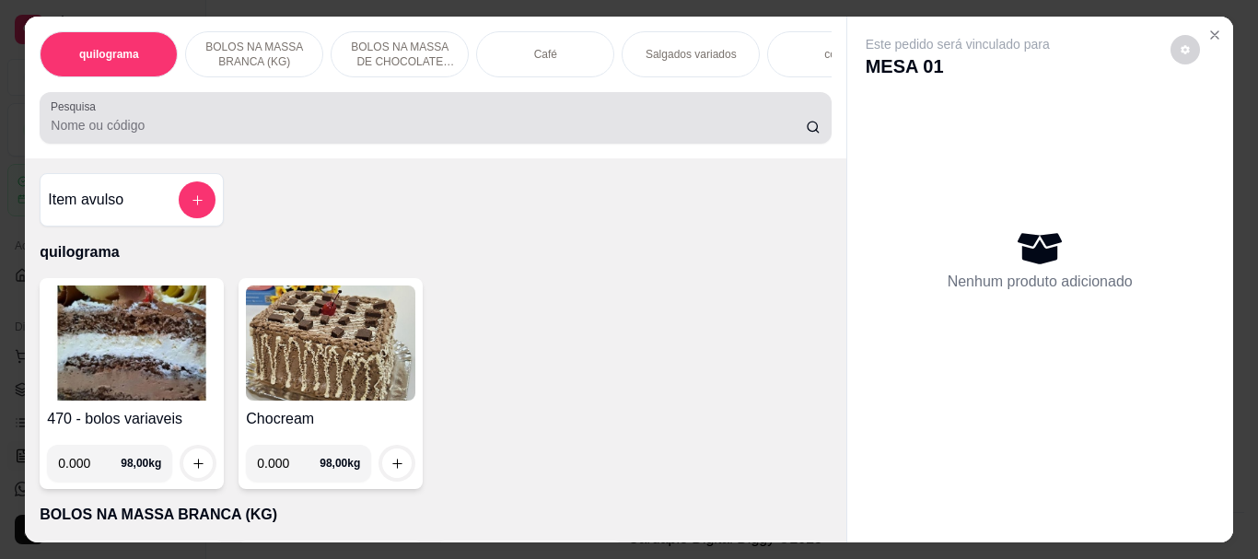
click at [169, 130] on input "Pesquisa" at bounding box center [428, 125] width 755 height 18
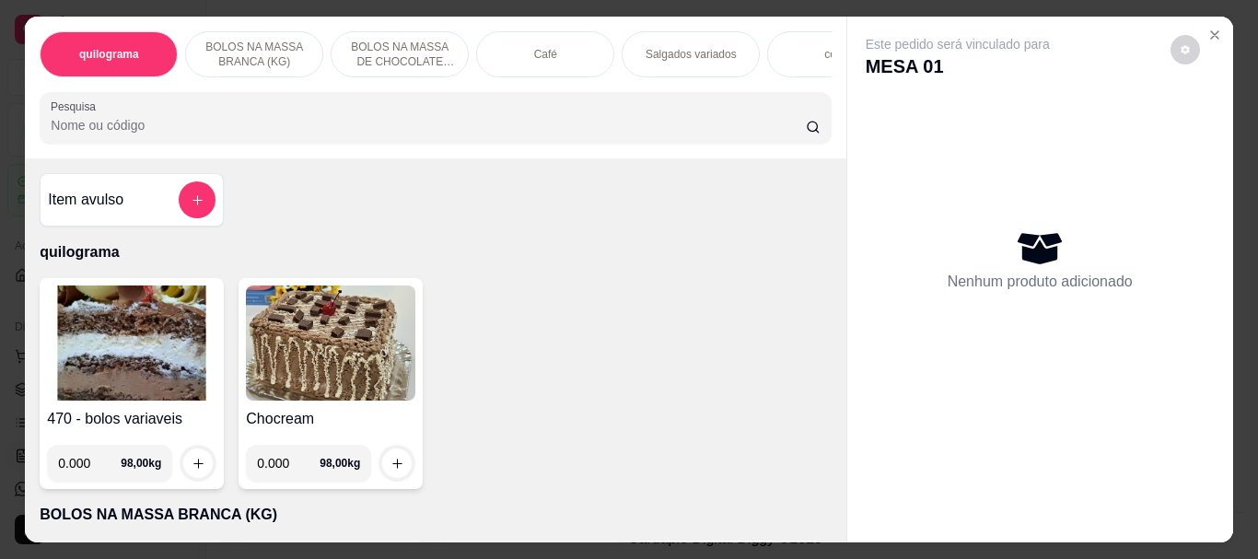
click at [549, 55] on div "Café" at bounding box center [545, 54] width 138 height 46
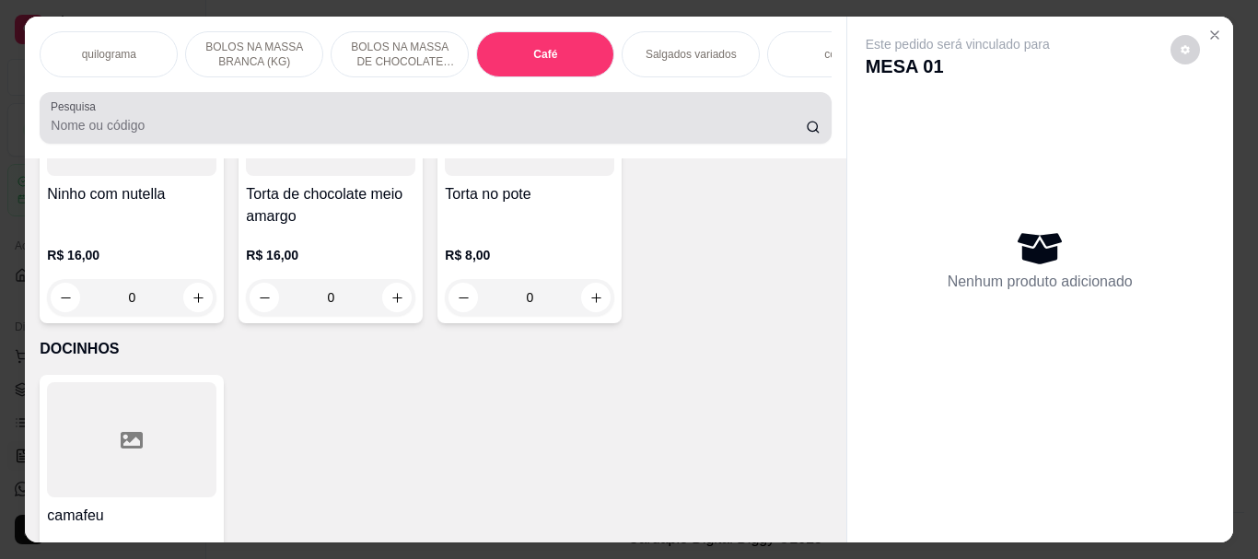
scroll to position [49, 0]
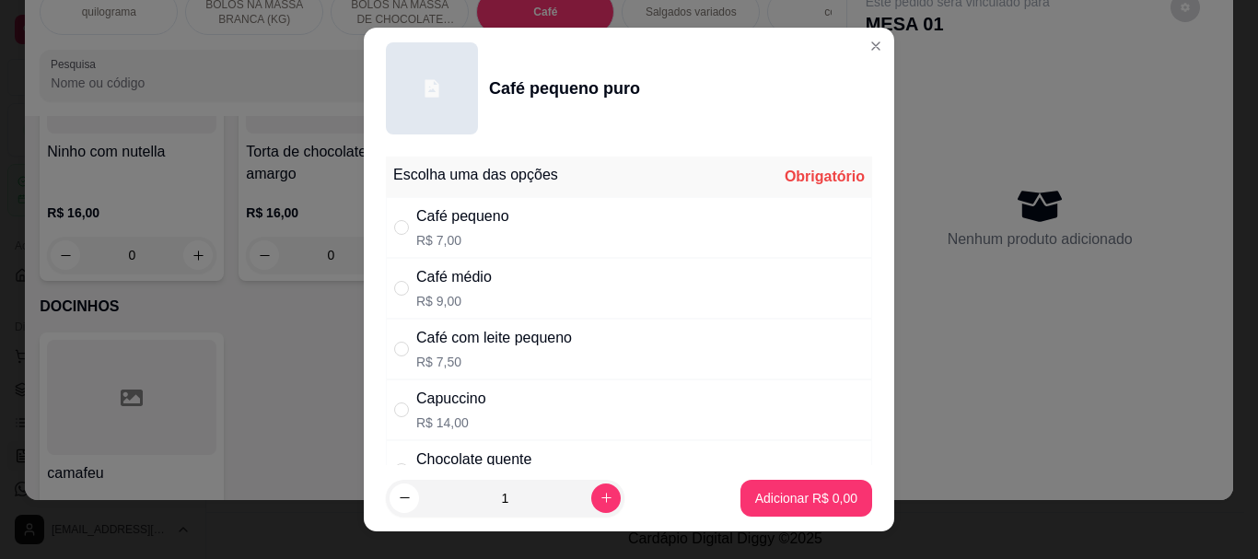
click at [442, 227] on div "Café pequeno" at bounding box center [462, 216] width 93 height 22
radio input "true"
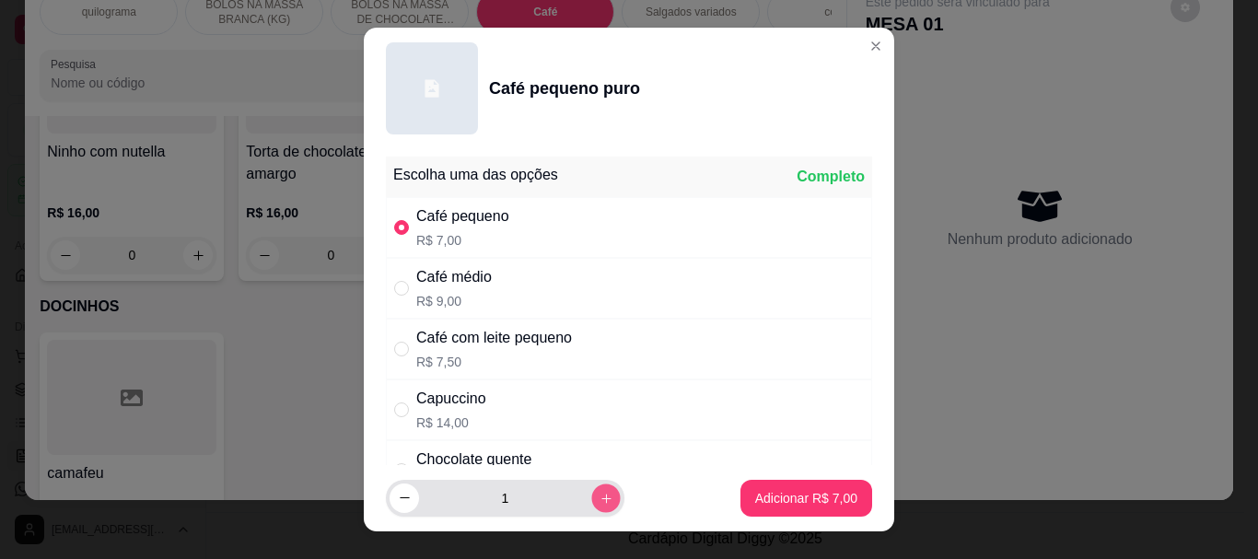
click at [600, 500] on icon "increase-product-quantity" at bounding box center [607, 498] width 14 height 14
type input "3"
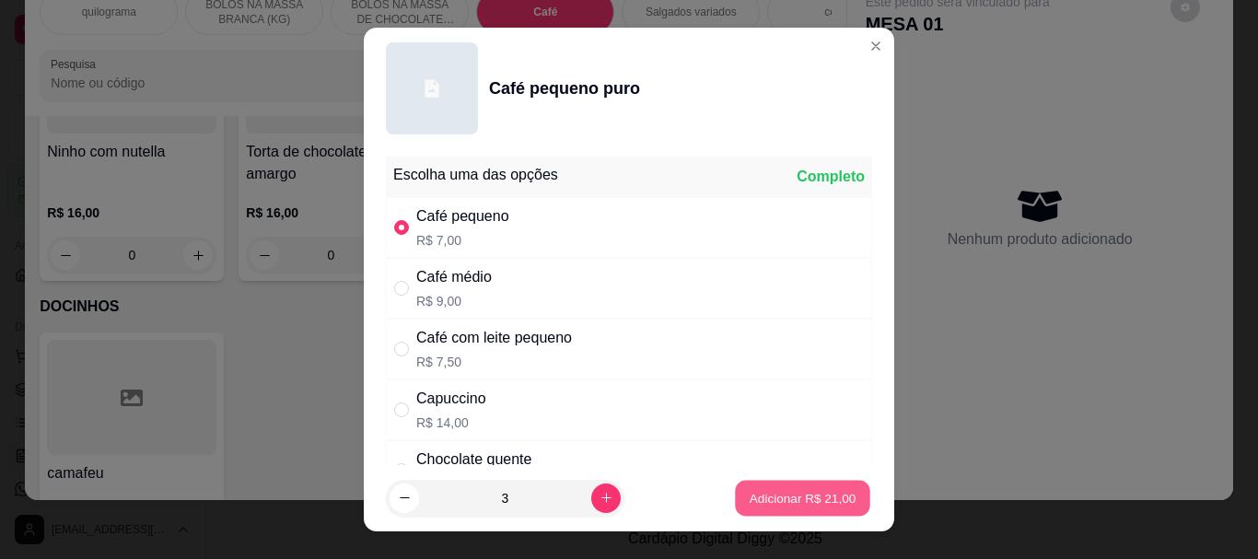
click at [785, 497] on p "Adicionar R$ 21,00" at bounding box center [803, 498] width 107 height 18
type input "3"
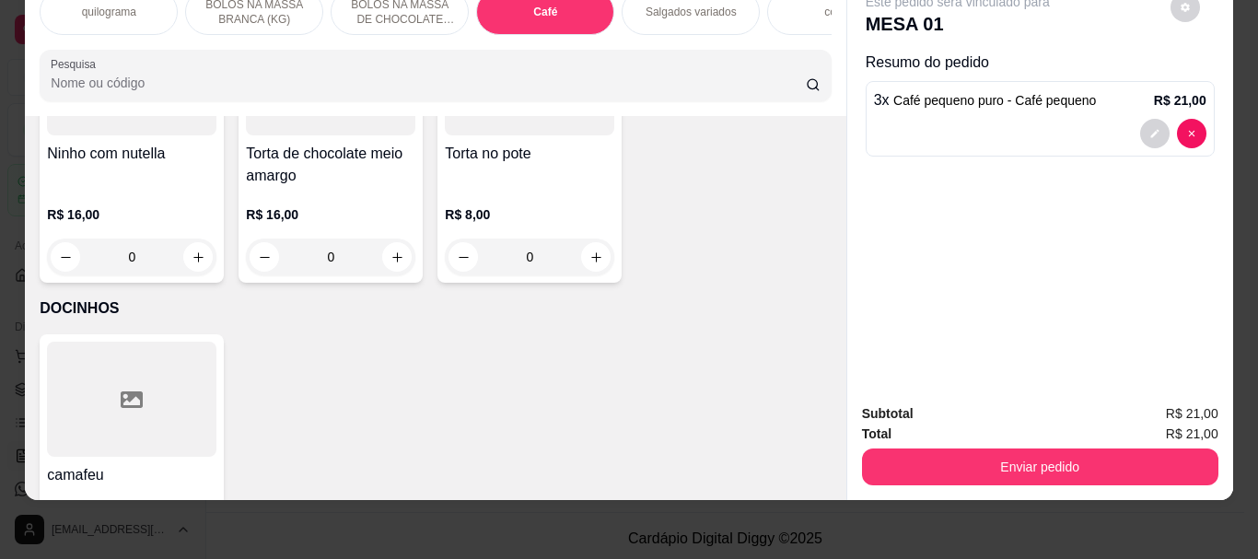
click at [594, 82] on input "Pesquisa" at bounding box center [428, 83] width 755 height 18
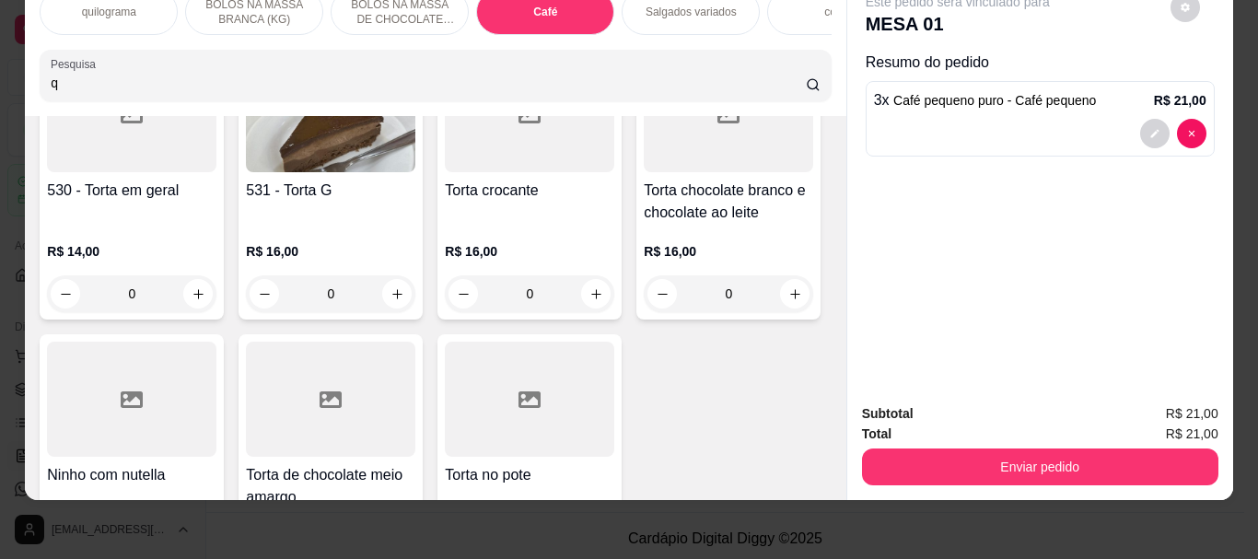
scroll to position [6848, 0]
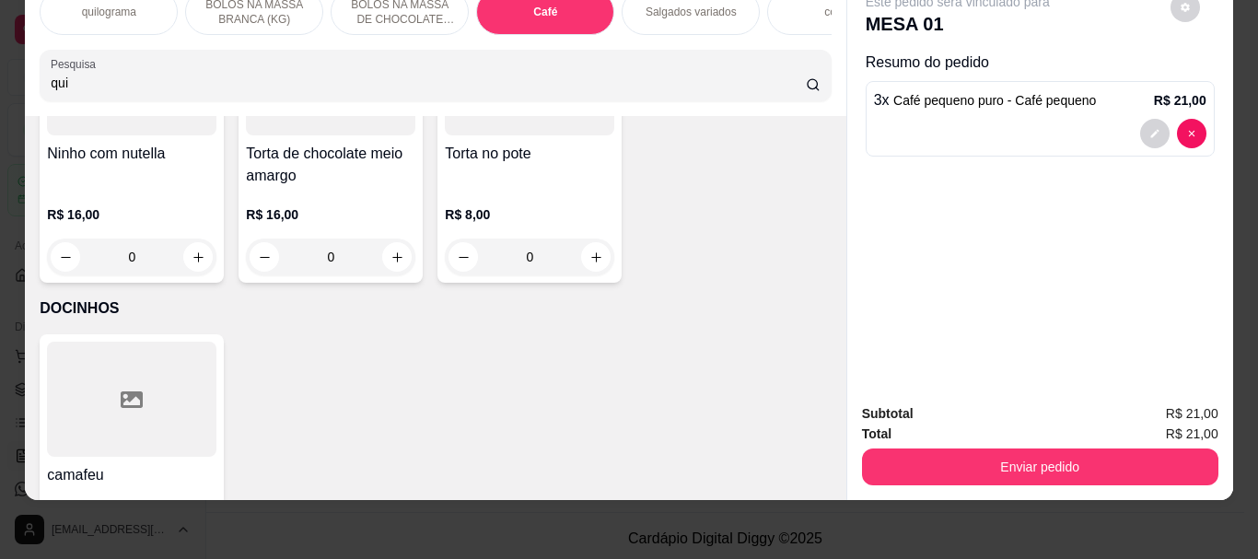
type input "qui"
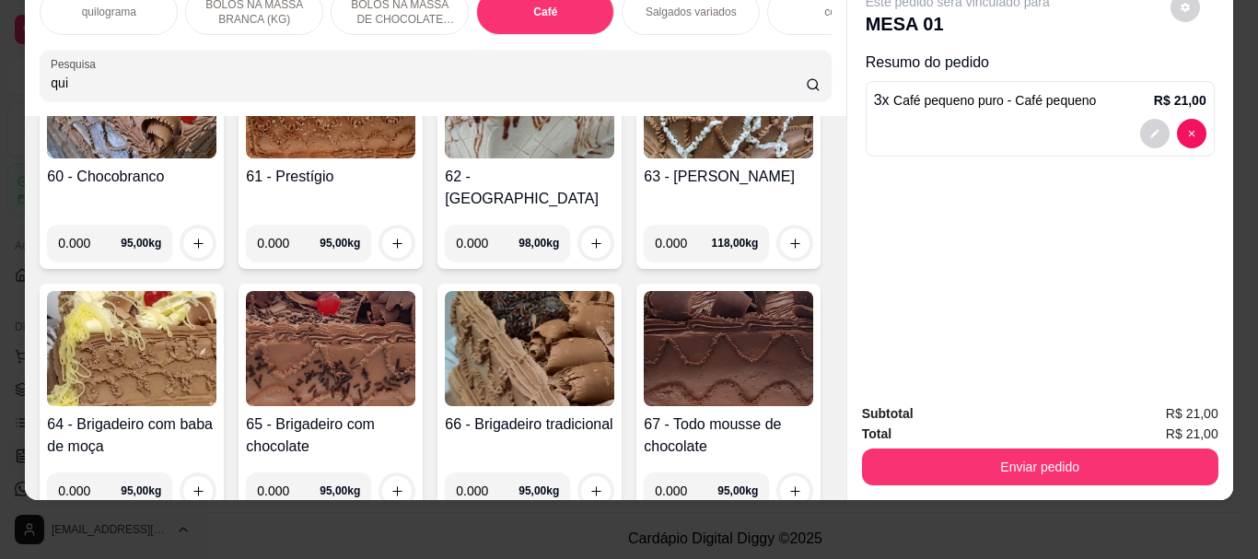
scroll to position [0, 0]
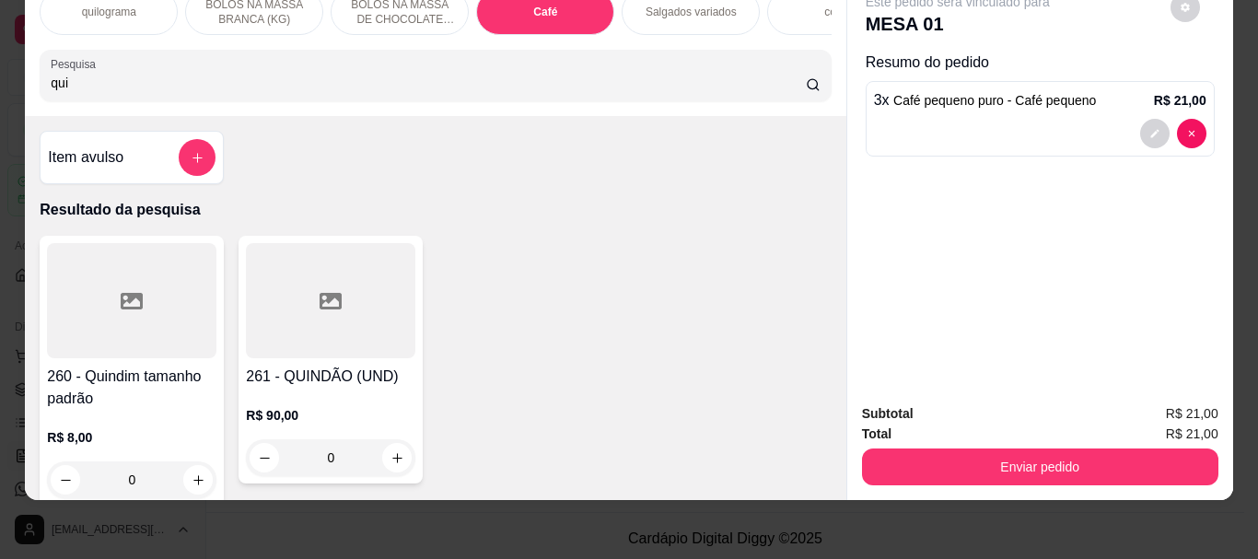
click at [134, 310] on icon at bounding box center [132, 301] width 22 height 22
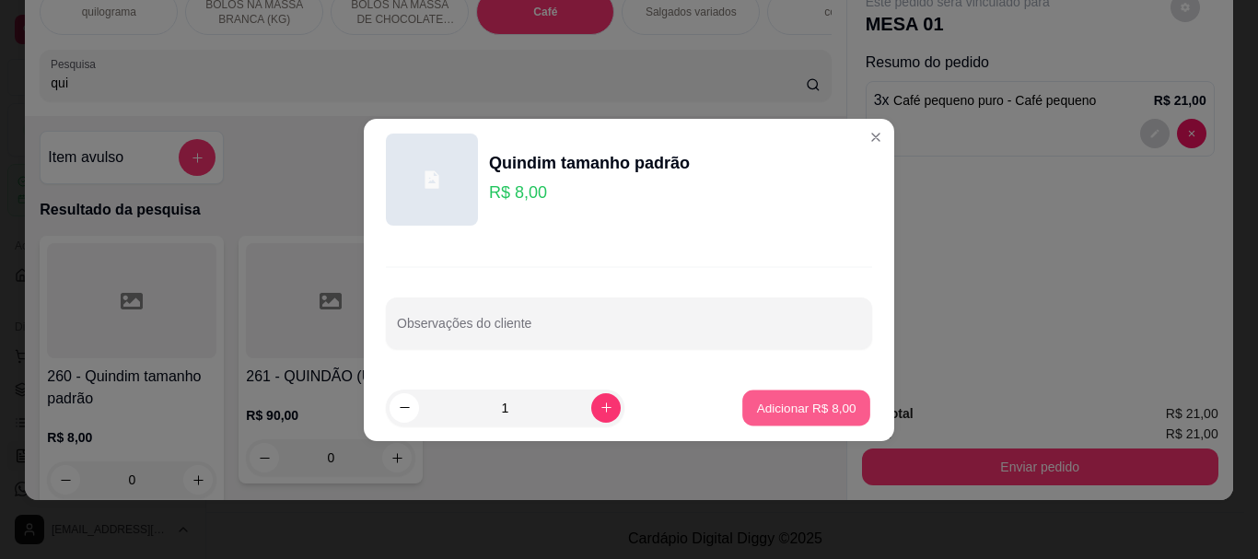
click at [786, 408] on p "Adicionar R$ 8,00" at bounding box center [805, 408] width 99 height 18
type input "1"
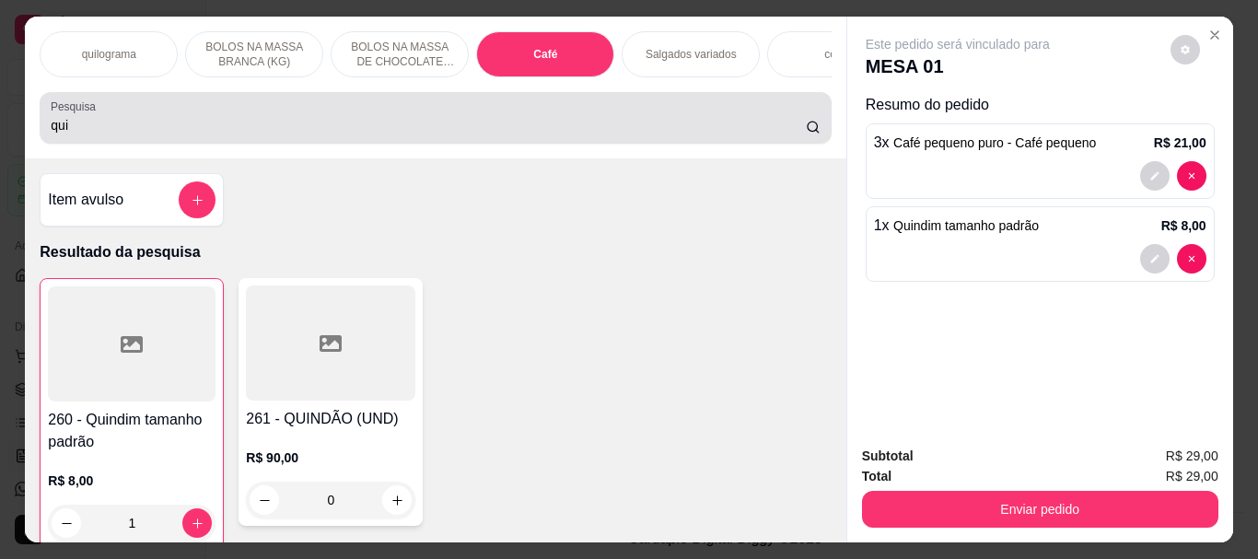
click at [253, 131] on input "qui" at bounding box center [428, 125] width 755 height 18
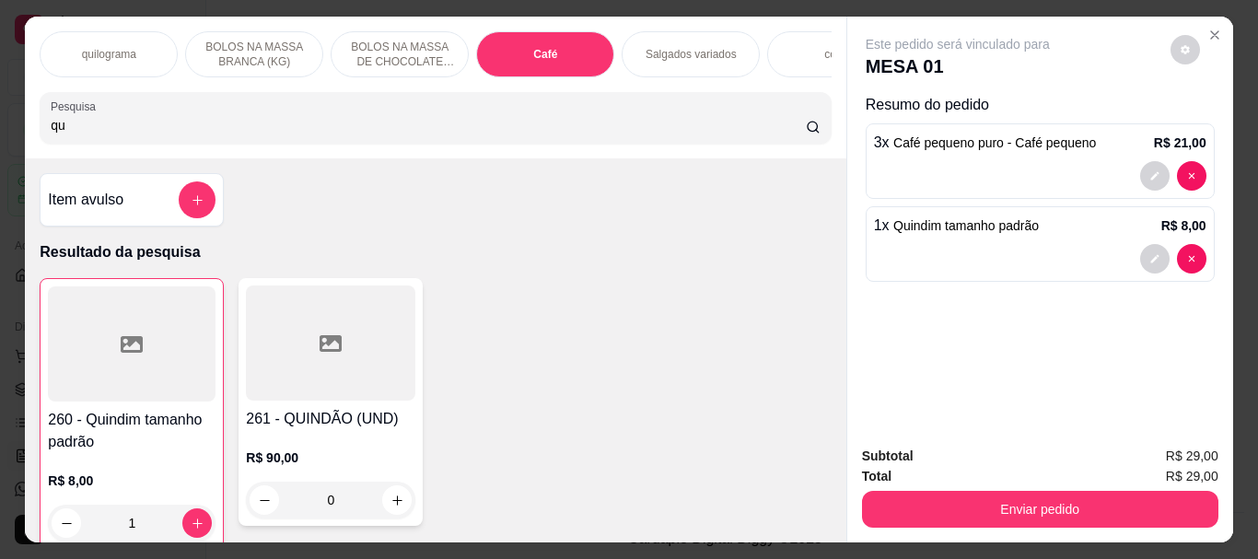
type input "q"
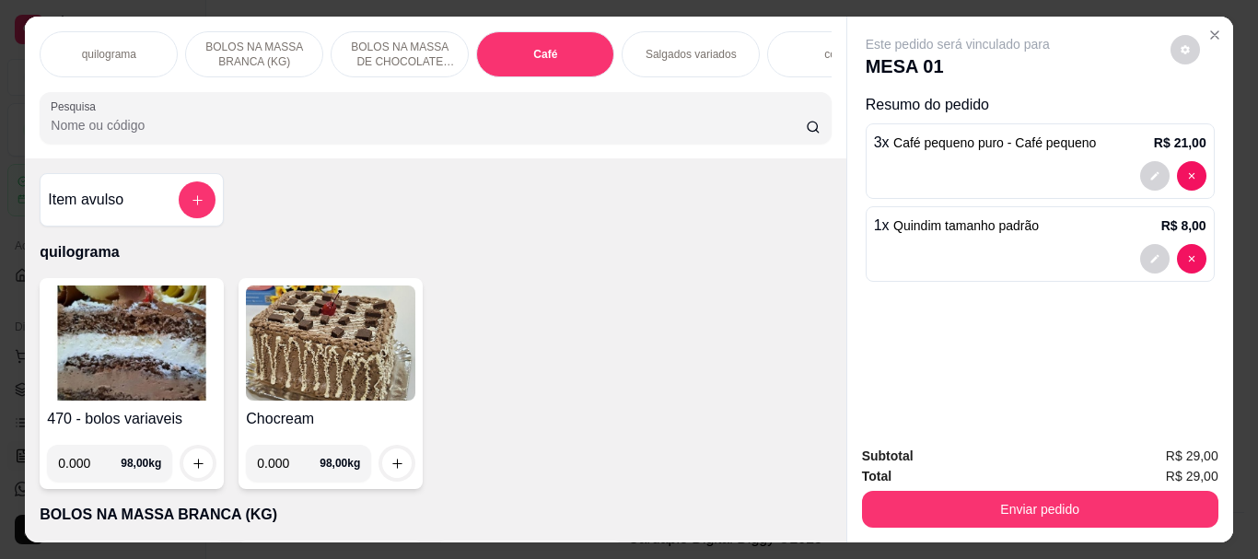
click at [118, 380] on img at bounding box center [132, 343] width 170 height 115
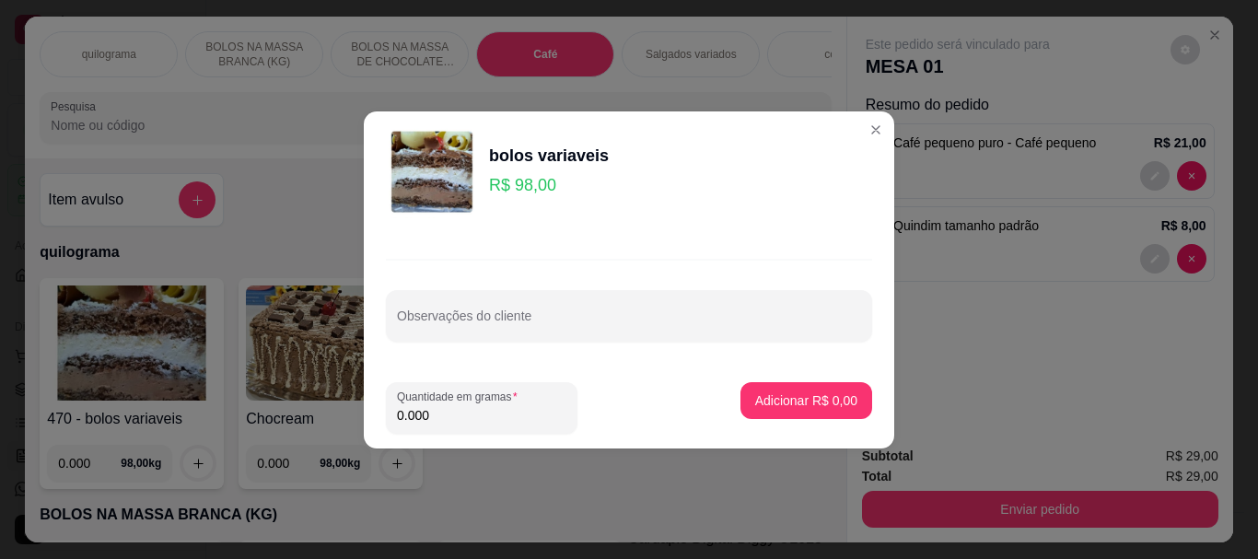
click at [466, 416] on input "0.000" at bounding box center [482, 415] width 170 height 18
type input "0.110"
click at [755, 403] on p "Adicionar R$ 10,78" at bounding box center [803, 401] width 110 height 18
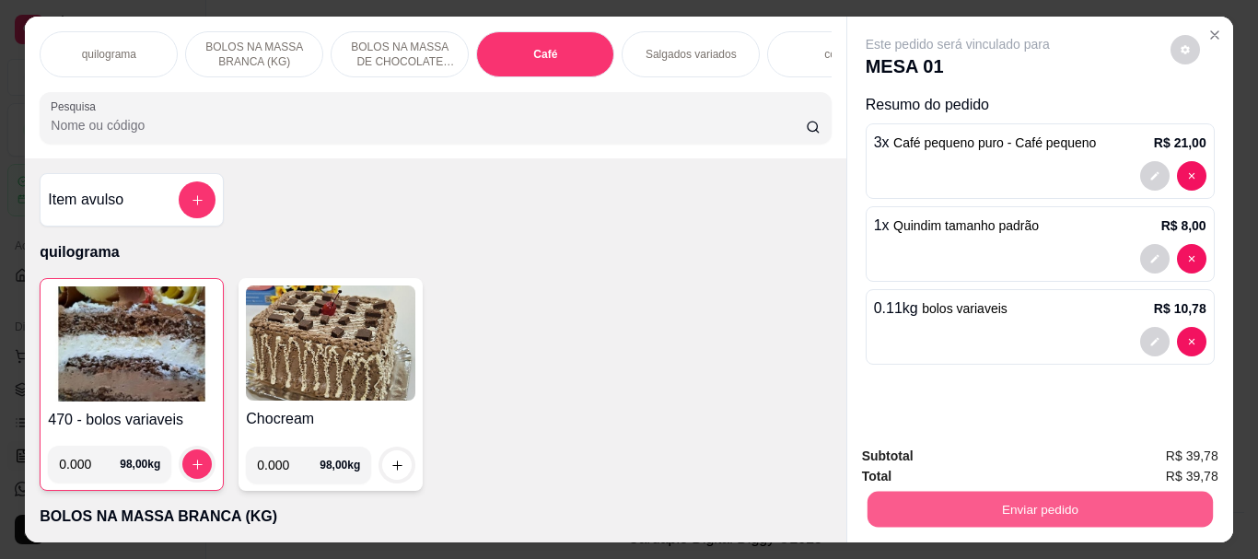
click at [1063, 497] on button "Enviar pedido" at bounding box center [1039, 509] width 345 height 36
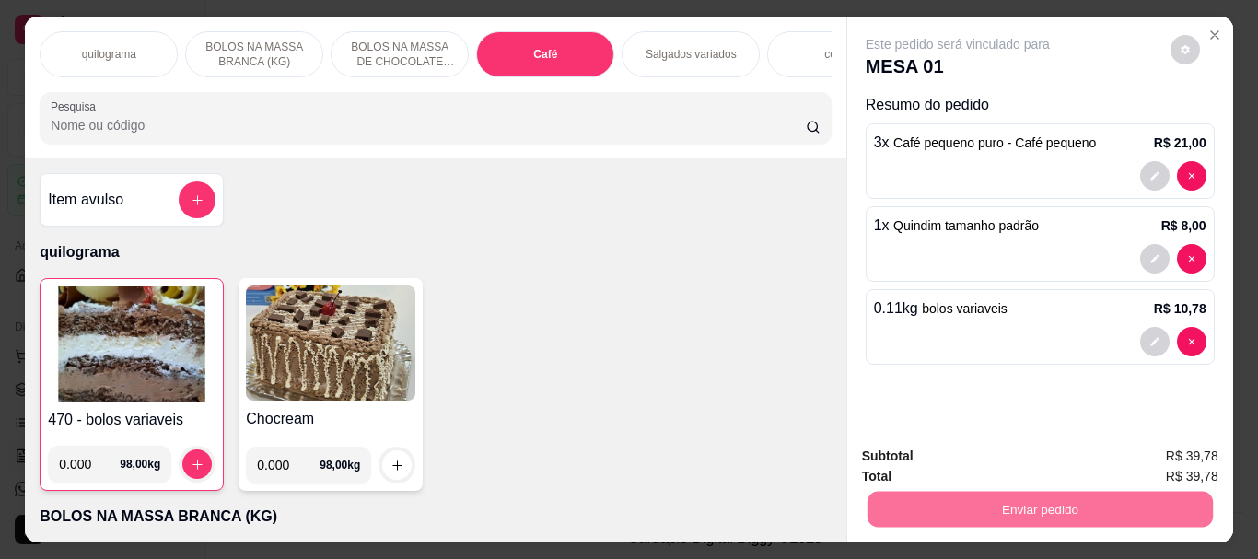
click at [1039, 458] on button "Não registrar e enviar pedido" at bounding box center [979, 456] width 192 height 35
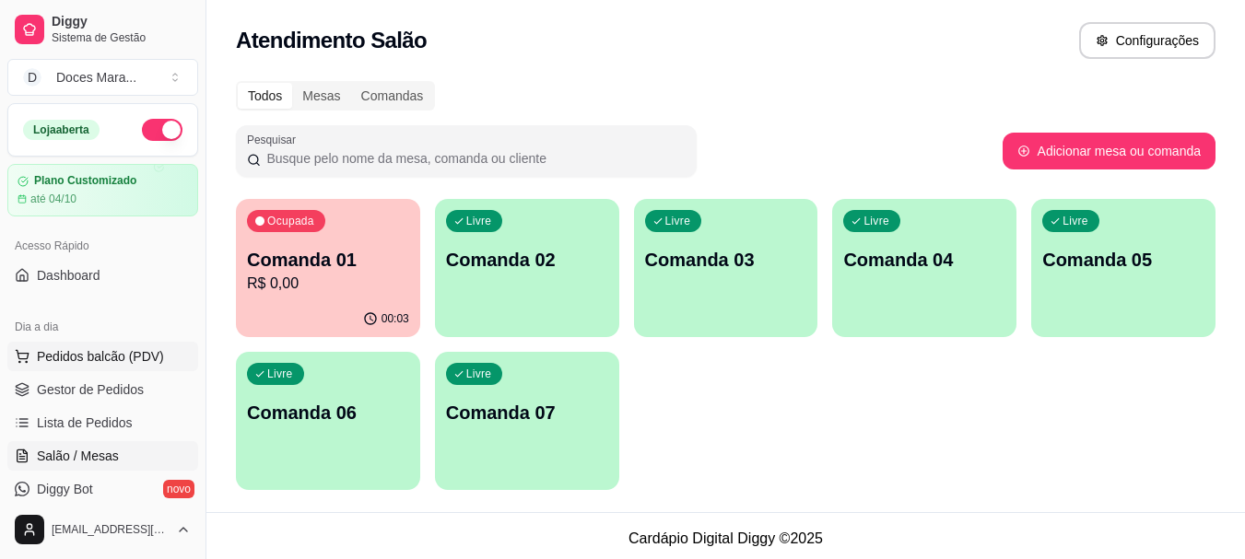
click at [83, 352] on span "Pedidos balcão (PDV)" at bounding box center [100, 356] width 127 height 18
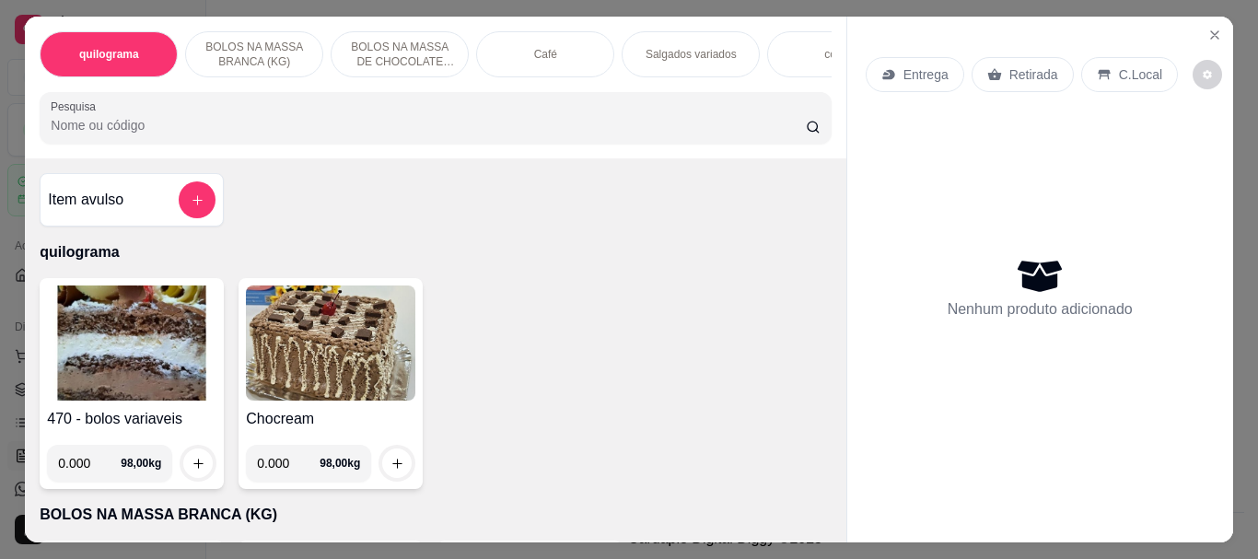
click at [157, 337] on img at bounding box center [132, 343] width 170 height 115
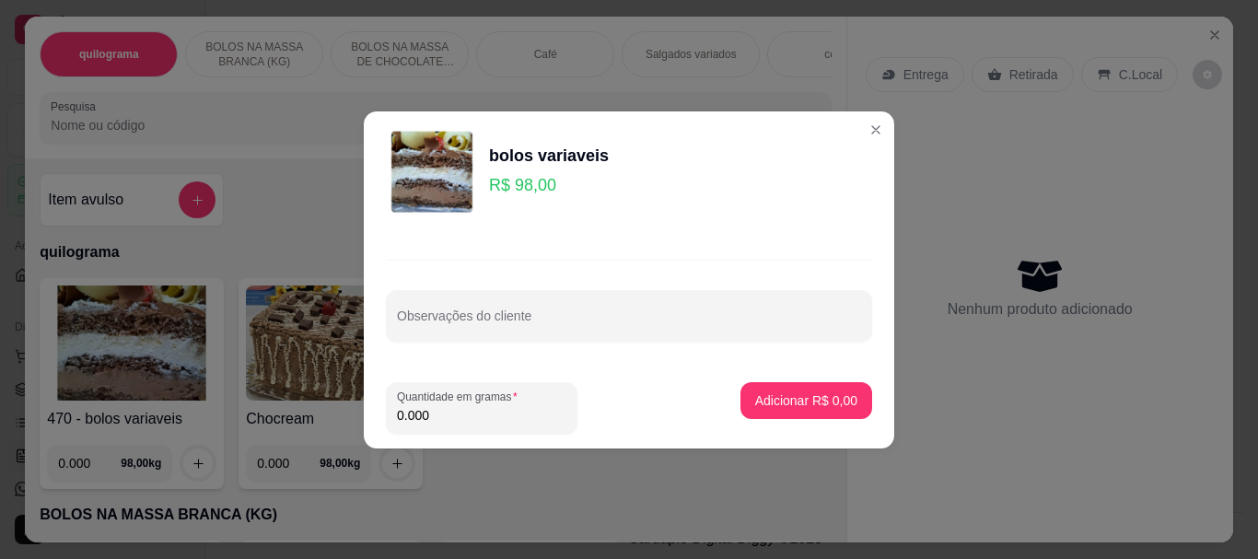
click at [436, 412] on input "0.000" at bounding box center [482, 415] width 170 height 18
type input "0.230"
click at [797, 396] on p "Adicionar R$ 22,54" at bounding box center [803, 401] width 110 height 18
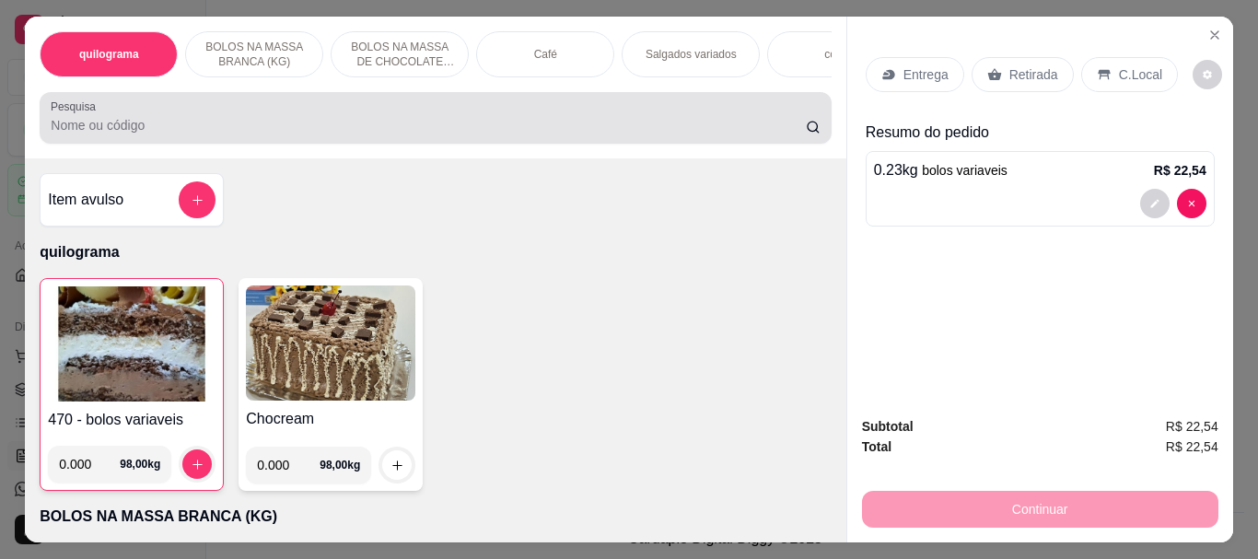
click at [299, 125] on input "Pesquisa" at bounding box center [428, 125] width 755 height 18
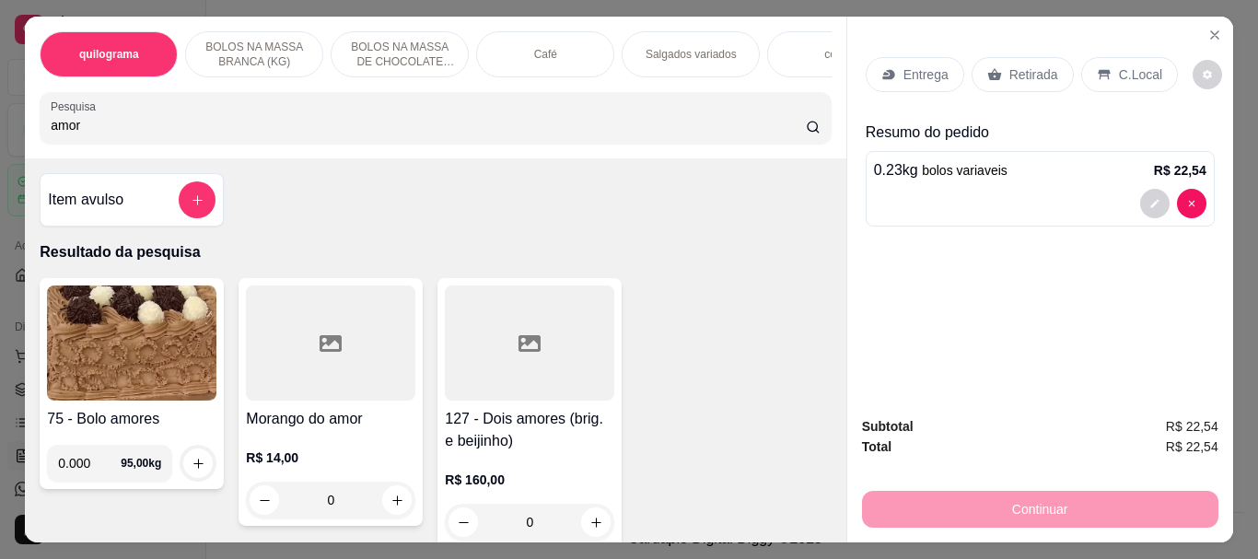
type input "amor"
click at [320, 348] on icon at bounding box center [331, 344] width 22 height 22
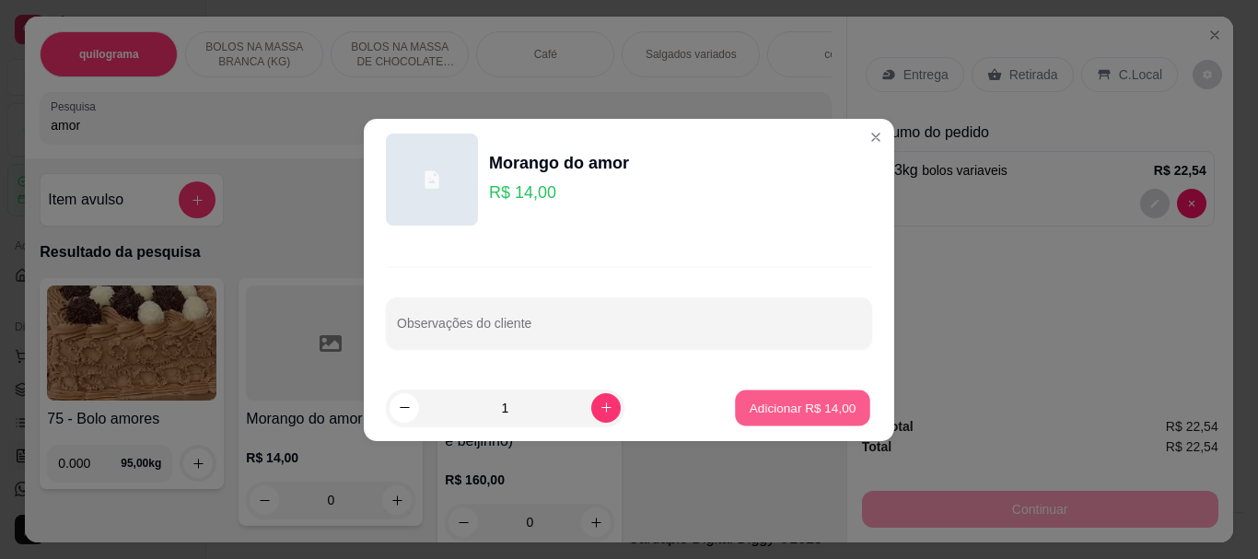
click at [784, 399] on p "Adicionar R$ 14,00" at bounding box center [803, 408] width 107 height 18
type input "1"
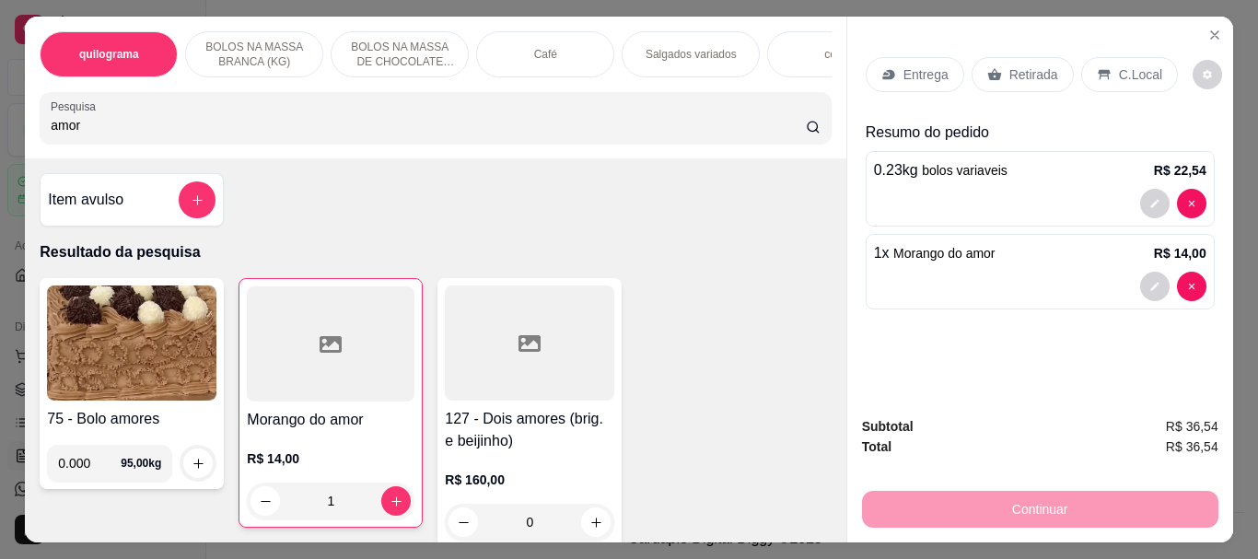
click at [1029, 68] on p "Retirada" at bounding box center [1034, 74] width 49 height 18
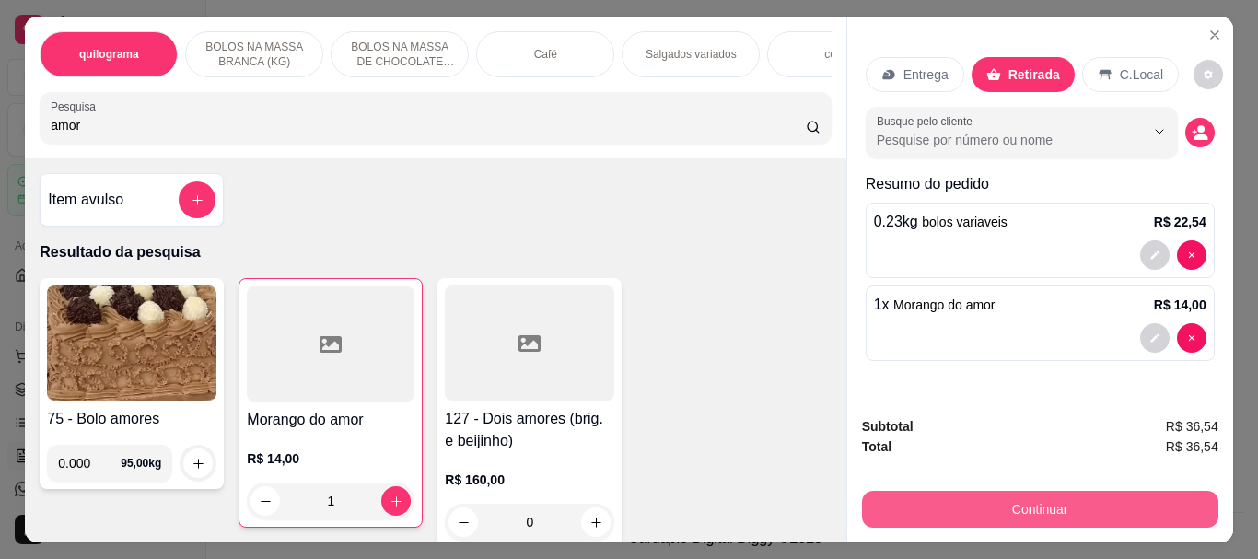
click at [1024, 496] on button "Continuar" at bounding box center [1040, 509] width 357 height 37
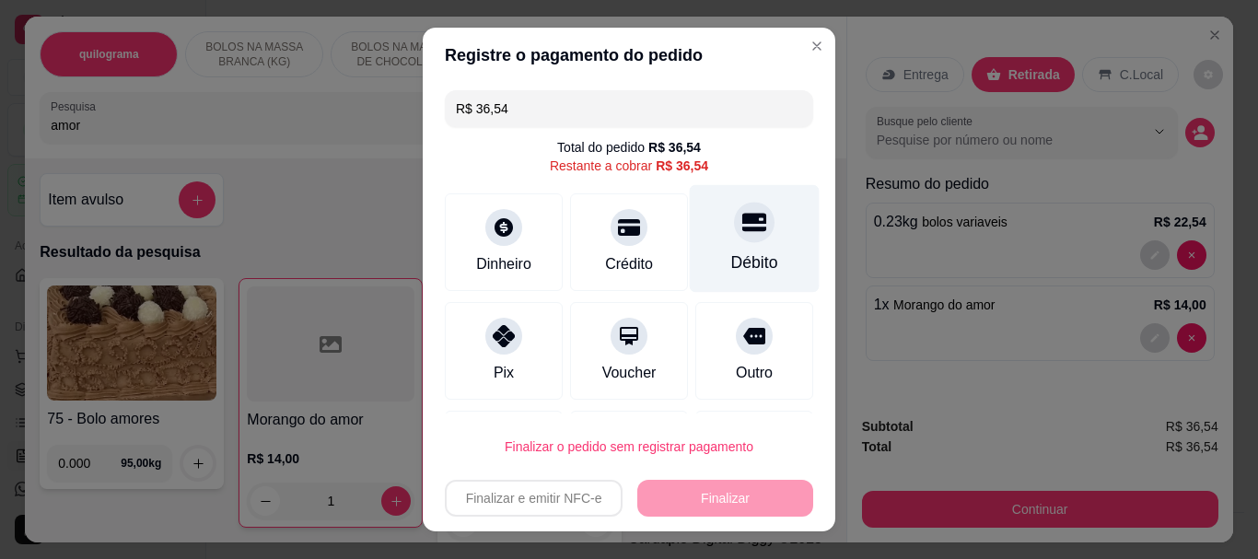
click at [743, 234] on icon at bounding box center [755, 223] width 24 height 24
type input "R$ 0,00"
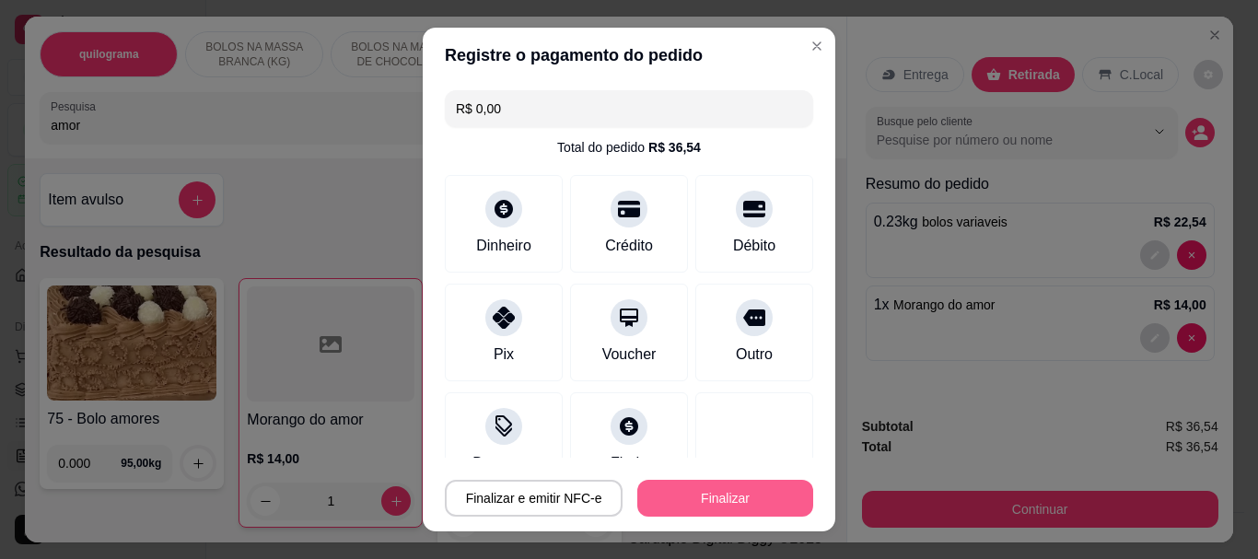
click at [755, 497] on button "Finalizar" at bounding box center [726, 498] width 176 height 37
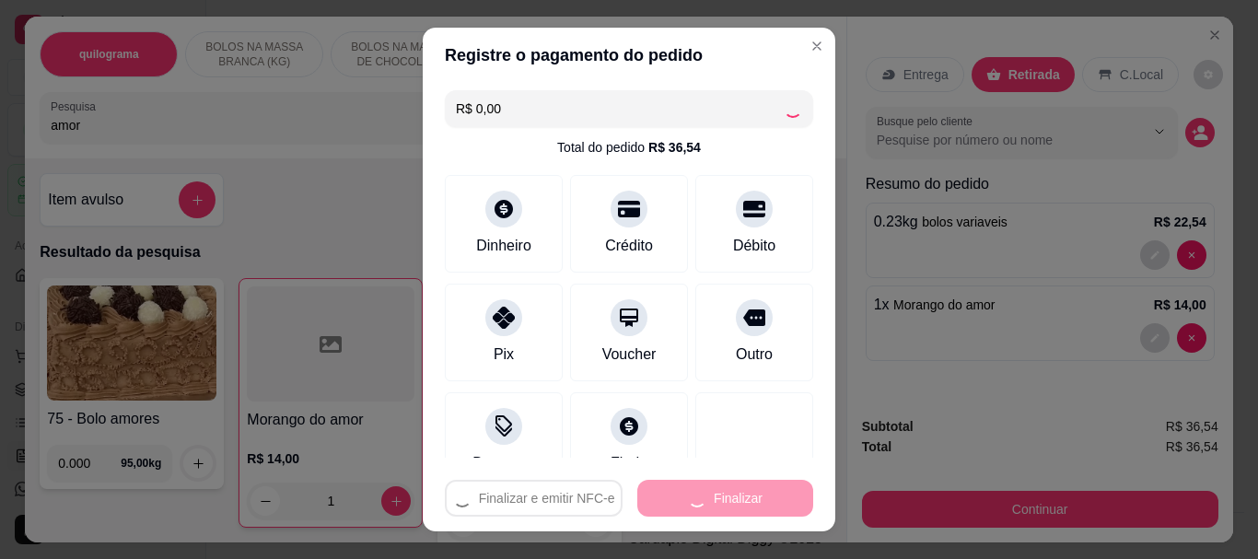
type input "0"
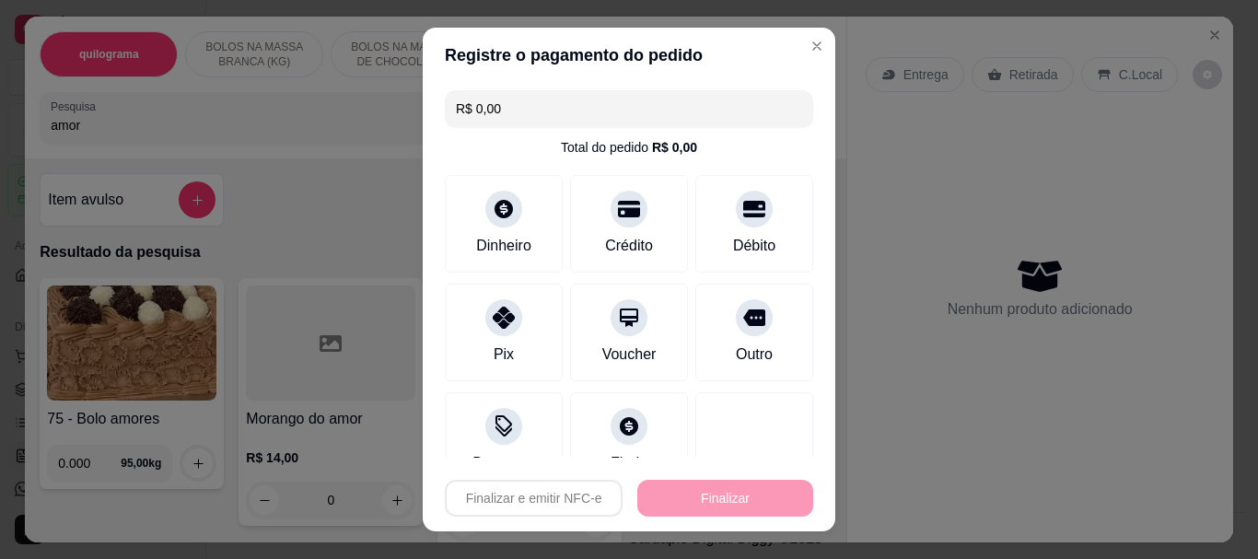
type input "-R$ 36,54"
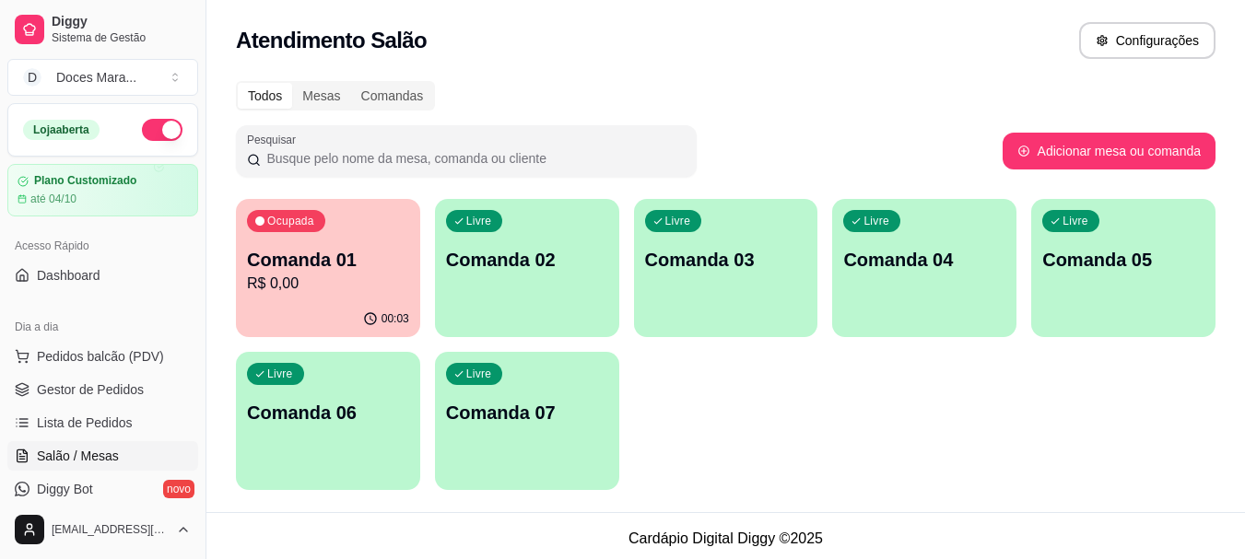
click at [373, 263] on p "Comanda 01" at bounding box center [328, 260] width 162 height 26
click at [86, 349] on span "Pedidos balcão (PDV)" at bounding box center [100, 356] width 127 height 18
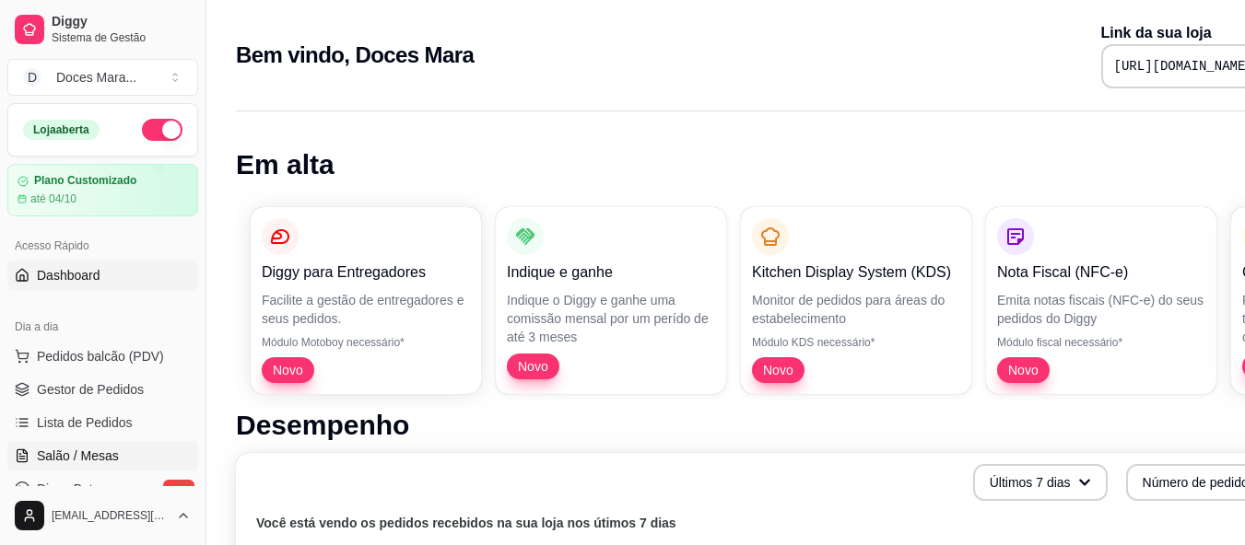
click at [108, 453] on span "Salão / Mesas" at bounding box center [78, 456] width 82 height 18
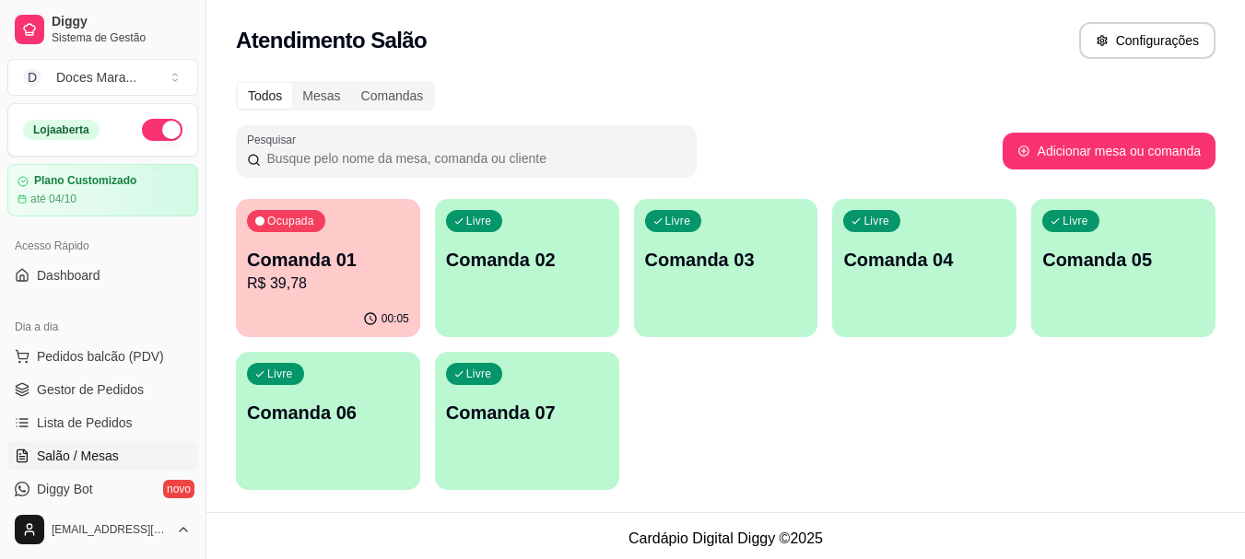
click at [345, 276] on p "R$ 39,78" at bounding box center [328, 284] width 162 height 22
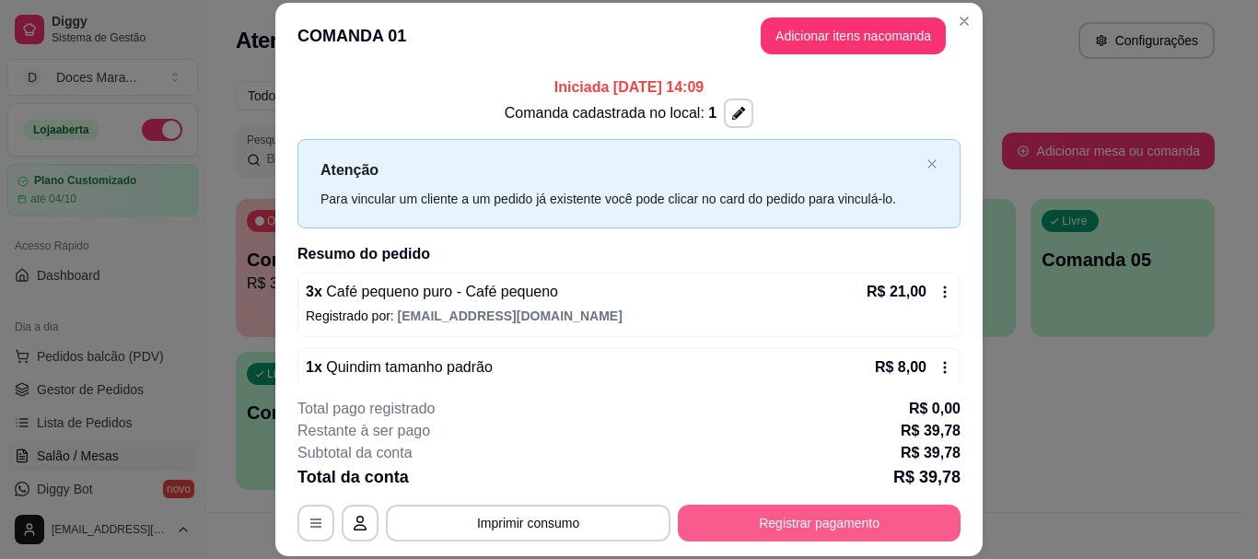
click at [779, 521] on button "Registrar pagamento" at bounding box center [819, 523] width 283 height 37
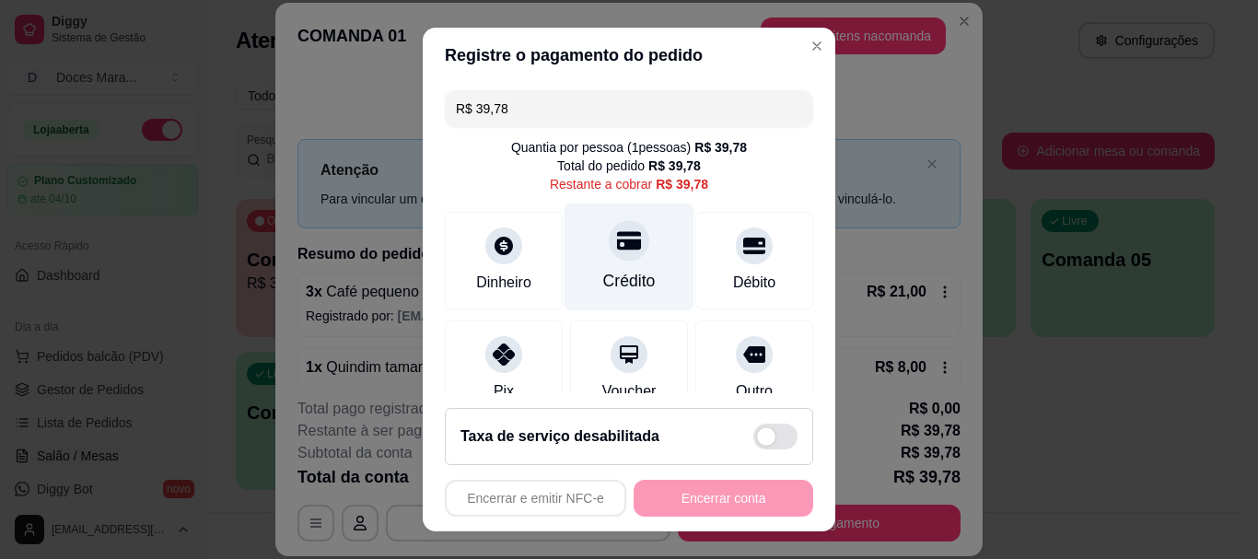
click at [599, 261] on div "Crédito" at bounding box center [630, 258] width 130 height 108
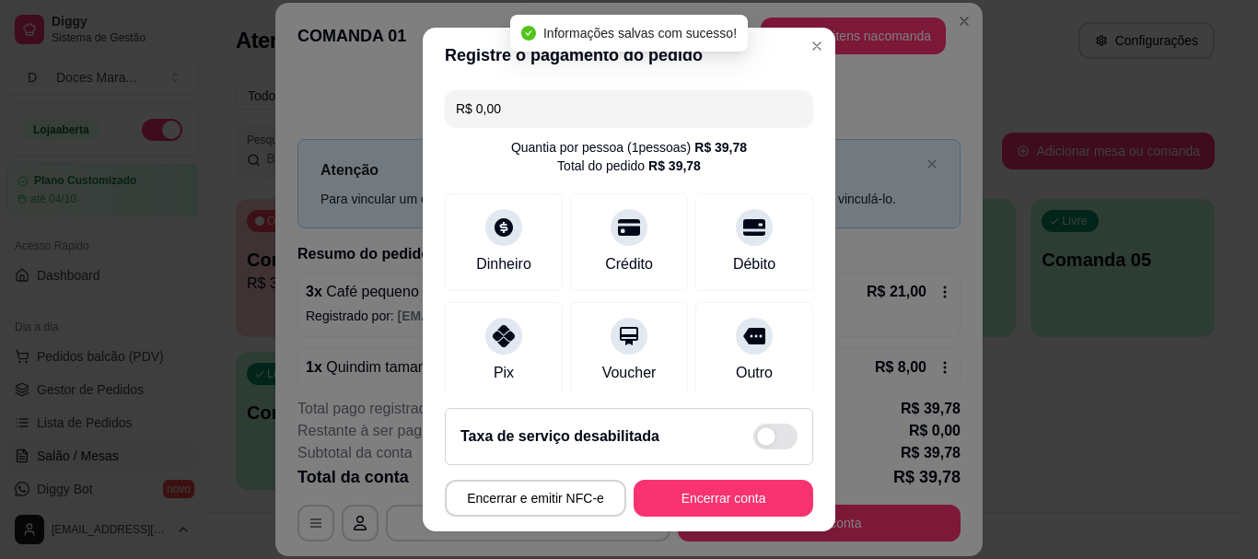
type input "R$ 0,00"
click at [735, 496] on button "Encerrar conta" at bounding box center [724, 498] width 180 height 37
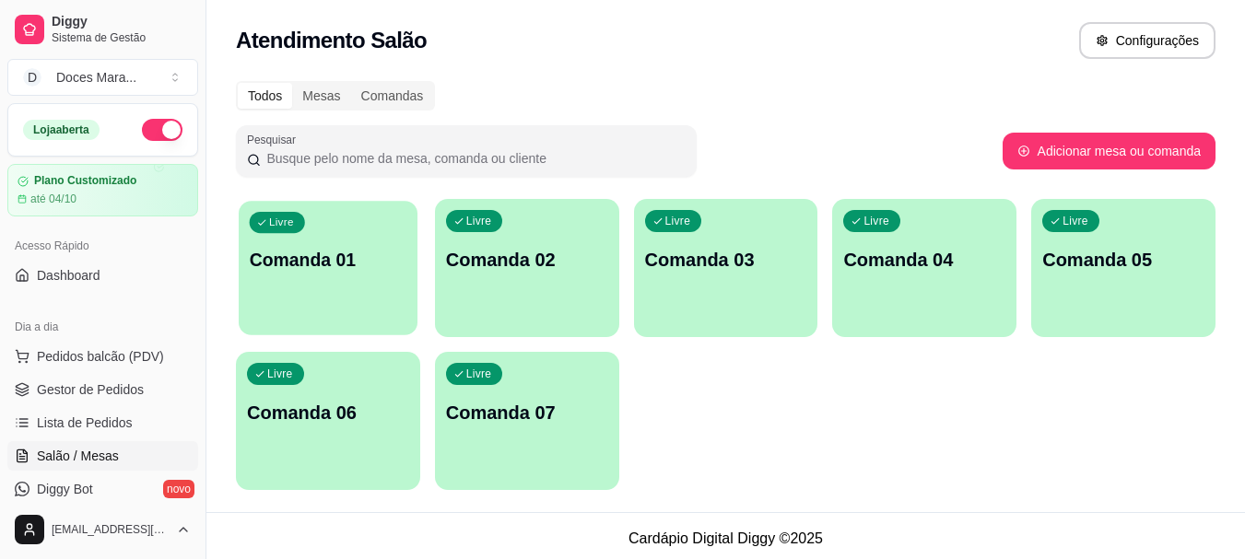
click at [297, 263] on p "Comanda 01" at bounding box center [329, 260] width 158 height 25
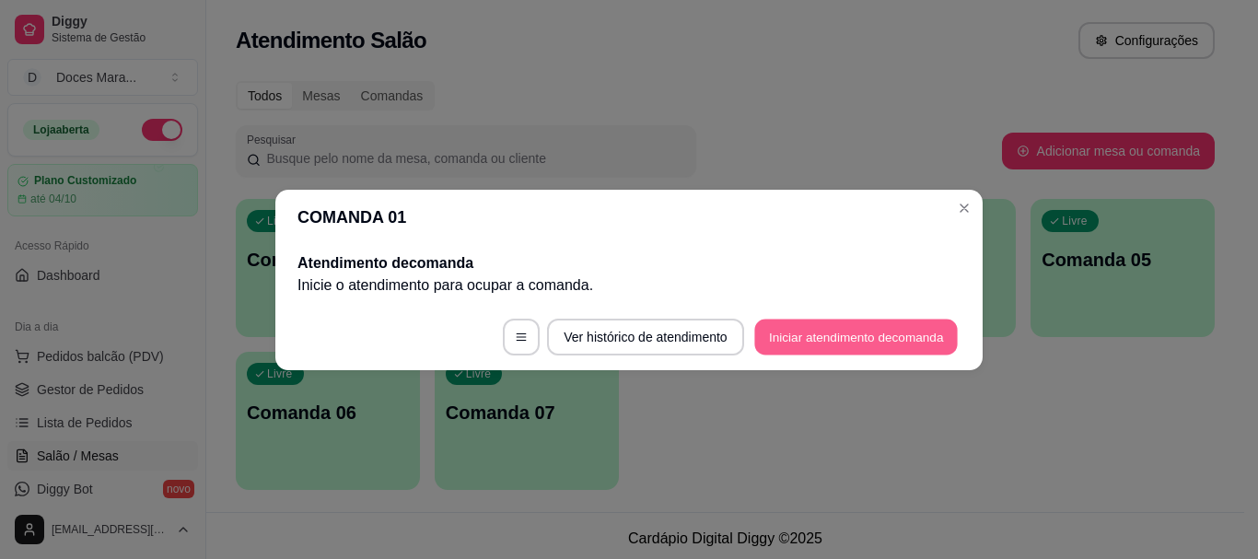
click at [796, 328] on button "Iniciar atendimento de comanda" at bounding box center [857, 337] width 204 height 36
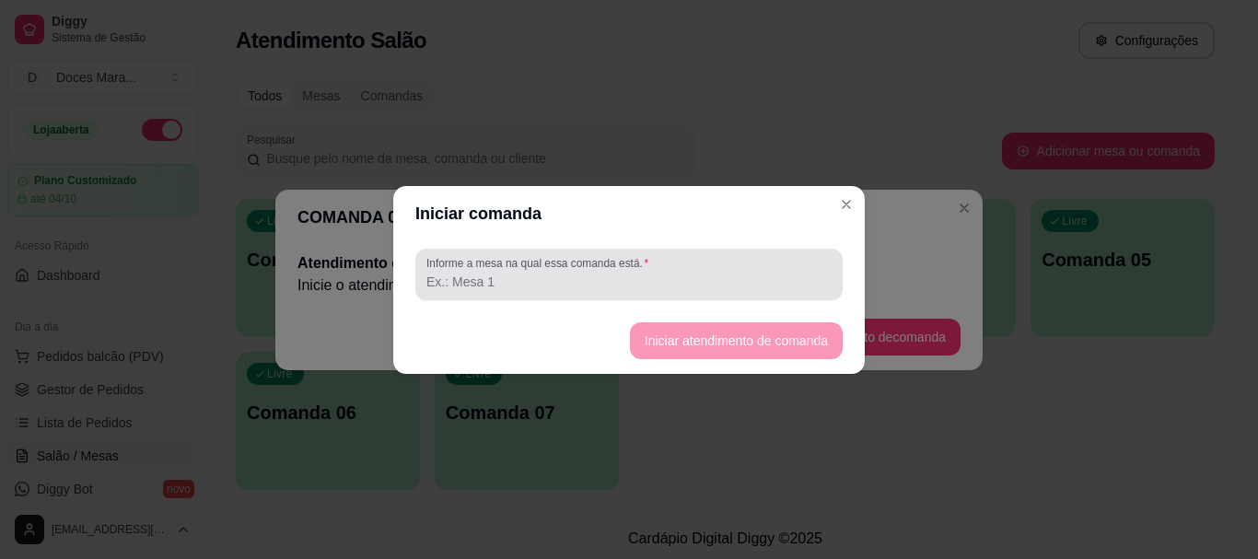
click at [514, 274] on input "Informe a mesa na qual essa comanda está." at bounding box center [629, 282] width 405 height 18
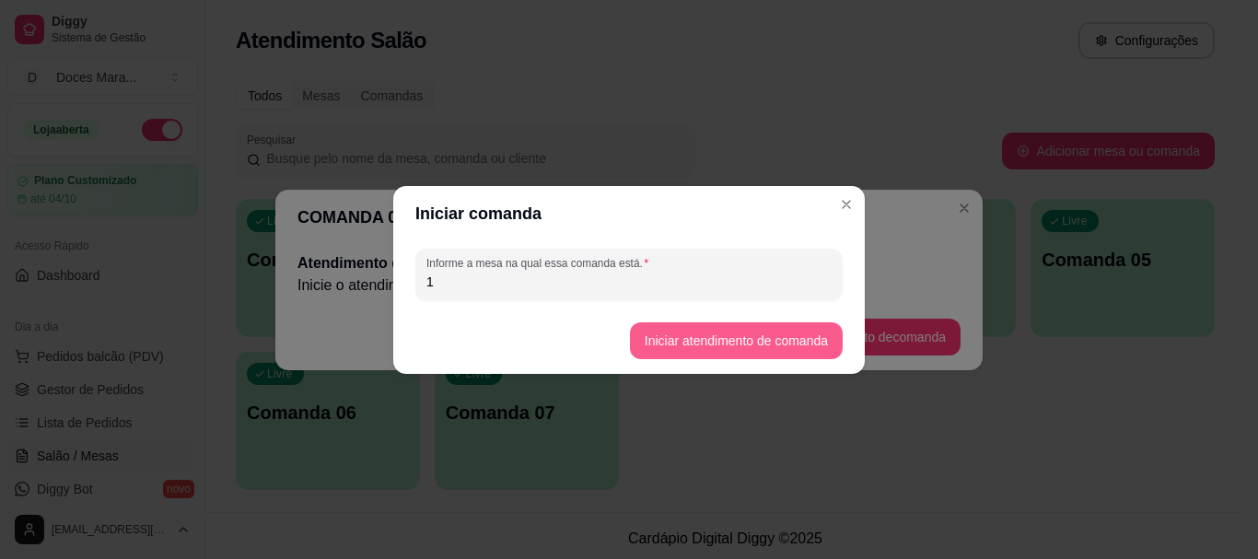
type input "1"
click at [743, 333] on button "Iniciar atendimento de comanda" at bounding box center [736, 340] width 213 height 37
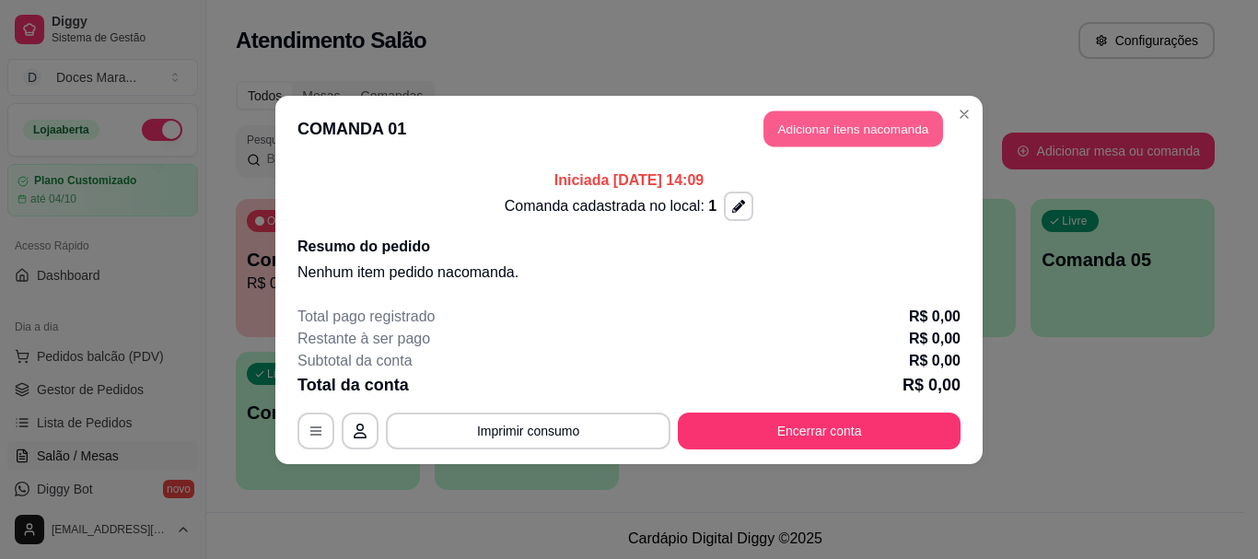
click at [869, 125] on button "Adicionar itens na comanda" at bounding box center [854, 129] width 180 height 36
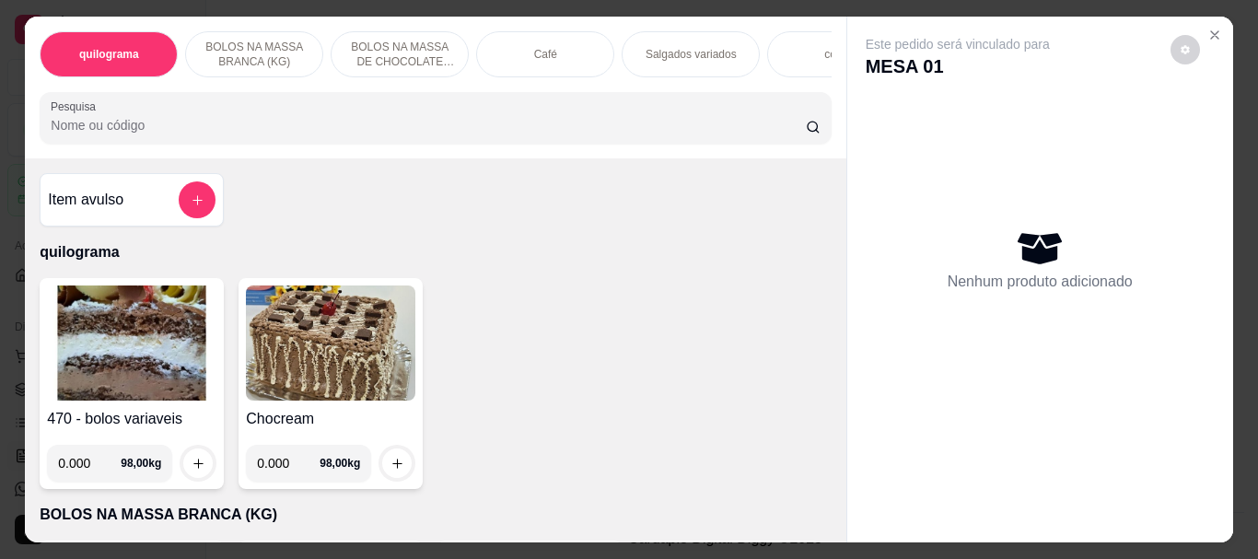
click at [184, 347] on img at bounding box center [132, 343] width 170 height 115
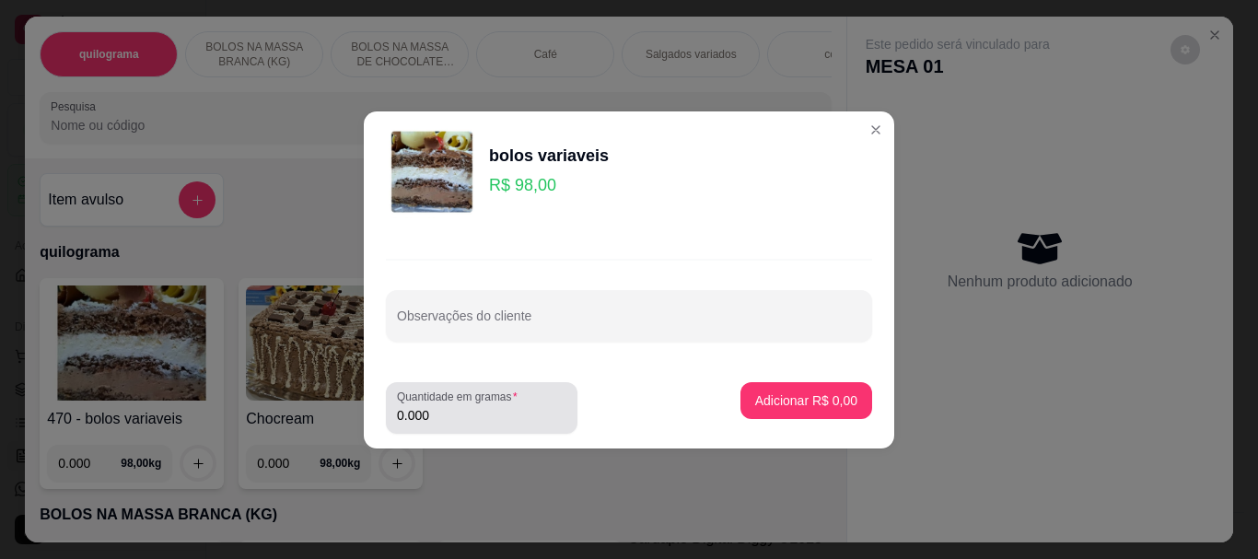
click at [469, 404] on div "0.000" at bounding box center [482, 408] width 170 height 37
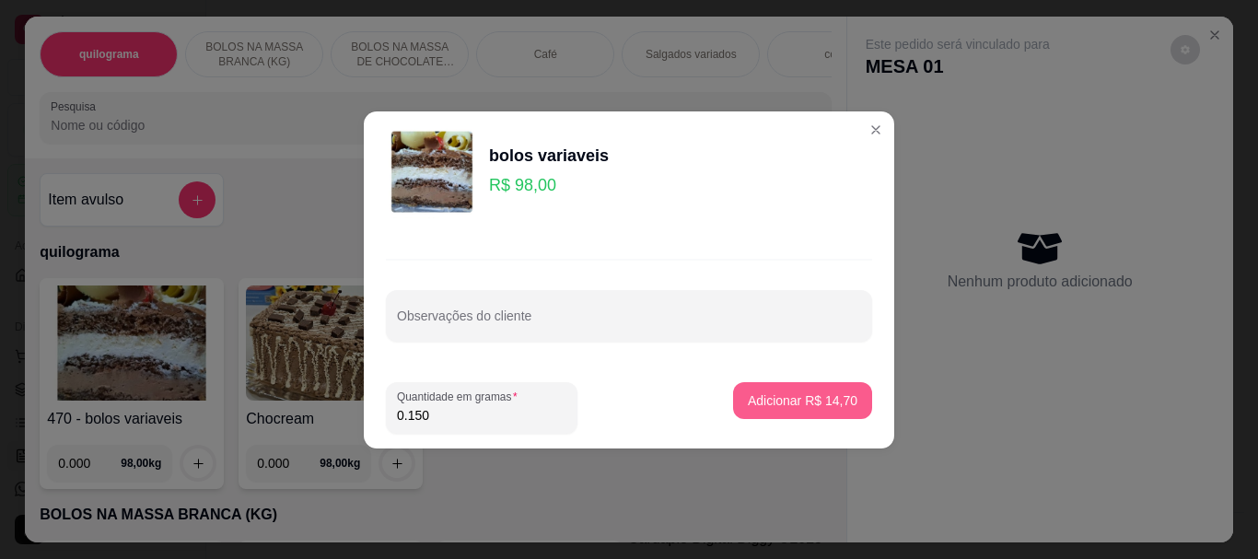
type input "0.150"
click at [775, 400] on p "Adicionar R$ 14,70" at bounding box center [803, 401] width 110 height 18
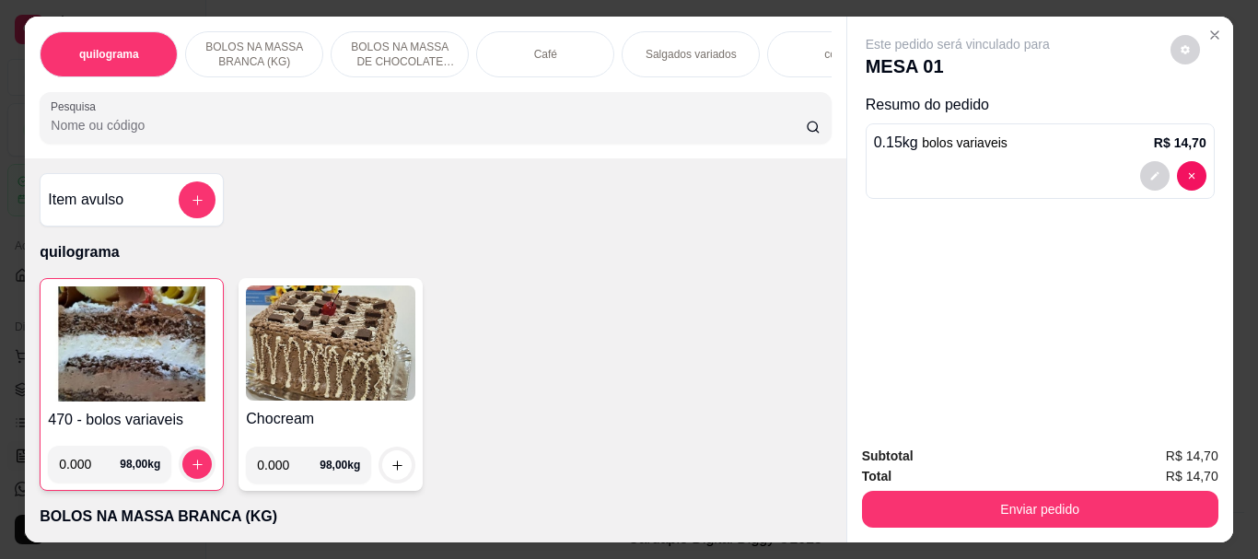
click at [520, 48] on div "Café" at bounding box center [545, 54] width 138 height 46
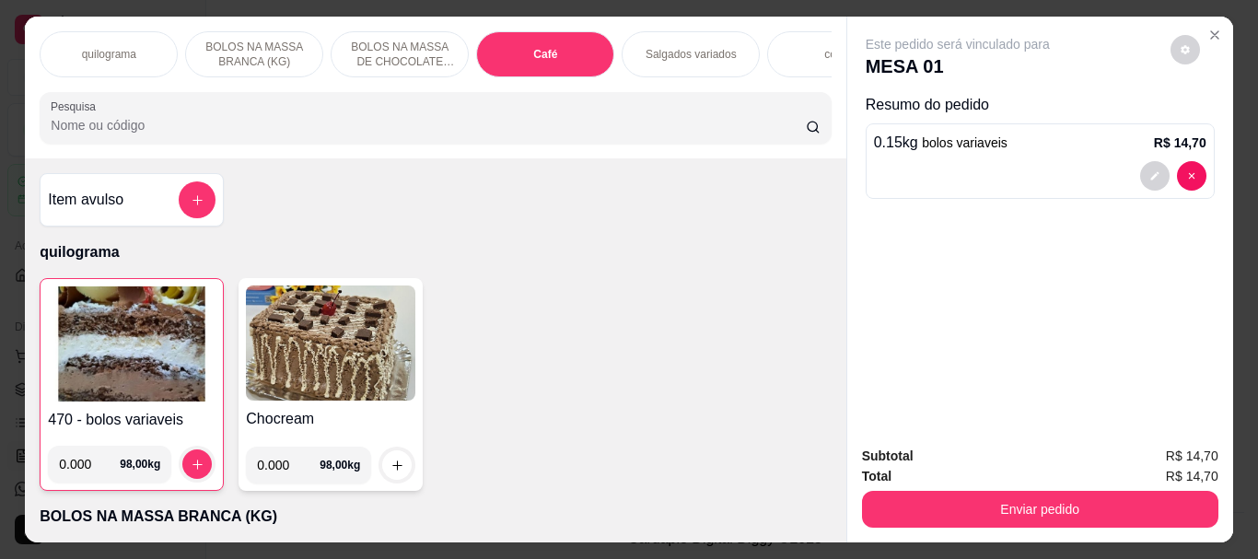
scroll to position [49, 0]
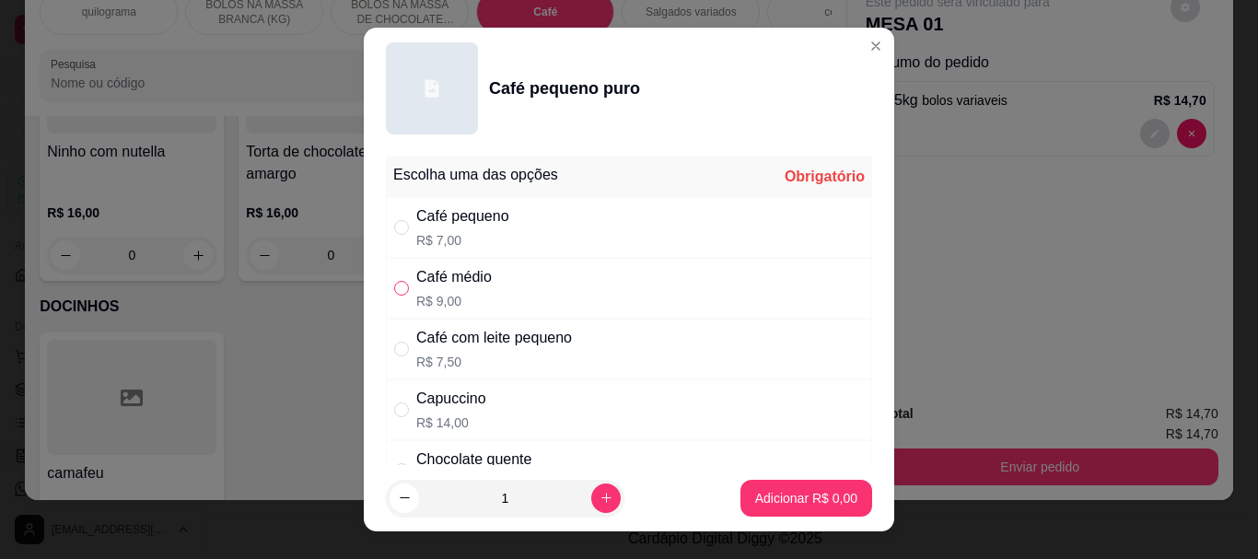
click at [394, 289] on input "" at bounding box center [401, 288] width 15 height 15
radio input "true"
click at [787, 495] on p "Adicionar R$ 9,00" at bounding box center [805, 498] width 99 height 18
type input "1"
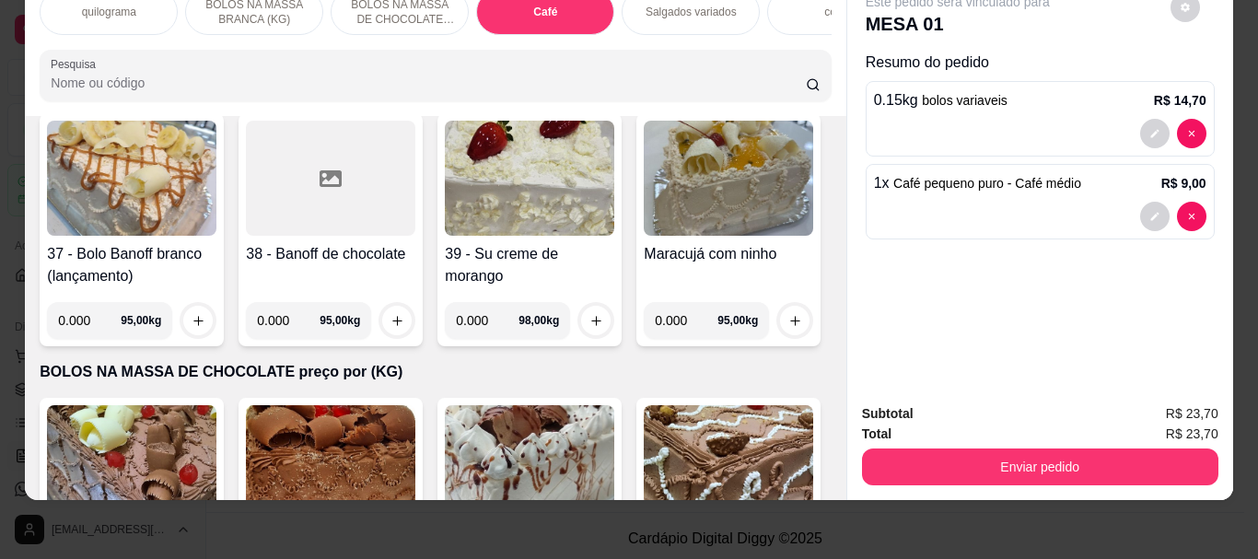
scroll to position [0, 0]
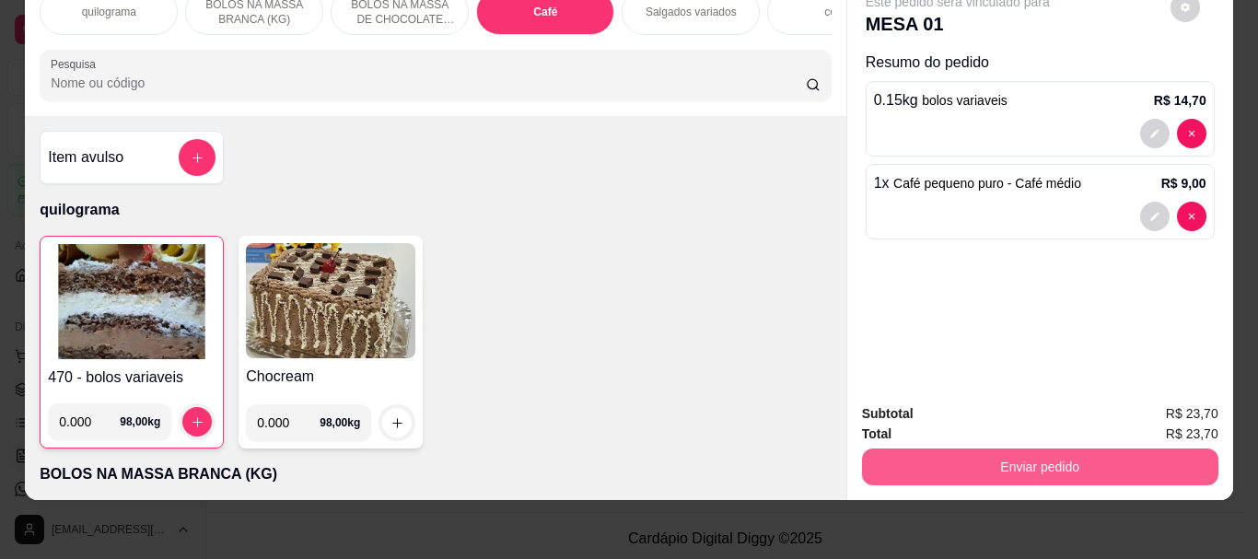
click at [1032, 449] on button "Enviar pedido" at bounding box center [1040, 467] width 357 height 37
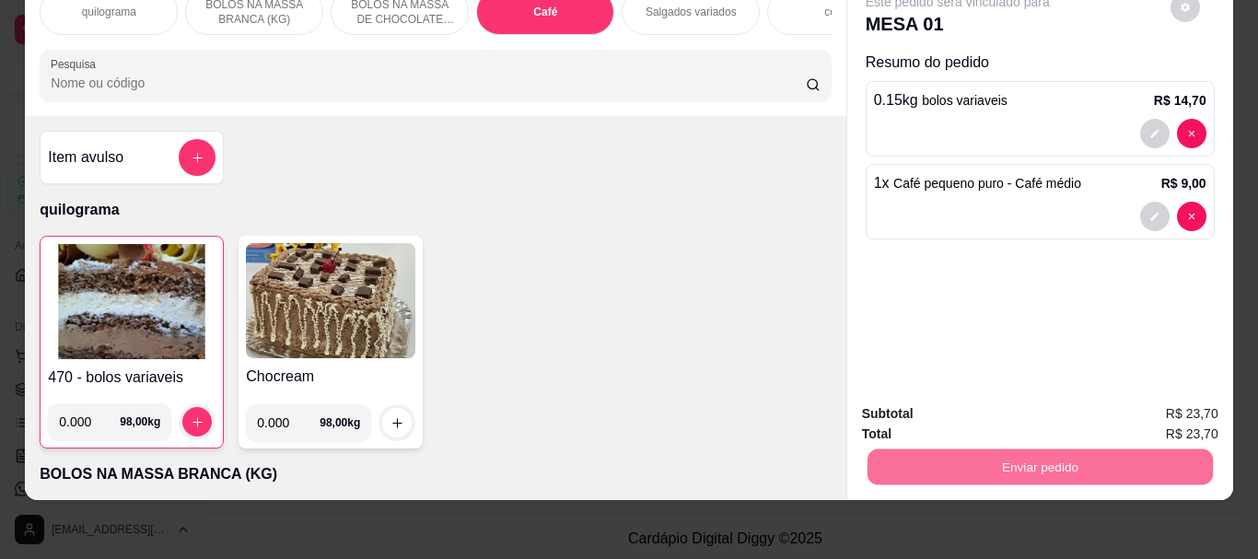
click at [997, 403] on button "Não registrar e enviar pedido" at bounding box center [979, 408] width 186 height 34
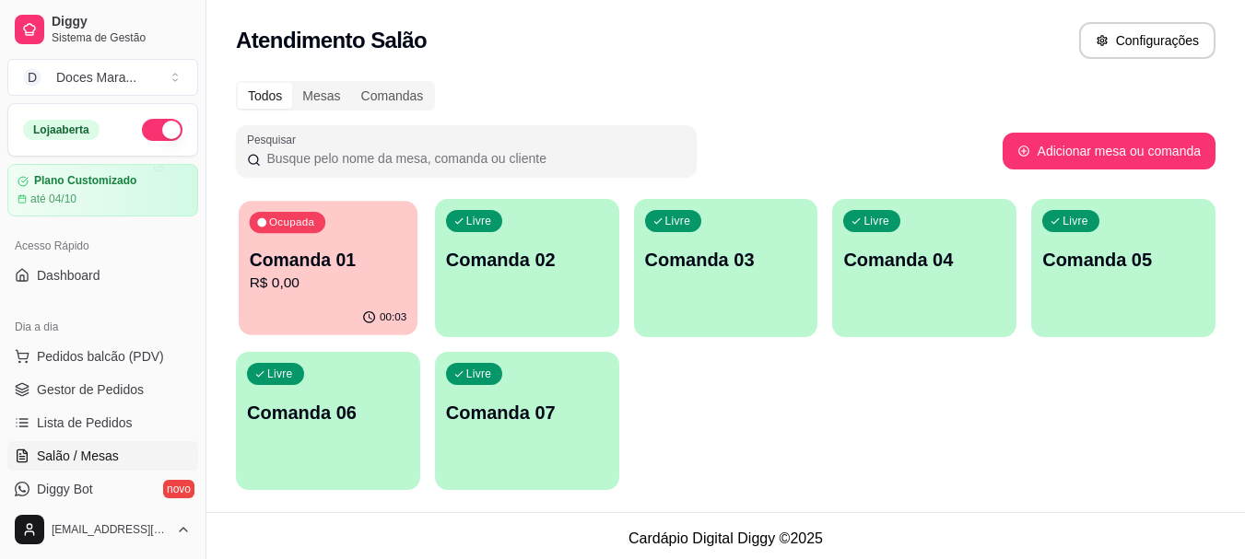
click at [329, 309] on div "00:03" at bounding box center [328, 317] width 179 height 35
click at [83, 354] on span "Pedidos balcão (PDV)" at bounding box center [100, 356] width 127 height 18
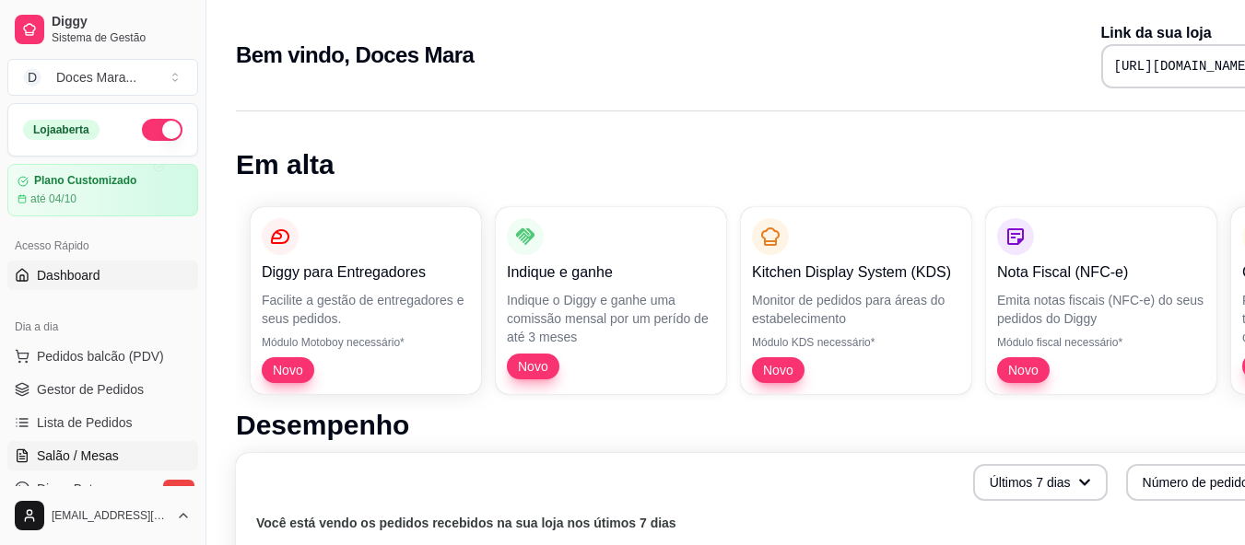
click at [97, 459] on span "Salão / Mesas" at bounding box center [78, 456] width 82 height 18
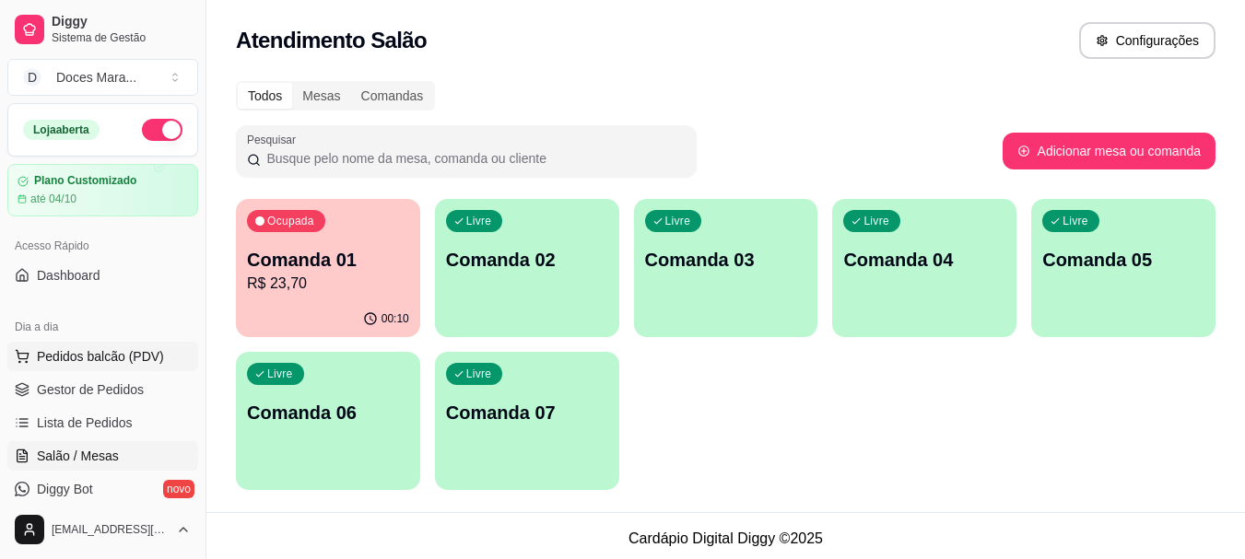
click at [81, 358] on span "Pedidos balcão (PDV)" at bounding box center [100, 356] width 127 height 18
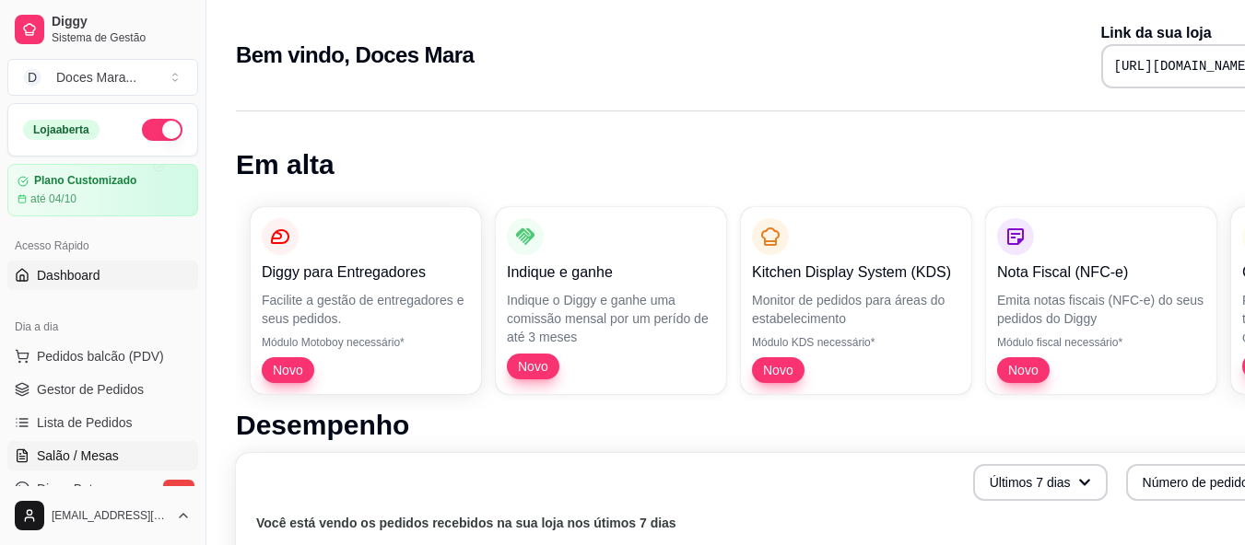
click at [90, 454] on span "Salão / Mesas" at bounding box center [78, 456] width 82 height 18
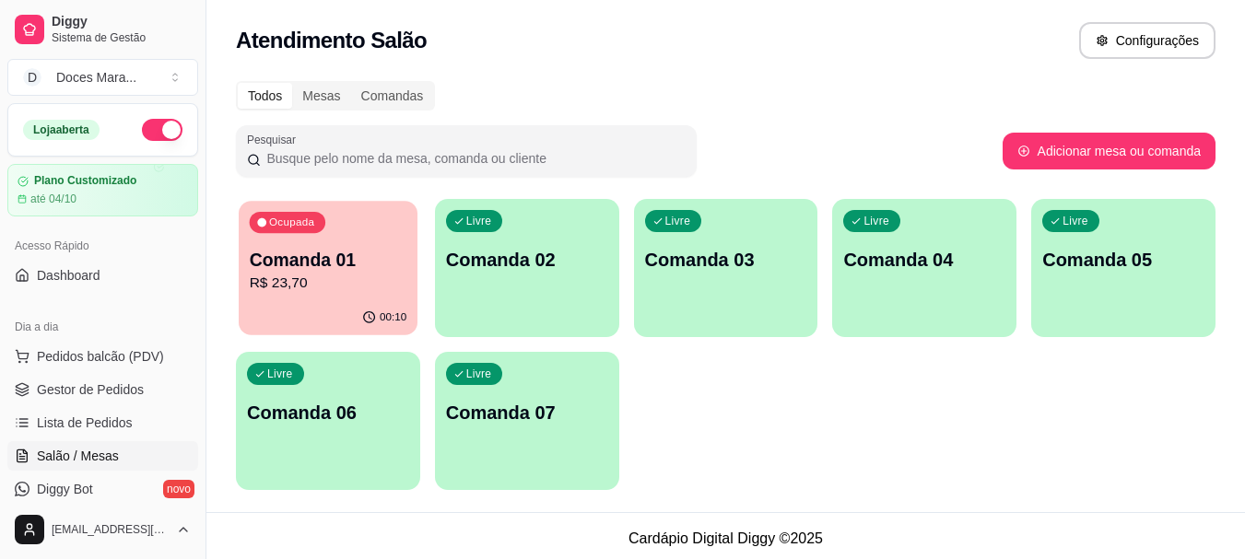
click at [348, 280] on p "R$ 23,70" at bounding box center [329, 283] width 158 height 21
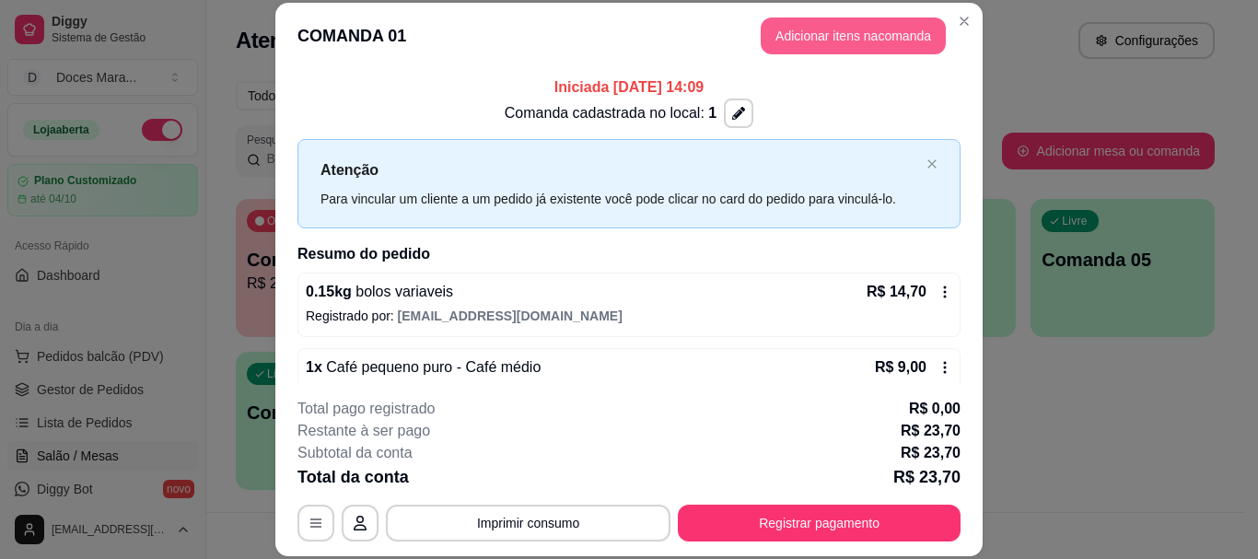
click at [824, 40] on button "Adicionar itens na comanda" at bounding box center [853, 36] width 185 height 37
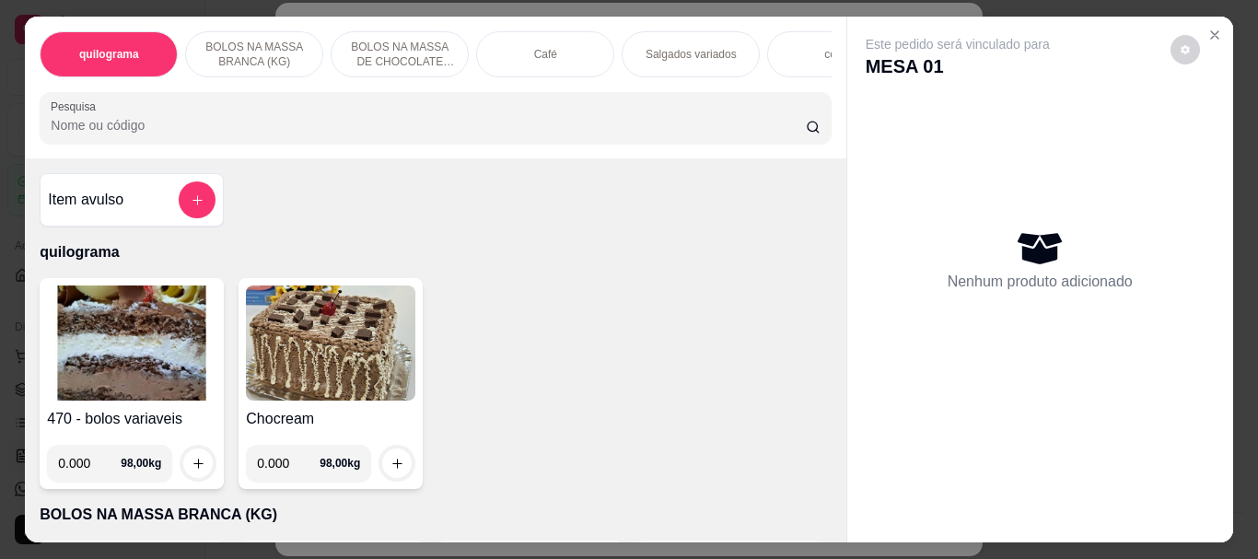
click at [544, 54] on p "Café" at bounding box center [545, 54] width 23 height 15
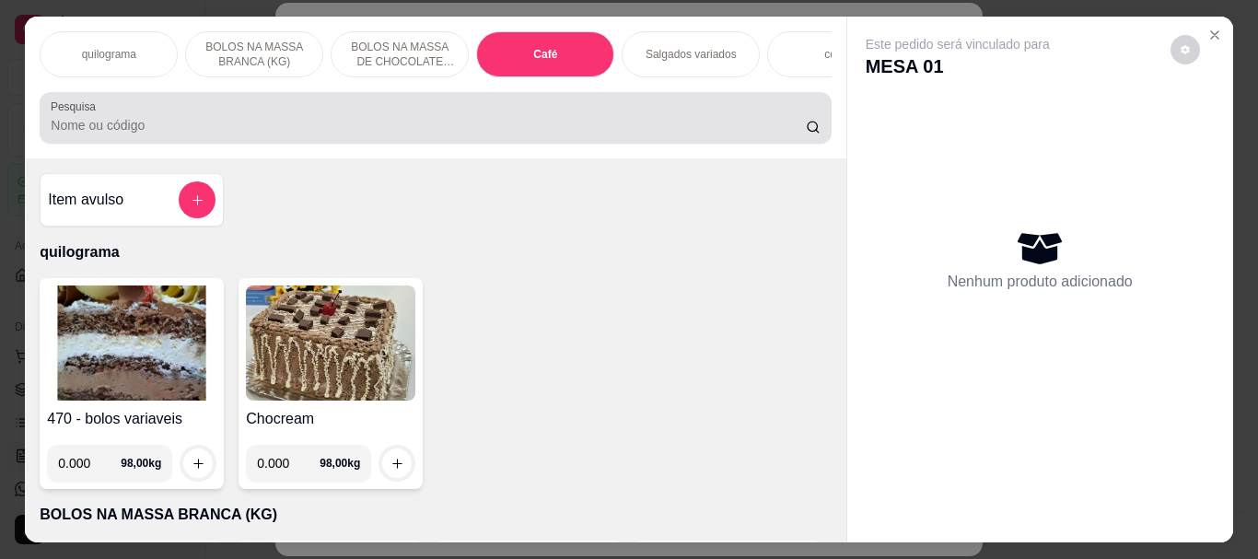
scroll to position [49, 0]
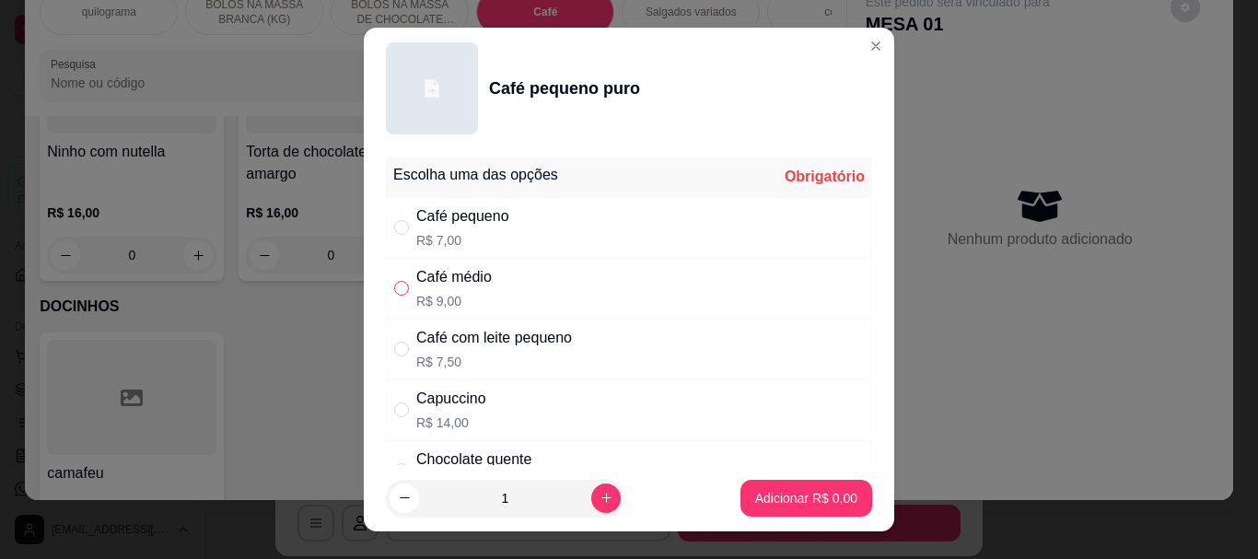
click at [396, 287] on input "" at bounding box center [401, 288] width 15 height 15
radio input "true"
click at [793, 499] on p "Adicionar R$ 9,00" at bounding box center [805, 498] width 99 height 18
type input "1"
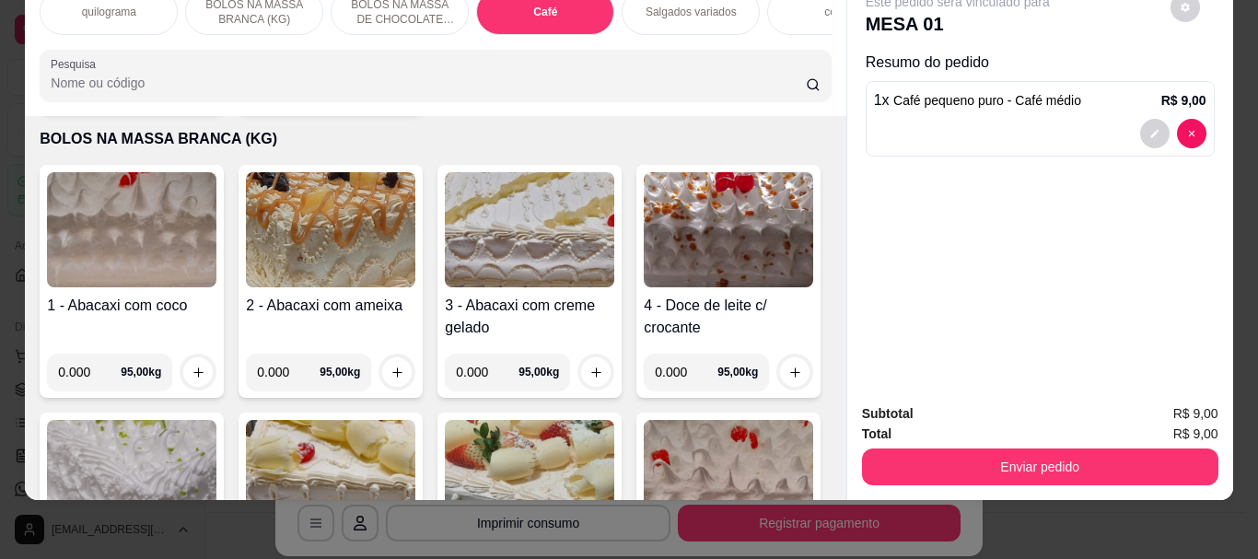
scroll to position [0, 0]
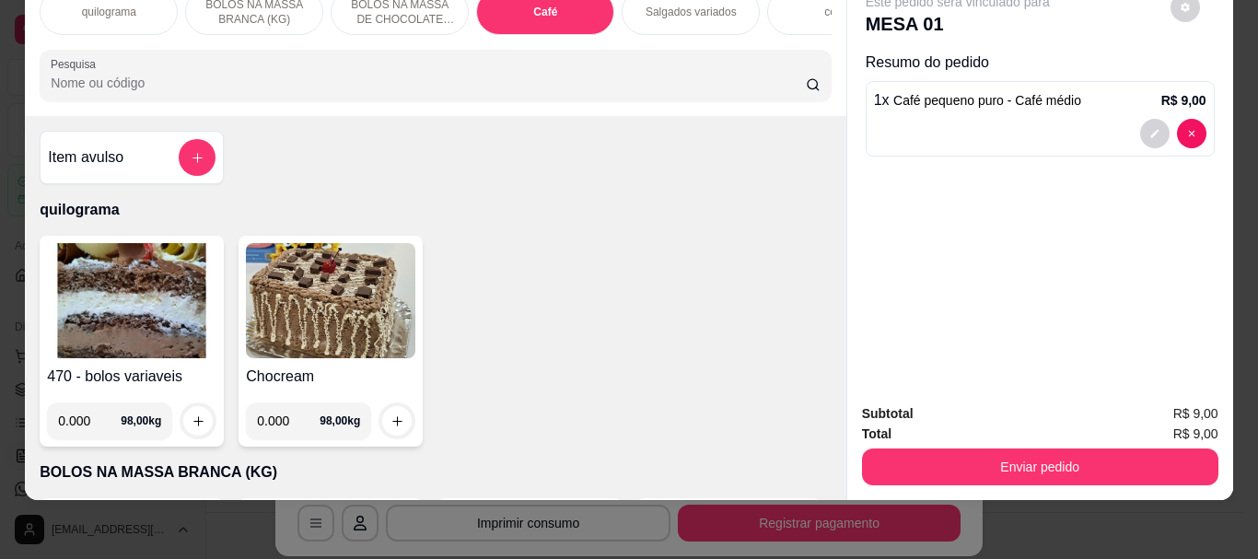
click at [128, 324] on img at bounding box center [132, 300] width 170 height 115
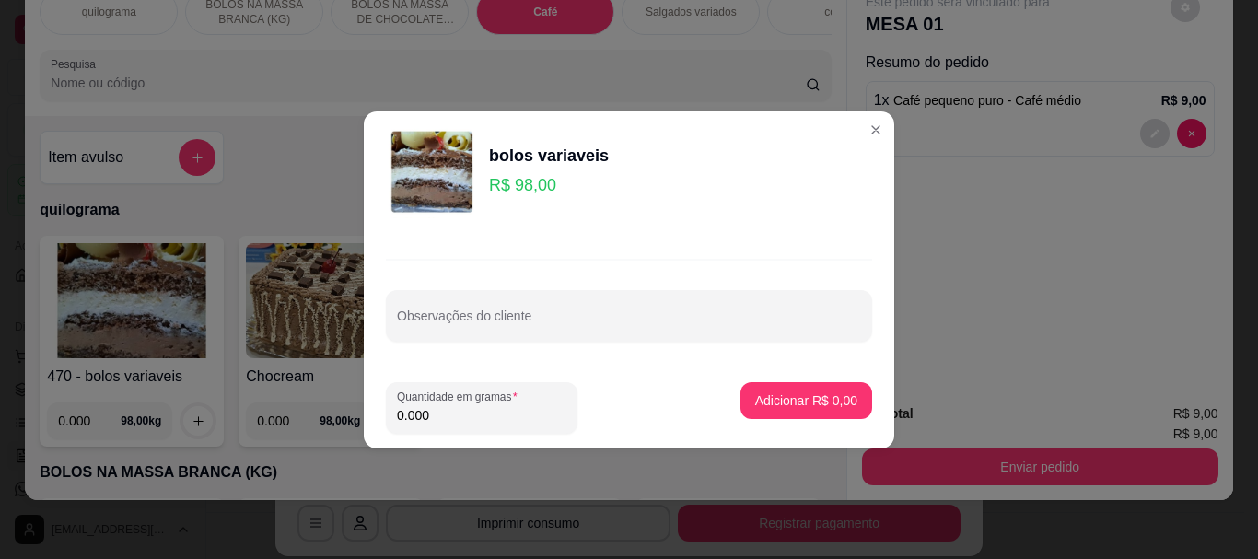
click at [448, 413] on input "0.000" at bounding box center [482, 415] width 170 height 18
type input "0.110"
click at [779, 399] on p "Adicionar R$ 10,78" at bounding box center [803, 401] width 110 height 18
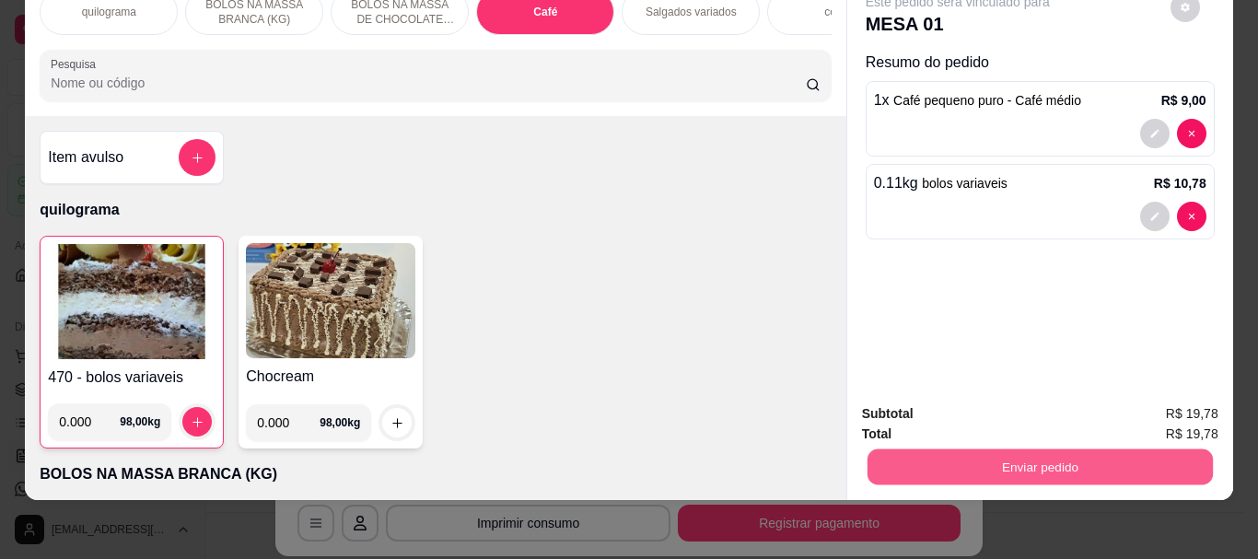
click at [1024, 449] on button "Enviar pedido" at bounding box center [1039, 467] width 345 height 36
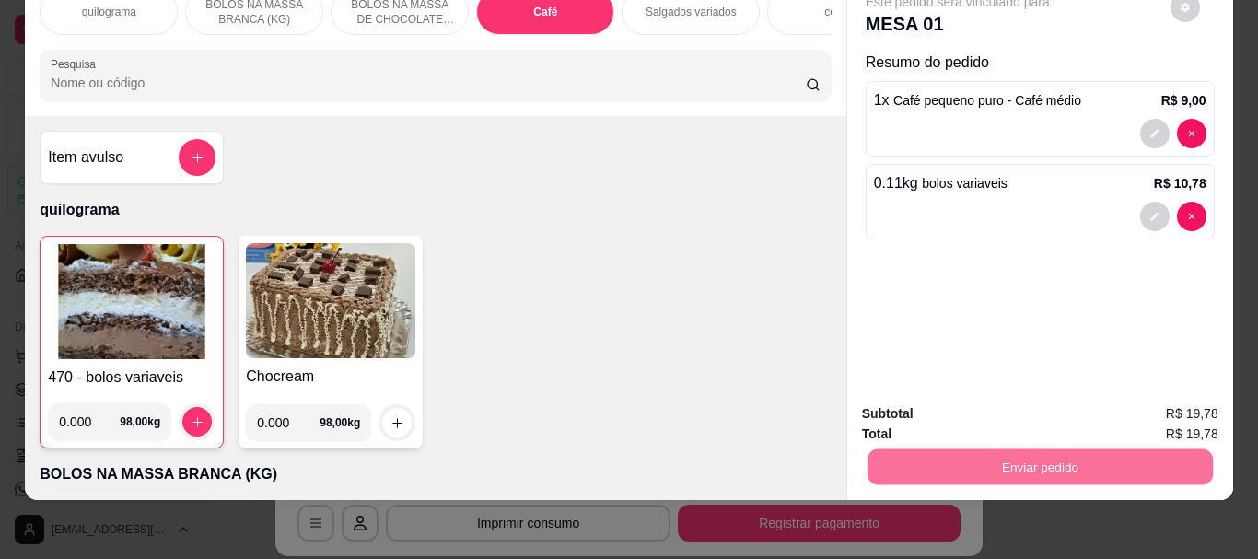
click at [1118, 404] on button "Sim, quero registrar" at bounding box center [1154, 408] width 133 height 34
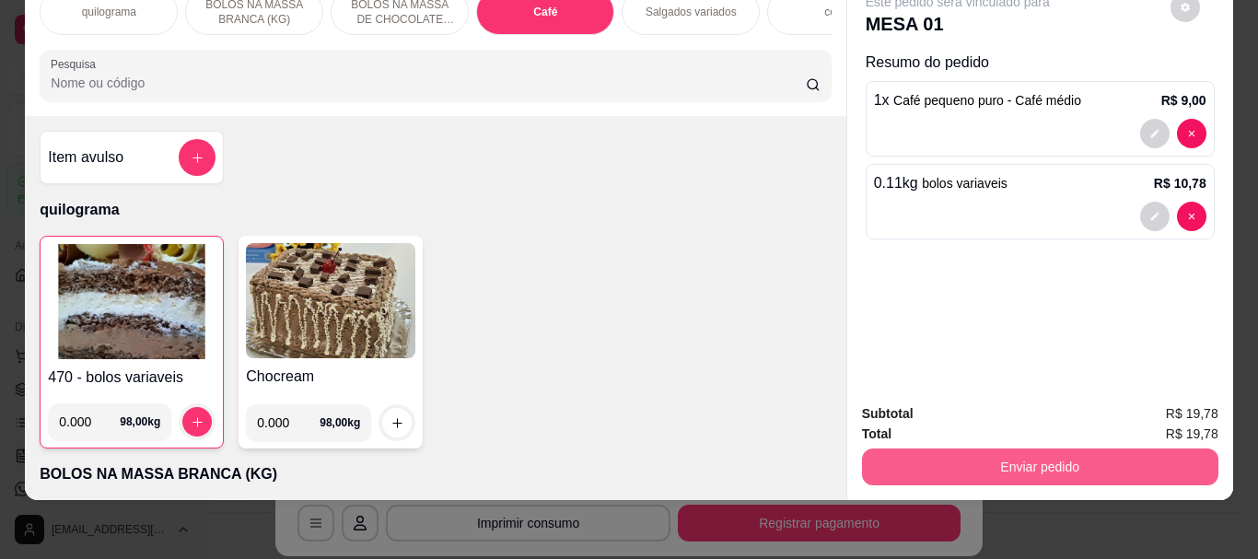
click at [969, 449] on button "Enviar pedido" at bounding box center [1040, 467] width 357 height 37
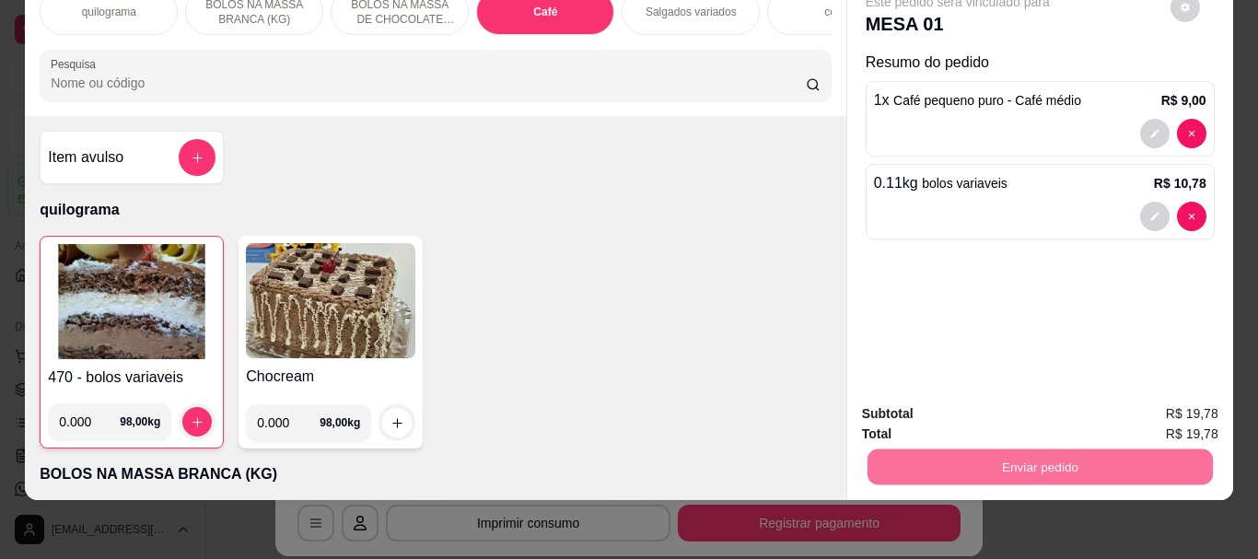
click at [947, 405] on button "Não registrar e enviar pedido" at bounding box center [979, 408] width 186 height 34
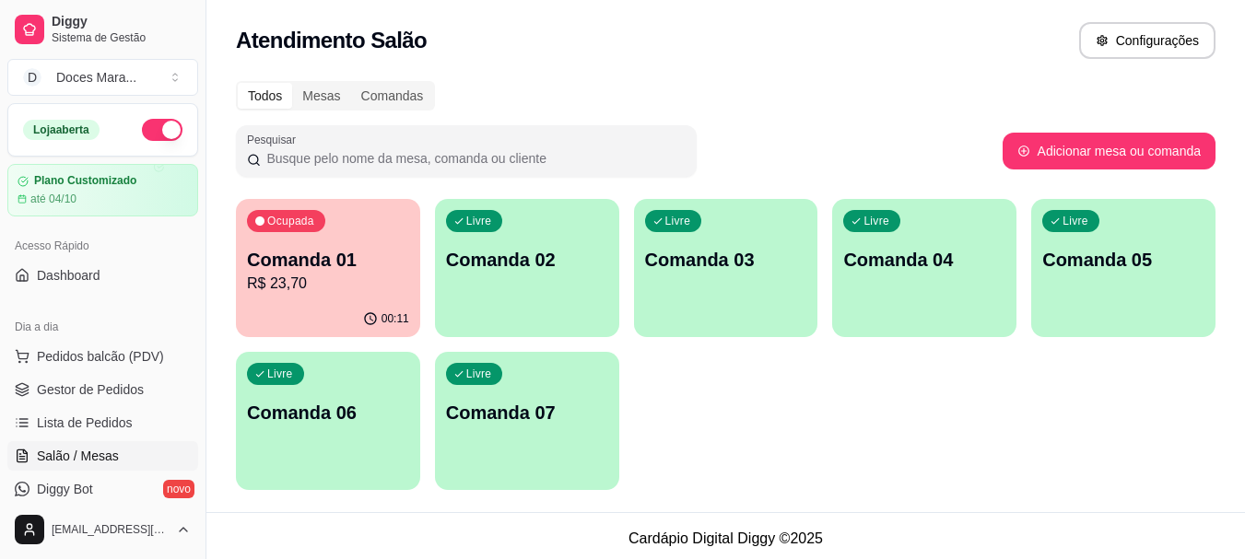
click at [395, 278] on p "R$ 23,70" at bounding box center [328, 284] width 162 height 22
click at [71, 350] on span "Pedidos balcão (PDV)" at bounding box center [100, 356] width 127 height 18
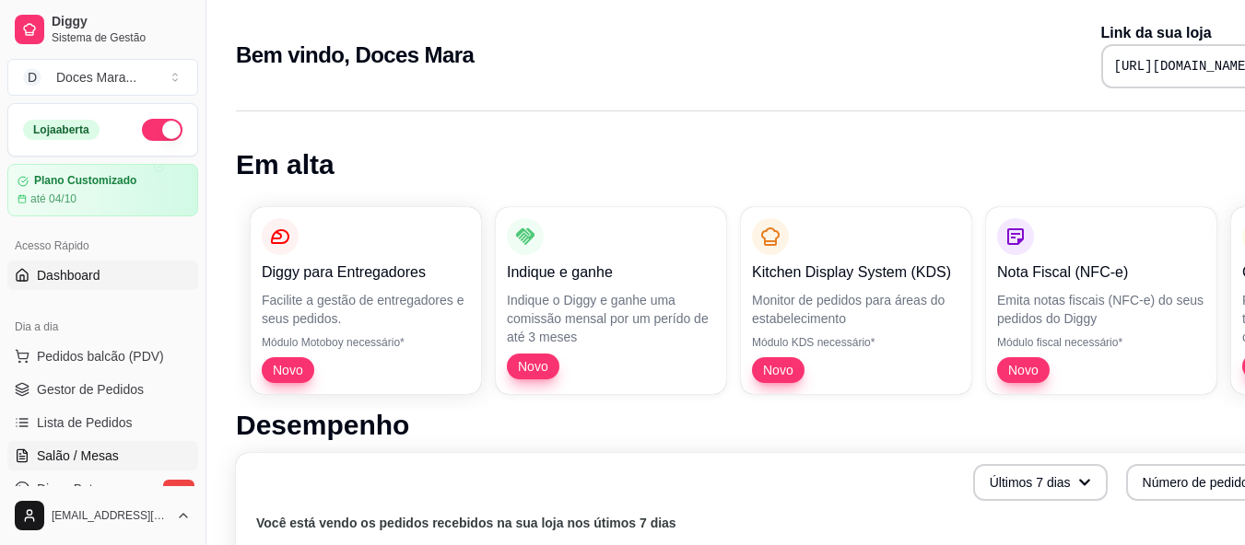
click at [82, 458] on span "Salão / Mesas" at bounding box center [78, 456] width 82 height 18
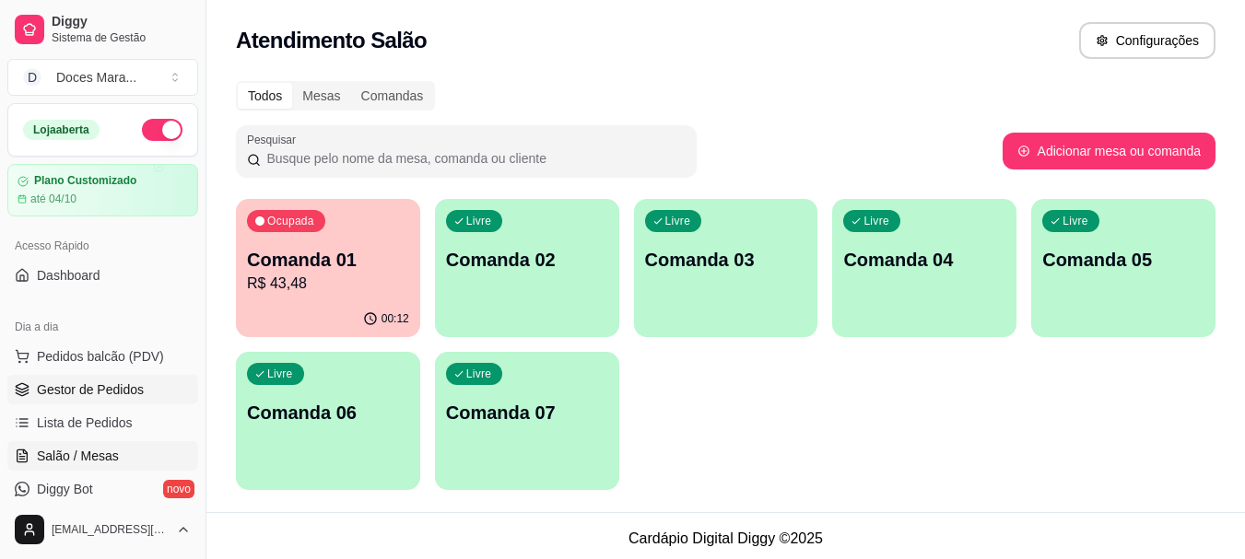
click at [85, 392] on span "Gestor de Pedidos" at bounding box center [90, 389] width 107 height 18
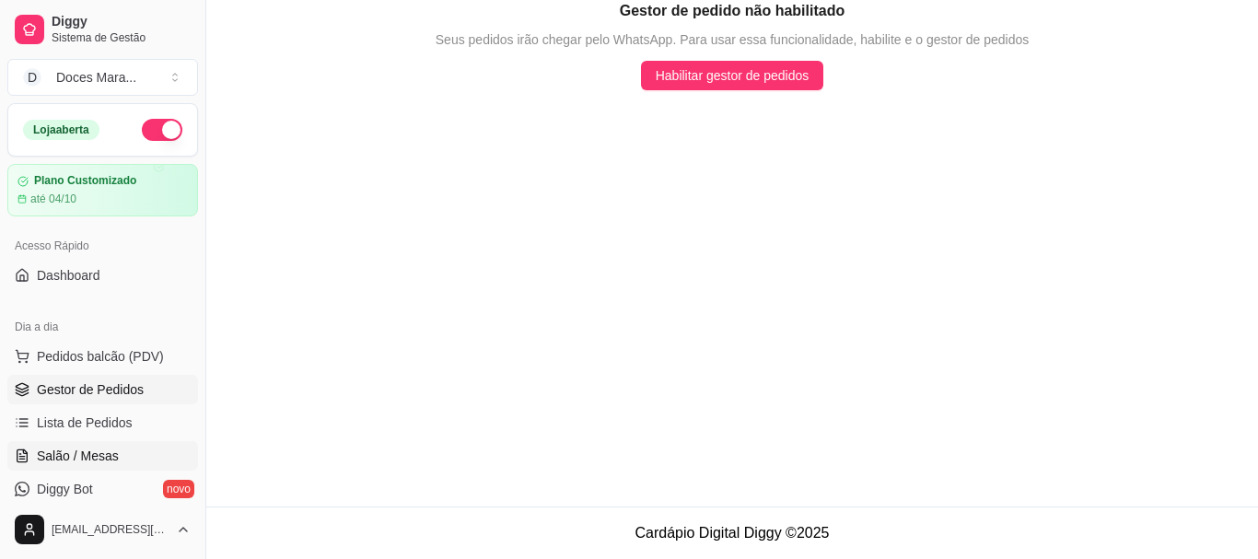
click at [88, 454] on span "Salão / Mesas" at bounding box center [78, 456] width 82 height 18
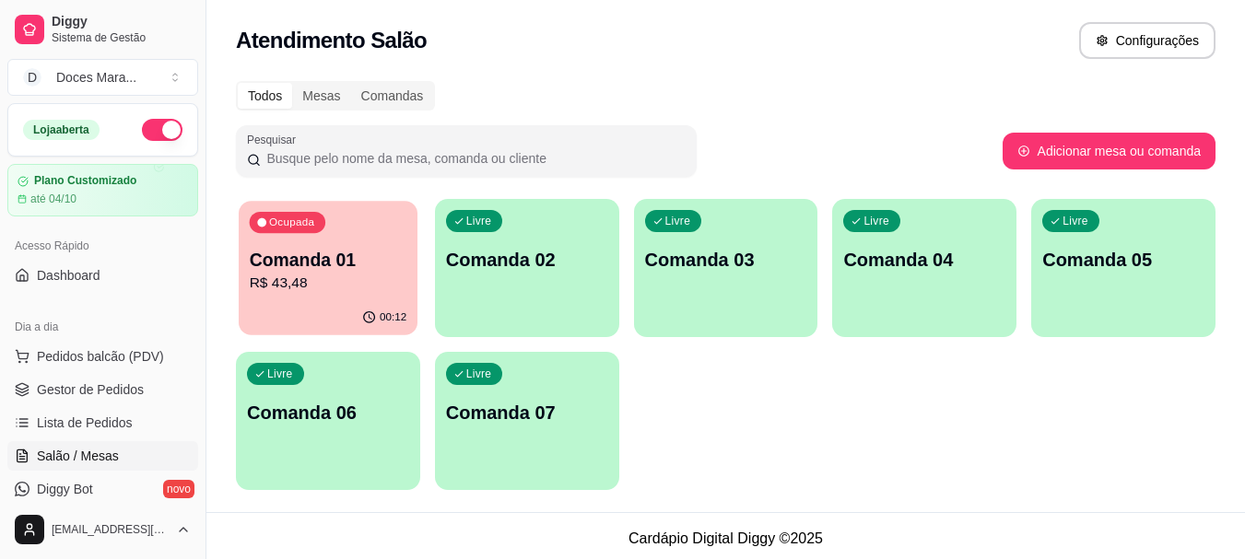
click at [350, 275] on p "R$ 43,48" at bounding box center [329, 283] width 158 height 21
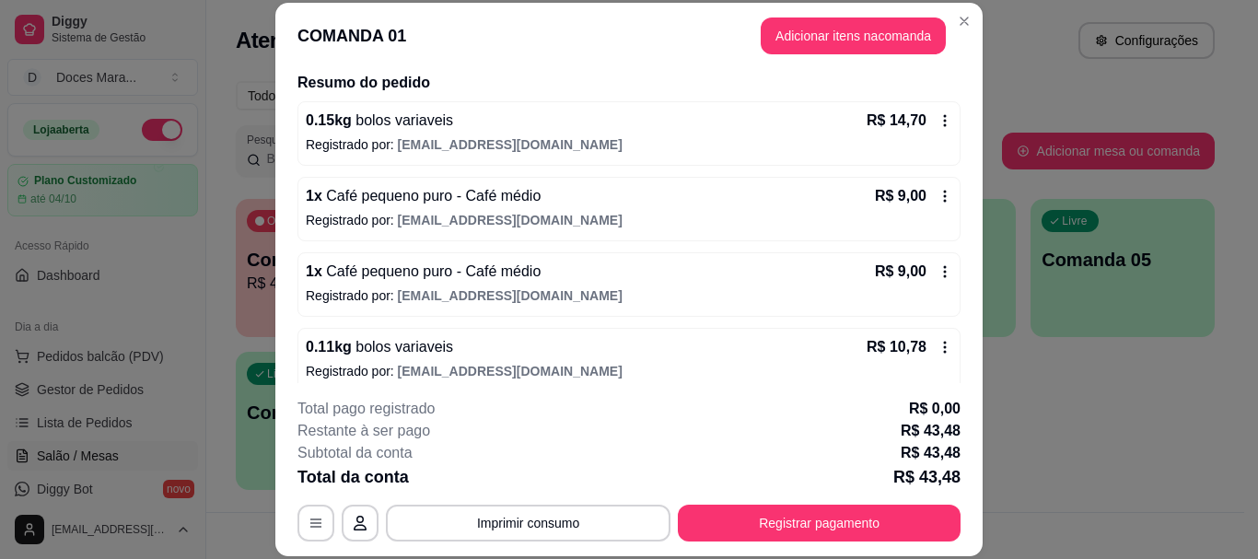
scroll to position [188, 0]
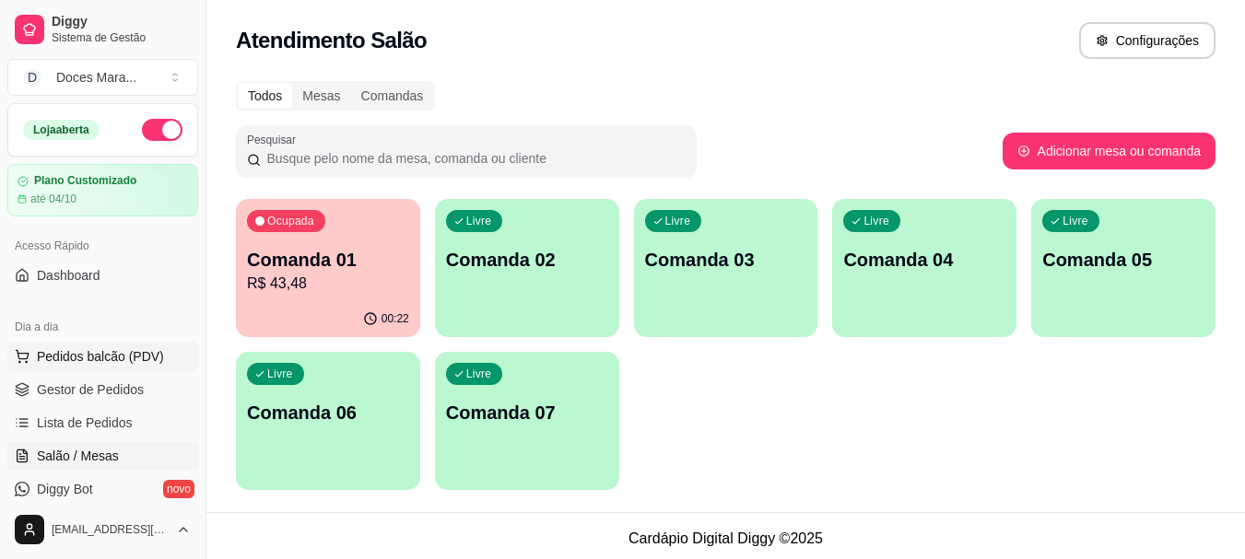
click at [99, 359] on span "Pedidos balcão (PDV)" at bounding box center [100, 356] width 127 height 18
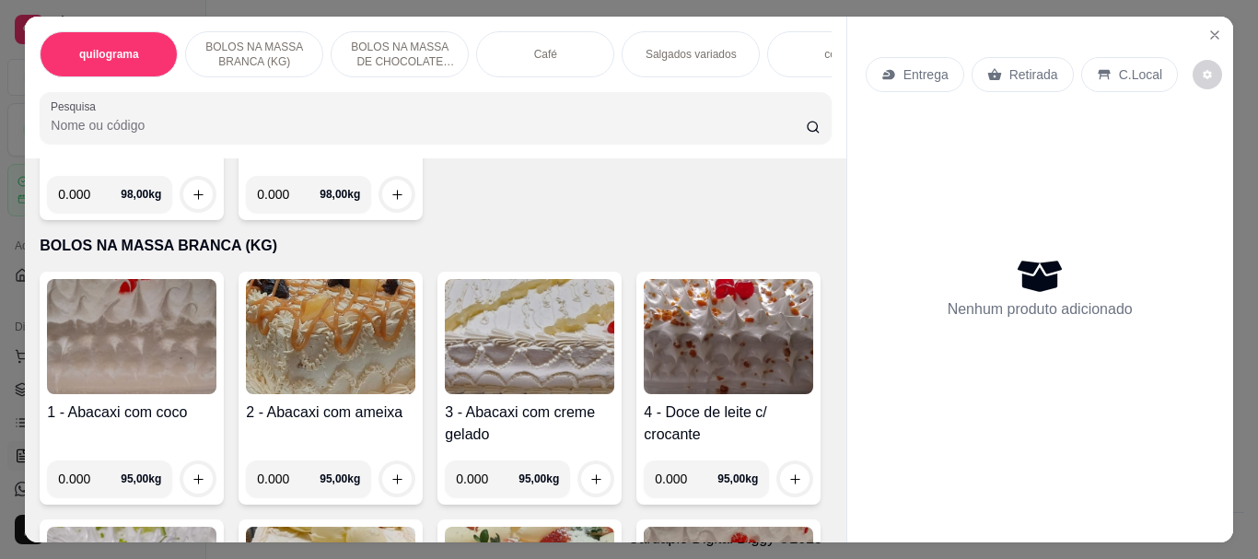
scroll to position [276, 0]
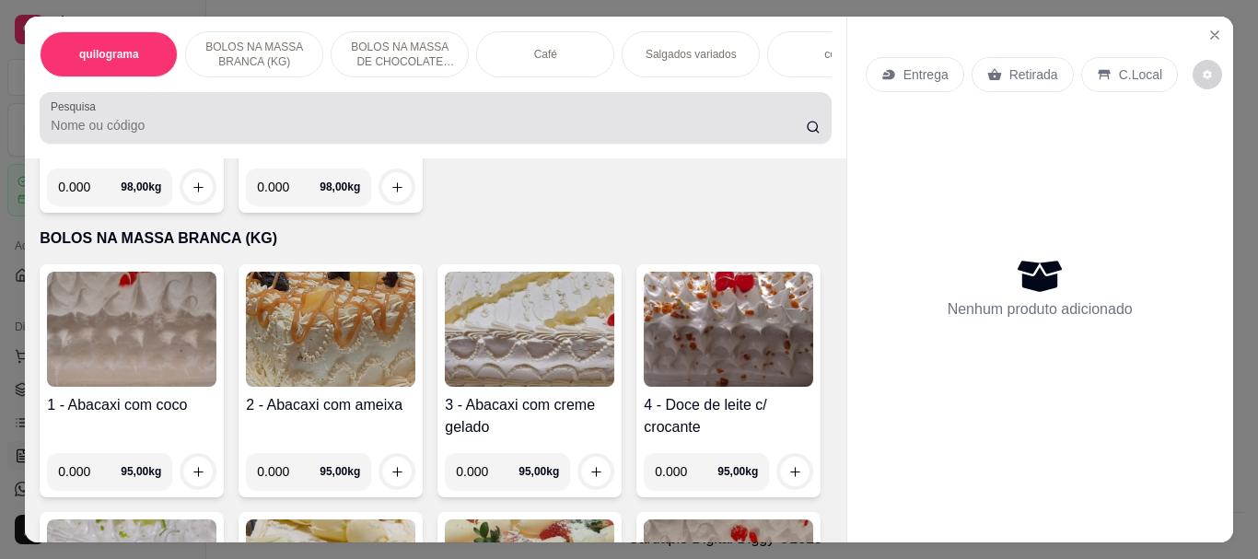
click at [390, 126] on input "Pesquisa" at bounding box center [428, 125] width 755 height 18
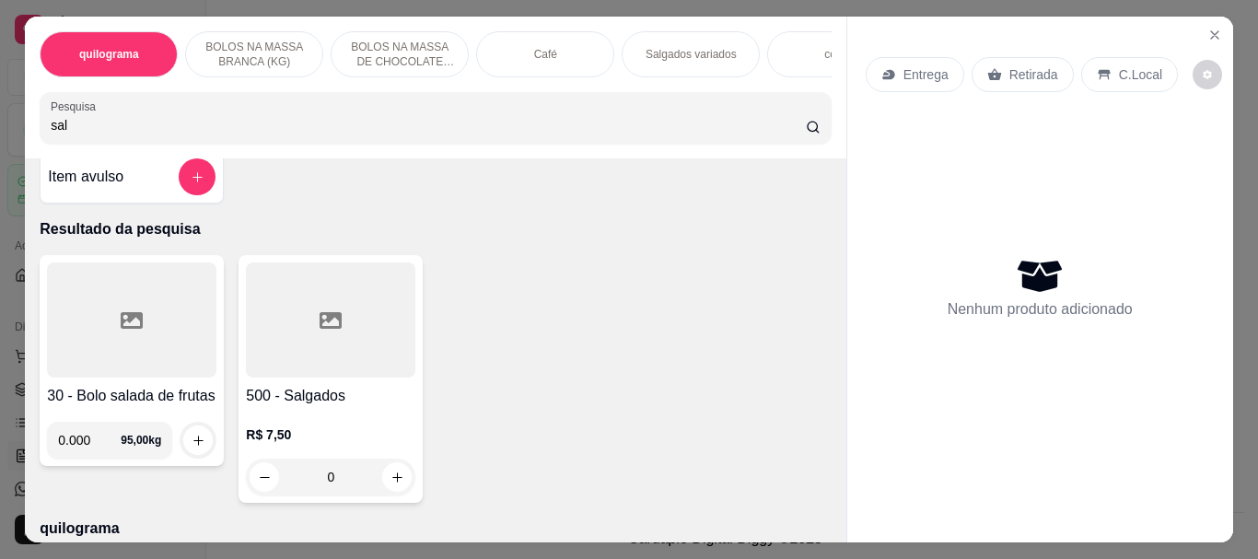
scroll to position [0, 0]
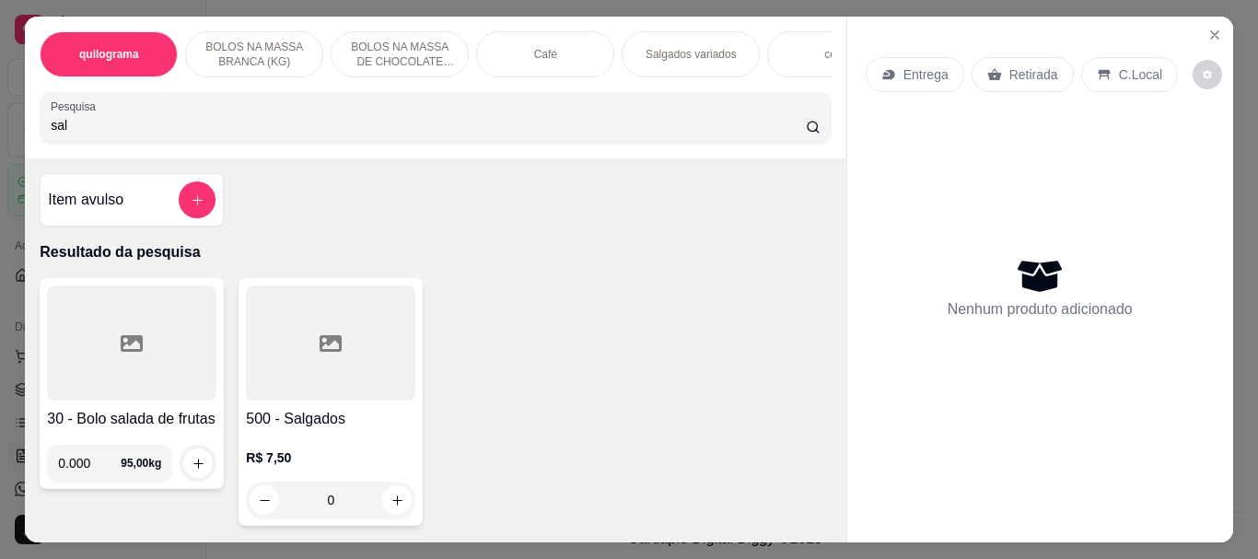
type input "sal"
click at [380, 401] on div at bounding box center [331, 343] width 170 height 115
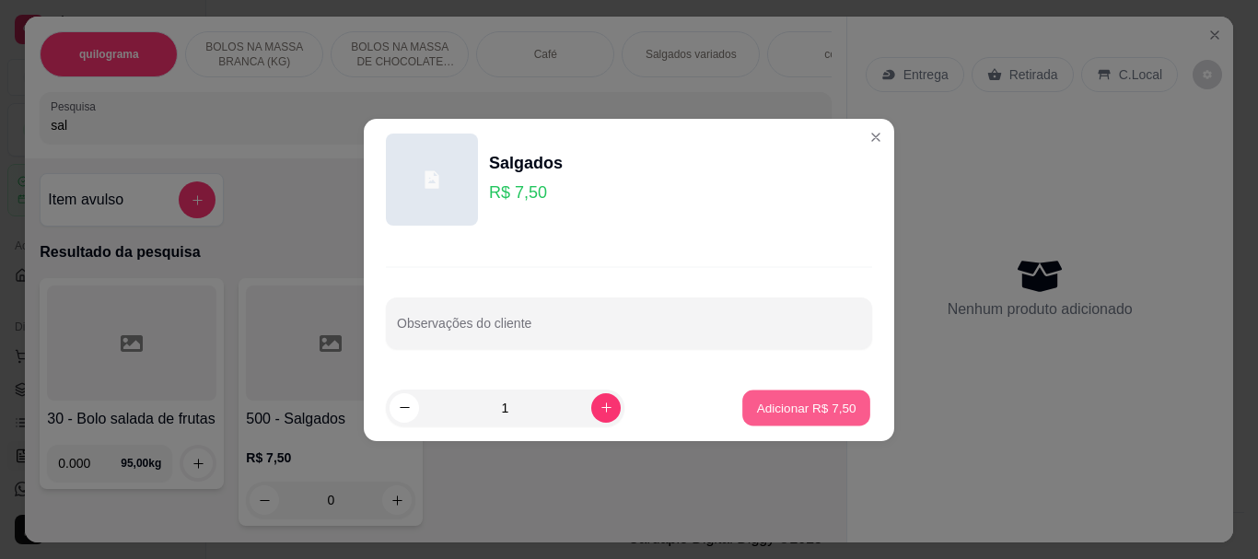
click at [765, 415] on p "Adicionar R$ 7,50" at bounding box center [805, 408] width 99 height 18
type input "1"
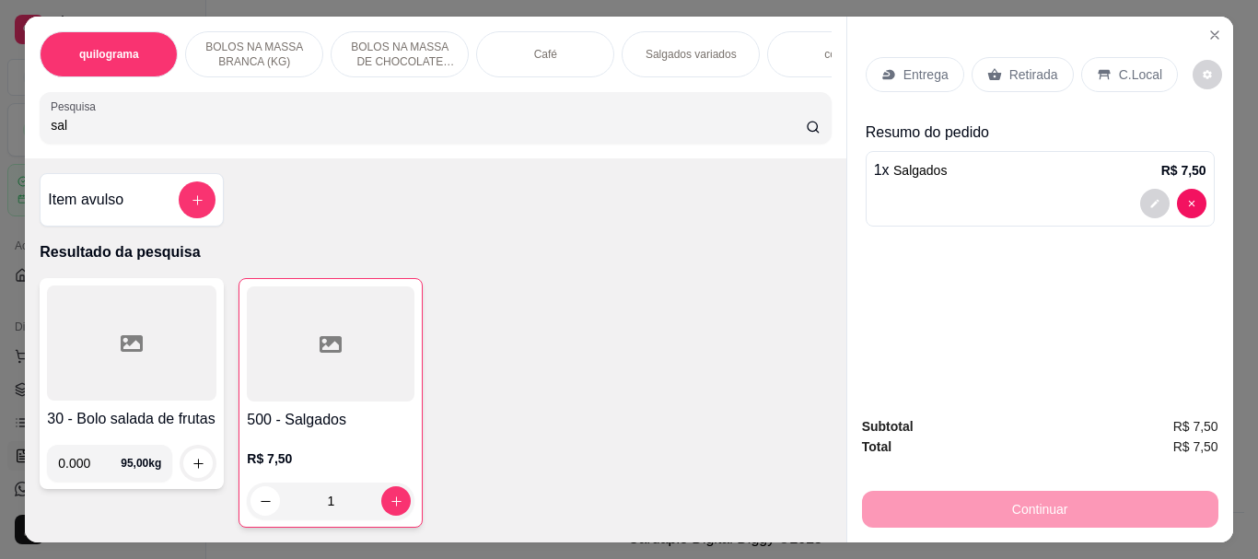
click at [90, 127] on input "sal" at bounding box center [428, 125] width 755 height 18
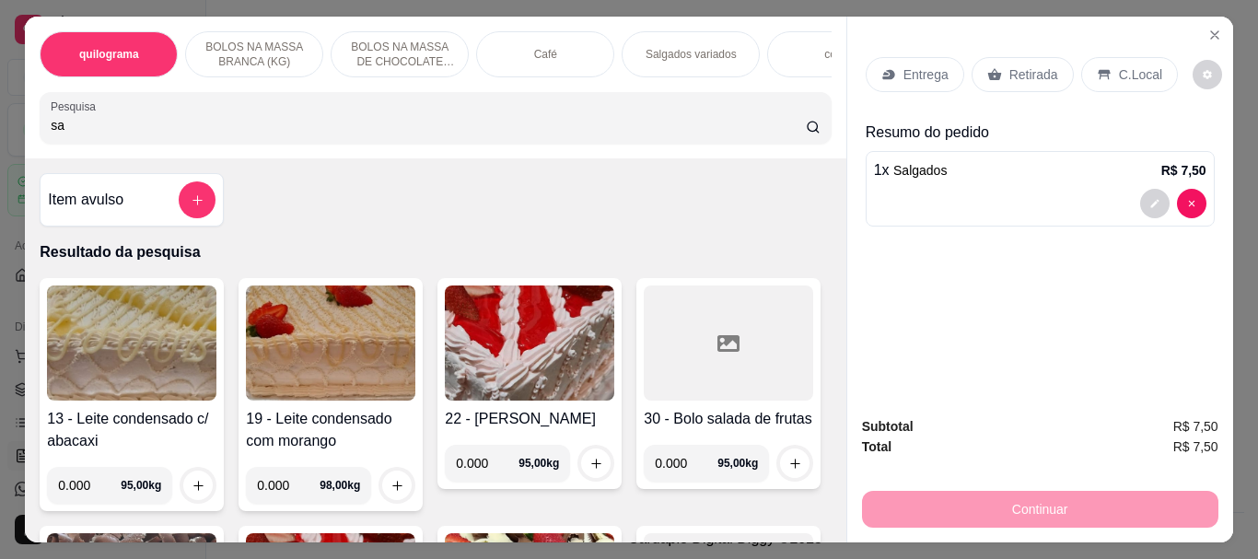
type input "s"
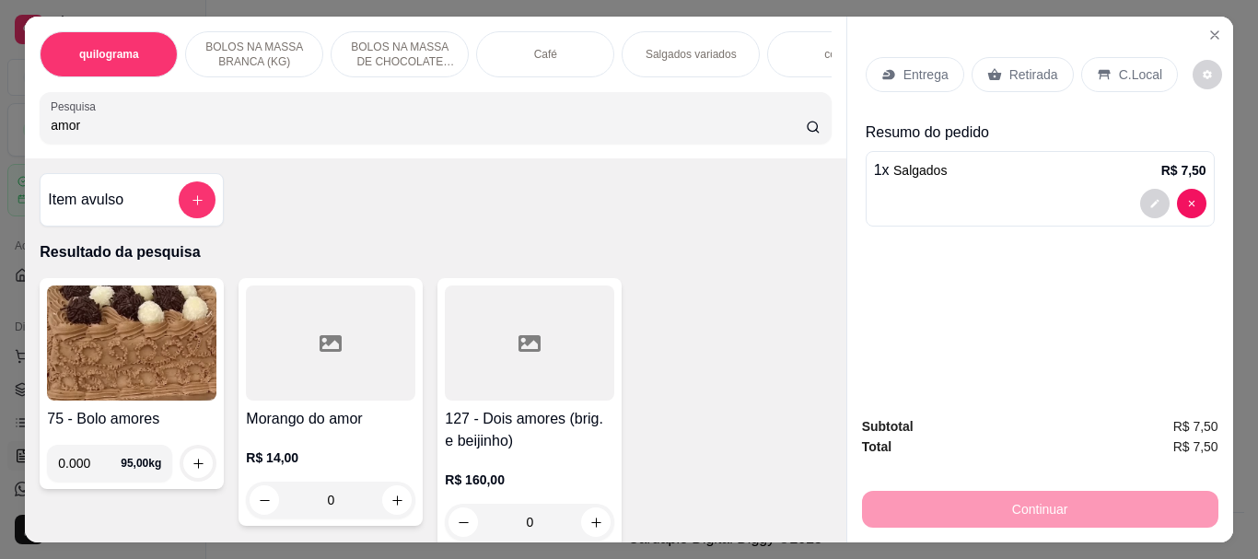
type input "amor"
click at [283, 364] on div at bounding box center [331, 343] width 170 height 115
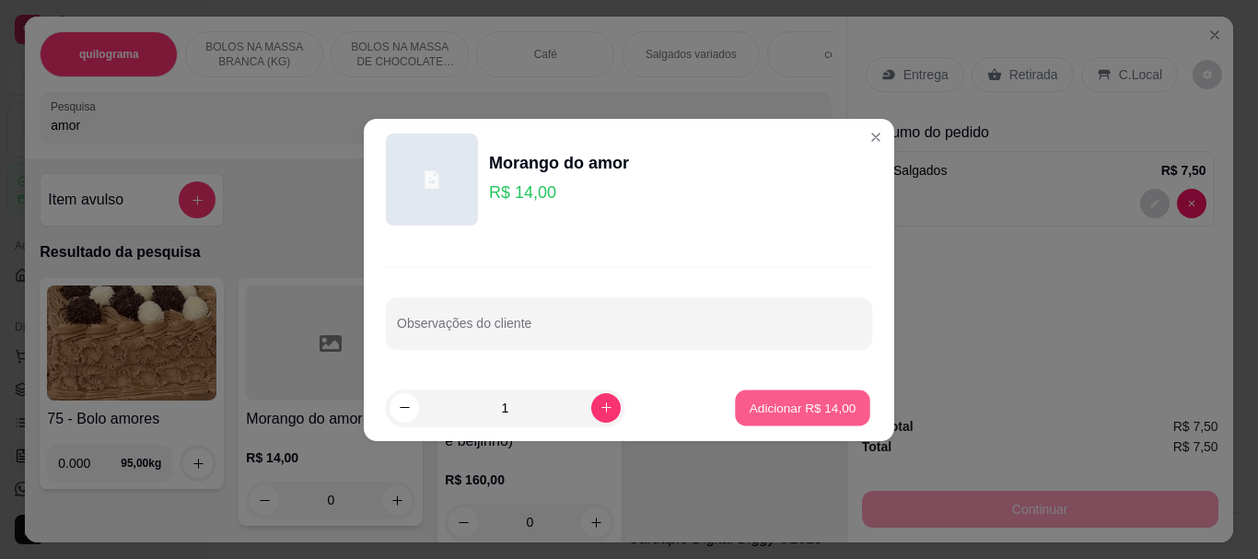
click at [760, 408] on p "Adicionar R$ 14,00" at bounding box center [803, 408] width 107 height 18
type input "1"
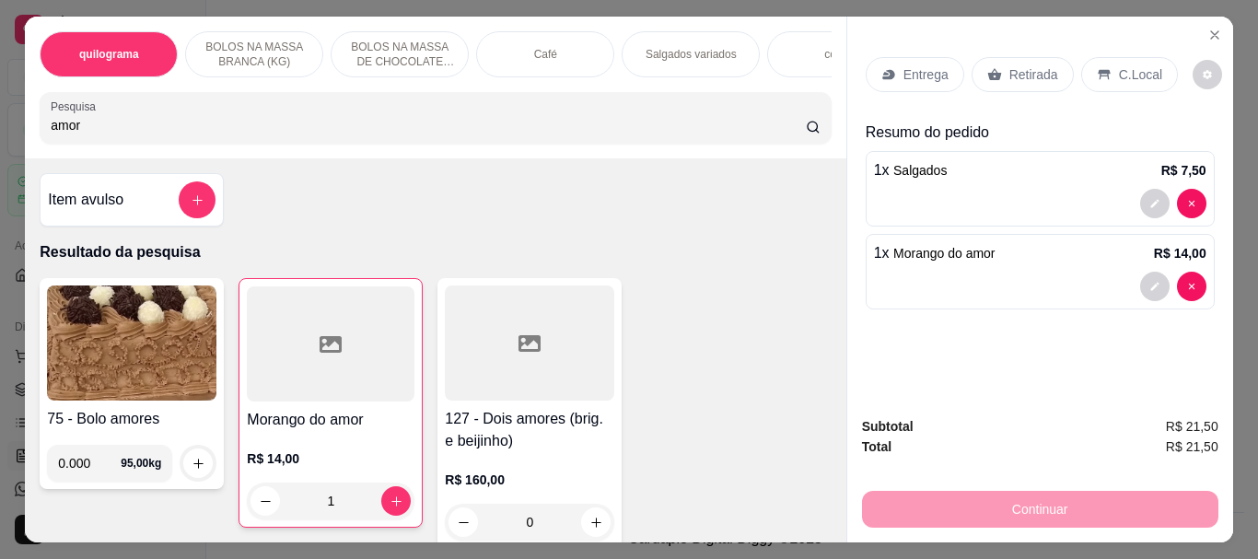
click at [1022, 75] on p "Retirada" at bounding box center [1034, 74] width 49 height 18
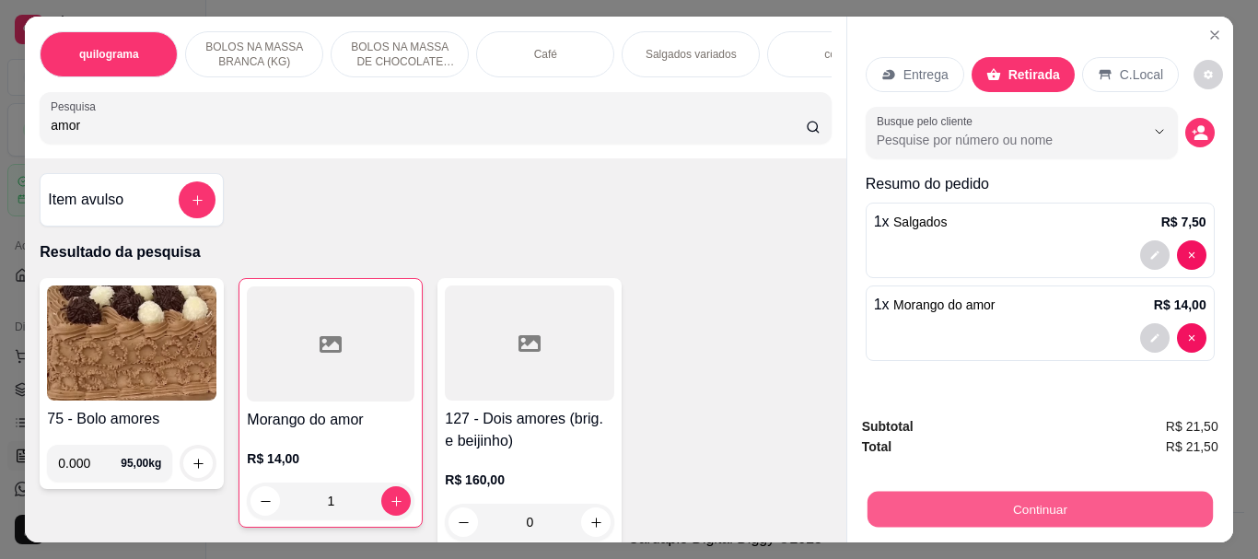
click at [1008, 501] on button "Continuar" at bounding box center [1039, 509] width 345 height 36
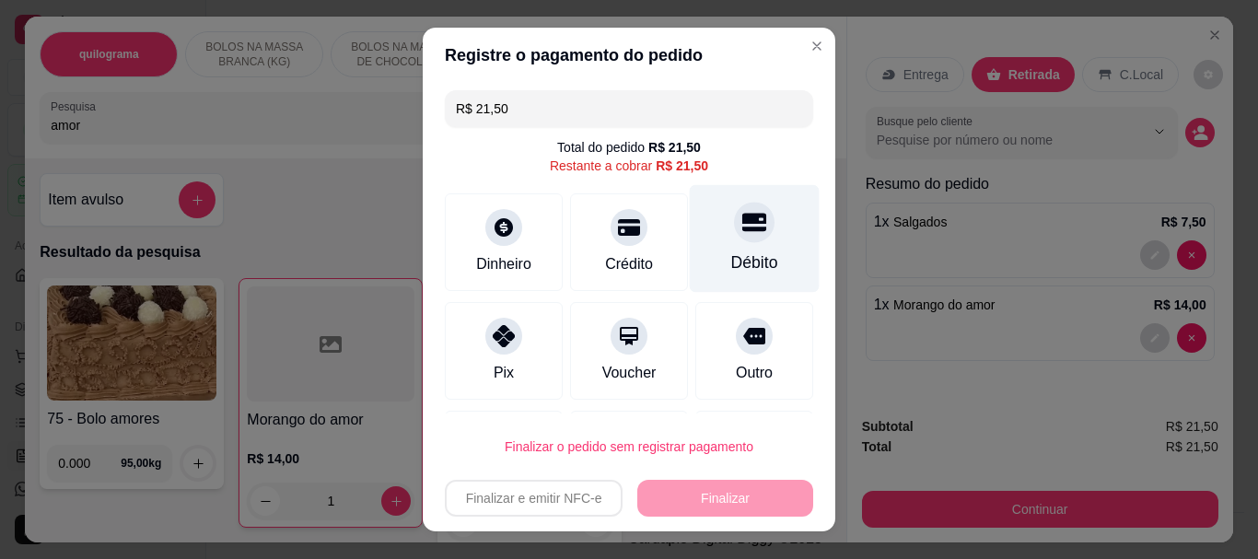
click at [731, 258] on div "Débito" at bounding box center [754, 264] width 47 height 24
type input "R$ 0,00"
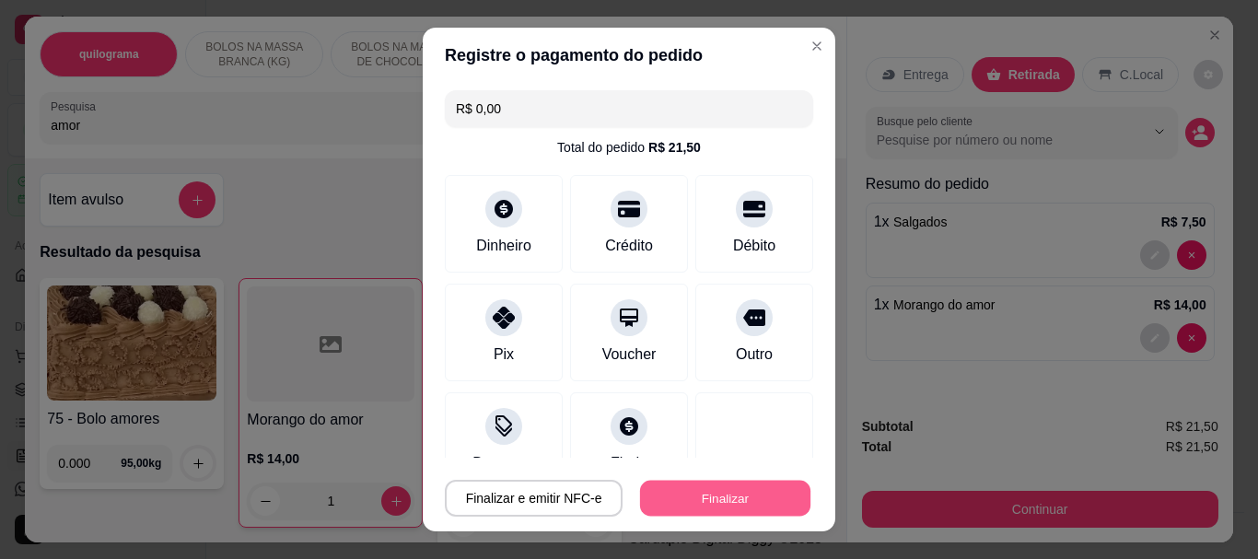
click at [695, 487] on button "Finalizar" at bounding box center [725, 498] width 170 height 36
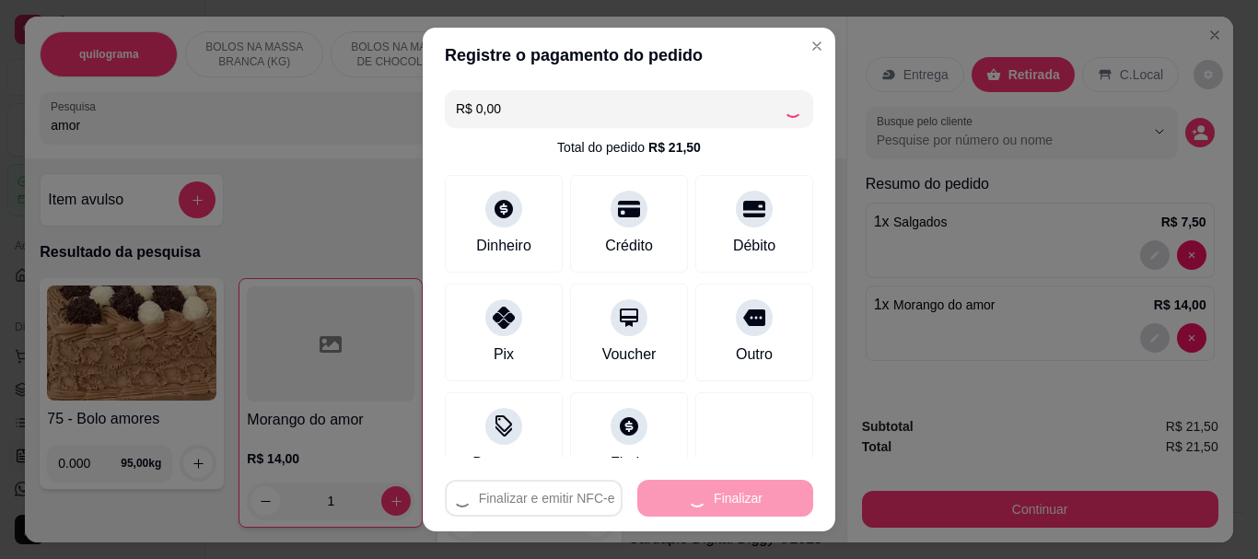
type input "0"
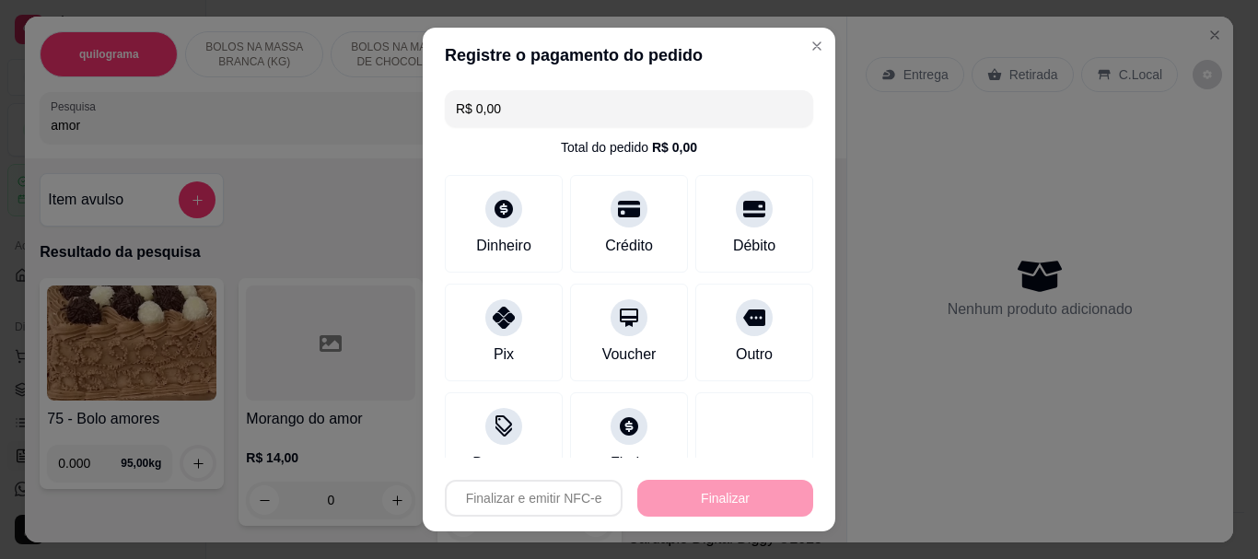
type input "-R$ 21,50"
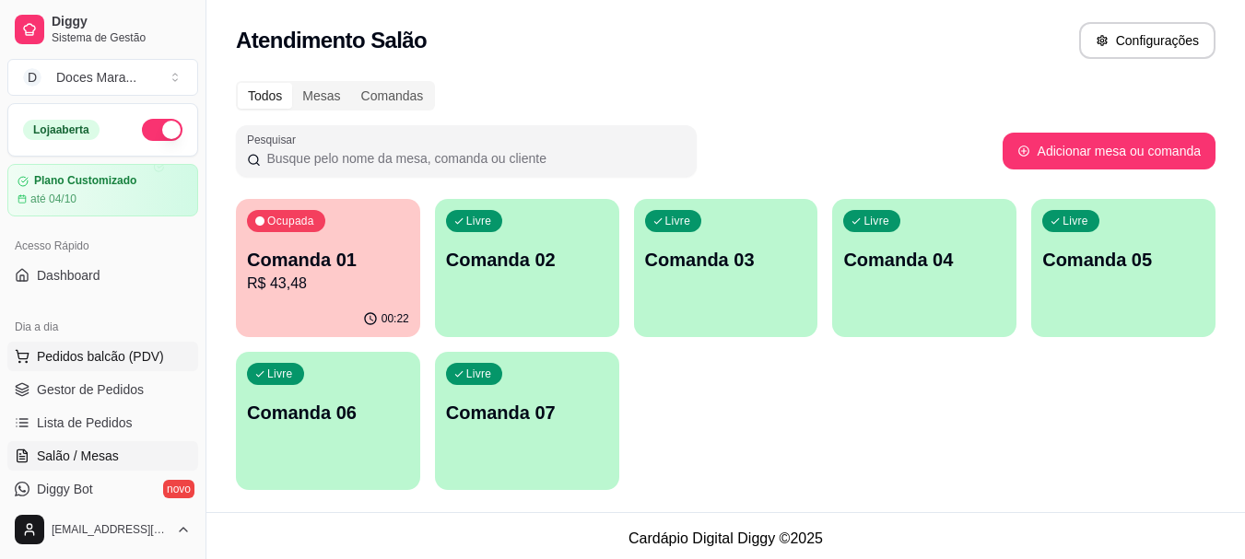
click at [101, 357] on span "Pedidos balcão (PDV)" at bounding box center [100, 356] width 127 height 18
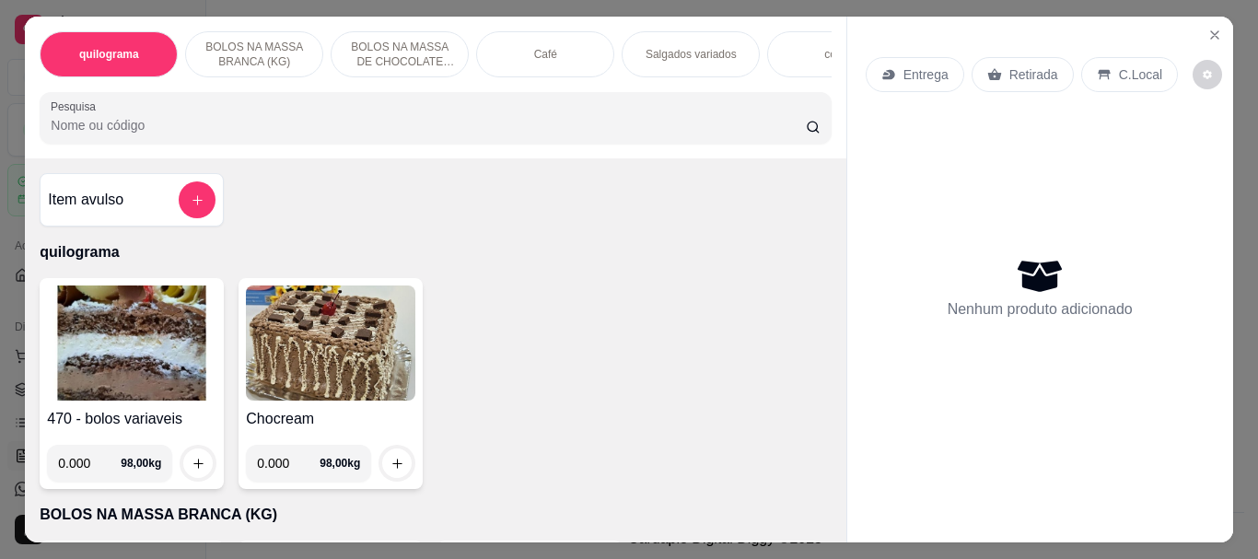
click at [129, 350] on img at bounding box center [132, 343] width 170 height 115
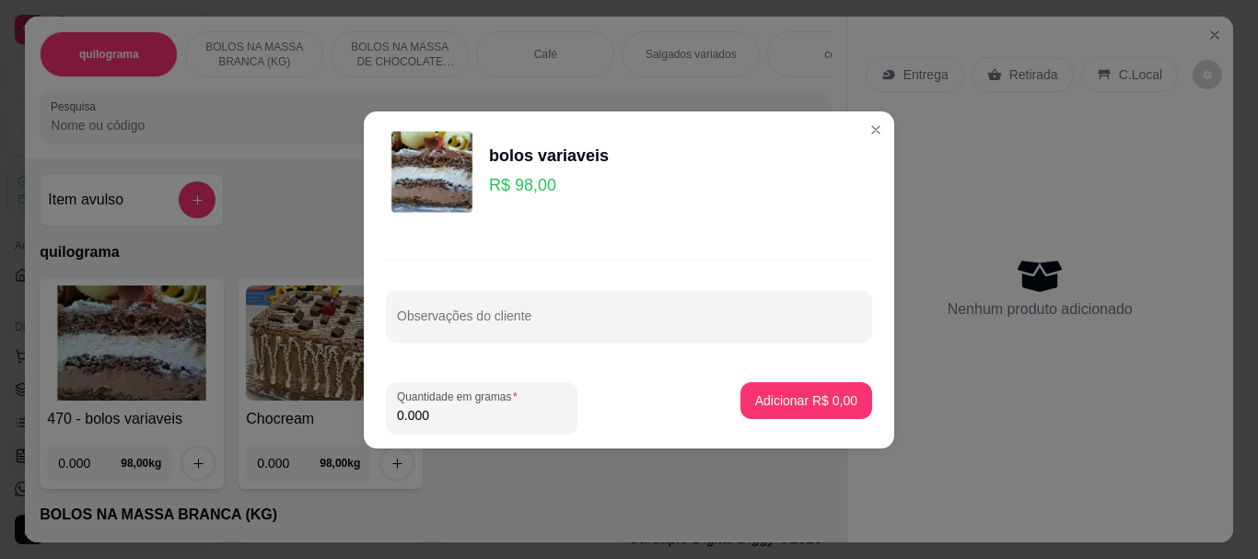
click at [447, 406] on input "0.000" at bounding box center [482, 415] width 170 height 18
type input "0.070"
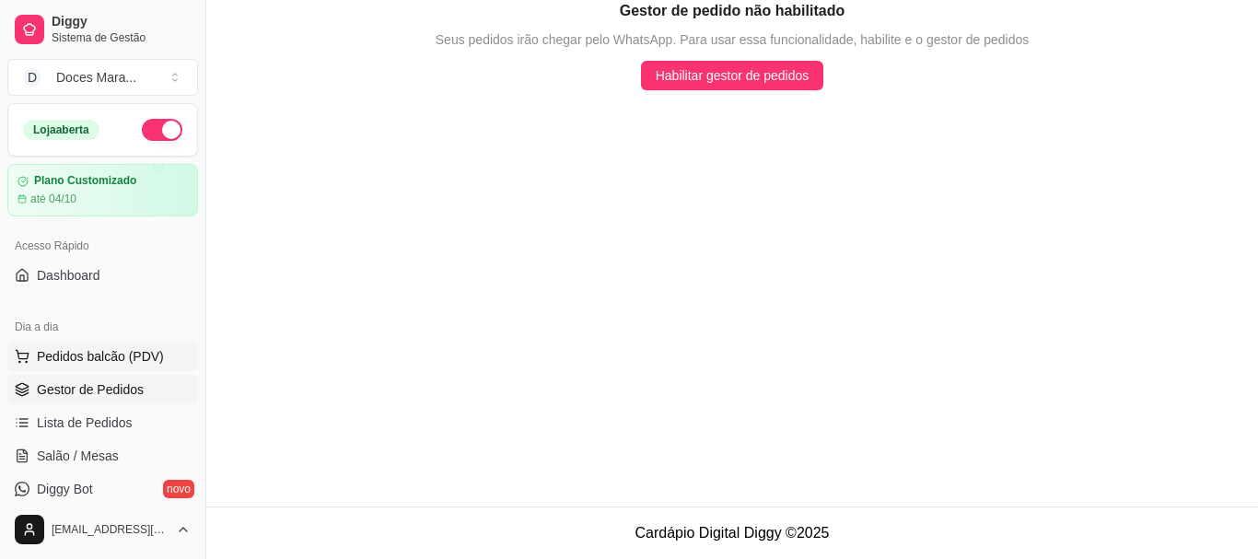
click at [106, 354] on span "Pedidos balcão (PDV)" at bounding box center [100, 356] width 127 height 18
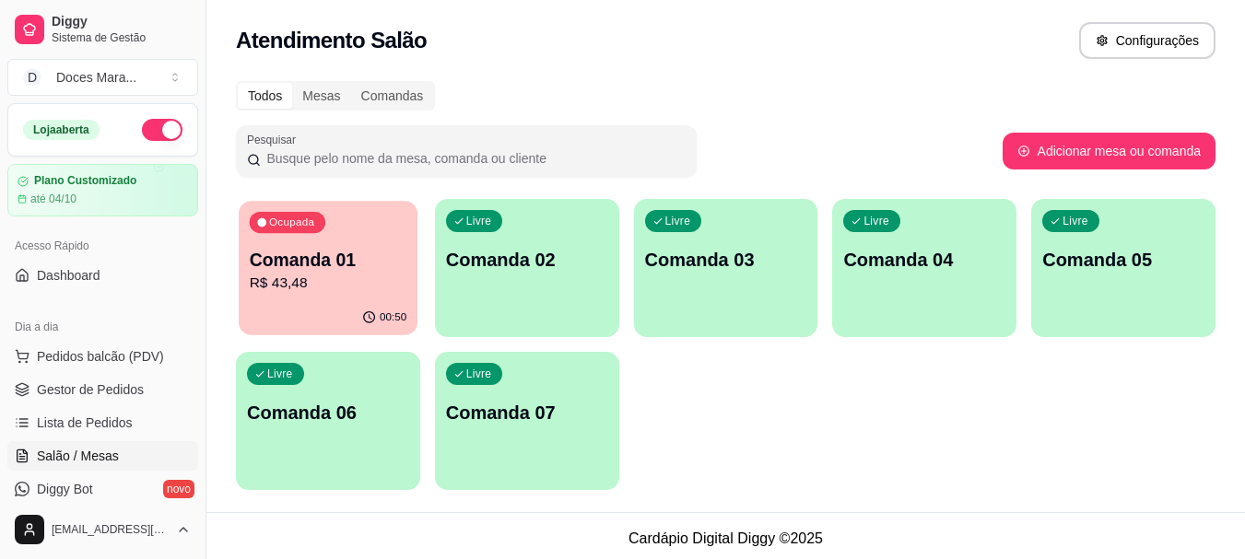
click at [341, 312] on div "00:50" at bounding box center [328, 317] width 179 height 35
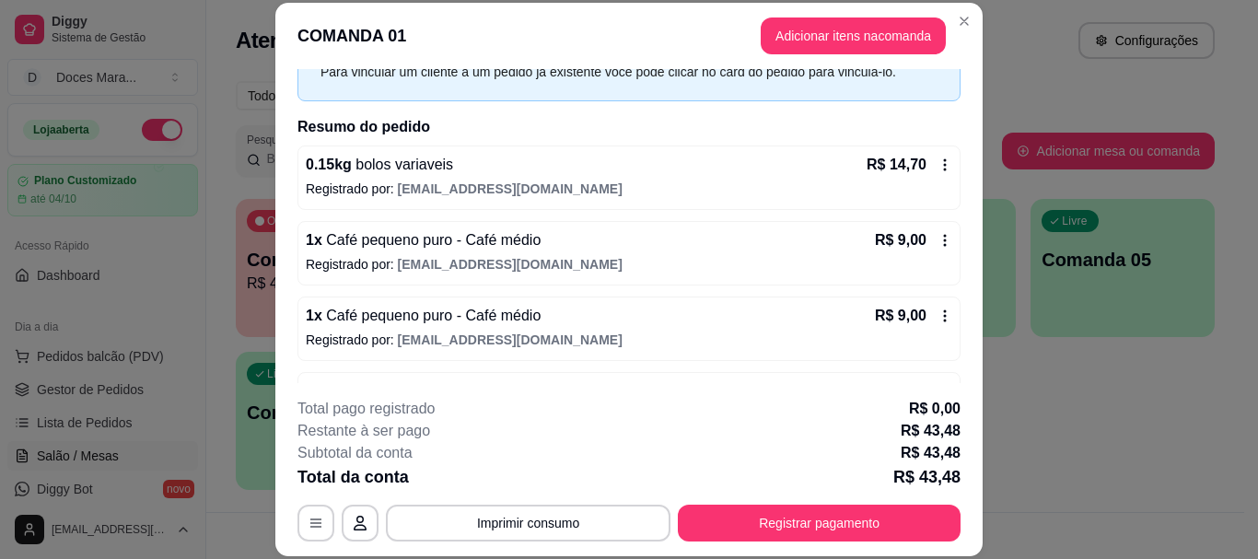
scroll to position [96, 0]
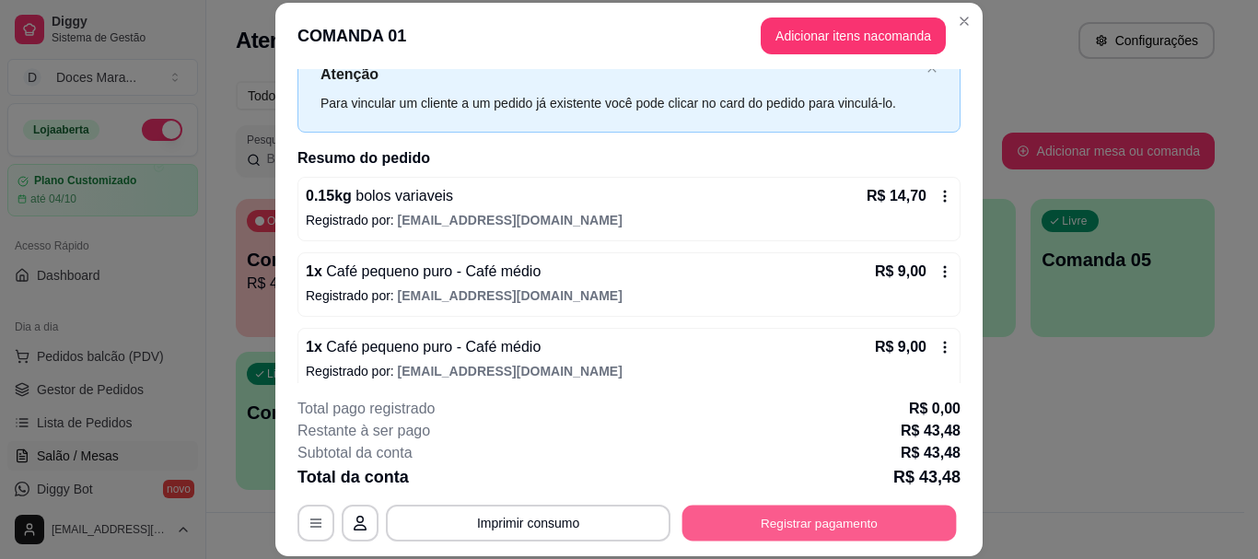
click at [766, 516] on button "Registrar pagamento" at bounding box center [820, 524] width 275 height 36
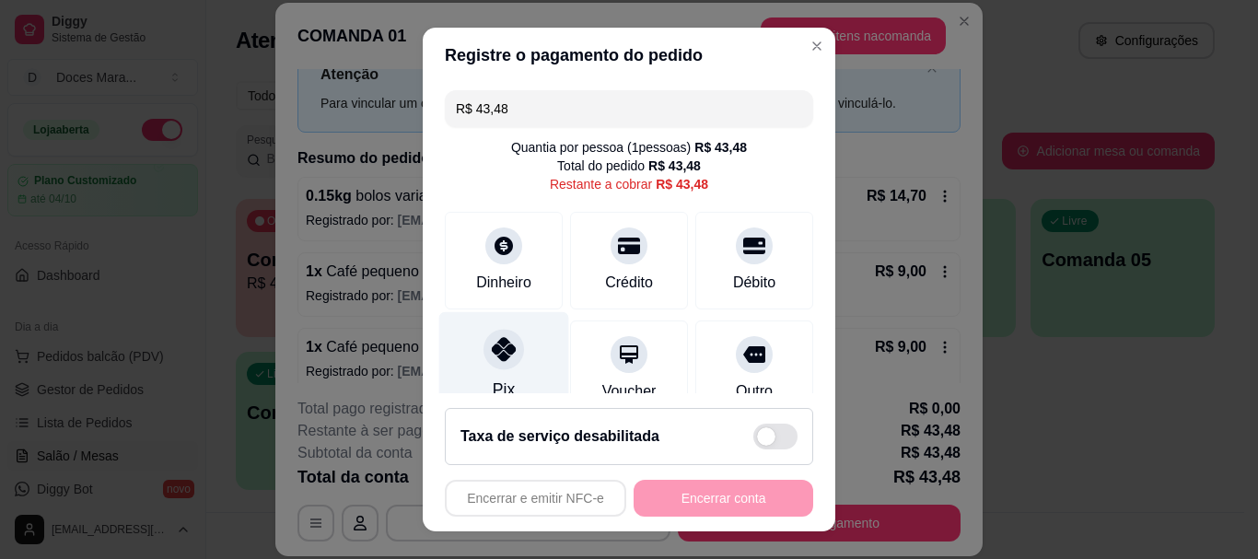
click at [492, 354] on icon at bounding box center [504, 350] width 24 height 24
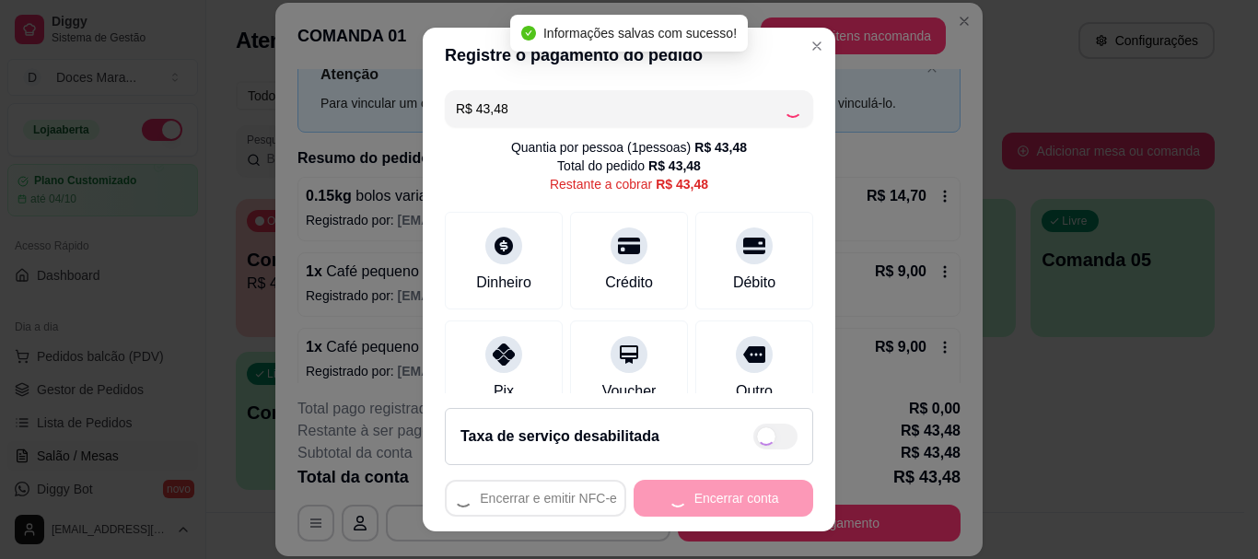
type input "R$ 0,00"
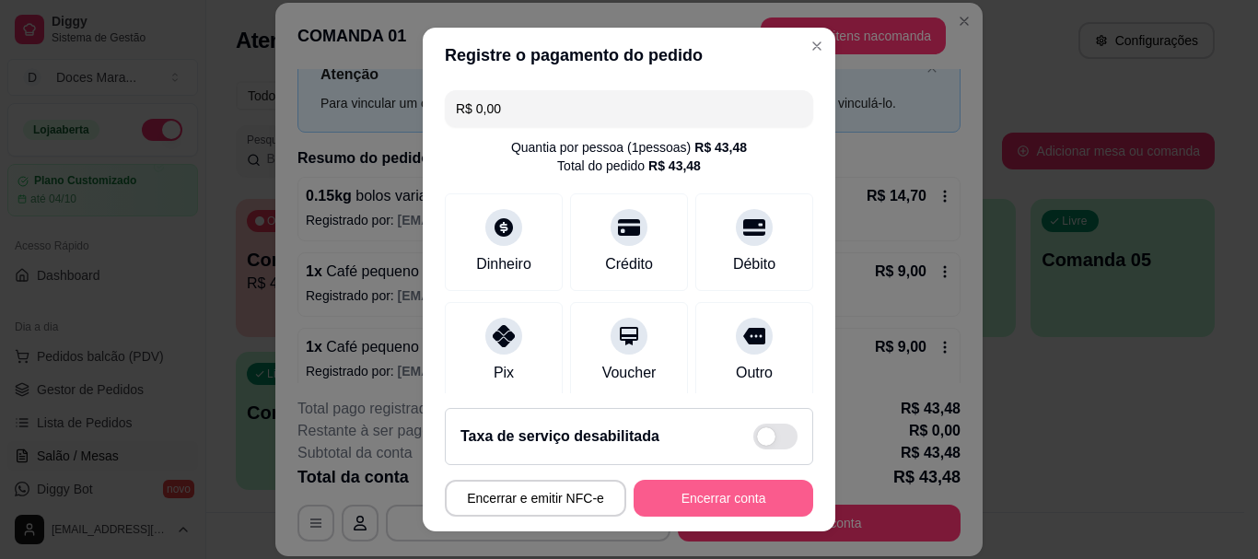
click at [701, 494] on button "Encerrar conta" at bounding box center [724, 498] width 180 height 37
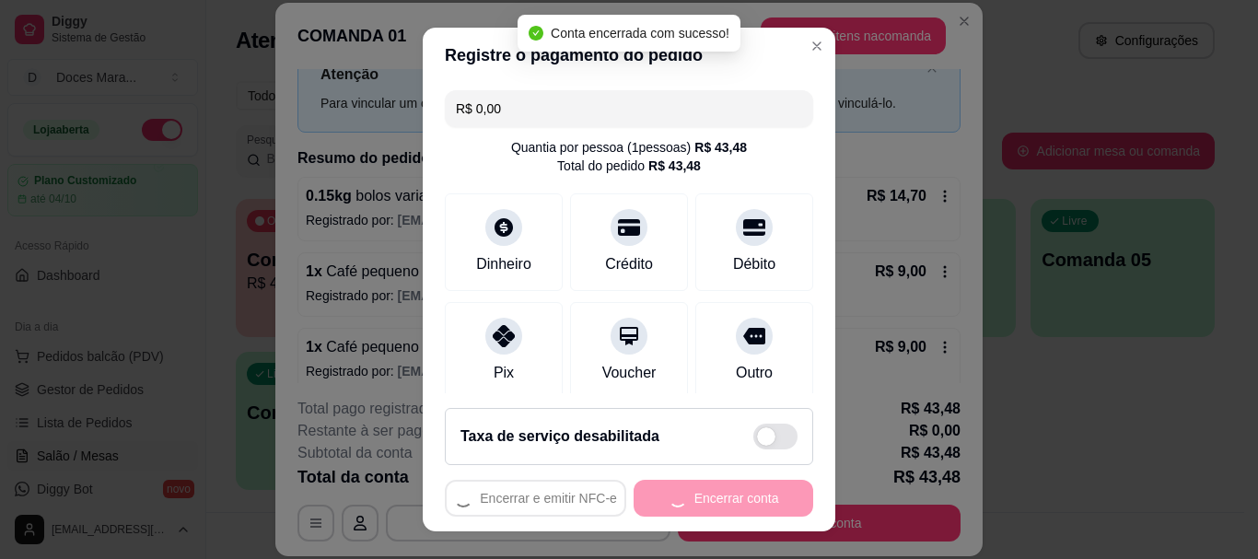
scroll to position [0, 0]
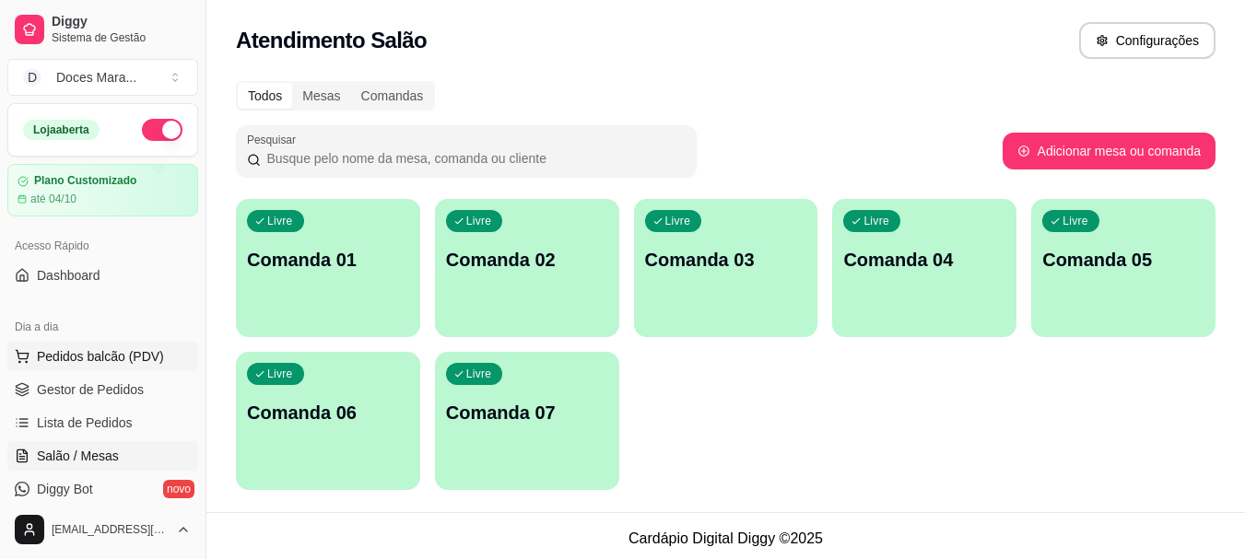
click at [77, 354] on span "Pedidos balcão (PDV)" at bounding box center [100, 356] width 127 height 18
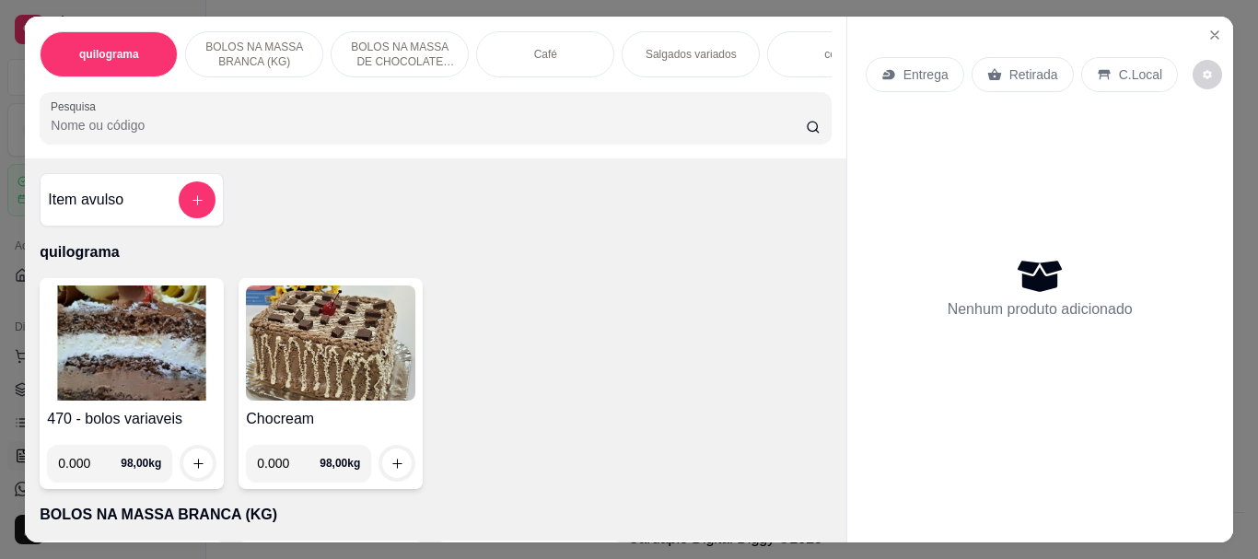
click at [98, 336] on img at bounding box center [132, 343] width 170 height 115
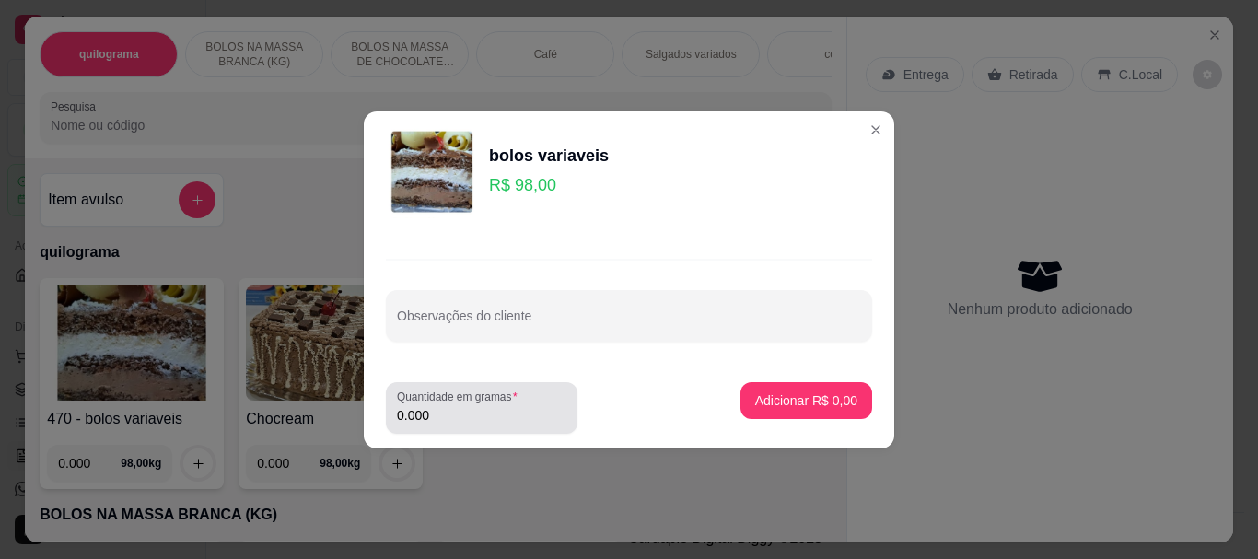
click at [447, 421] on input "0.000" at bounding box center [482, 415] width 170 height 18
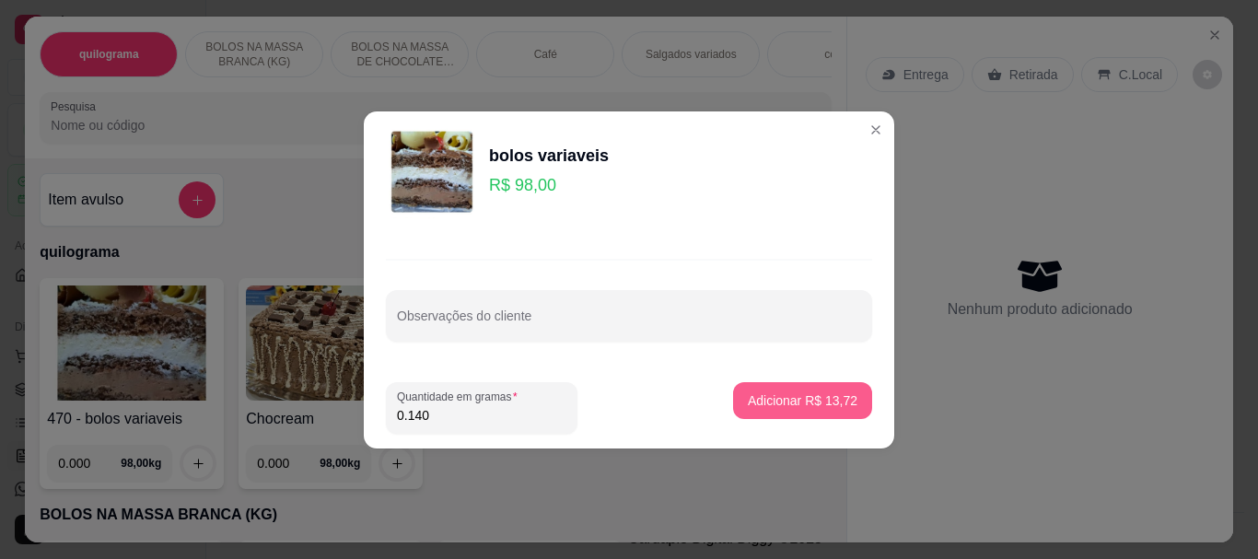
type input "0.140"
click at [785, 391] on button "Adicionar R$ 13,72" at bounding box center [802, 400] width 135 height 36
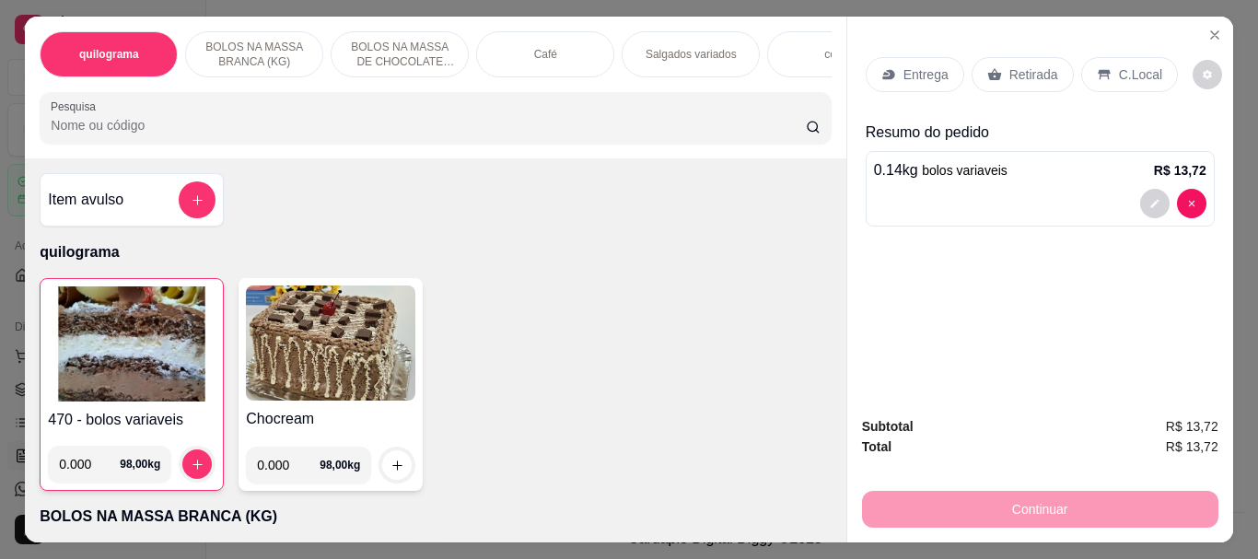
click at [545, 47] on p "Café" at bounding box center [545, 54] width 23 height 15
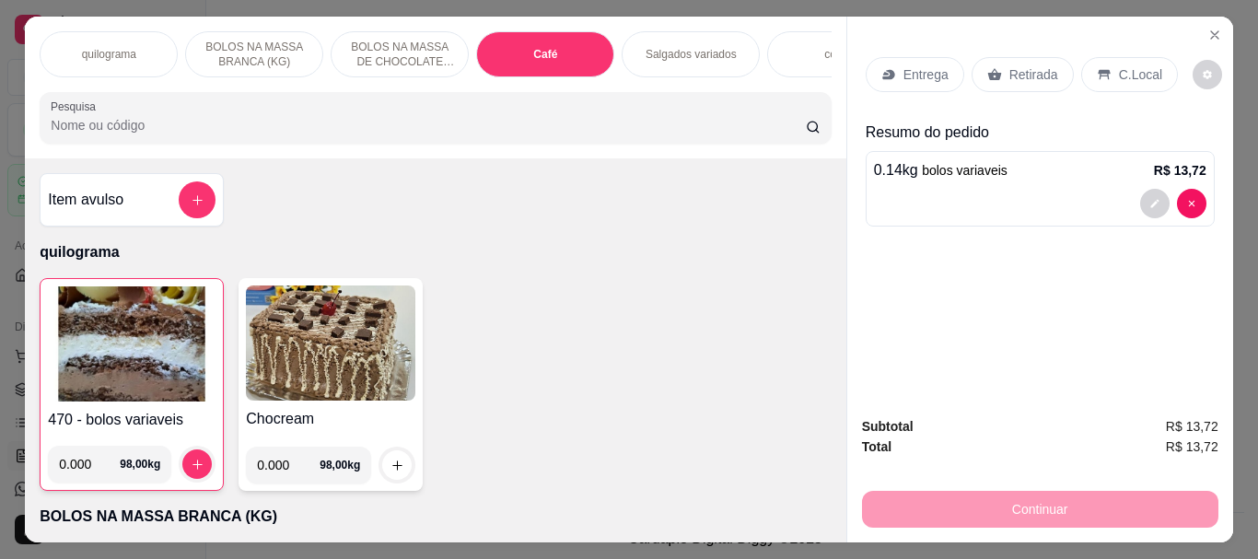
scroll to position [49, 0]
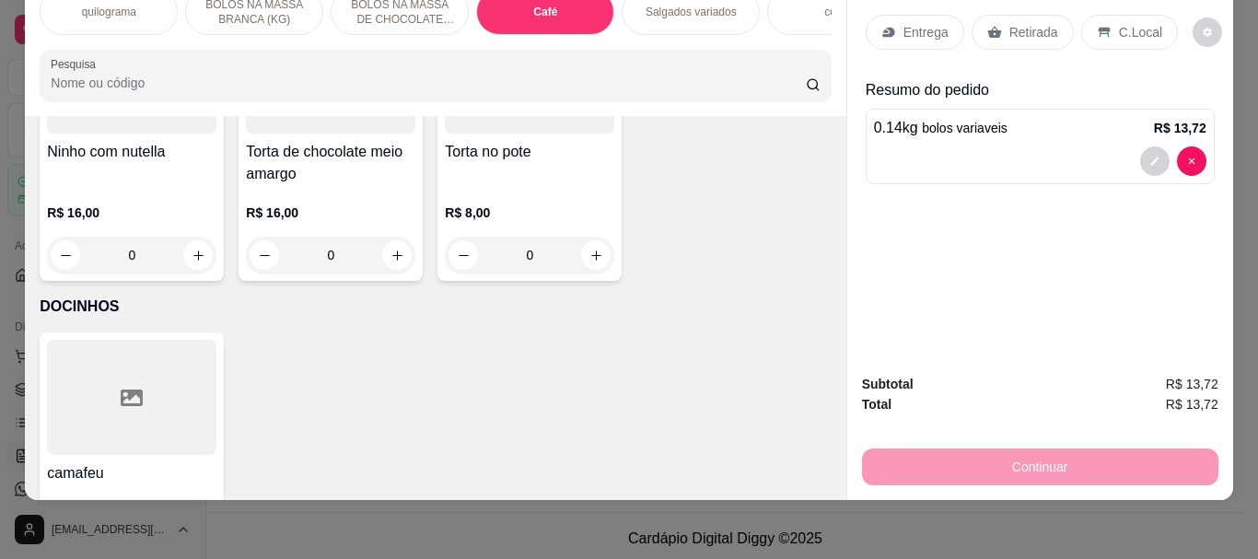
click at [108, 88] on input "Pesquisa" at bounding box center [428, 83] width 755 height 18
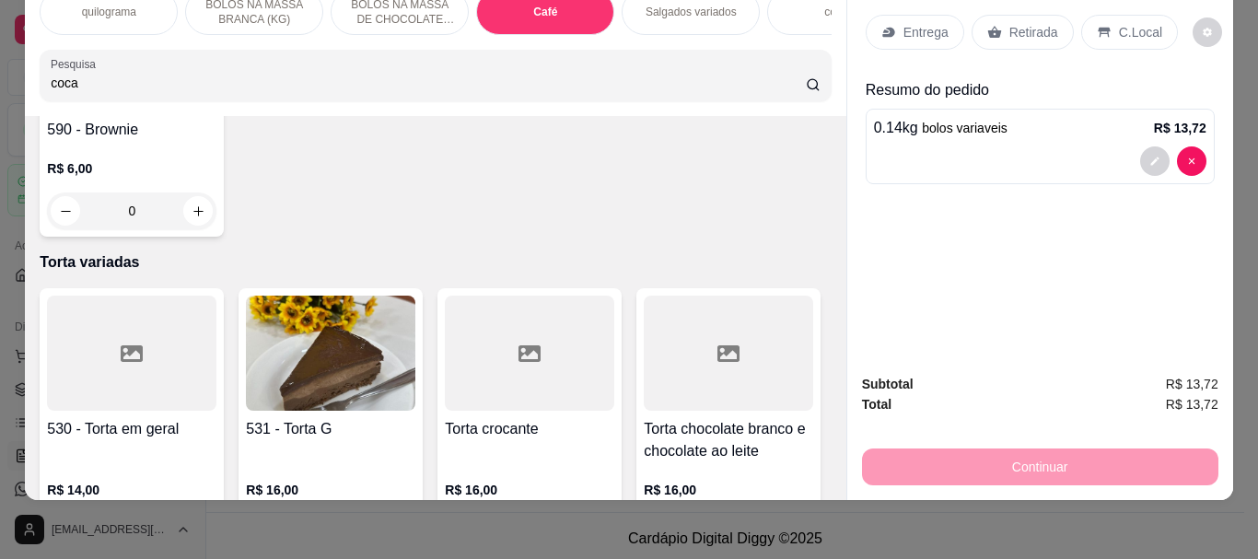
scroll to position [7090, 0]
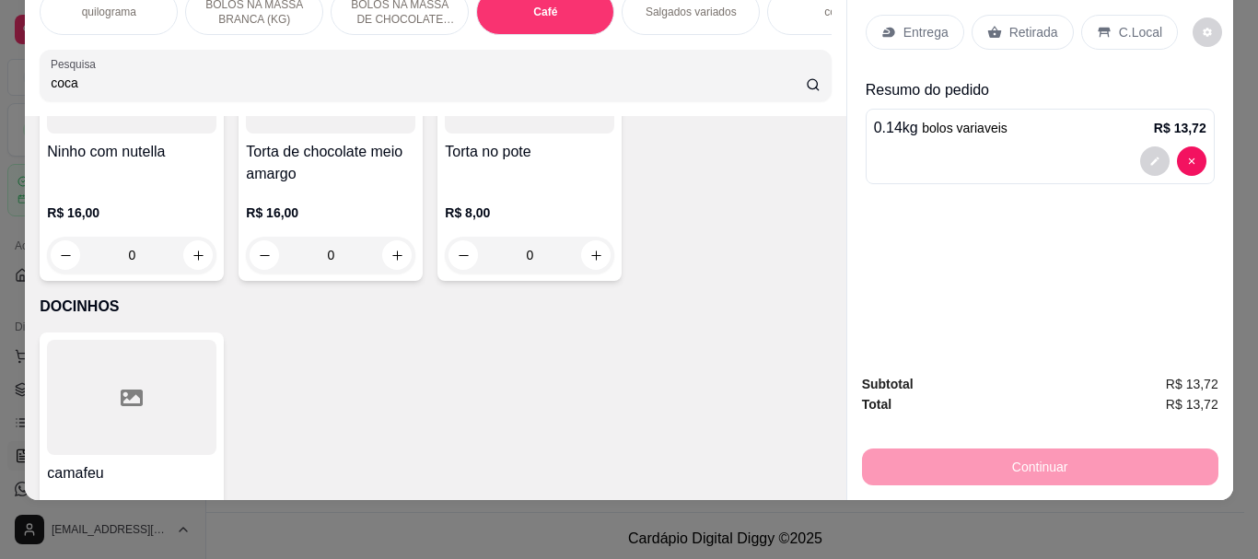
type input "coca"
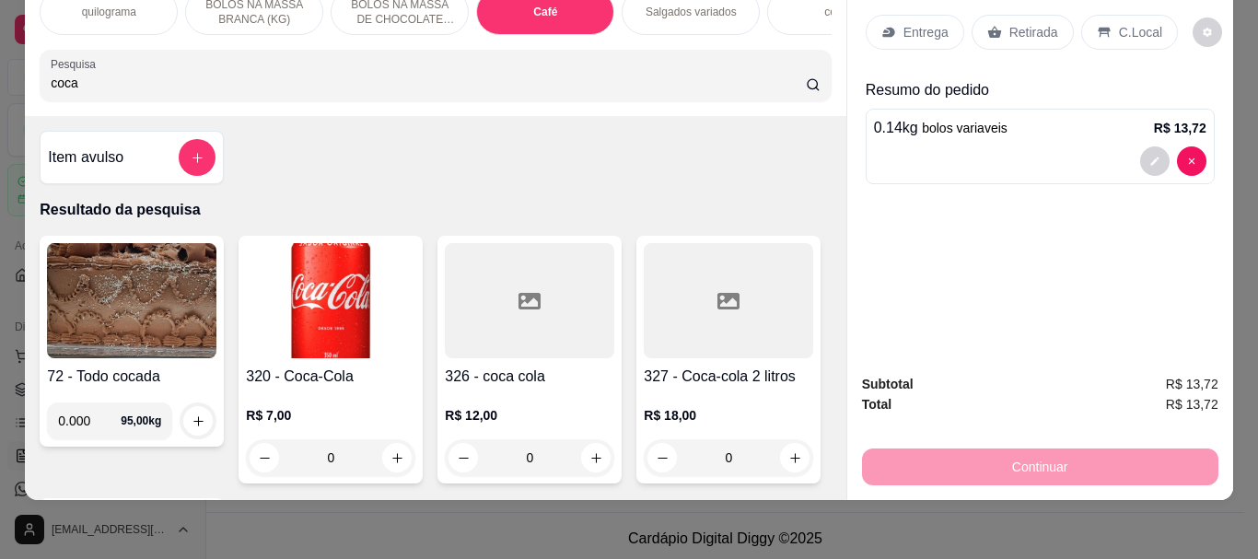
click at [358, 296] on img at bounding box center [331, 300] width 170 height 115
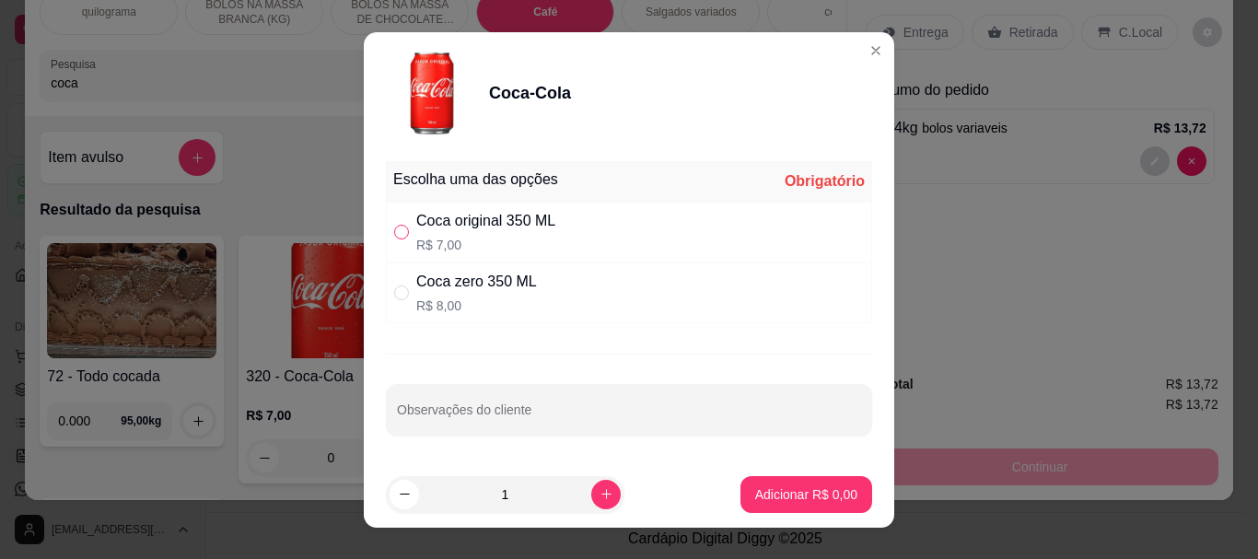
click at [394, 235] on input "" at bounding box center [401, 232] width 15 height 15
radio input "true"
click at [769, 488] on p "Adicionar R$ 7,00" at bounding box center [806, 494] width 102 height 18
type input "1"
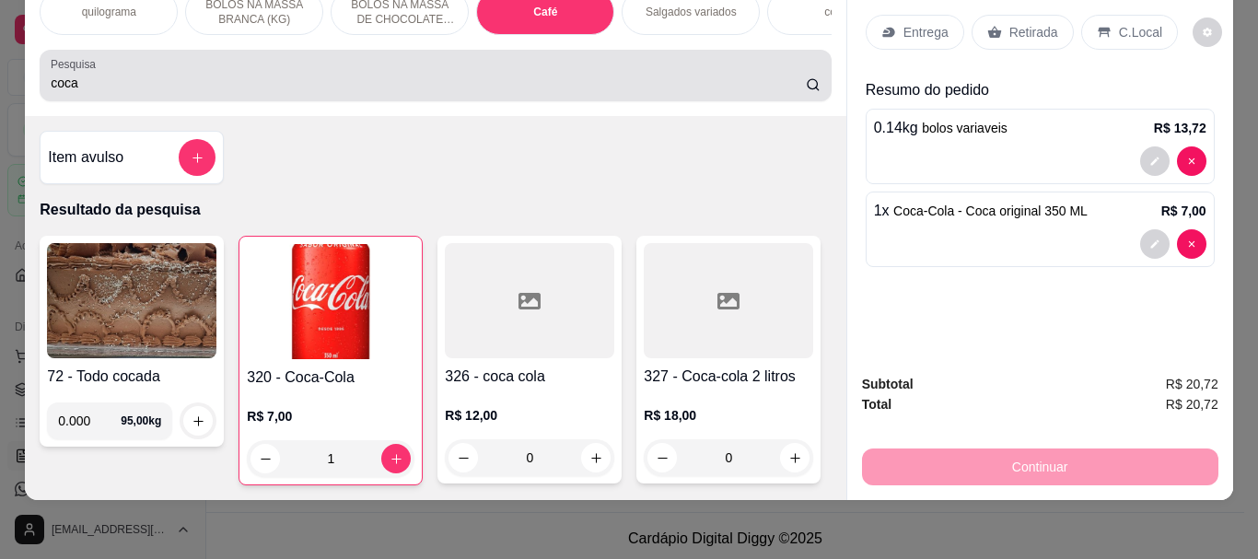
click at [123, 88] on input "coca" at bounding box center [428, 83] width 755 height 18
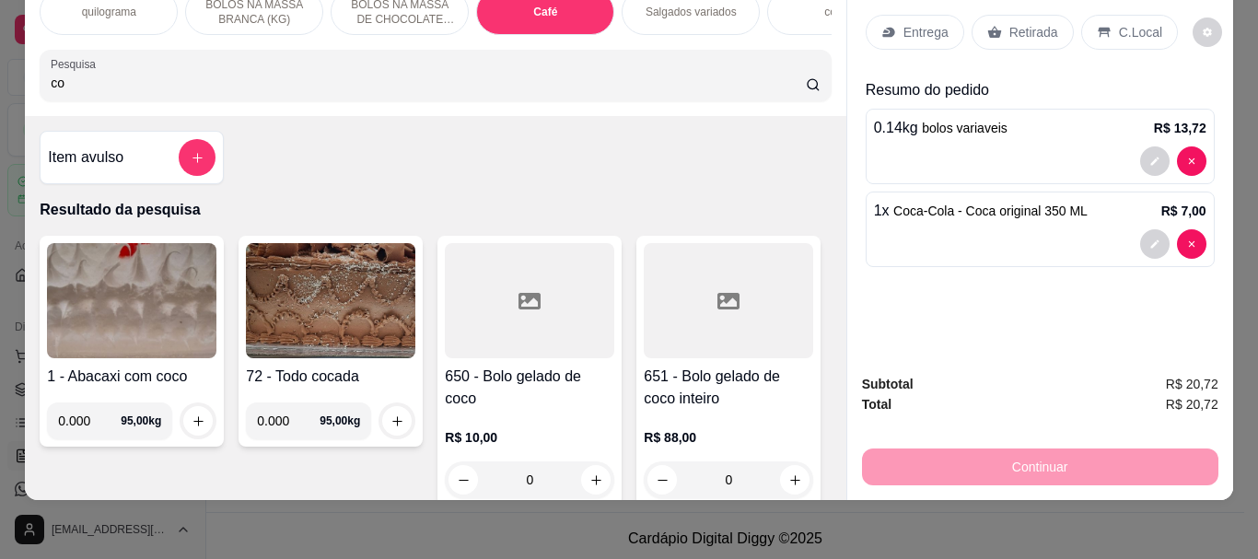
type input "c"
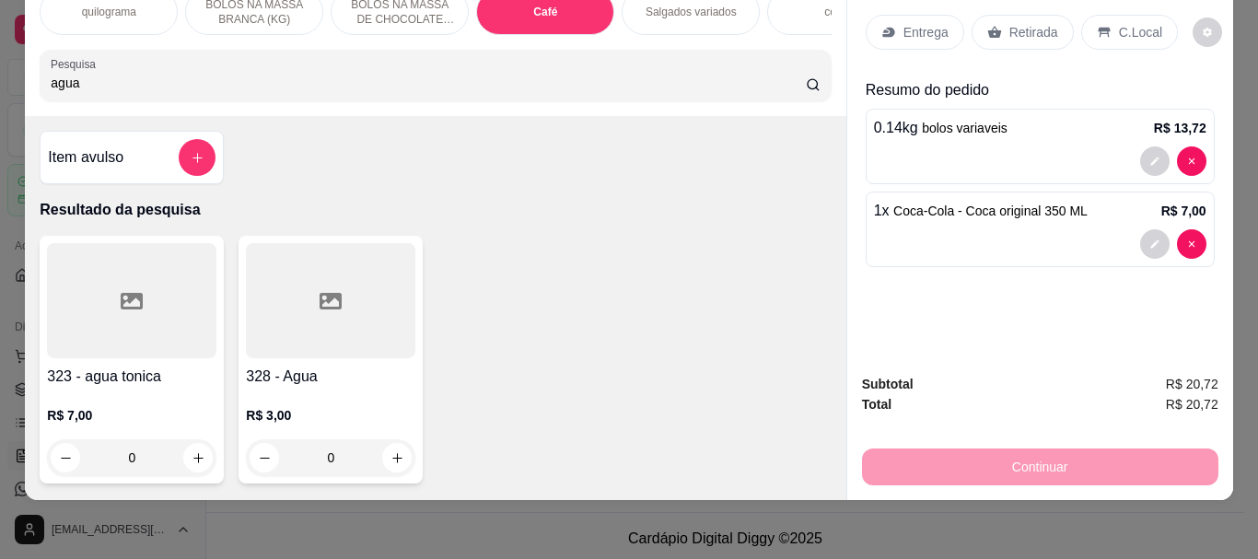
type input "agua"
click at [345, 306] on div at bounding box center [331, 300] width 170 height 115
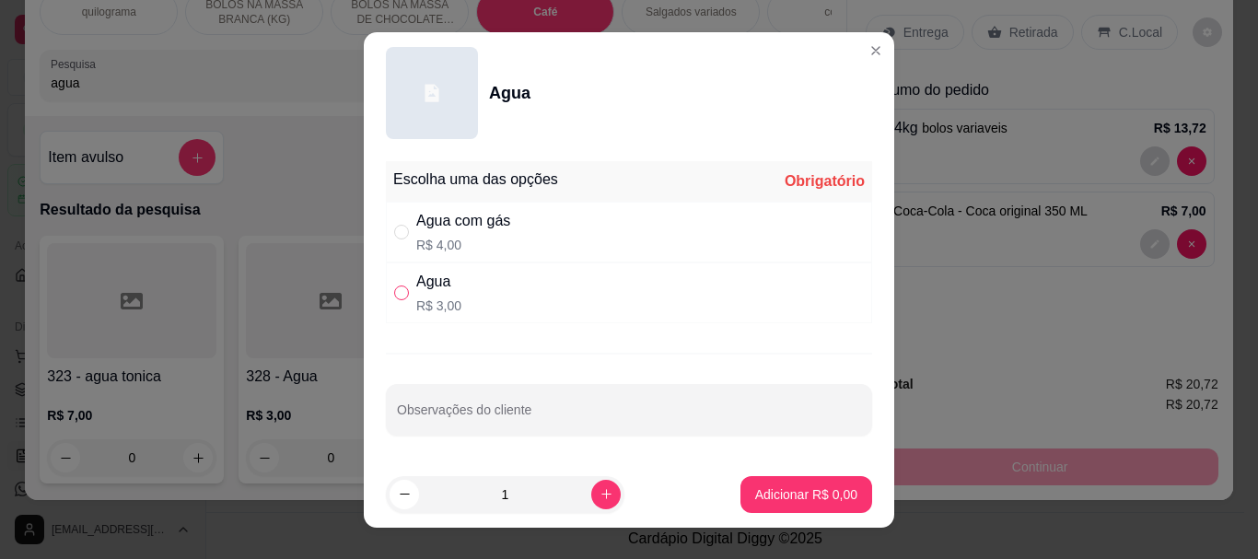
click at [395, 296] on input "" at bounding box center [401, 293] width 15 height 15
radio input "true"
click at [791, 481] on button "Adicionar R$ 3,00" at bounding box center [807, 494] width 132 height 37
type input "1"
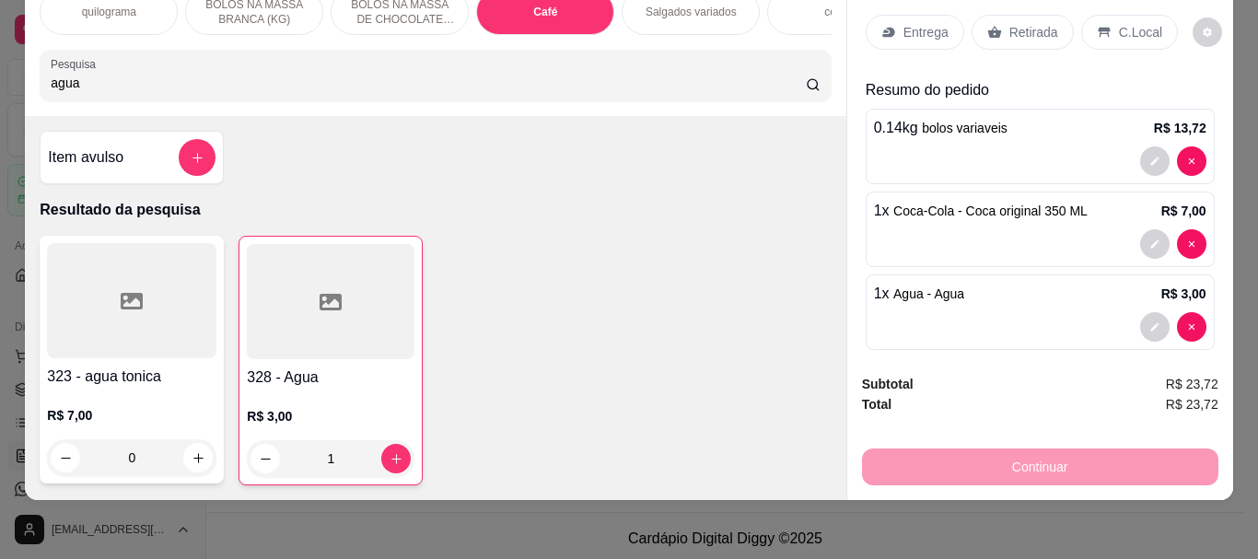
click at [130, 86] on input "agua" at bounding box center [428, 83] width 755 height 18
type input "a"
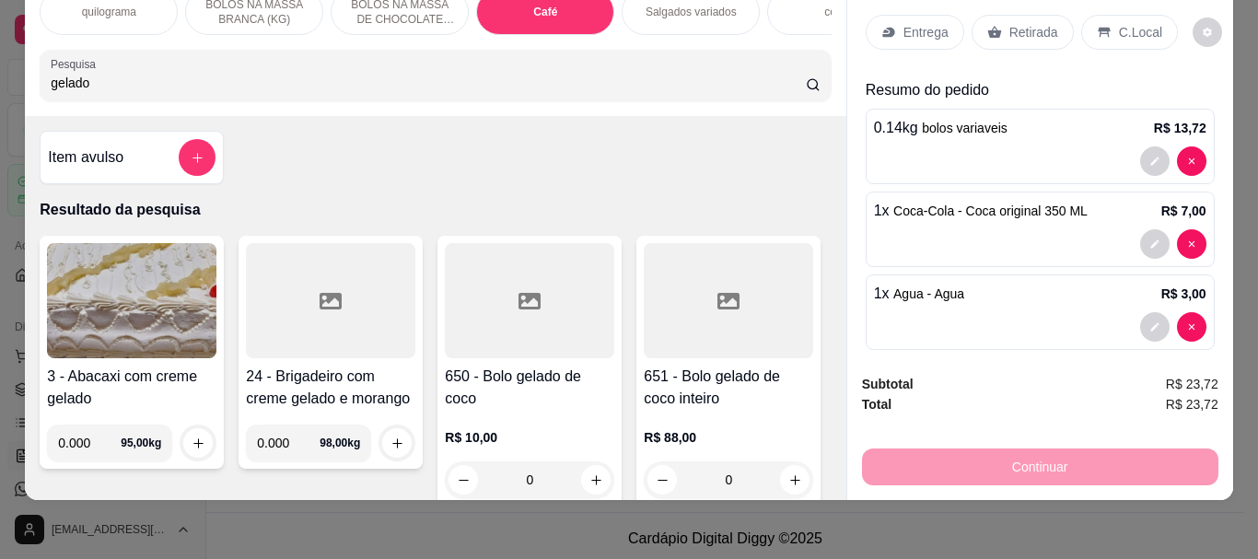
type input "gelado"
click at [539, 335] on div at bounding box center [530, 300] width 170 height 115
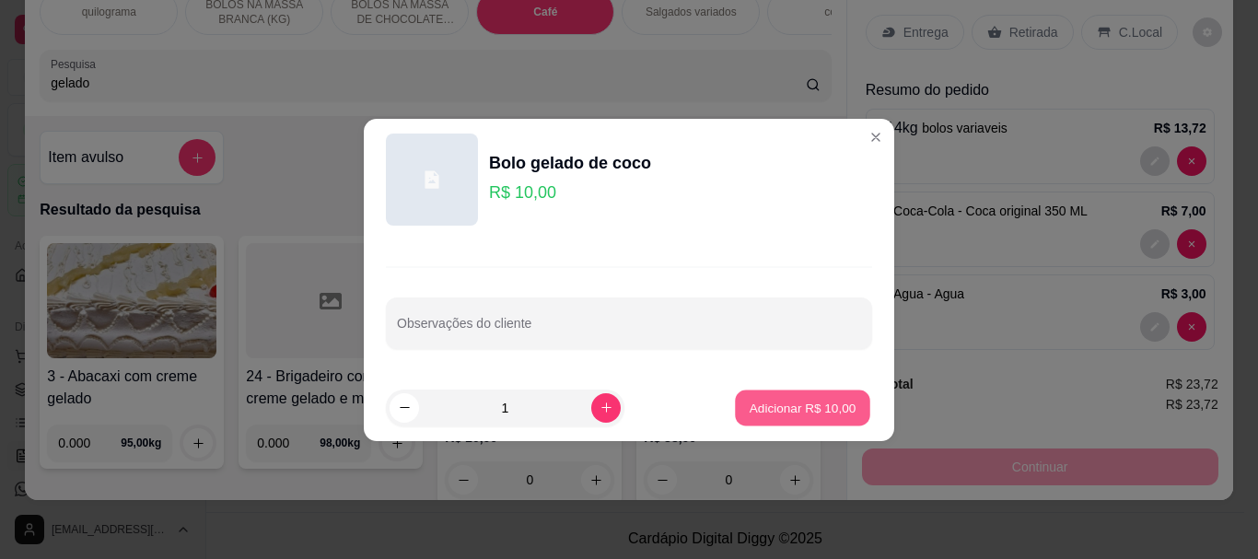
click at [814, 414] on p "Adicionar R$ 10,00" at bounding box center [803, 408] width 107 height 18
type input "1"
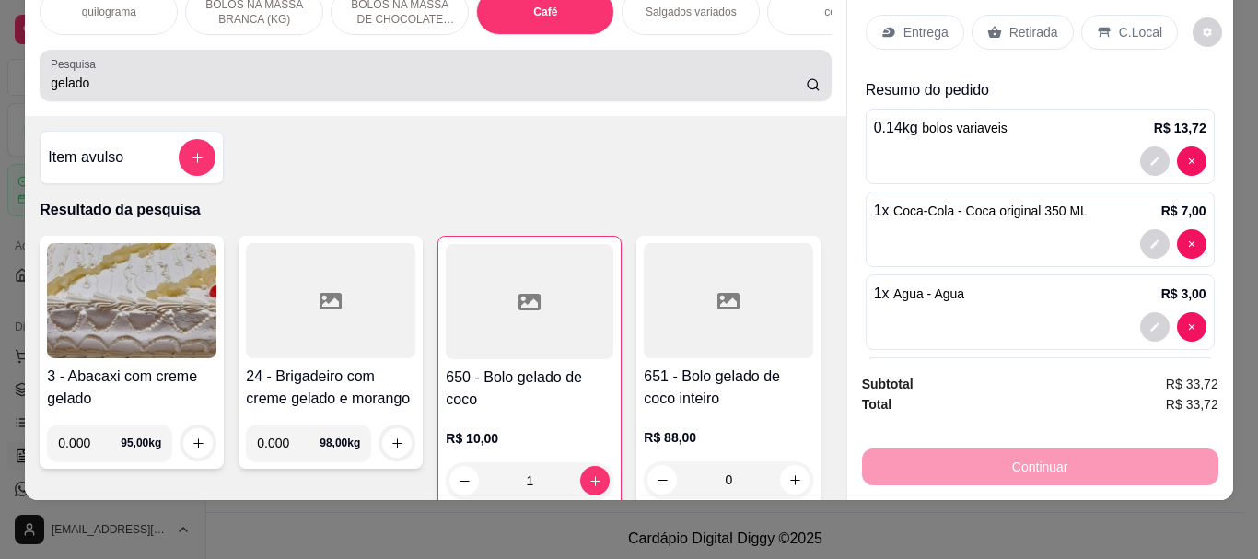
click at [145, 88] on input "gelado" at bounding box center [428, 83] width 755 height 18
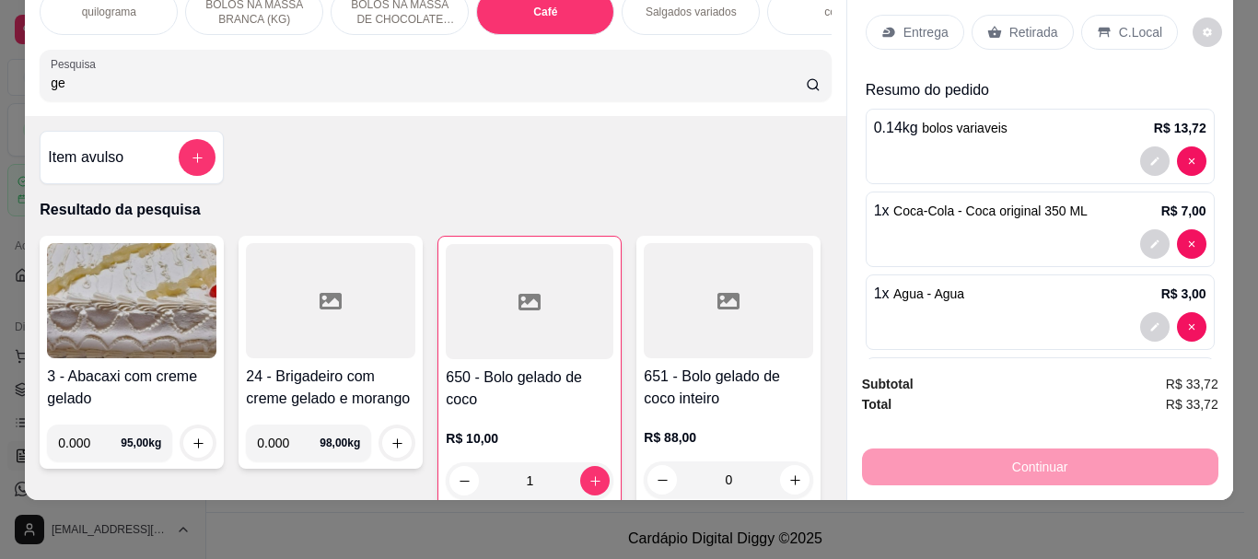
type input "g"
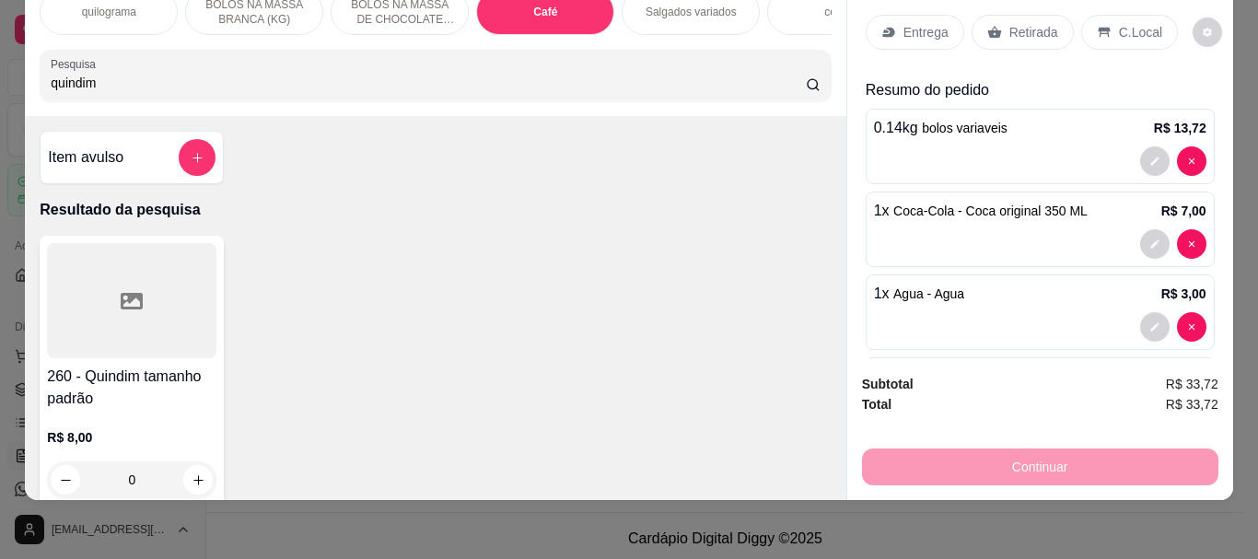
type input "quindim"
click at [107, 320] on div at bounding box center [132, 300] width 170 height 115
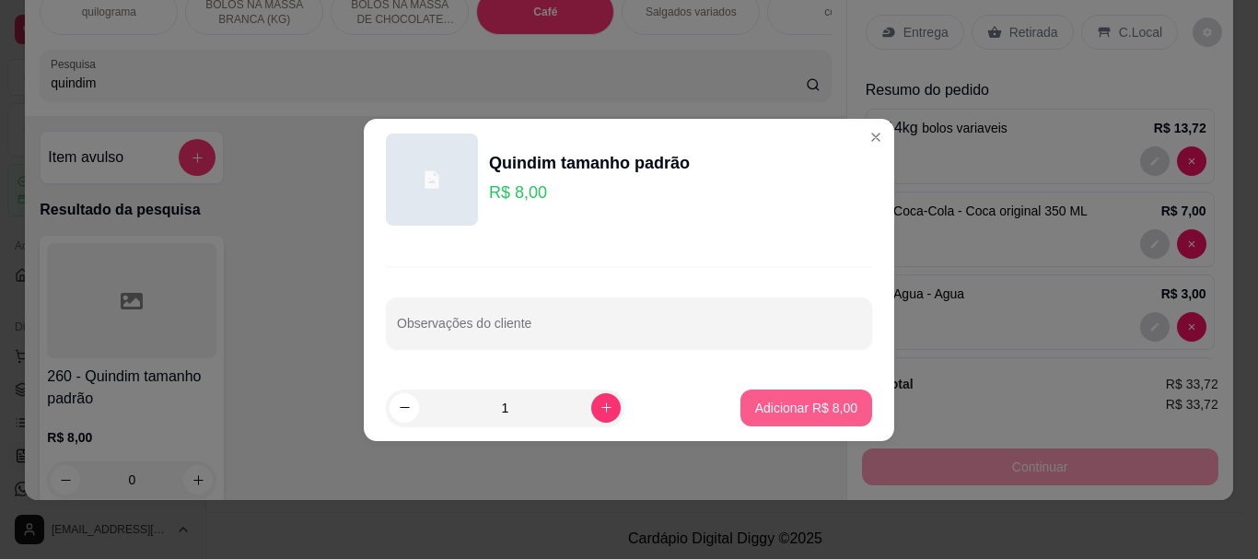
click at [760, 402] on p "Adicionar R$ 8,00" at bounding box center [806, 408] width 102 height 18
type input "1"
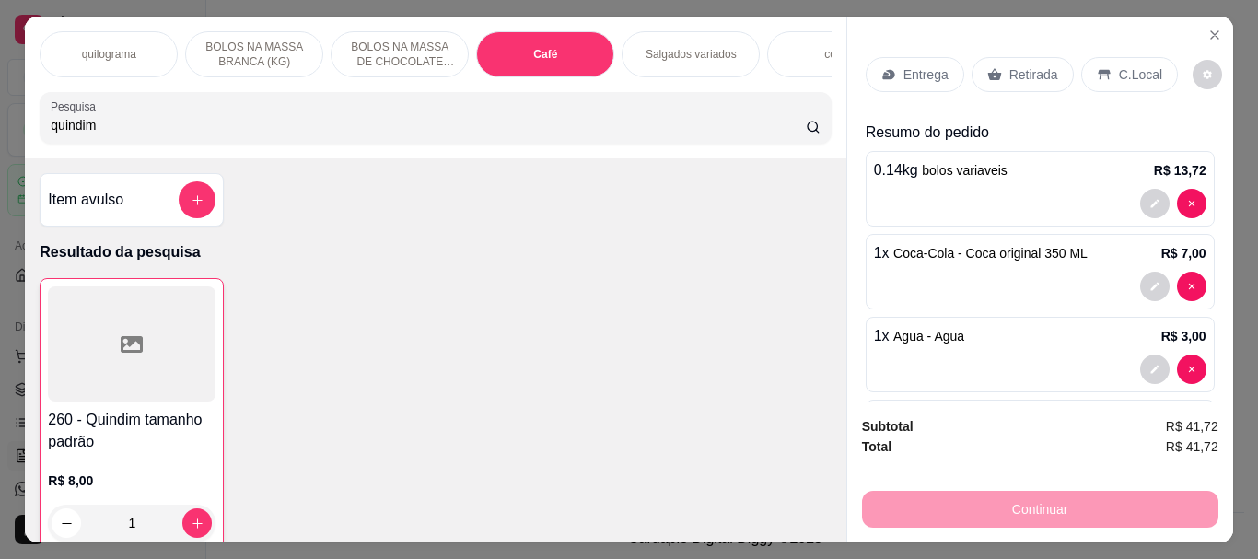
click at [1033, 69] on p "Retirada" at bounding box center [1034, 74] width 49 height 18
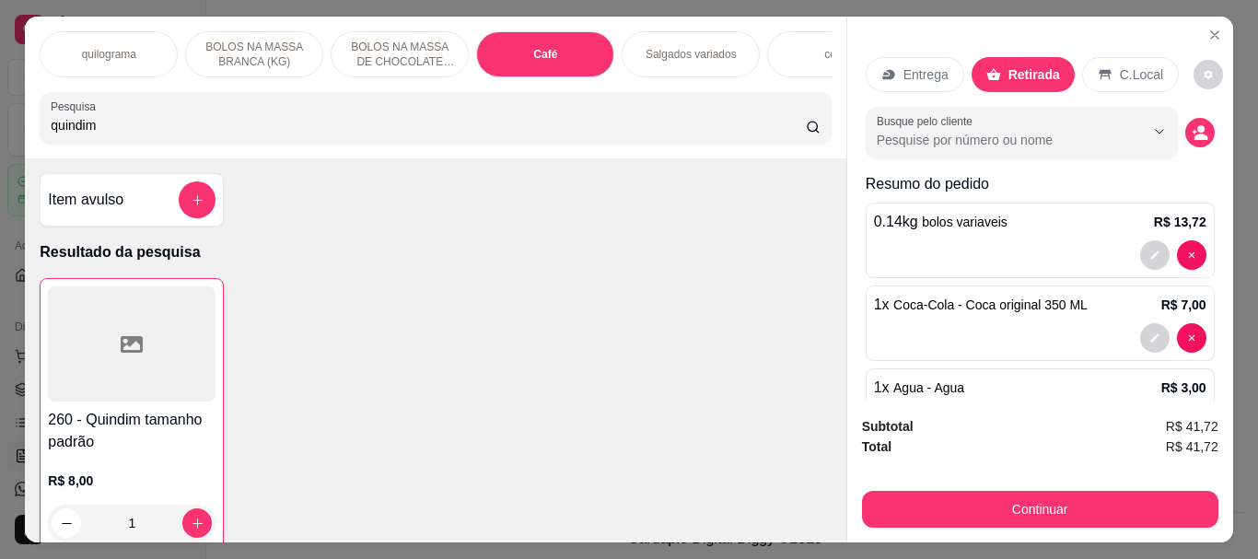
click at [1102, 74] on div "C.Local" at bounding box center [1130, 74] width 97 height 35
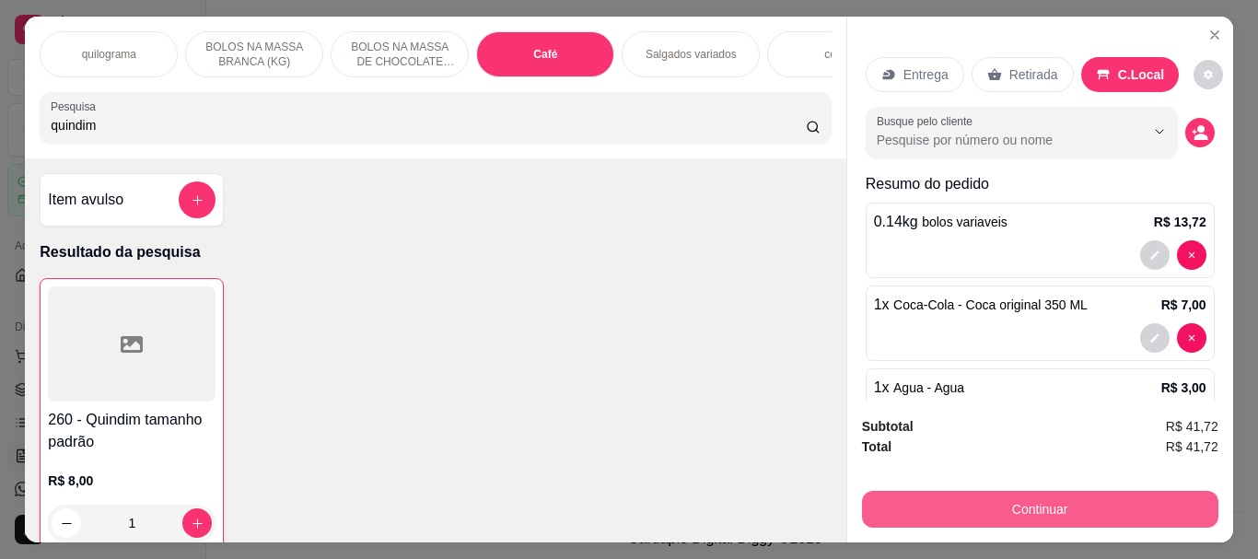
click at [1023, 505] on button "Continuar" at bounding box center [1040, 509] width 357 height 37
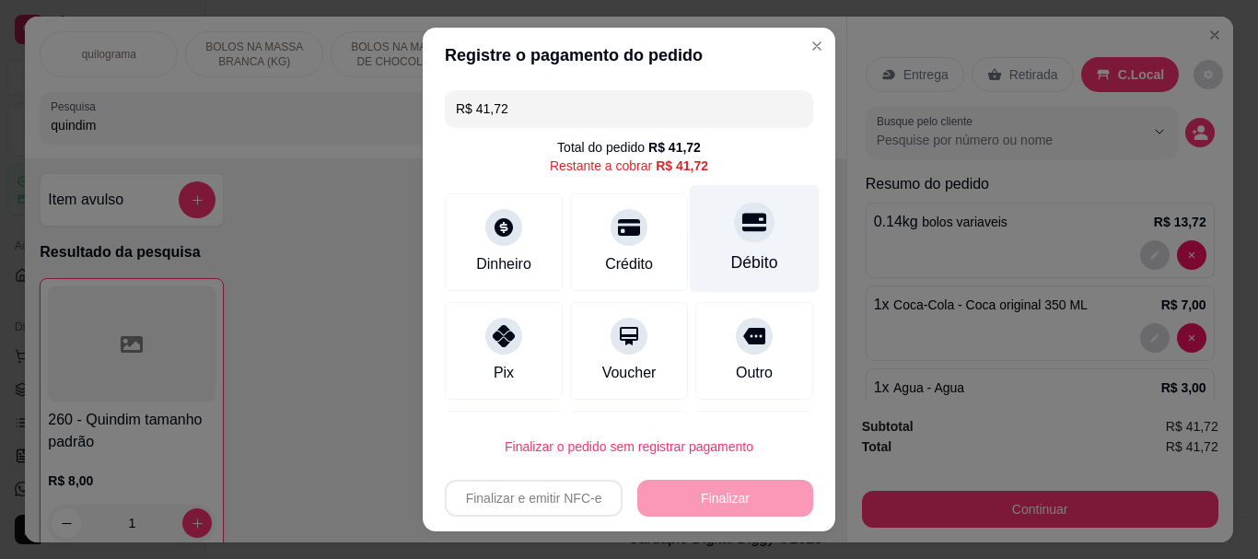
click at [731, 256] on div "Débito" at bounding box center [754, 264] width 47 height 24
type input "R$ 0,00"
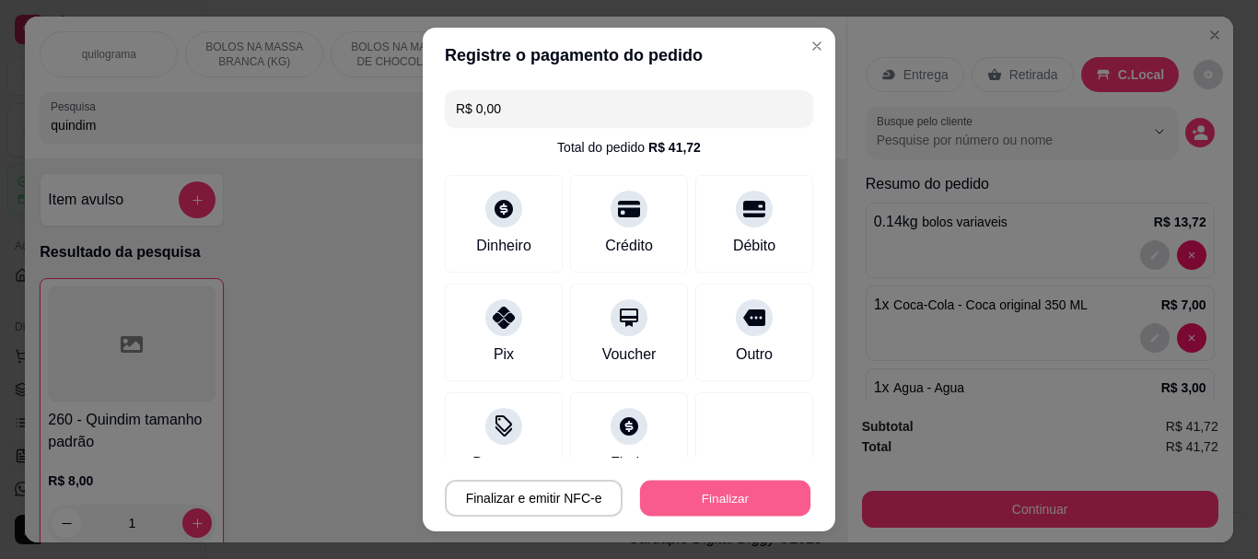
click at [683, 495] on button "Finalizar" at bounding box center [725, 498] width 170 height 36
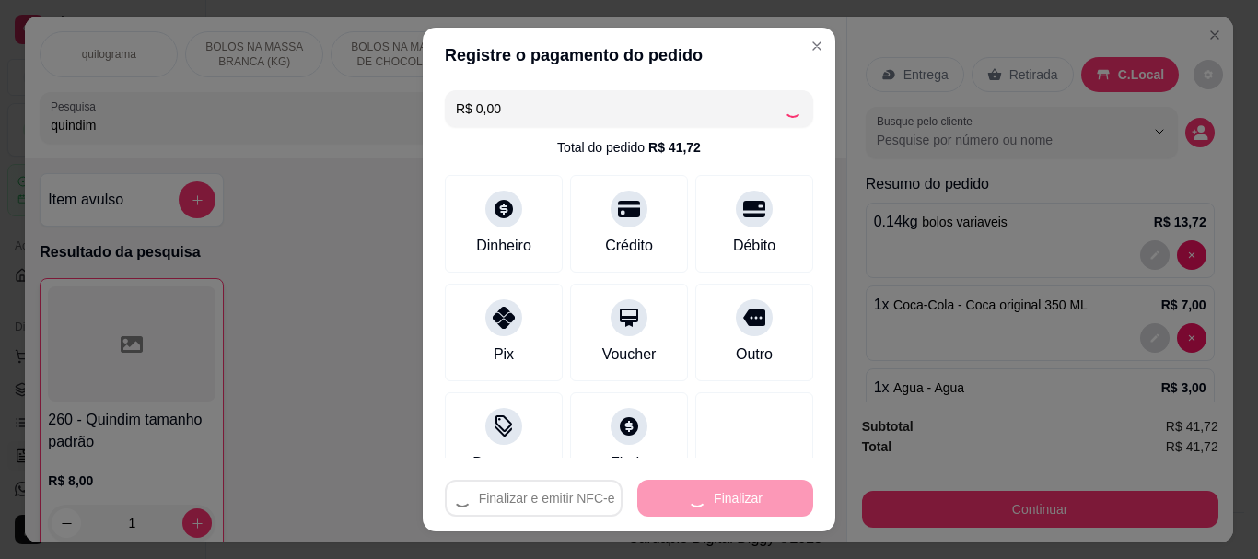
type input "0"
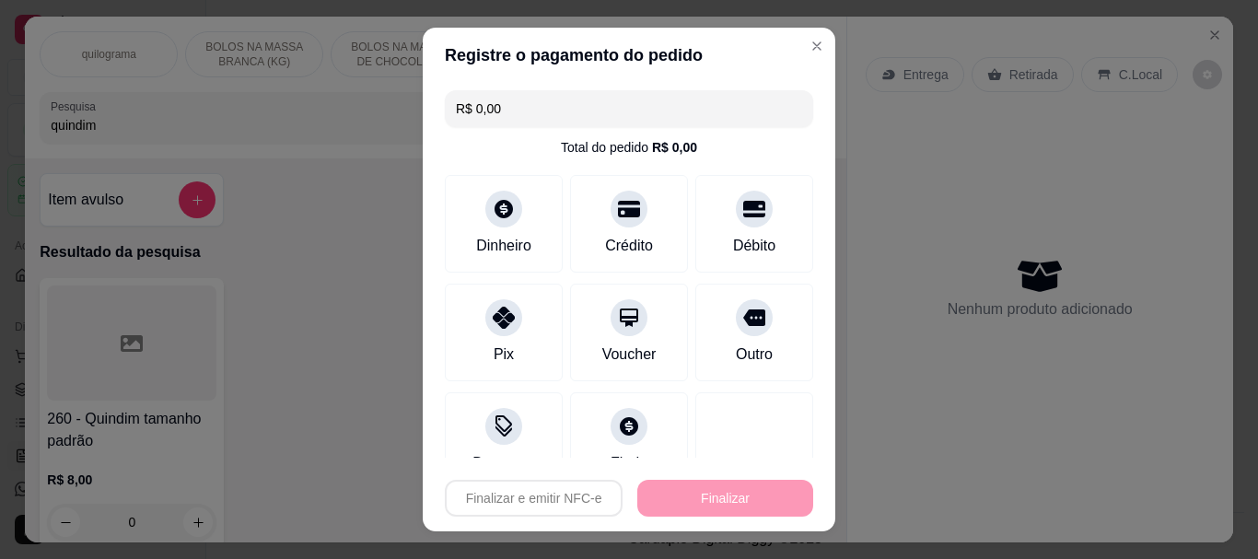
type input "-R$ 41,72"
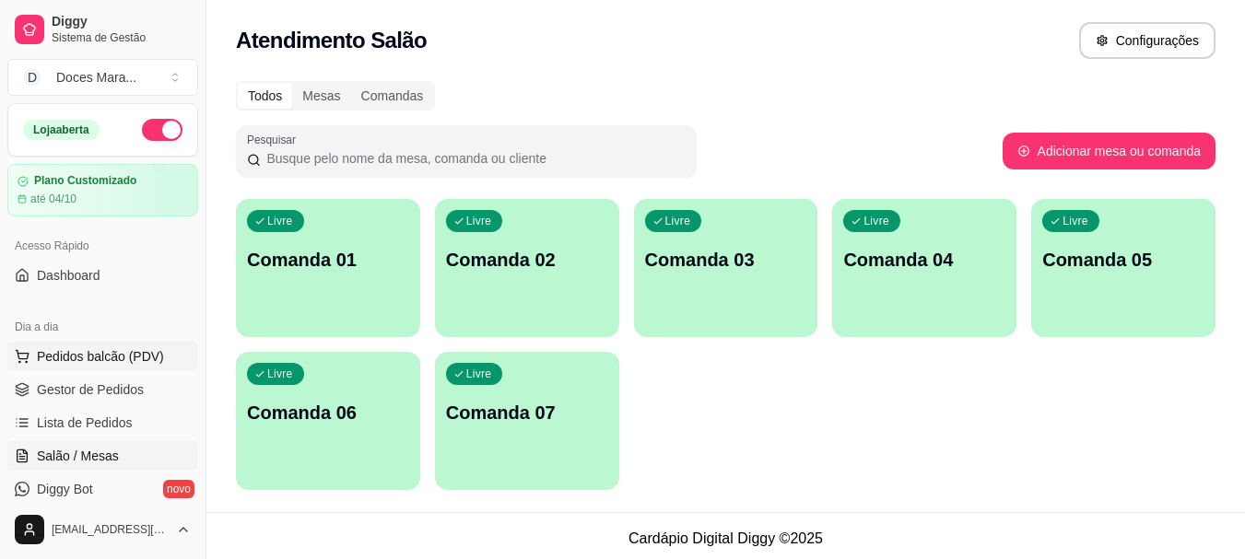
click at [94, 354] on span "Pedidos balcão (PDV)" at bounding box center [100, 356] width 127 height 18
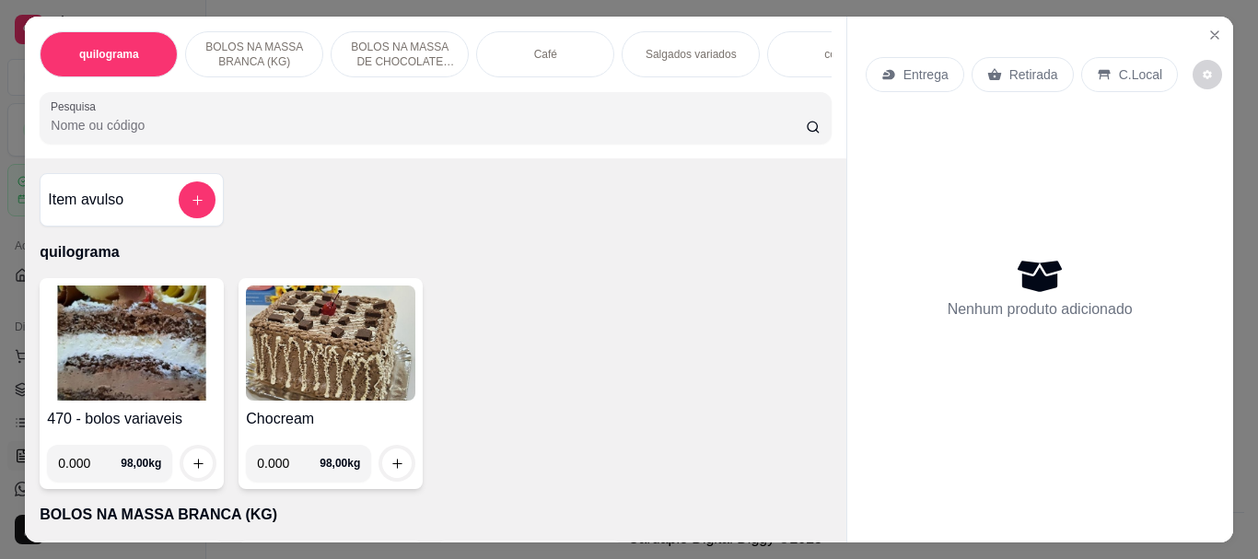
click at [181, 349] on img at bounding box center [132, 343] width 170 height 115
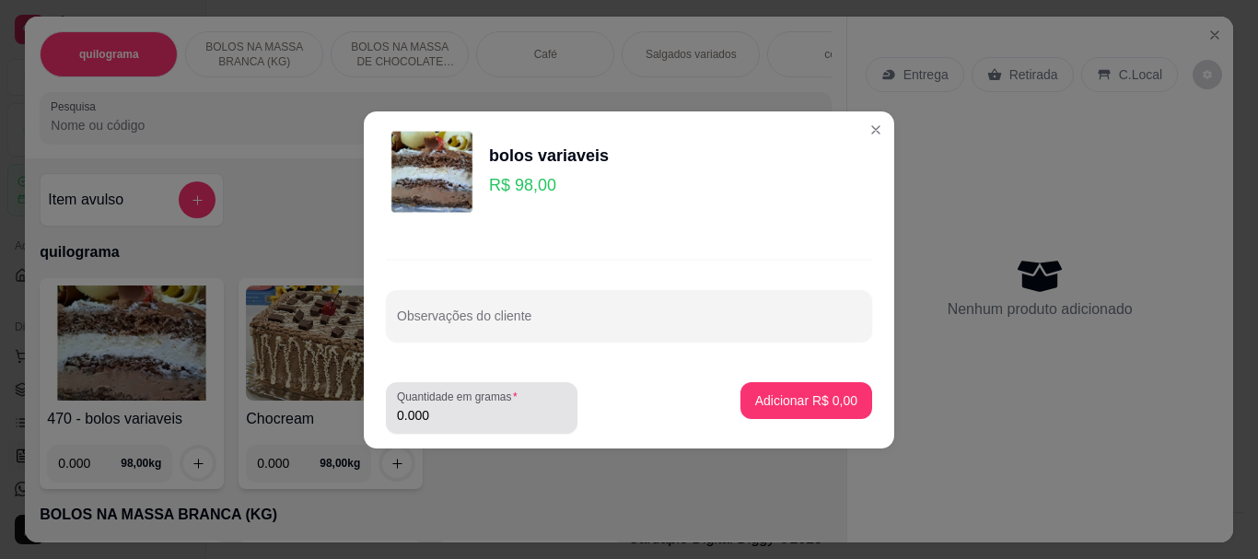
click at [474, 426] on div "0.000" at bounding box center [482, 408] width 170 height 37
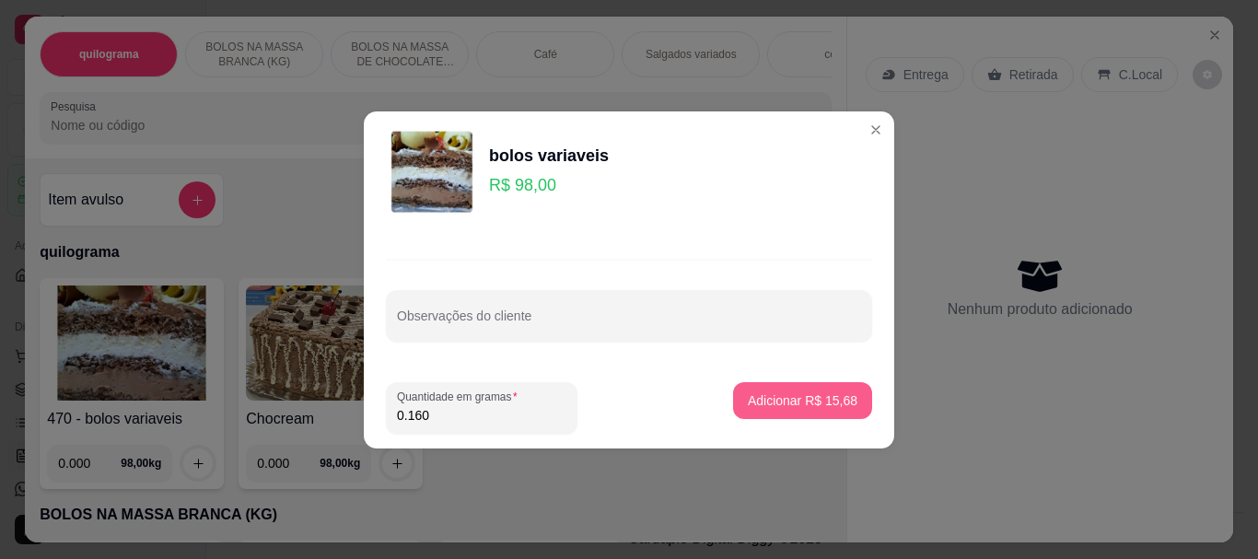
type input "0.160"
click at [762, 405] on p "Adicionar R$ 15,68" at bounding box center [803, 401] width 107 height 18
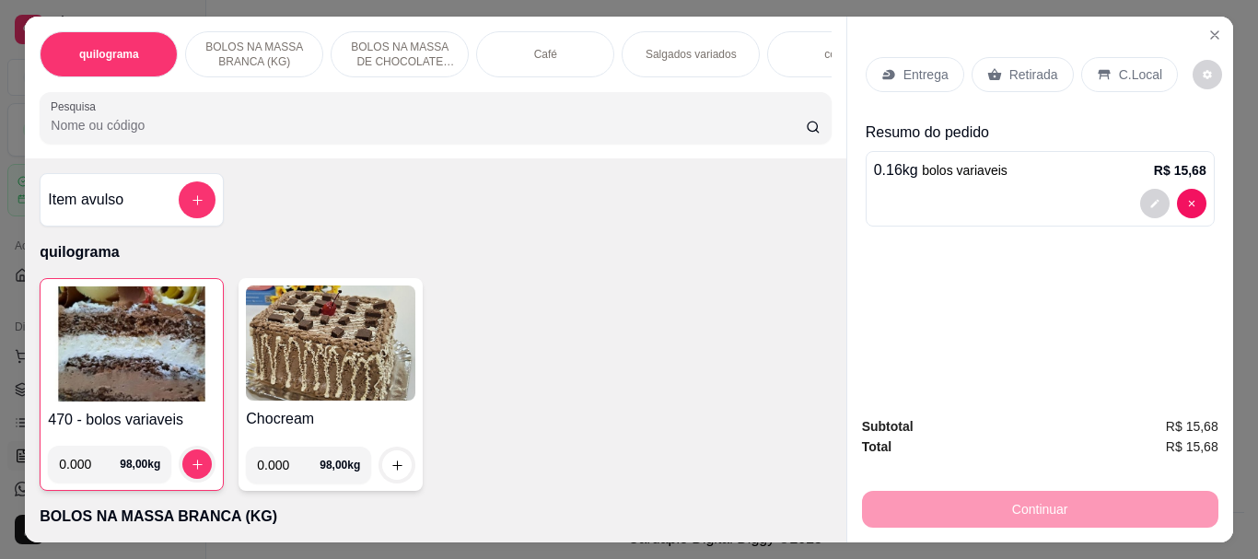
click at [1015, 72] on p "Retirada" at bounding box center [1034, 74] width 49 height 18
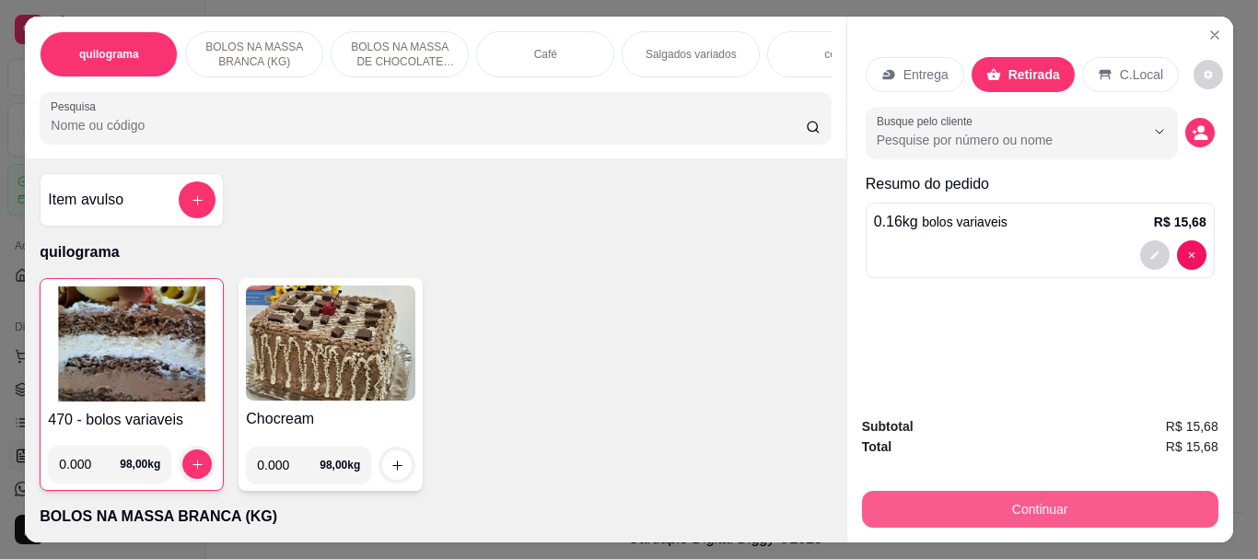
click at [1000, 504] on button "Continuar" at bounding box center [1040, 509] width 357 height 37
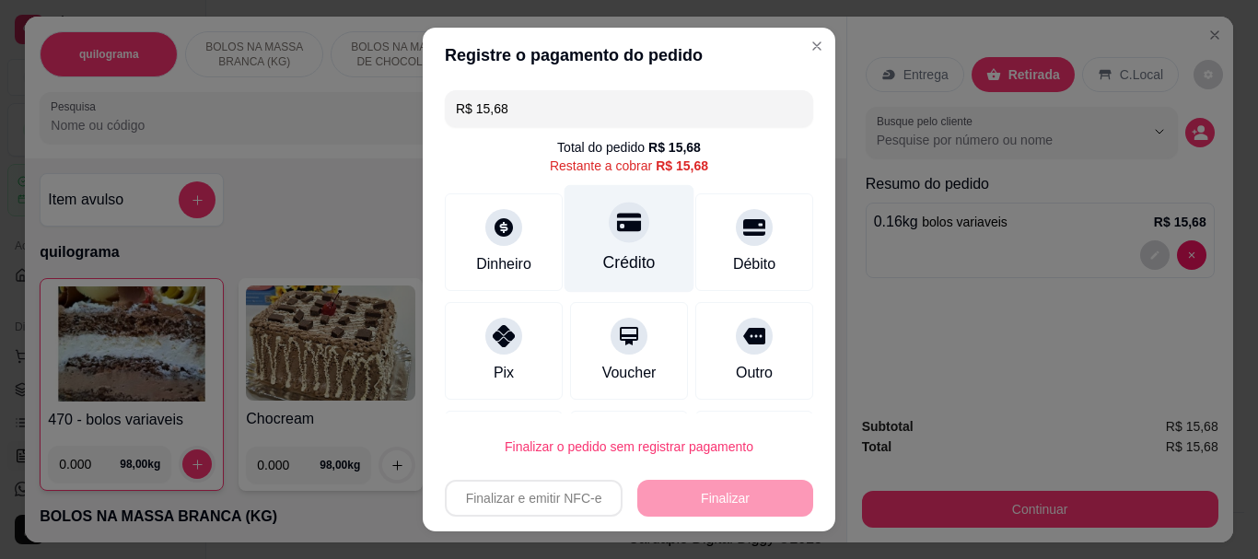
click at [614, 245] on div "Crédito" at bounding box center [630, 239] width 130 height 108
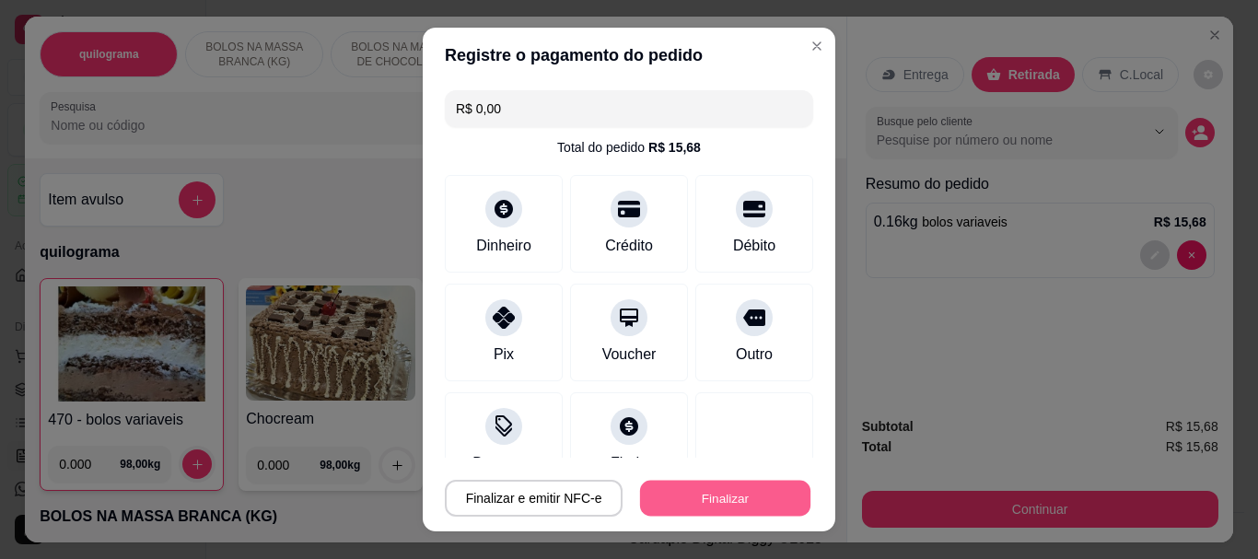
click at [713, 483] on button "Finalizar" at bounding box center [725, 498] width 170 height 36
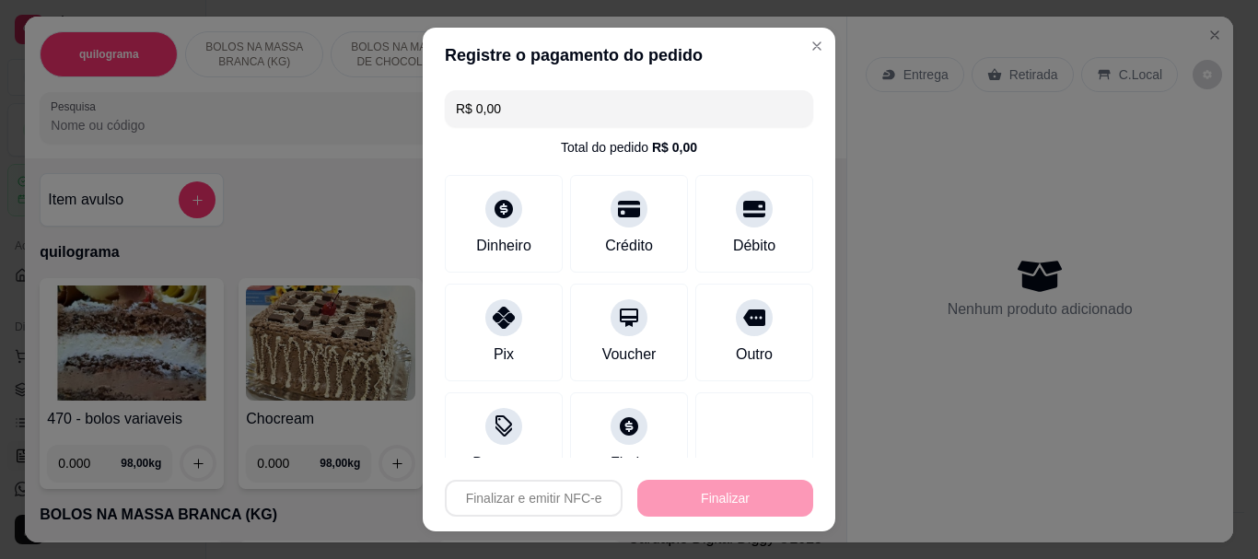
type input "-R$ 15,68"
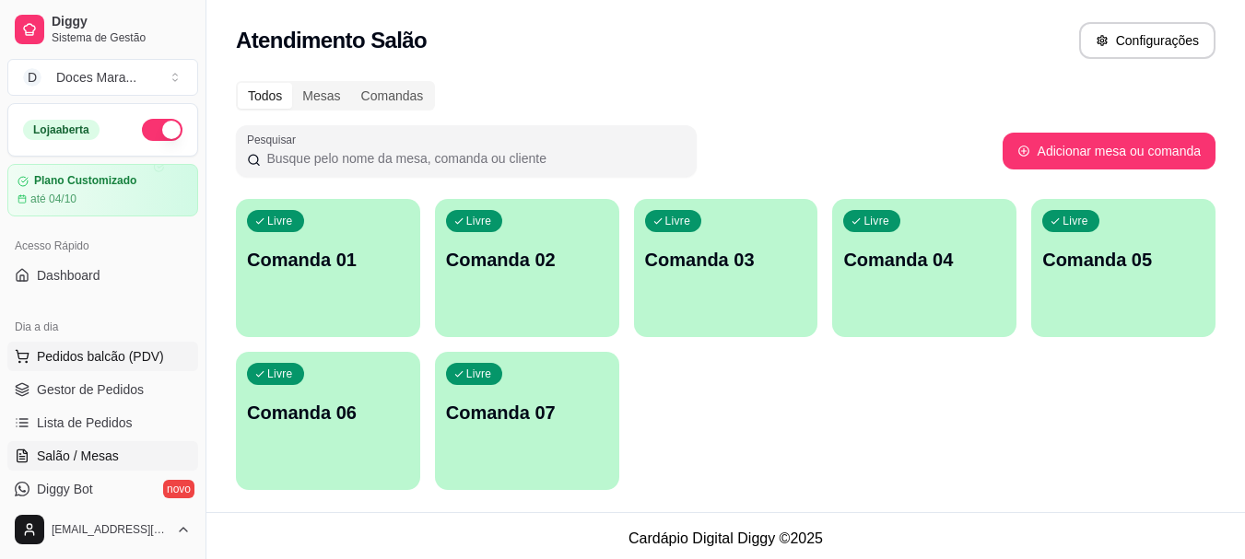
click at [98, 352] on span "Pedidos balcão (PDV)" at bounding box center [100, 356] width 127 height 18
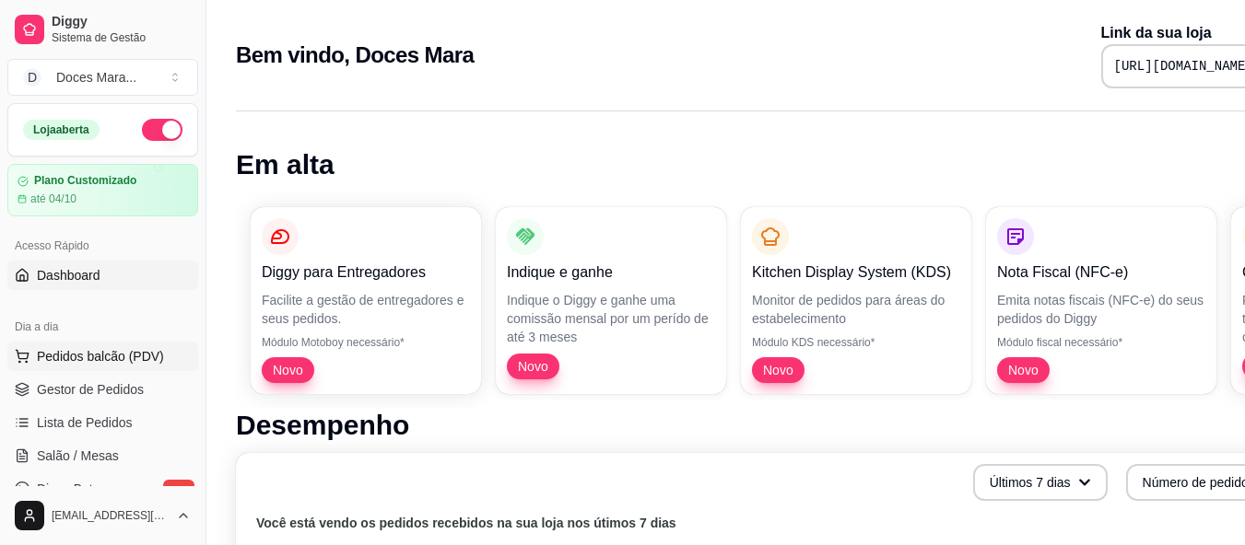
click at [92, 357] on span "Pedidos balcão (PDV)" at bounding box center [100, 356] width 127 height 18
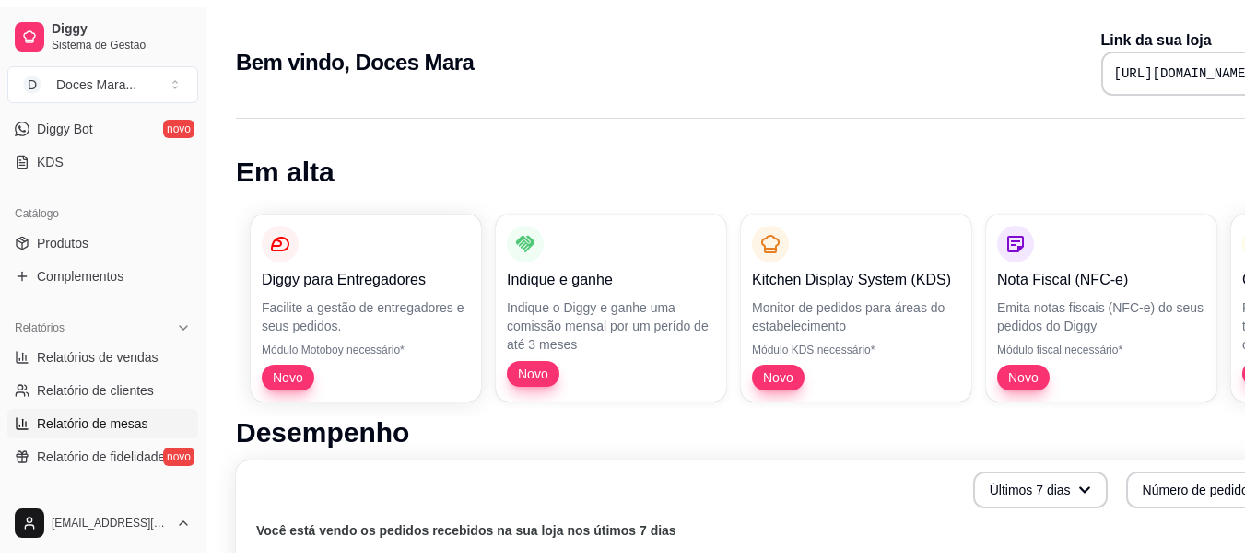
scroll to position [368, 0]
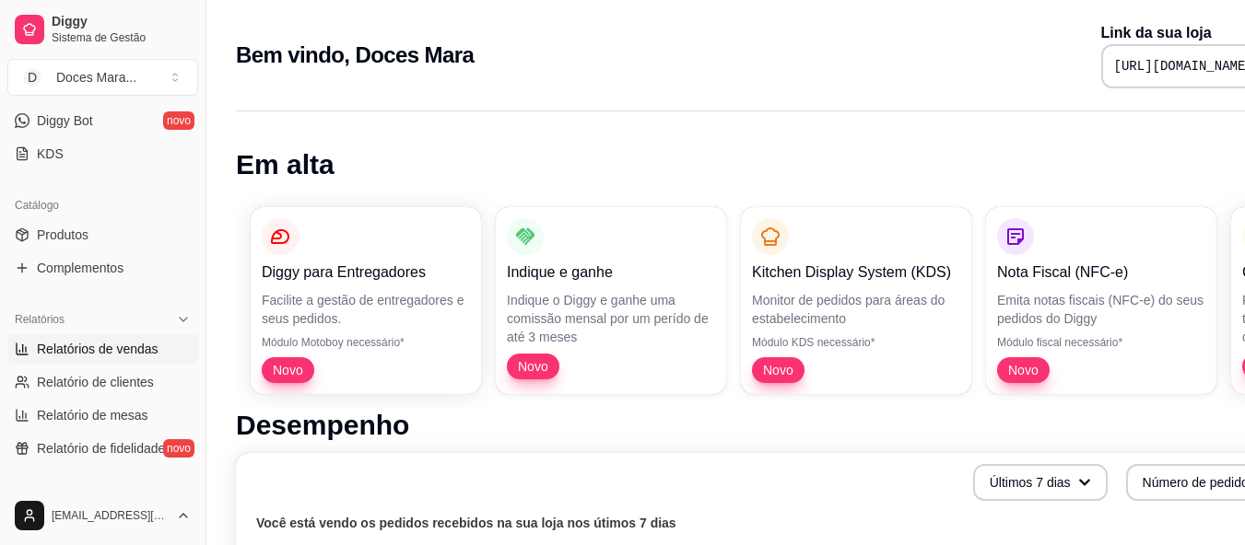
click at [105, 345] on span "Relatórios de vendas" at bounding box center [98, 349] width 122 height 18
select select "ALL"
select select "0"
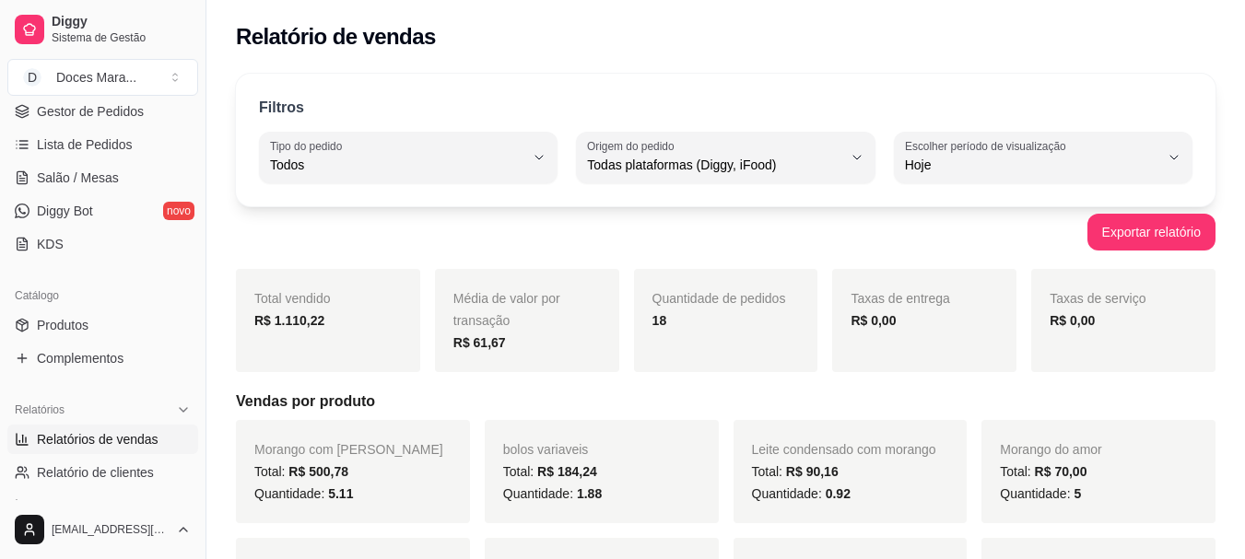
scroll to position [276, 0]
click at [104, 181] on span "Salão / Mesas" at bounding box center [78, 179] width 82 height 18
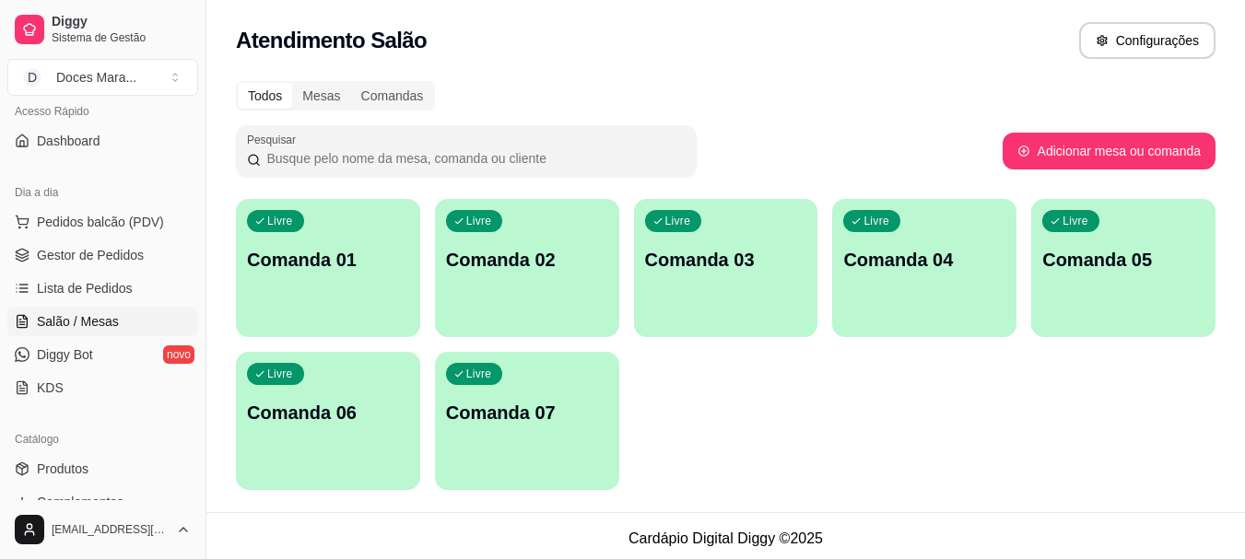
scroll to position [92, 0]
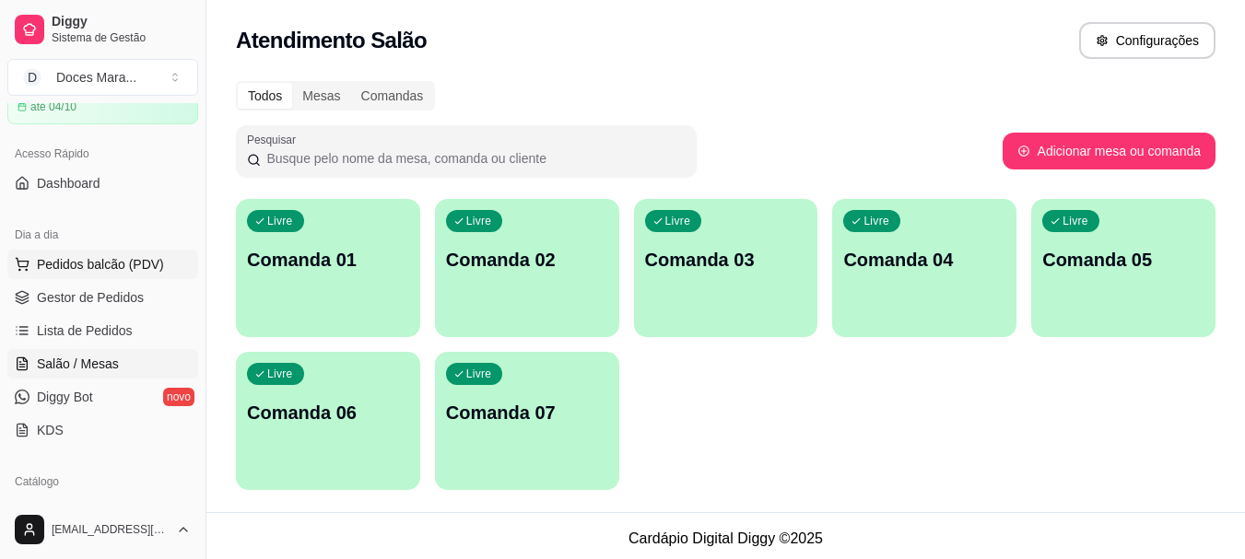
click at [109, 257] on span "Pedidos balcão (PDV)" at bounding box center [100, 264] width 127 height 18
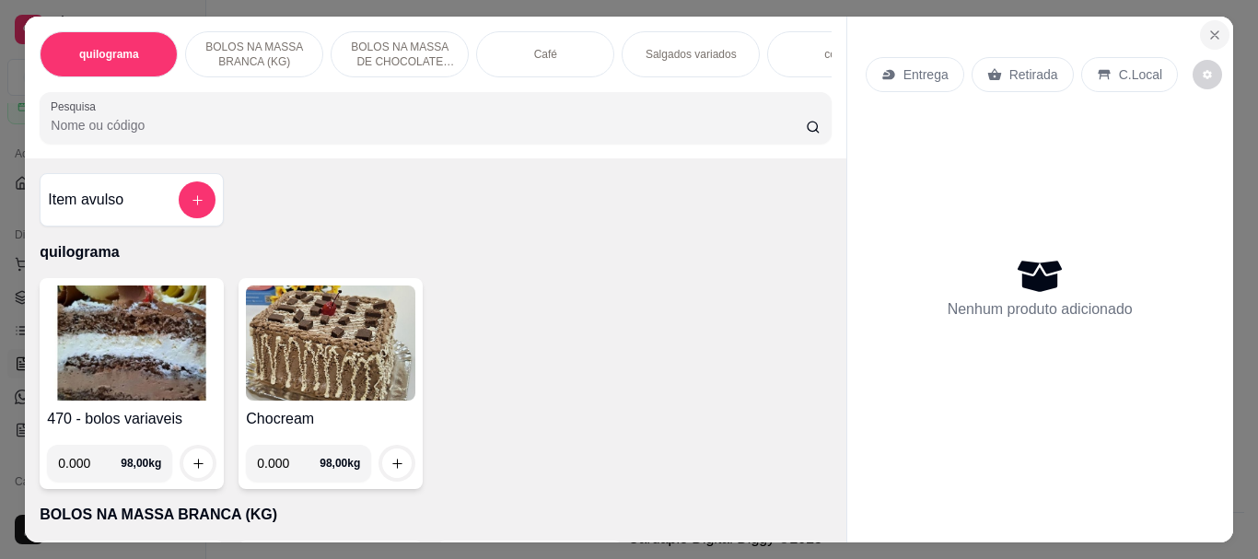
click at [1208, 28] on icon "Close" at bounding box center [1215, 35] width 15 height 15
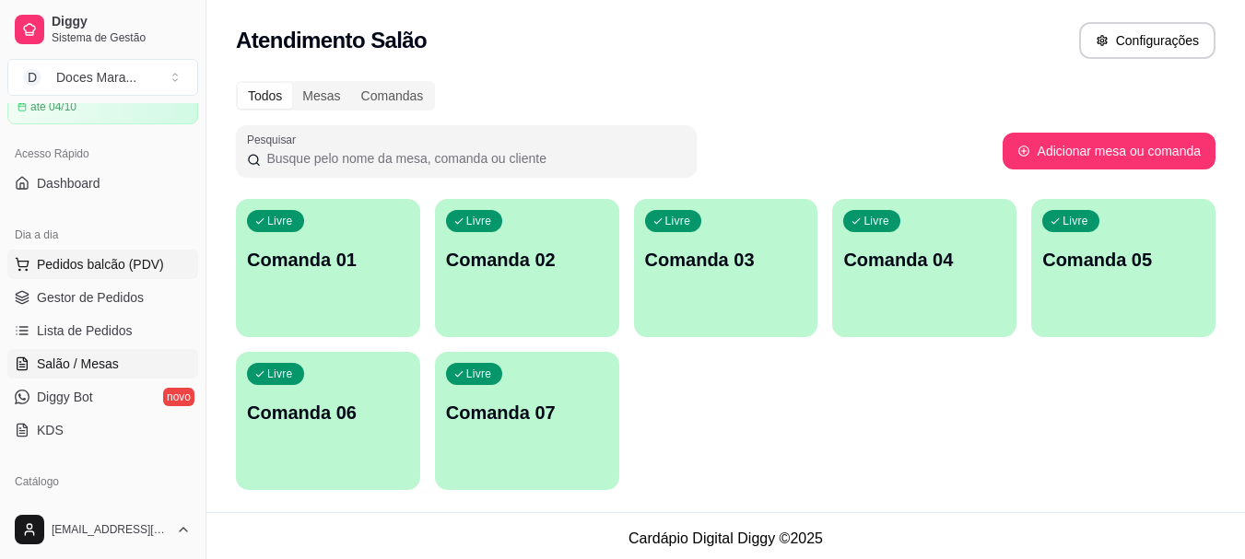
click at [105, 259] on span "Pedidos balcão (PDV)" at bounding box center [100, 264] width 127 height 18
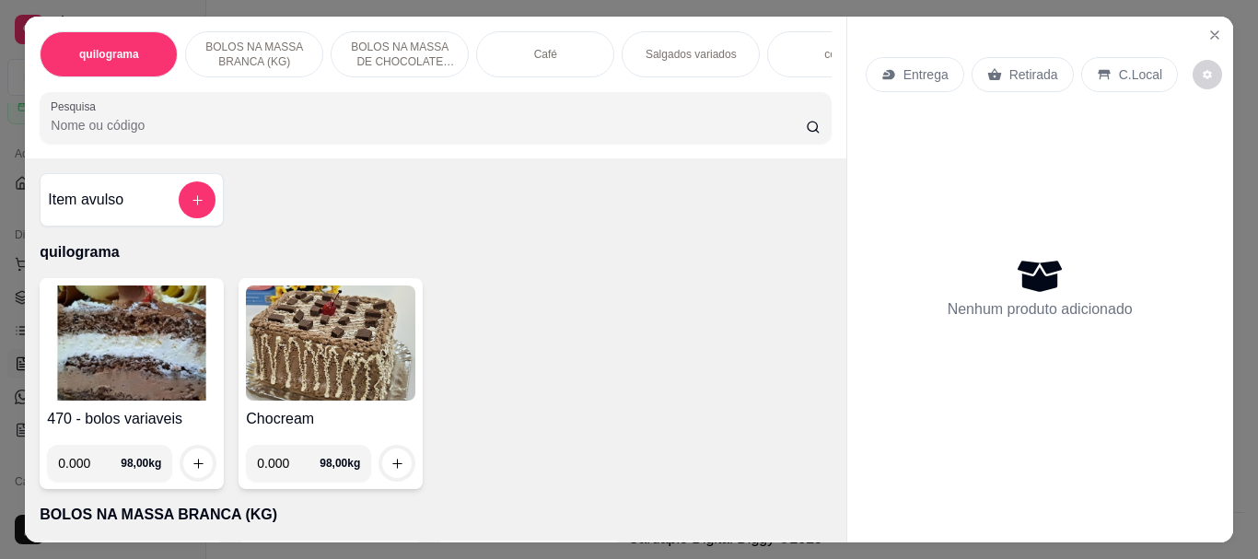
select select "ALL"
select select "0"
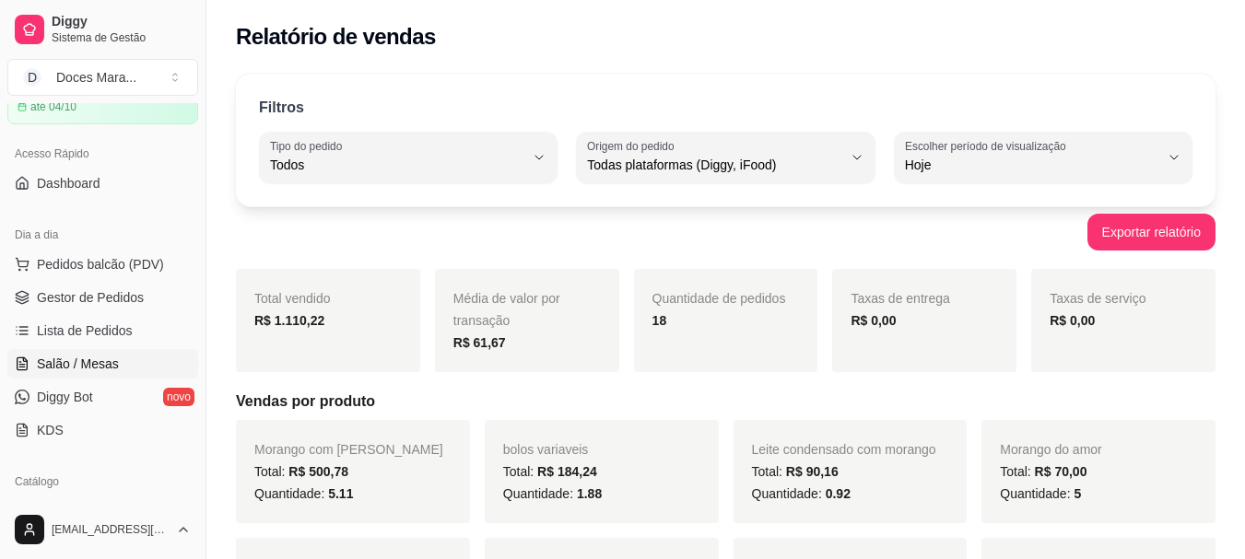
click at [91, 363] on span "Salão / Mesas" at bounding box center [78, 364] width 82 height 18
